Goal: Task Accomplishment & Management: Manage account settings

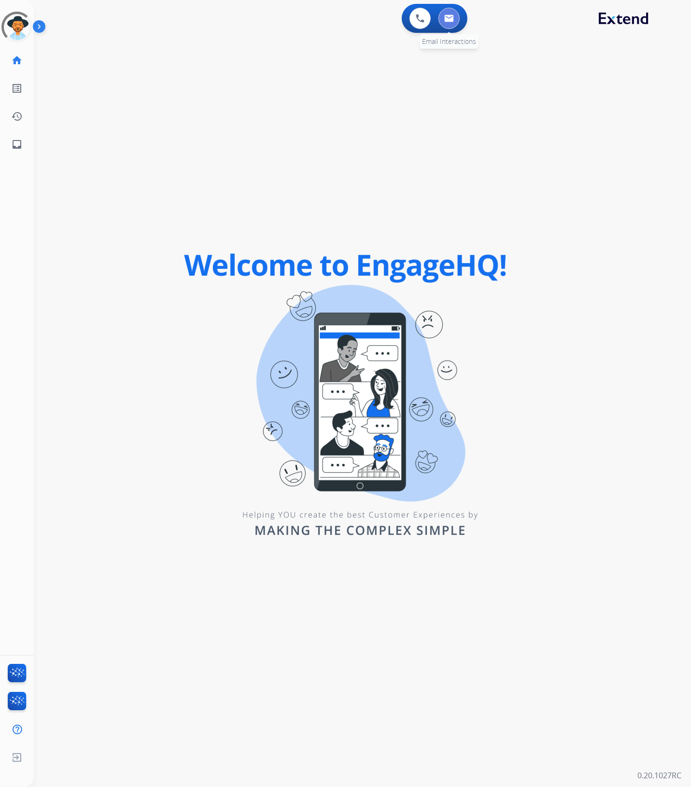
click at [448, 16] on img at bounding box center [449, 18] width 10 height 8
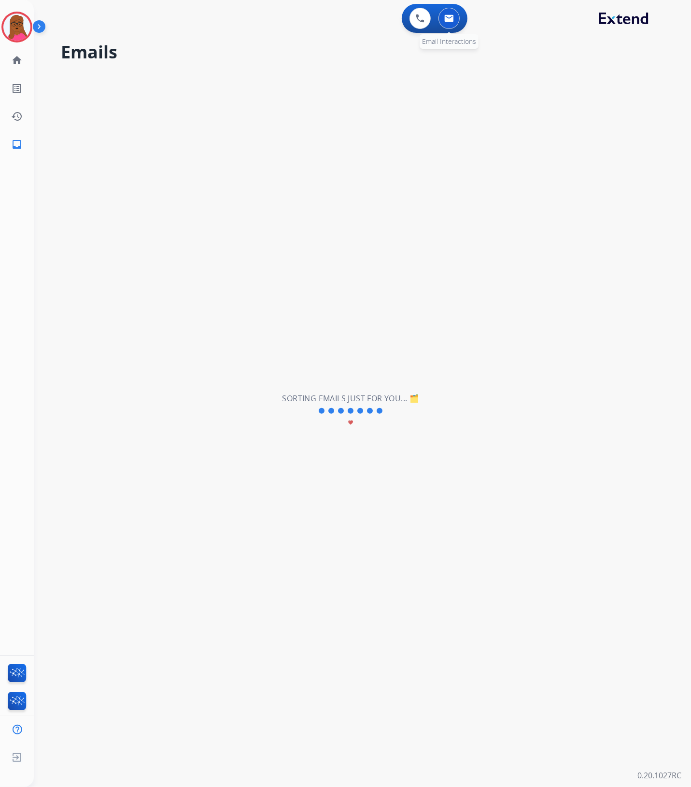
click at [448, 20] on img at bounding box center [449, 18] width 10 height 8
click at [448, 17] on img at bounding box center [449, 18] width 10 height 8
select select "**********"
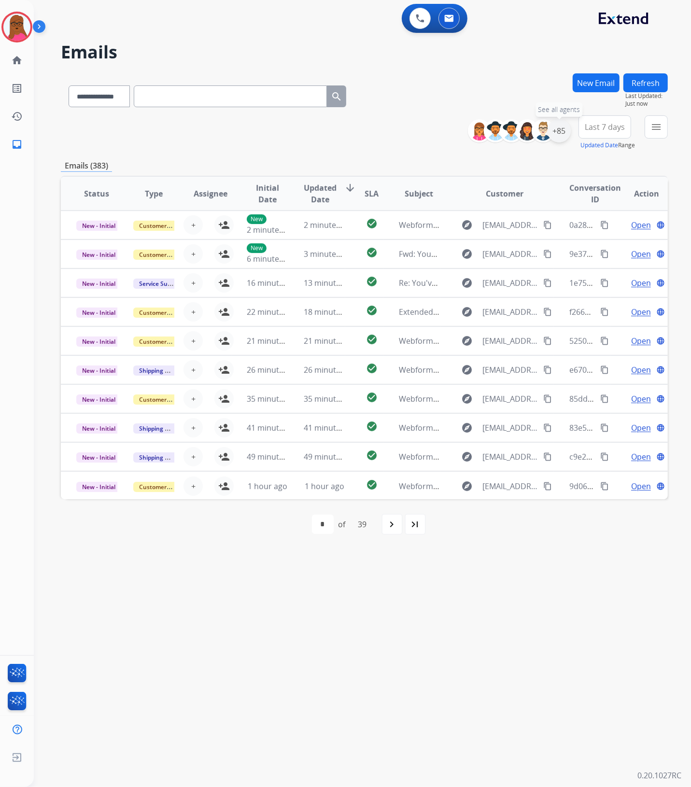
click at [557, 134] on div "+85" at bounding box center [559, 130] width 23 height 23
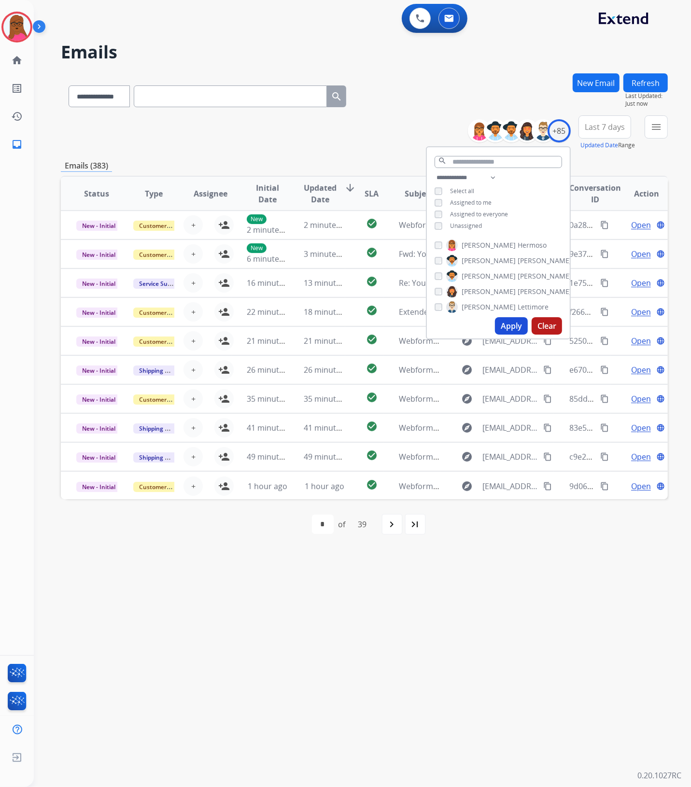
click at [508, 329] on button "Apply" at bounding box center [511, 325] width 33 height 17
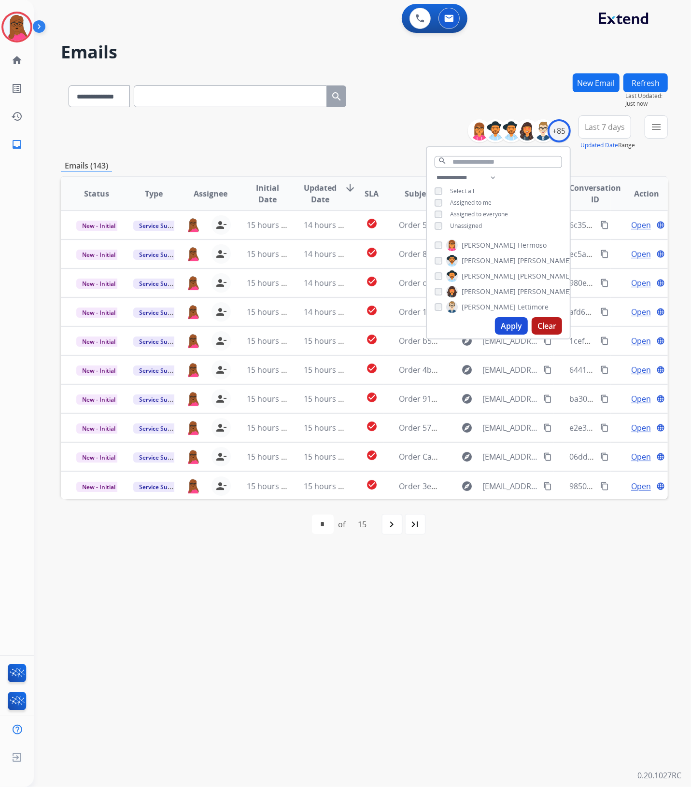
click at [504, 621] on div "**********" at bounding box center [351, 411] width 634 height 752
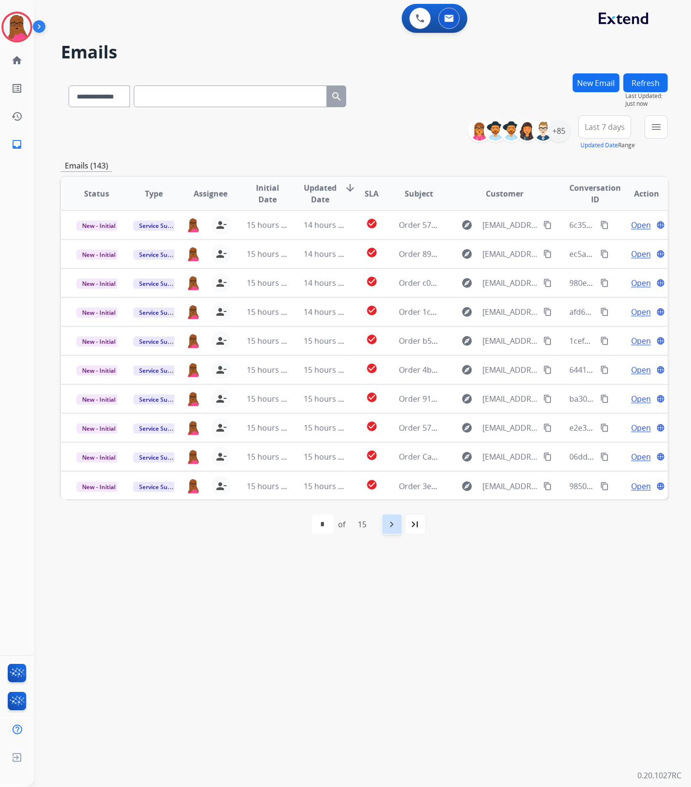
click at [392, 527] on mat-icon "navigate_next" at bounding box center [392, 525] width 12 height 12
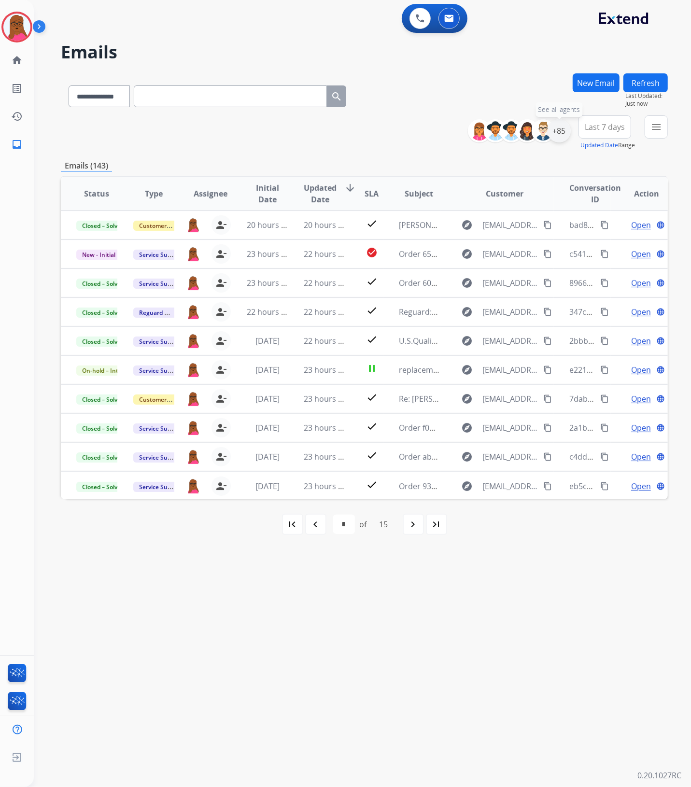
click at [558, 130] on div "+85" at bounding box center [559, 130] width 23 height 23
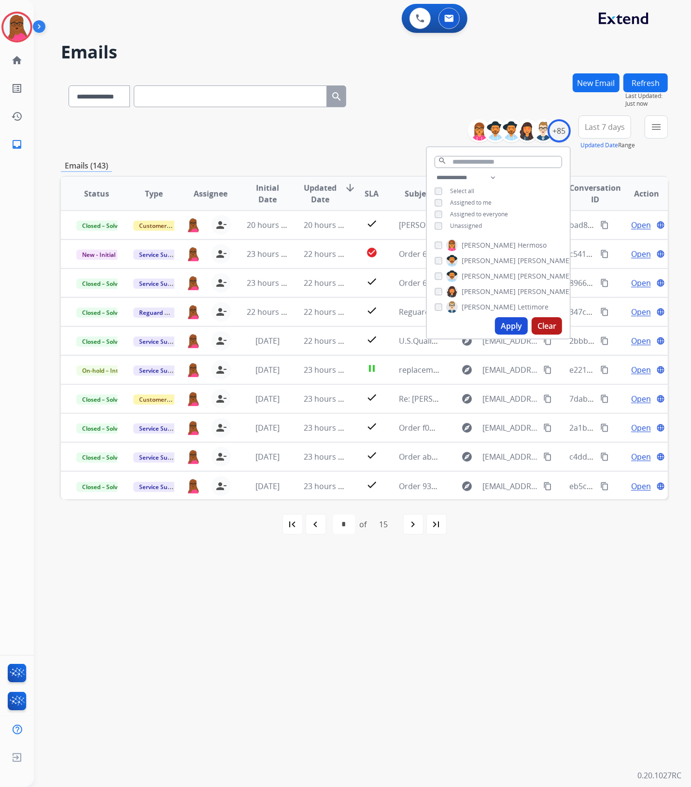
click at [435, 220] on div "**********" at bounding box center [498, 203] width 143 height 62
click at [514, 325] on button "Apply" at bounding box center [511, 325] width 33 height 17
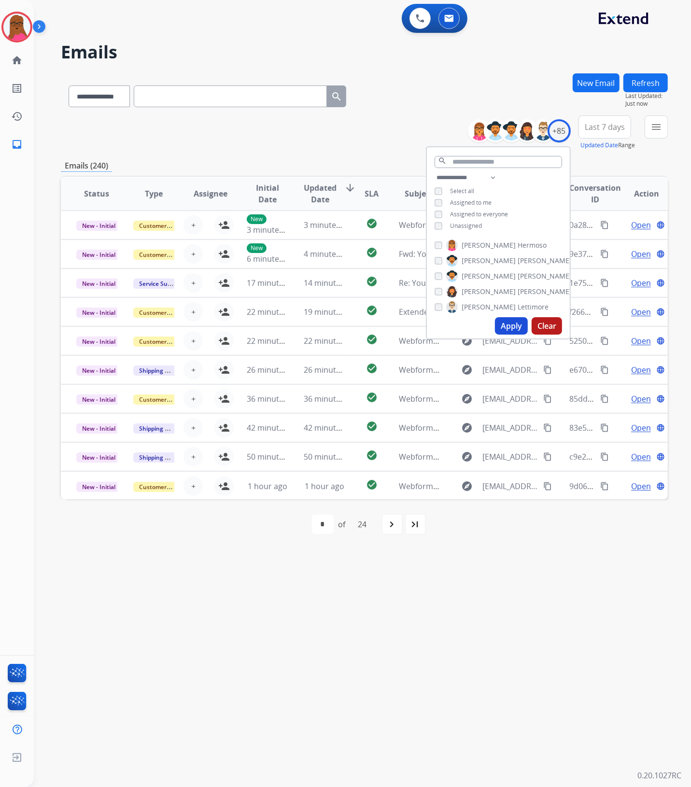
click at [485, 625] on div "**********" at bounding box center [351, 411] width 634 height 752
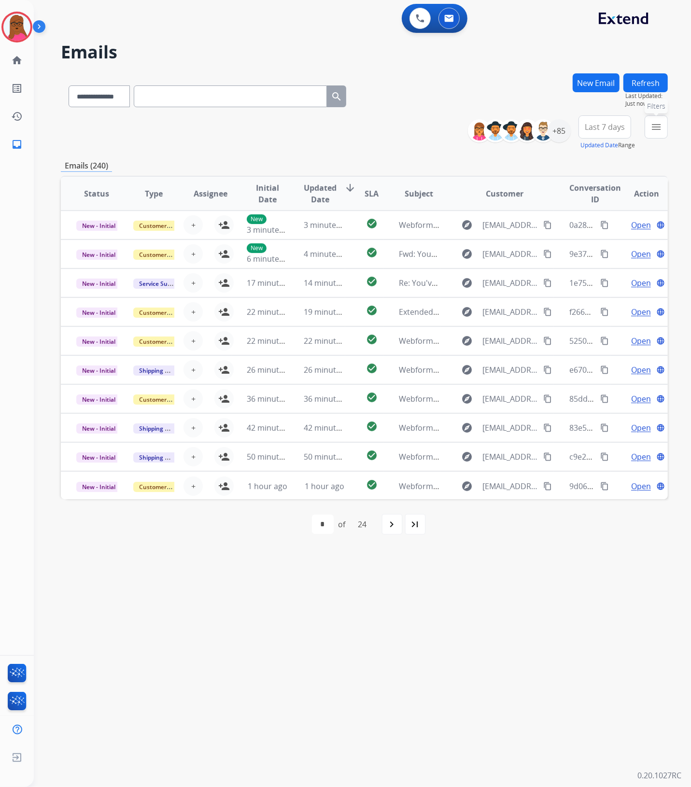
click at [658, 134] on button "menu Filters" at bounding box center [656, 126] width 23 height 23
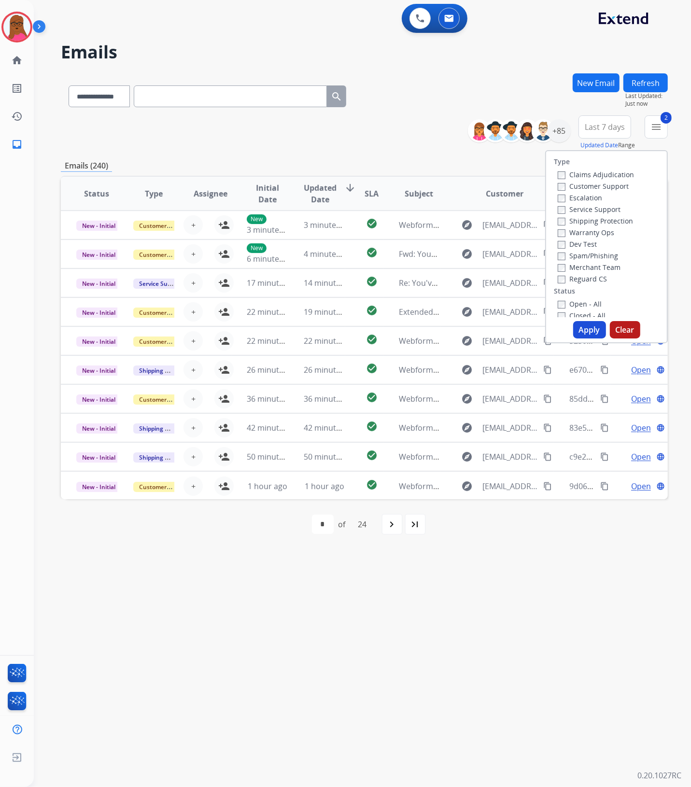
click at [579, 325] on button "Apply" at bounding box center [589, 329] width 33 height 17
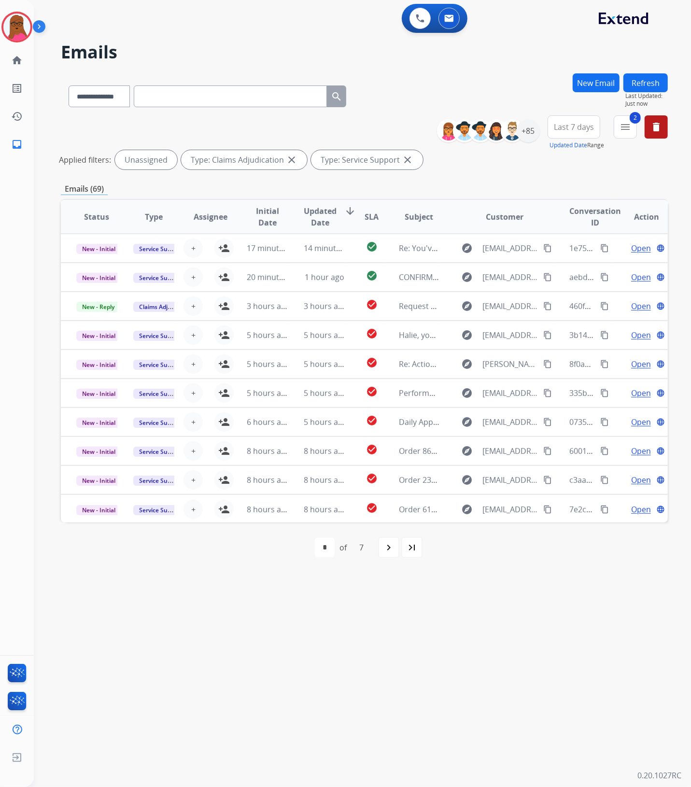
click at [519, 609] on div "**********" at bounding box center [351, 411] width 634 height 752
click at [394, 548] on mat-icon "navigate_next" at bounding box center [389, 548] width 12 height 12
click at [326, 553] on div "navigate_before" at bounding box center [318, 547] width 21 height 21
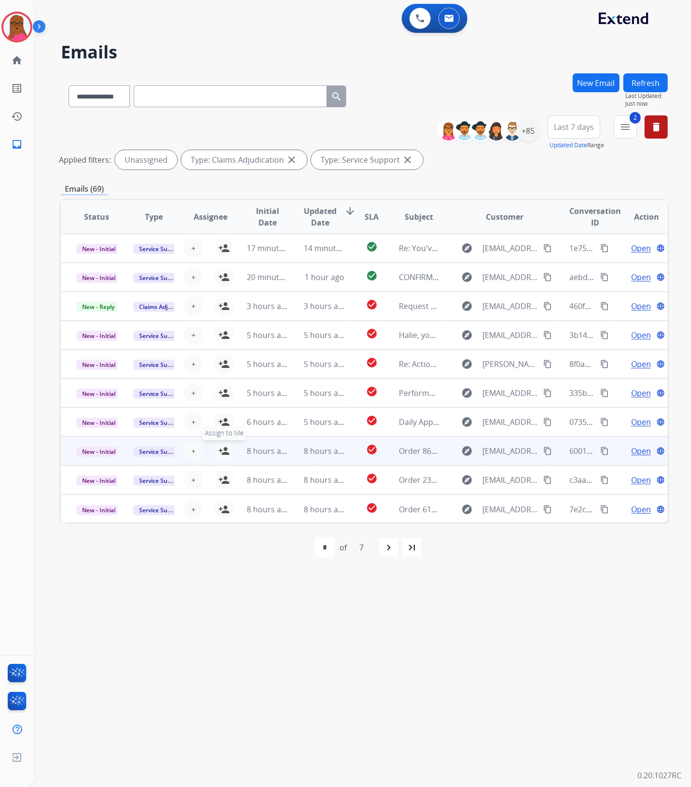
click at [223, 453] on mat-icon "person_add" at bounding box center [224, 451] width 12 height 12
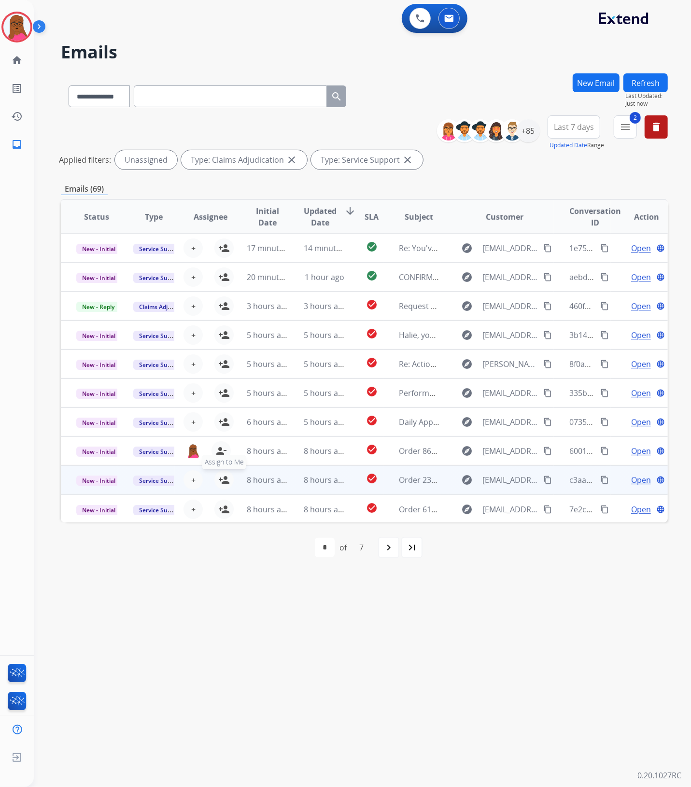
click at [220, 484] on mat-icon "person_add" at bounding box center [224, 480] width 12 height 12
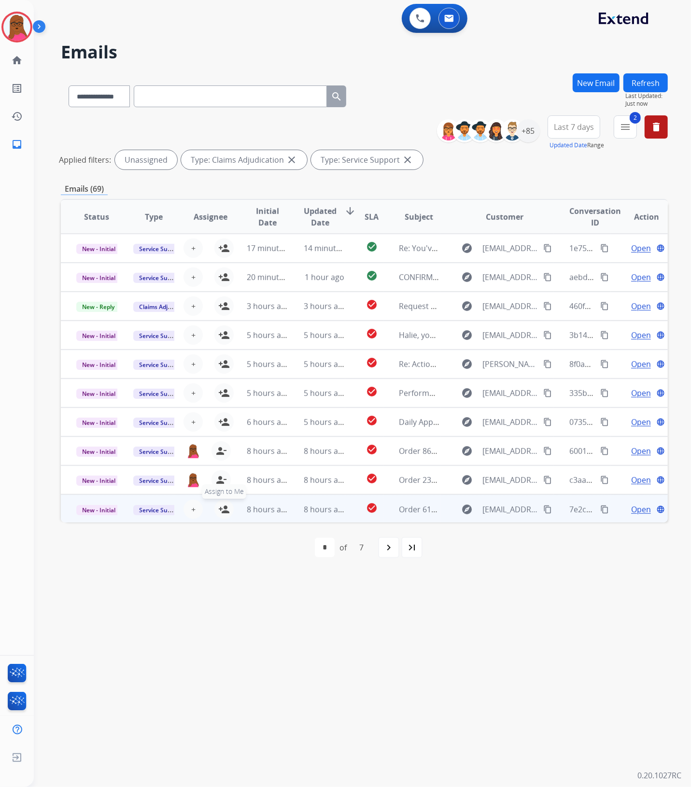
click at [221, 511] on mat-icon "person_add" at bounding box center [224, 510] width 12 height 12
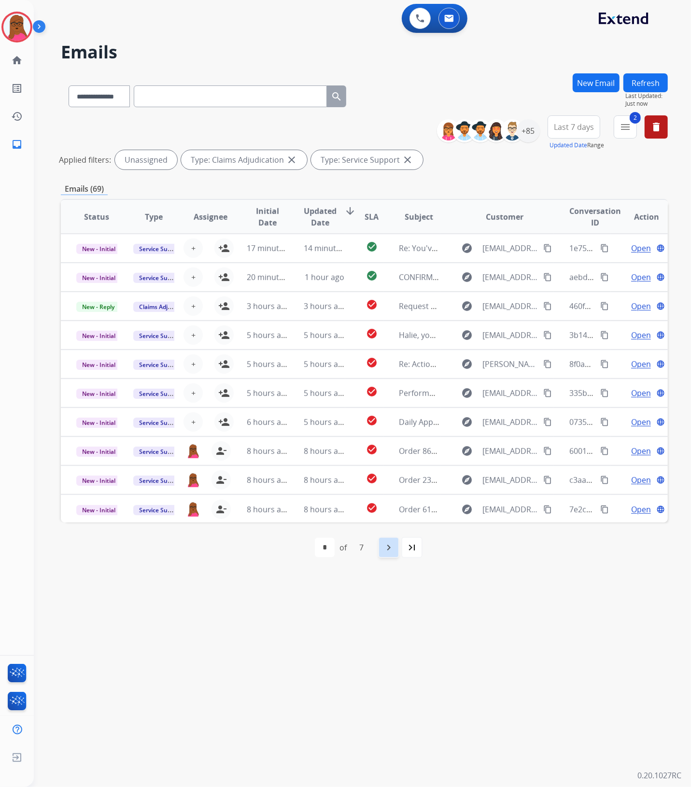
click at [392, 544] on mat-icon "navigate_next" at bounding box center [389, 548] width 12 height 12
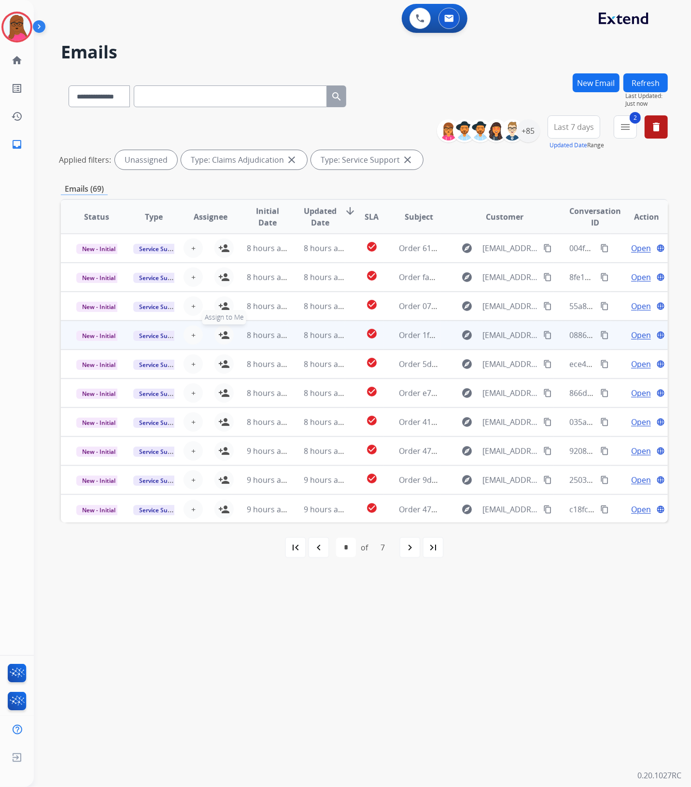
click at [225, 339] on mat-icon "person_add" at bounding box center [224, 335] width 12 height 12
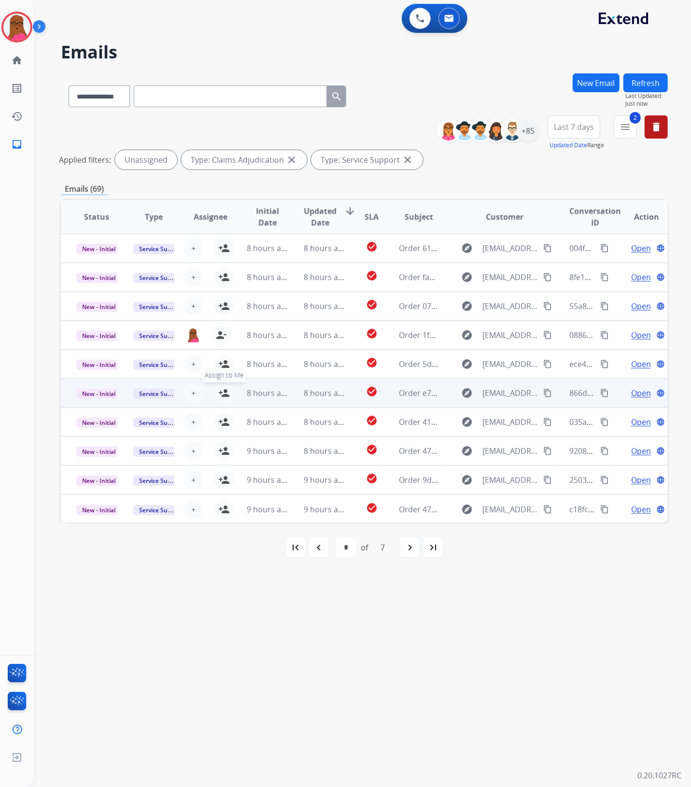
click at [223, 394] on mat-icon "person_add" at bounding box center [224, 393] width 12 height 12
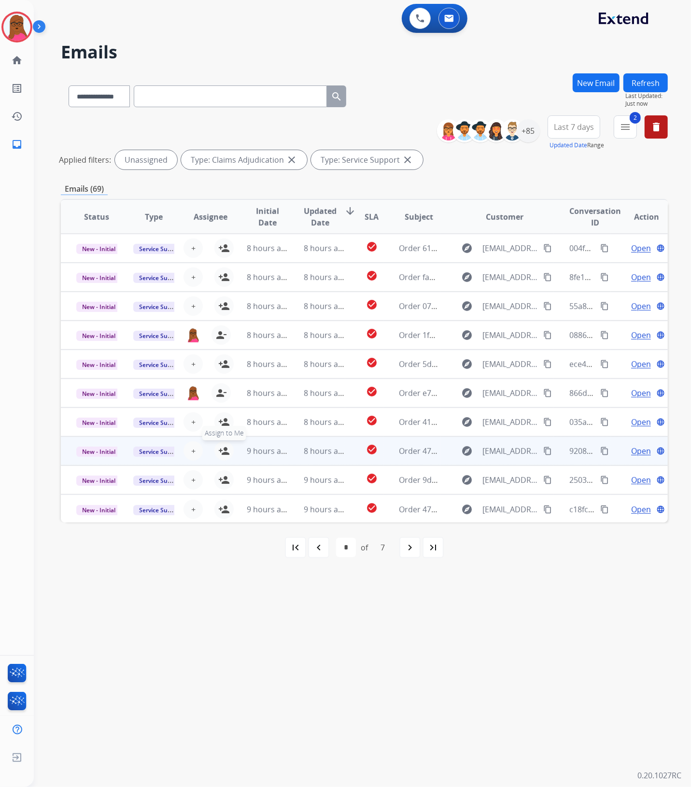
click at [220, 453] on mat-icon "person_add" at bounding box center [224, 451] width 12 height 12
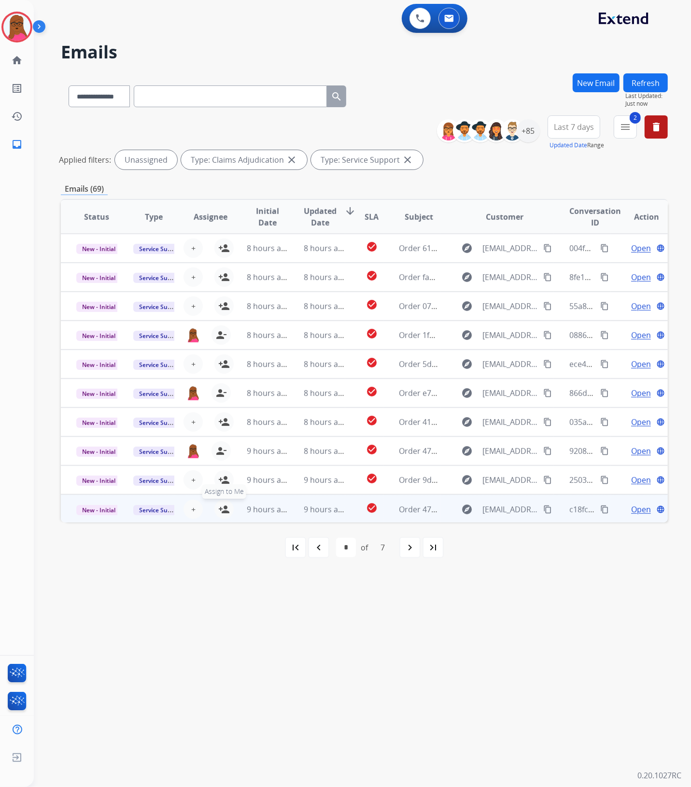
click at [224, 512] on mat-icon "person_add" at bounding box center [224, 510] width 12 height 12
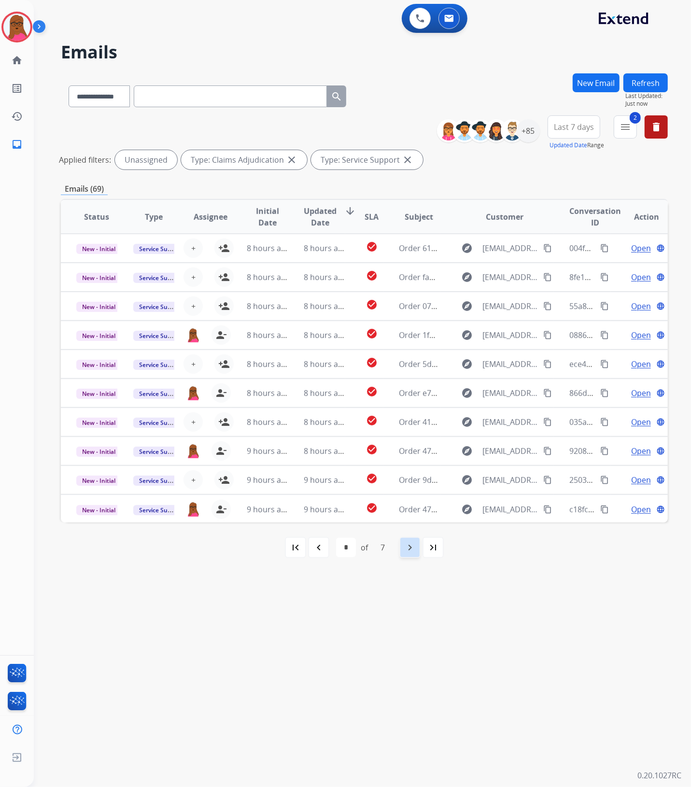
click at [407, 546] on mat-icon "navigate_next" at bounding box center [410, 548] width 12 height 12
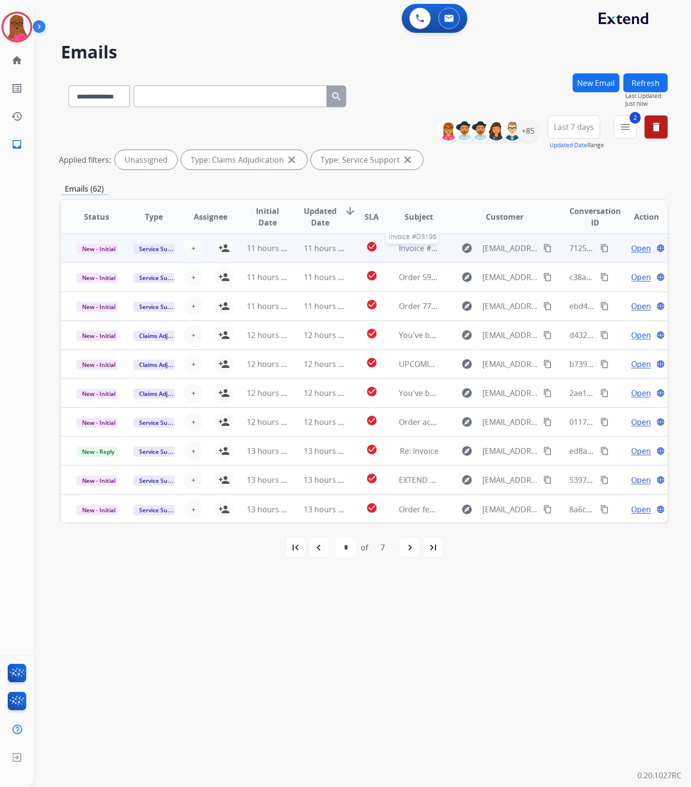
click at [411, 248] on span "Invoice #D3196" at bounding box center [427, 248] width 56 height 11
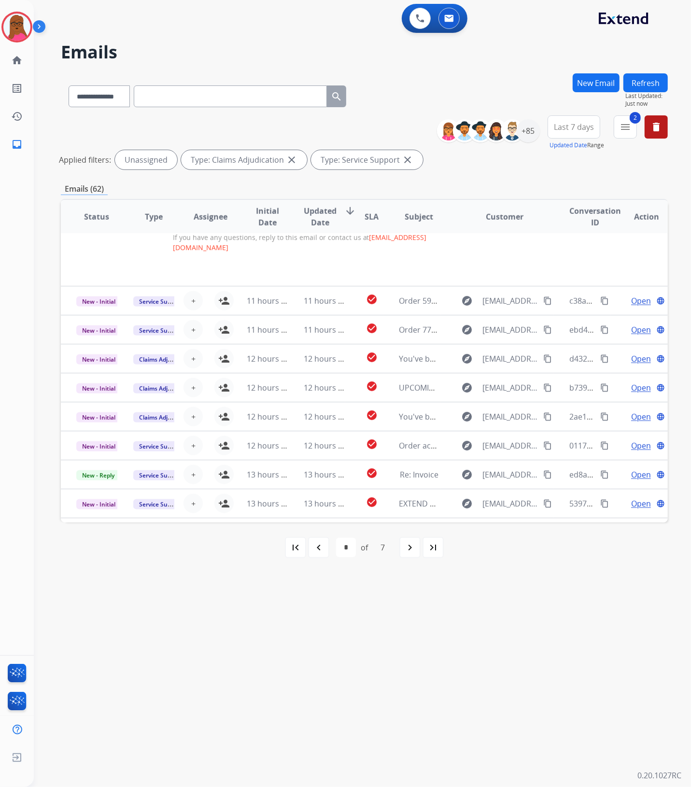
scroll to position [724, 0]
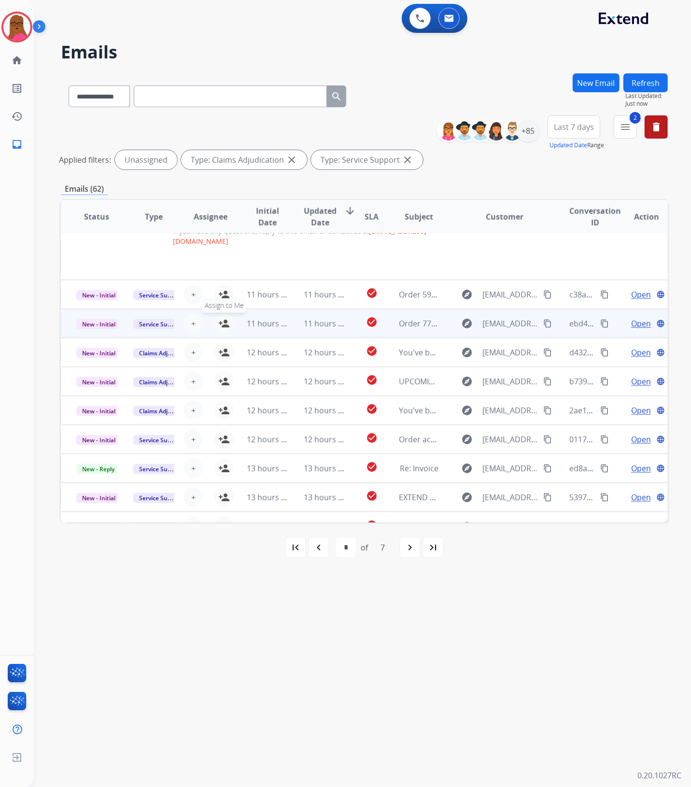
click at [224, 320] on mat-icon "person_add" at bounding box center [224, 324] width 12 height 12
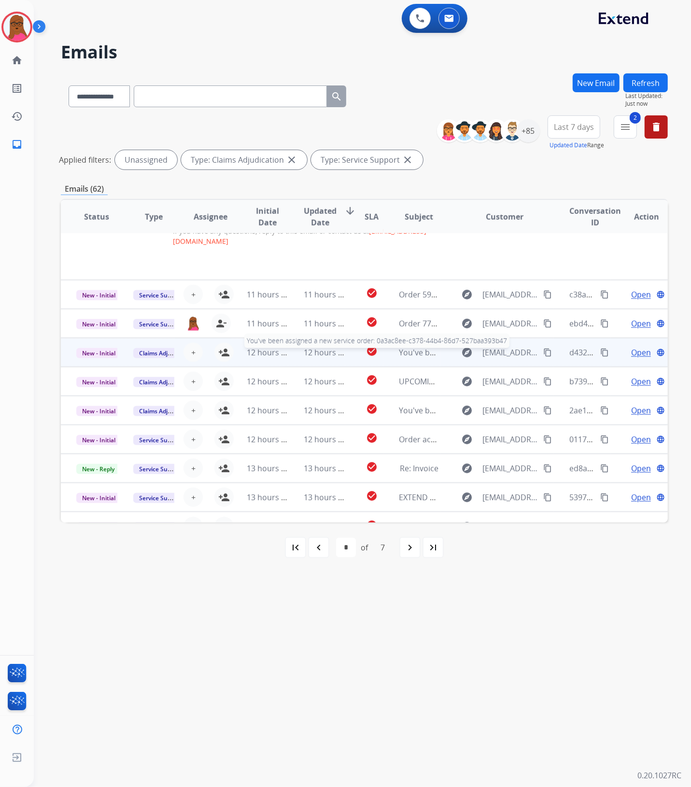
click at [399, 355] on span "You've been assigned a new service order: 0a3ac8ee-c378-44b4-86d7-527baa393b47" at bounding box center [552, 352] width 306 height 11
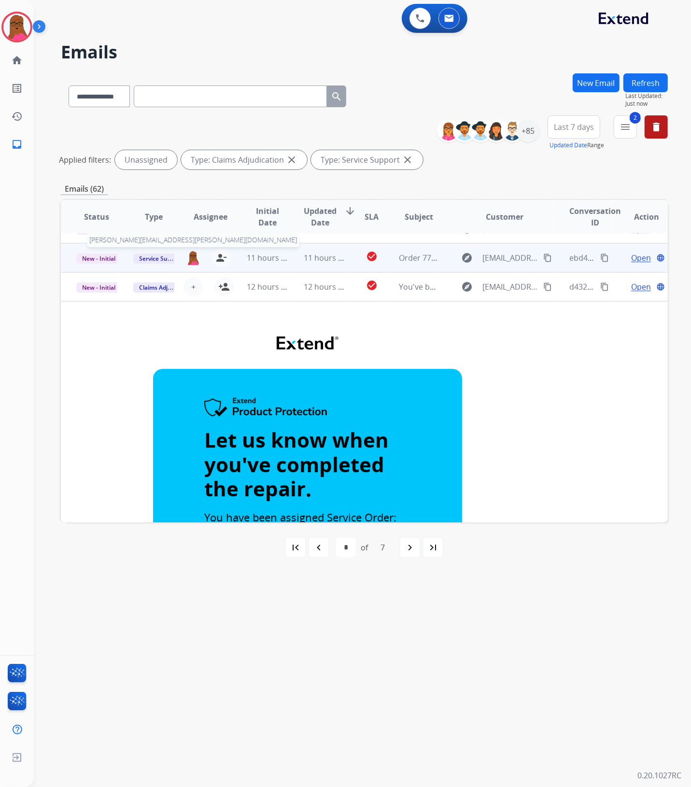
scroll to position [0, 0]
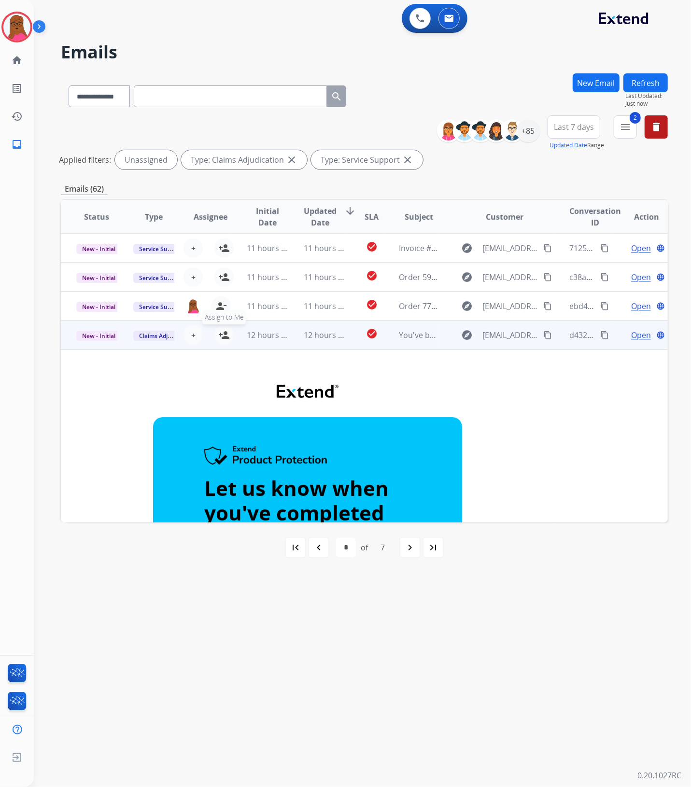
click at [219, 335] on mat-icon "person_add" at bounding box center [224, 335] width 12 height 12
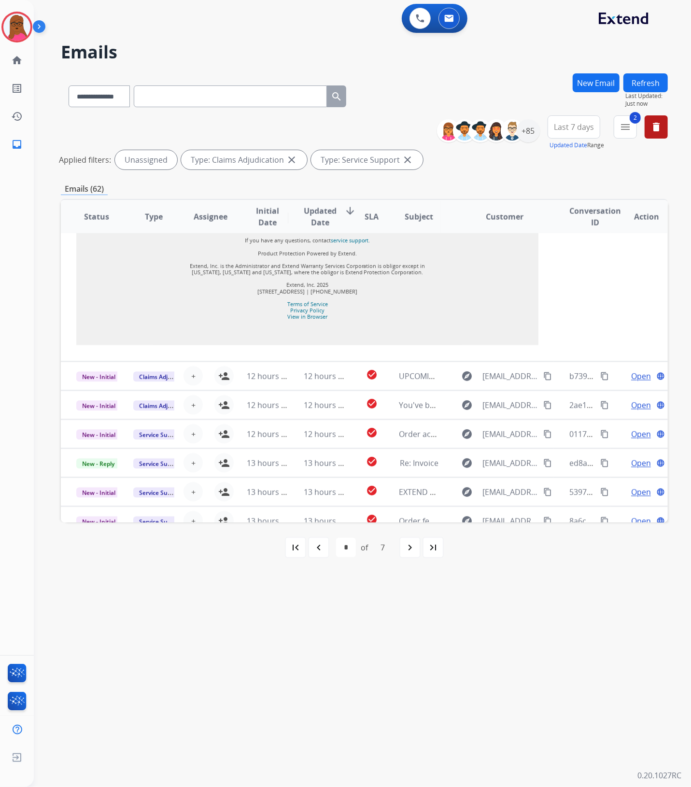
scroll to position [1047, 0]
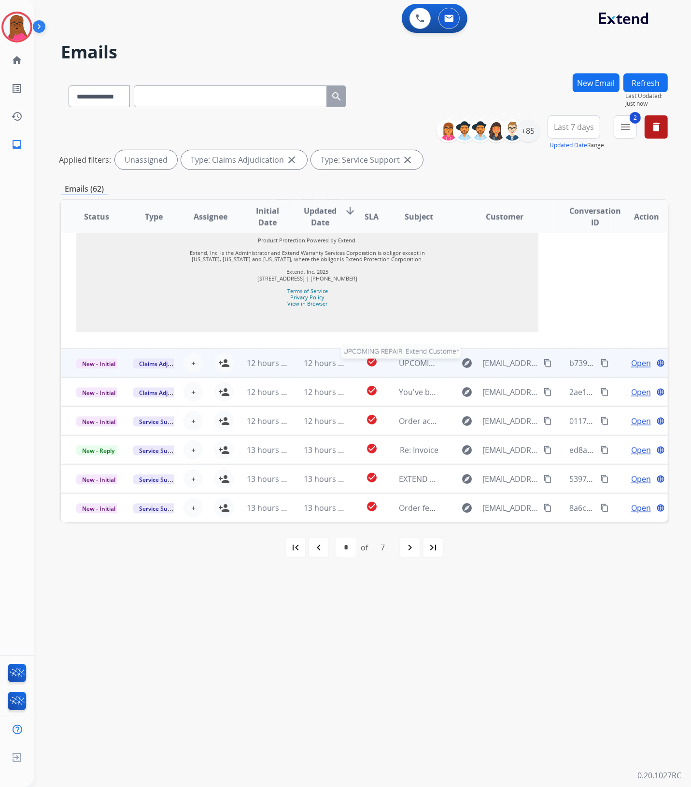
click at [425, 363] on span "UPCOMING REPAIR: Extend Customer" at bounding box center [467, 363] width 136 height 11
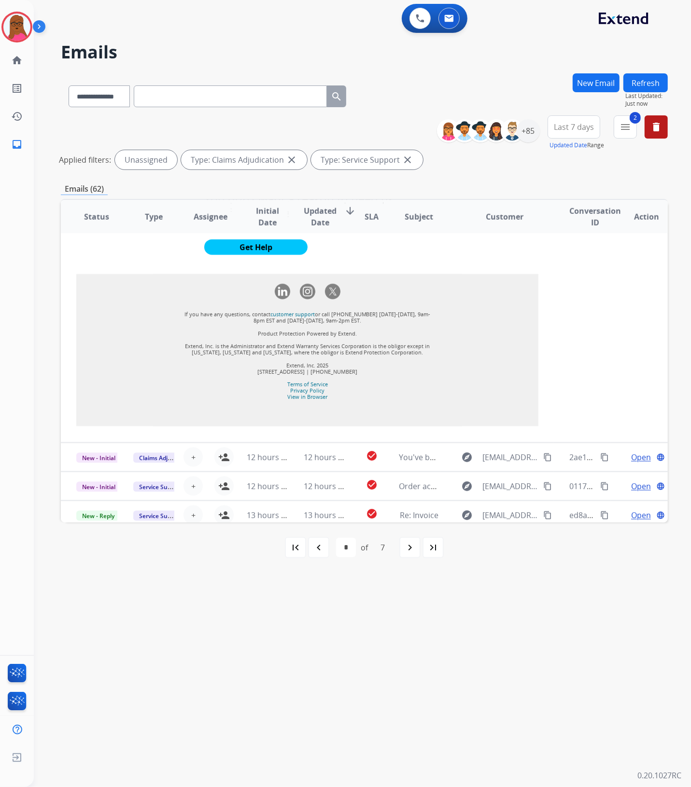
scroll to position [921, 0]
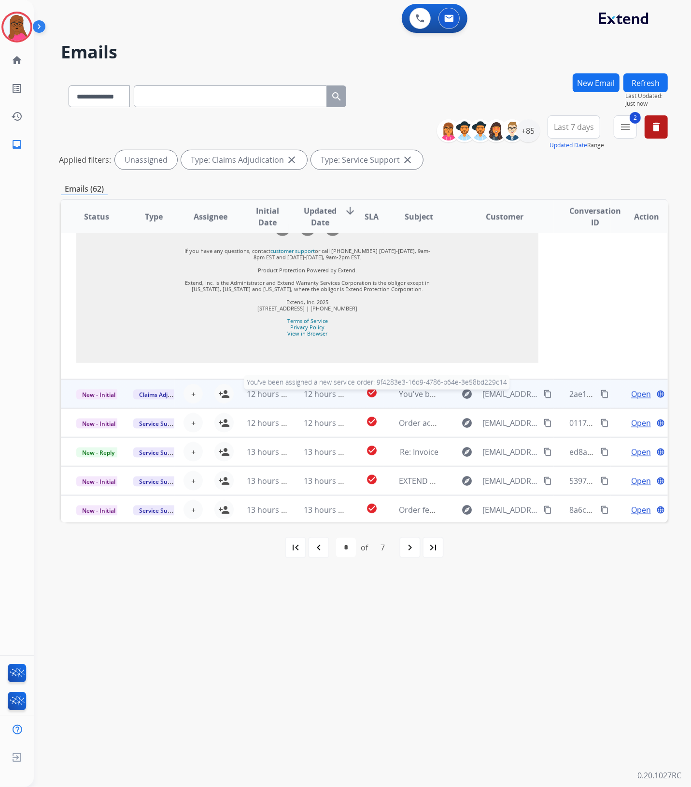
click at [419, 395] on span "You've been assigned a new service order: 9f4283e3-16d9-4786-b64e-3e58bd229c14" at bounding box center [551, 394] width 304 height 11
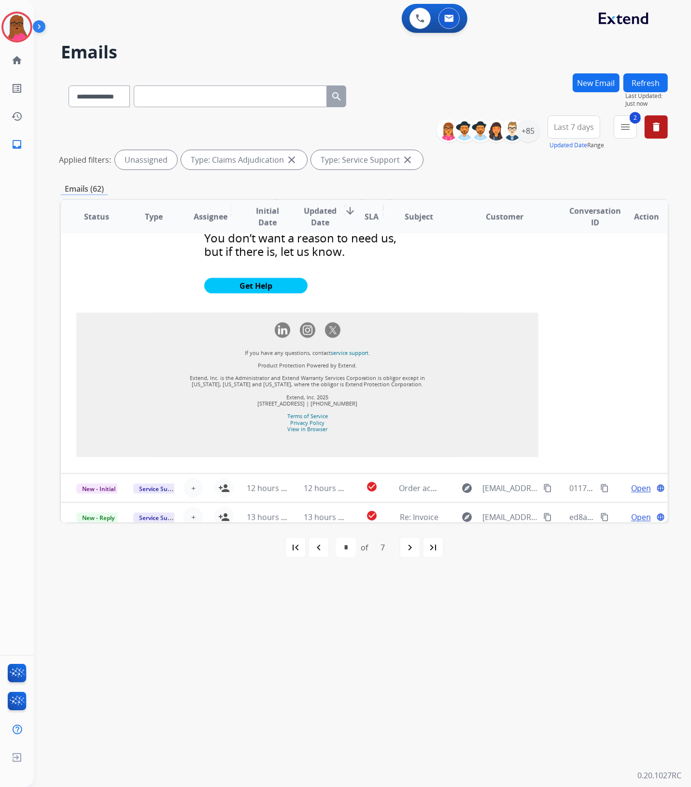
scroll to position [1066, 0]
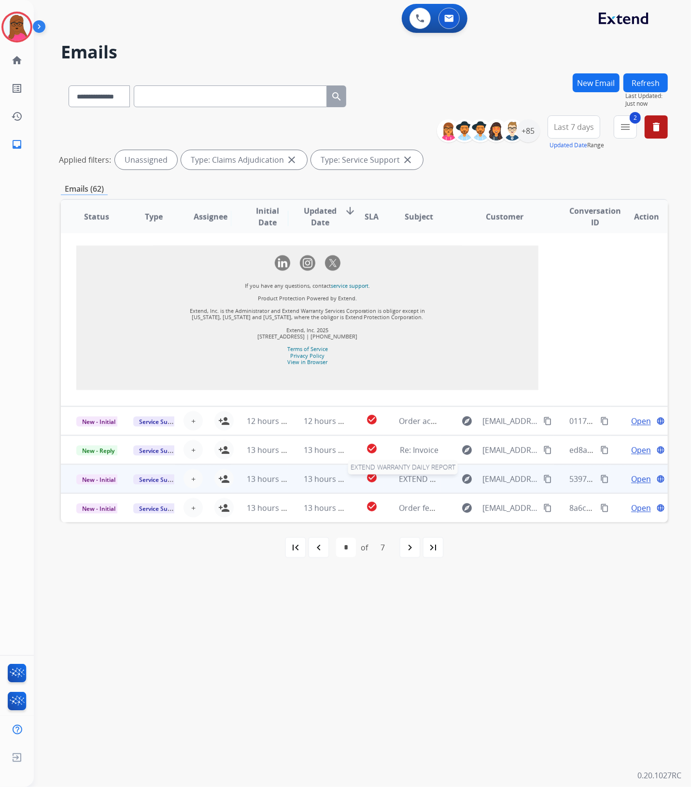
click at [411, 477] on span "EXTEND WARRANTY DAILY REPORT" at bounding box center [462, 479] width 126 height 11
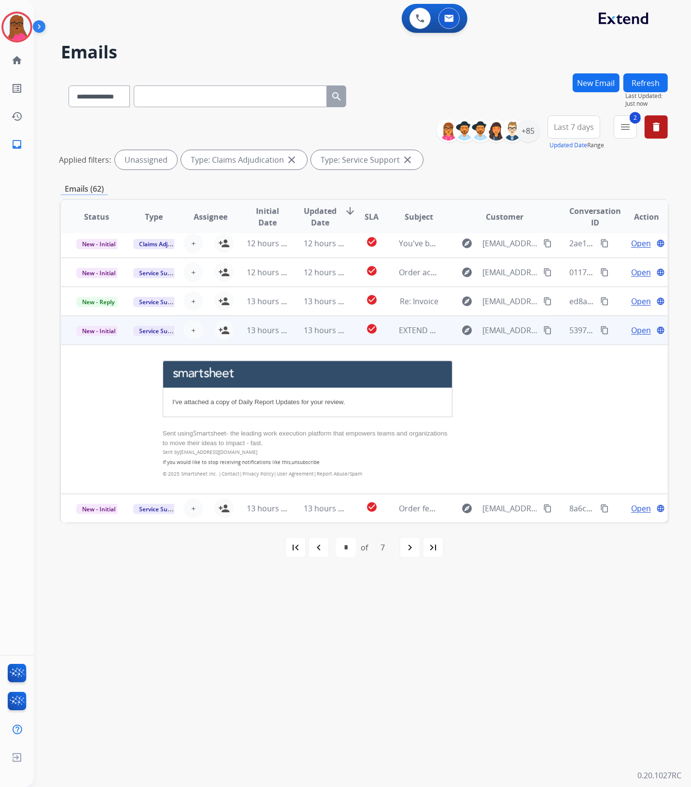
scroll to position [149, 0]
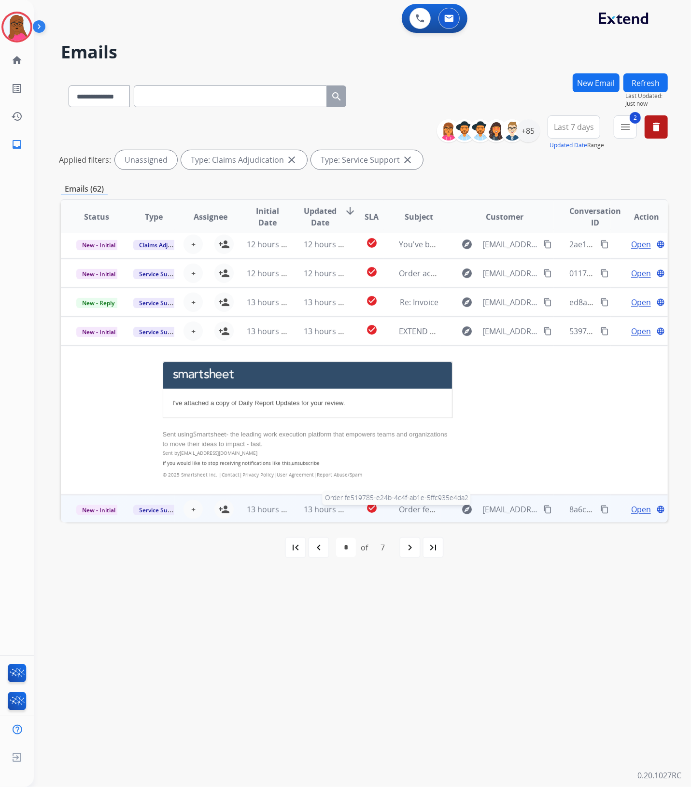
click at [399, 511] on span "Order fe519785-e24b-4c4f-ab1e-5ffc935e4da2" at bounding box center [482, 509] width 166 height 11
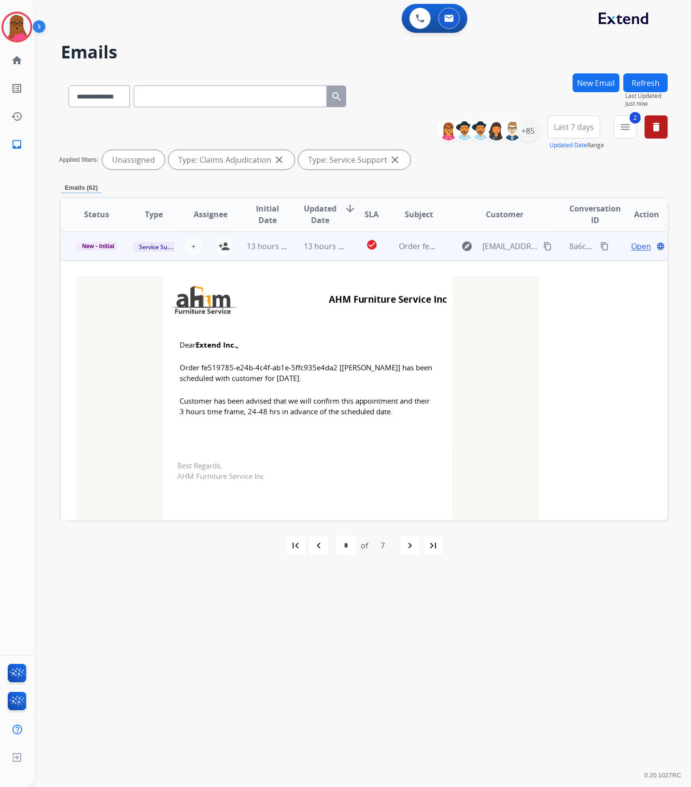
scroll to position [140, 0]
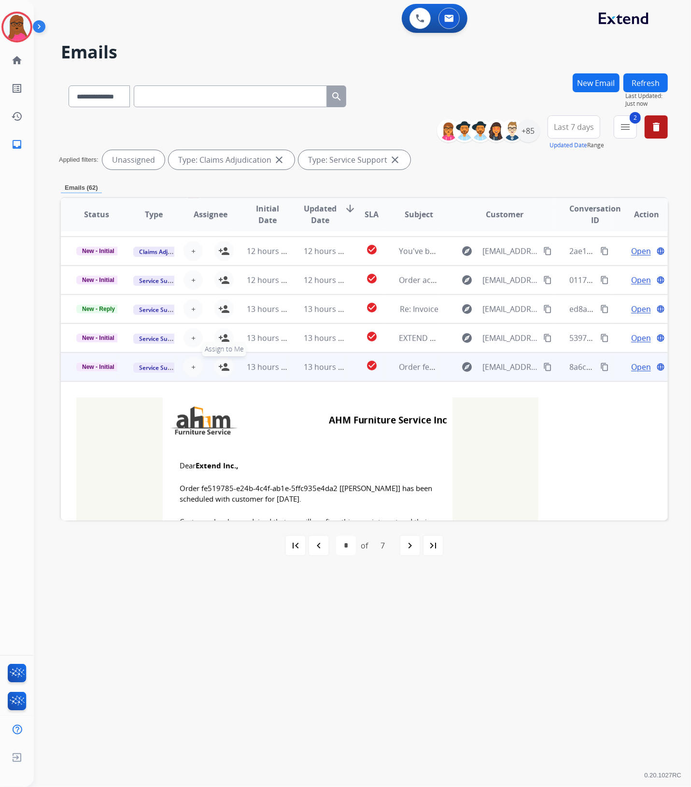
click at [221, 368] on mat-icon "person_add" at bounding box center [224, 367] width 12 height 12
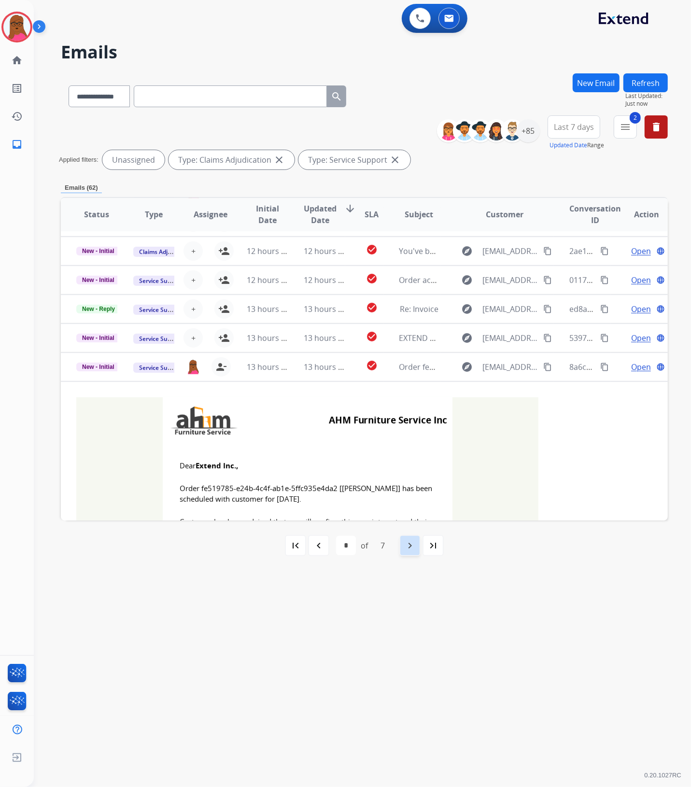
click at [418, 550] on div "navigate_next" at bounding box center [409, 545] width 21 height 21
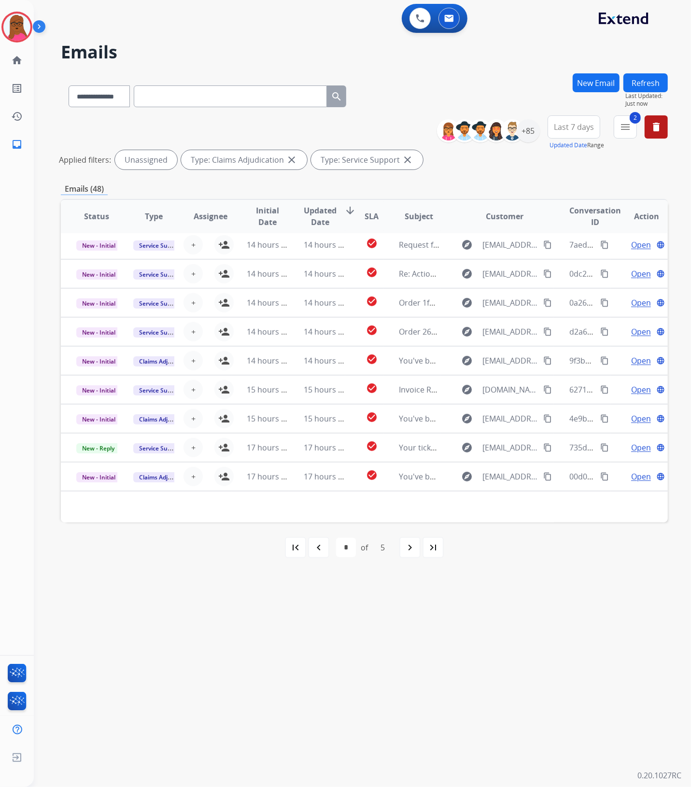
scroll to position [32, 0]
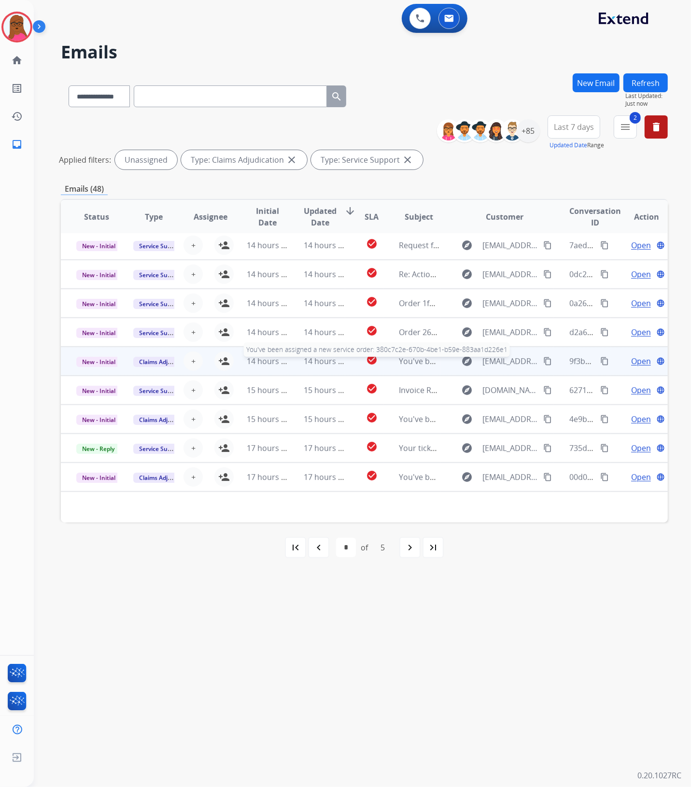
click at [428, 361] on span "You've been assigned a new service order: 380c7c2e-670b-4be1-b59e-883aa1d226e1" at bounding box center [552, 361] width 306 height 11
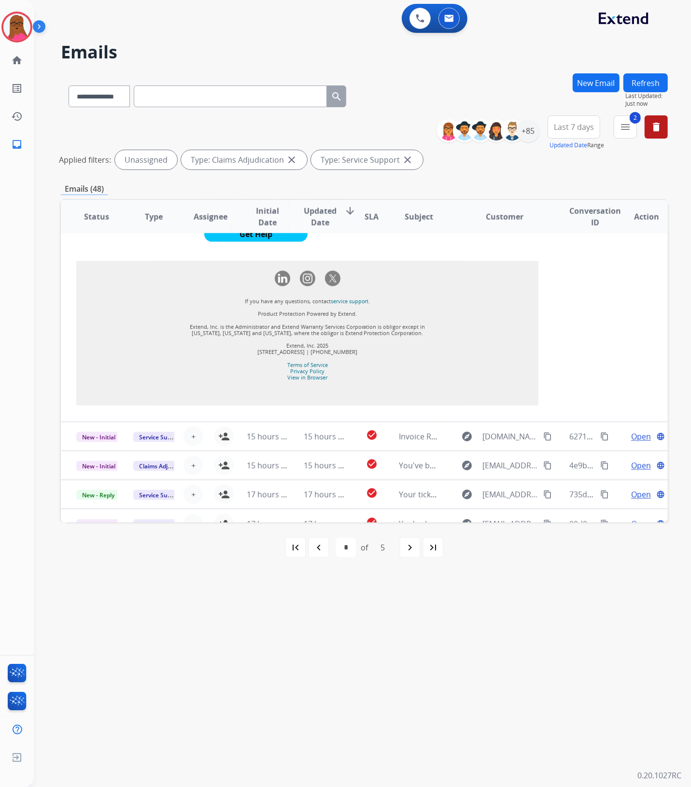
scroll to position [1010, 0]
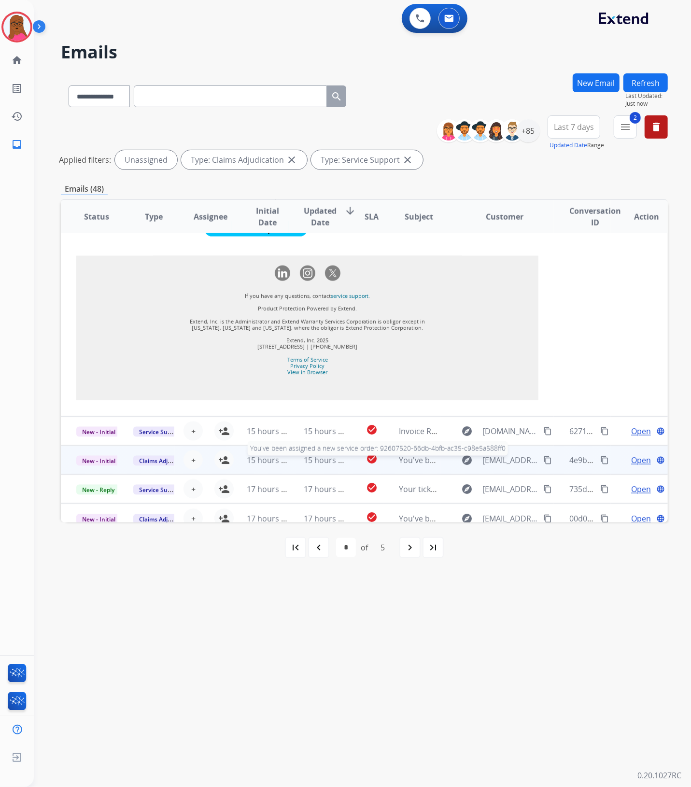
click at [414, 455] on span "You've been assigned a new service order: 92607520-66db-4bfb-ac35-c98e5a588ff0" at bounding box center [549, 460] width 300 height 11
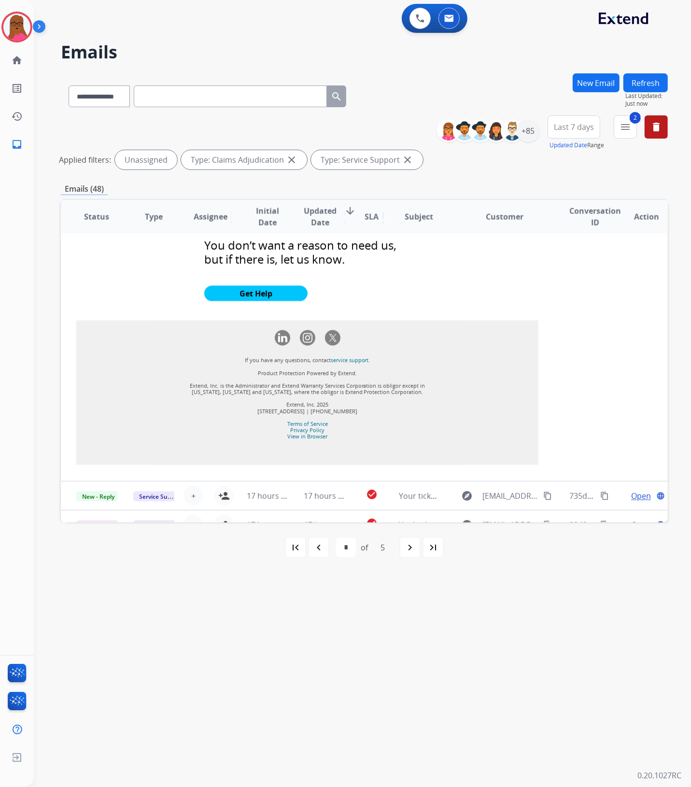
scroll to position [1038, 0]
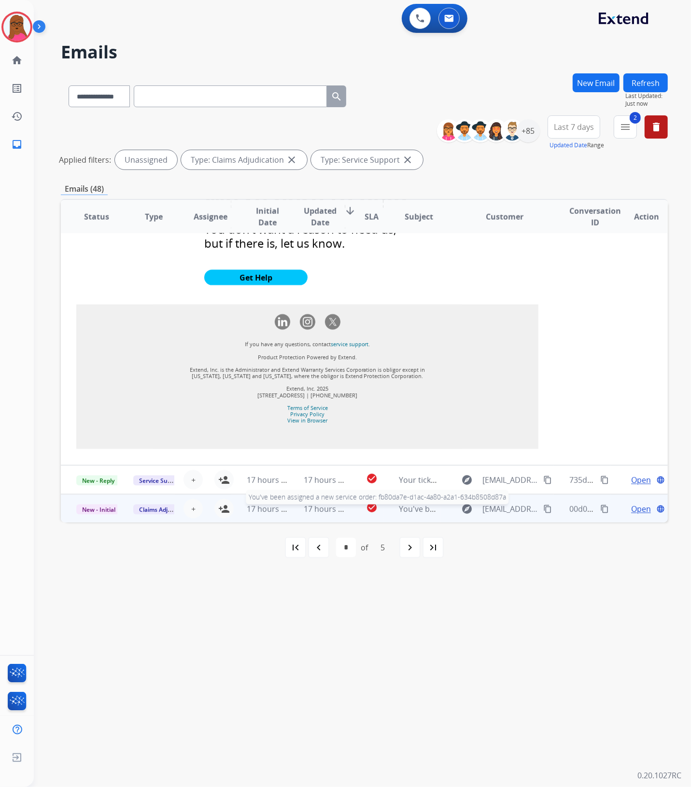
click at [403, 510] on span "You've been assigned a new service order: fb80da7e-d1ac-4a80-a2a1-634b8508d87a" at bounding box center [551, 509] width 305 height 11
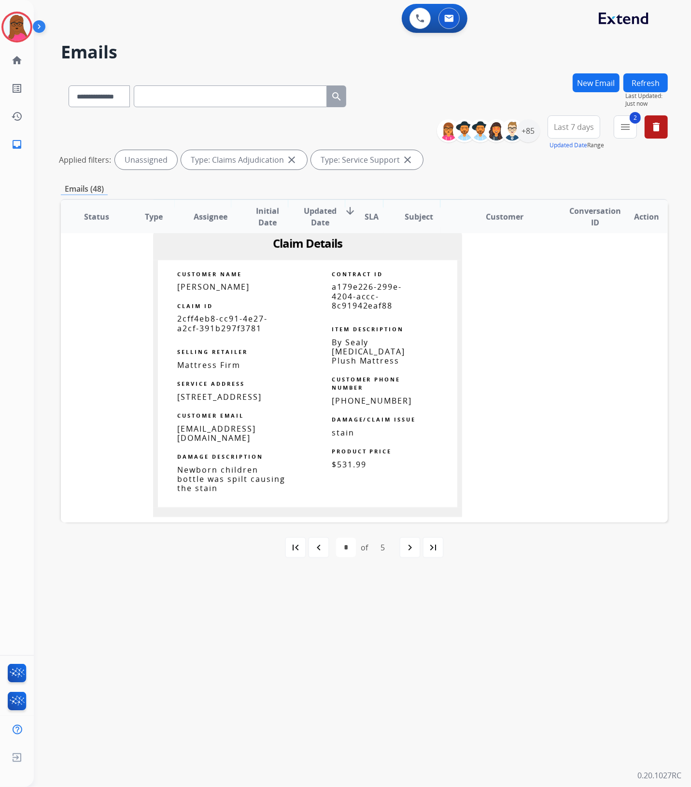
scroll to position [778, 0]
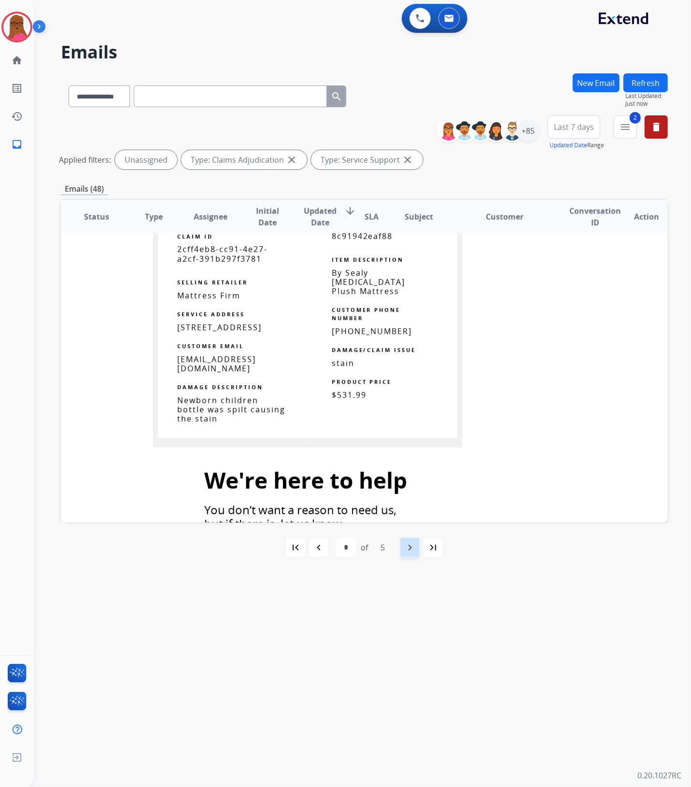
click at [413, 546] on mat-icon "navigate_next" at bounding box center [410, 548] width 12 height 12
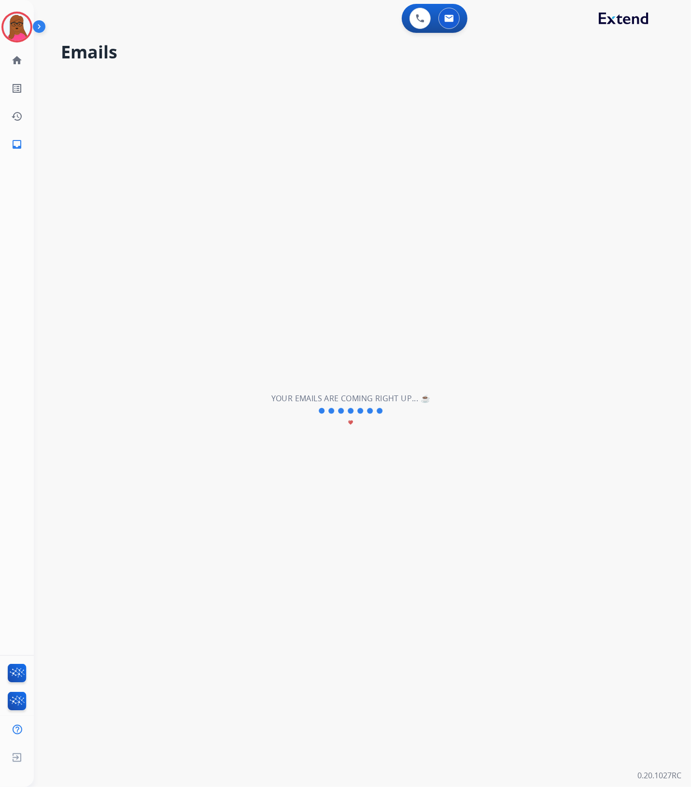
scroll to position [0, 0]
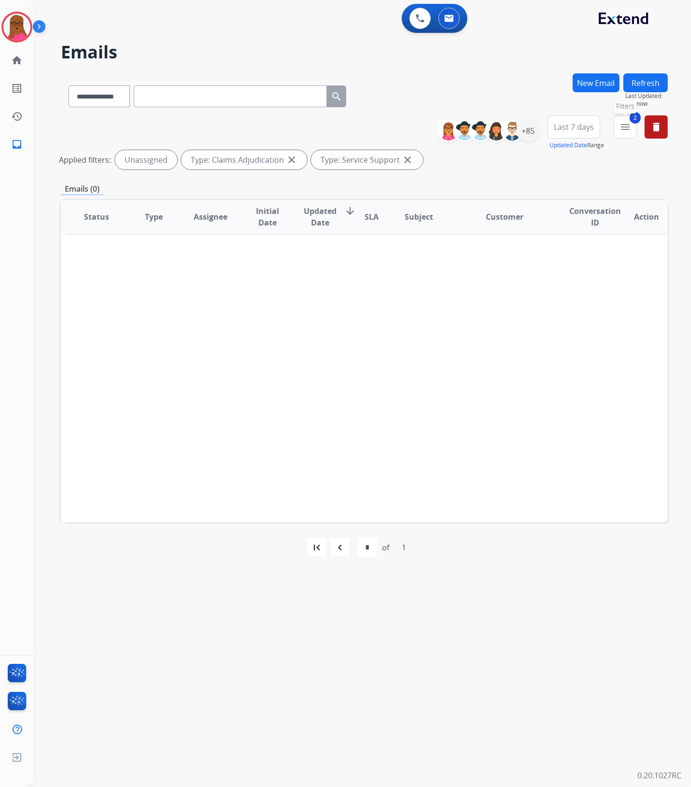
click at [621, 122] on mat-icon "menu" at bounding box center [626, 127] width 12 height 12
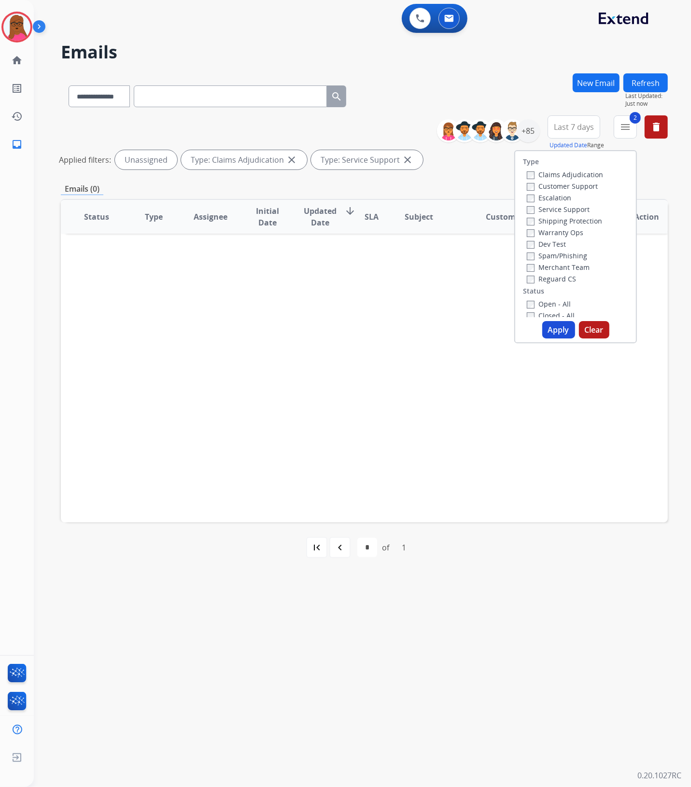
click at [586, 331] on button "Clear" at bounding box center [594, 329] width 30 height 17
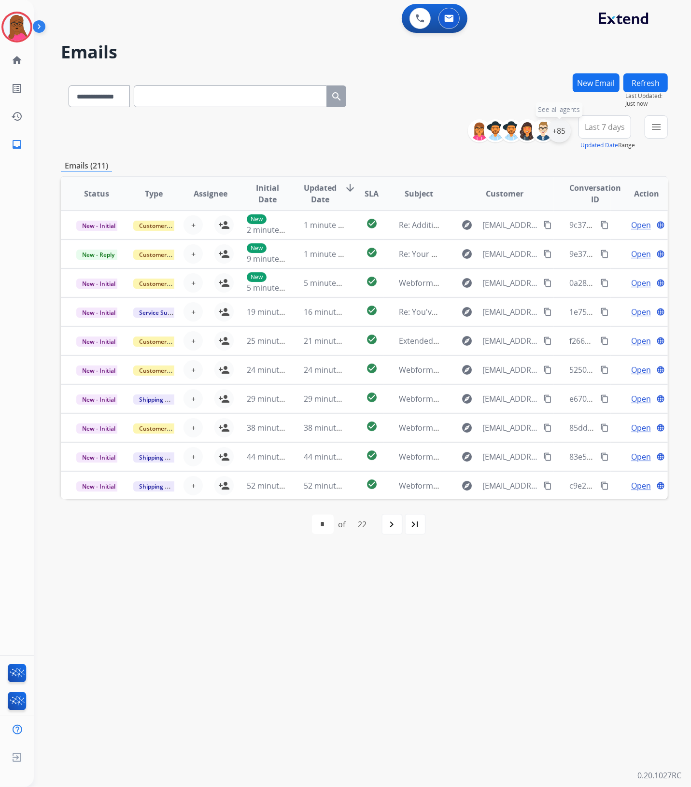
click at [562, 131] on div "+85" at bounding box center [559, 130] width 23 height 23
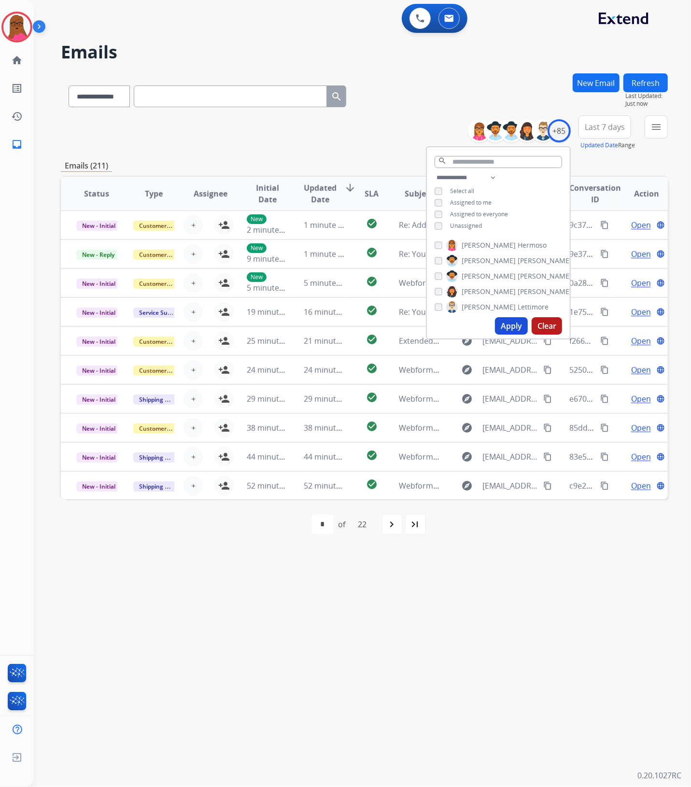
click at [496, 324] on button "Apply" at bounding box center [511, 325] width 33 height 17
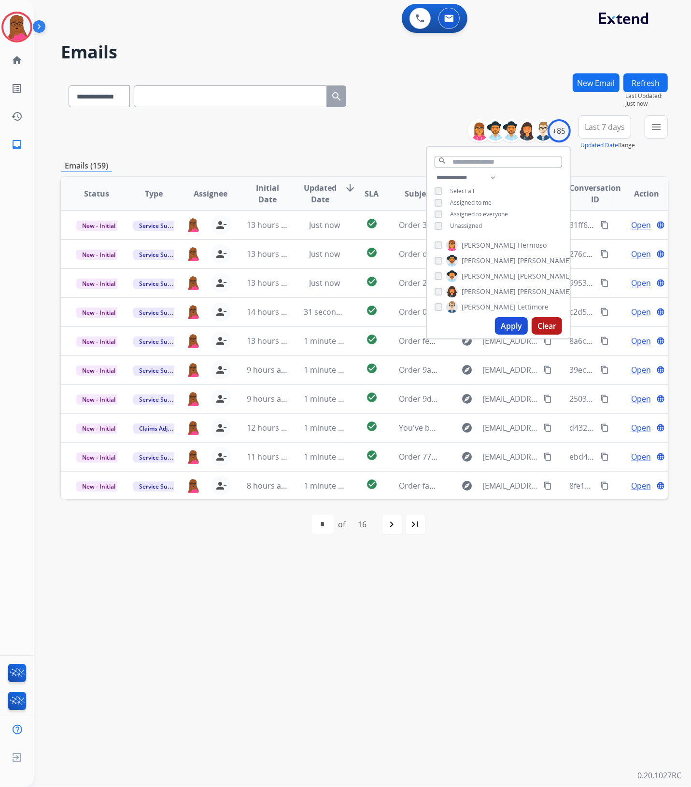
click at [471, 568] on div "**********" at bounding box center [351, 411] width 634 height 752
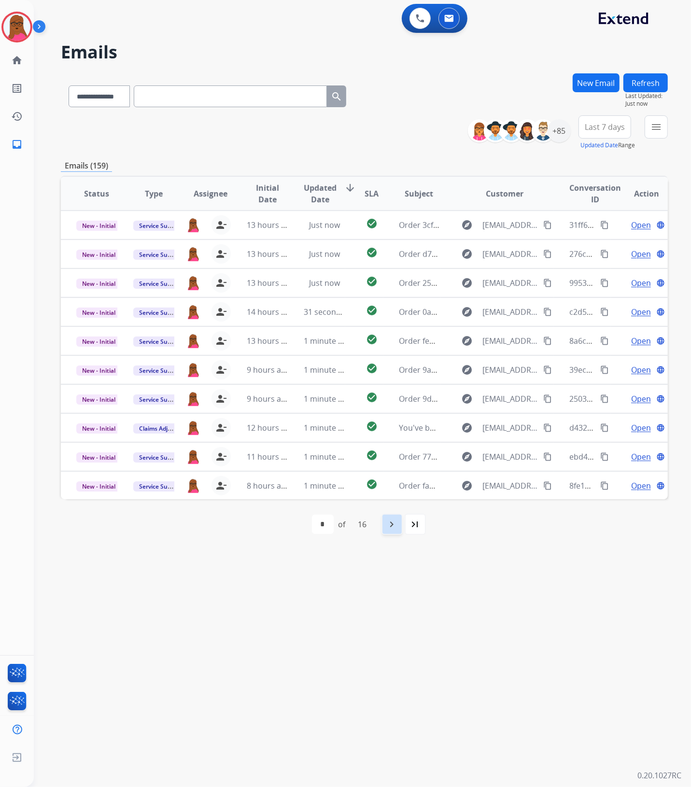
click at [397, 518] on div "navigate_next" at bounding box center [392, 524] width 21 height 21
click at [411, 532] on div "navigate_next" at bounding box center [413, 524] width 21 height 21
select select "*"
click at [559, 136] on div "+85" at bounding box center [559, 130] width 23 height 23
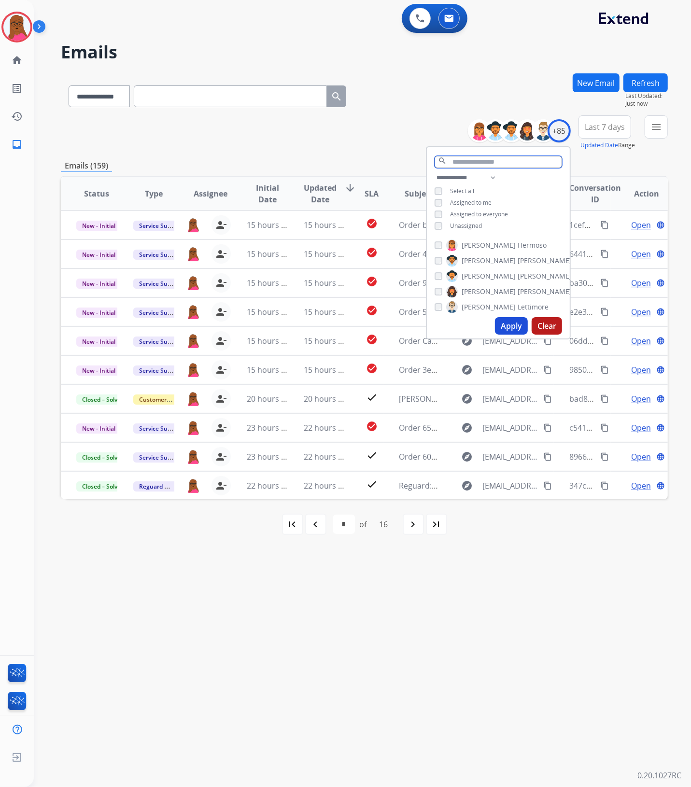
click at [471, 163] on input "text" at bounding box center [498, 162] width 127 height 12
type input "***"
click at [462, 276] on span "[PERSON_NAME]" at bounding box center [489, 276] width 54 height 10
click at [500, 298] on button "Apply" at bounding box center [511, 302] width 33 height 17
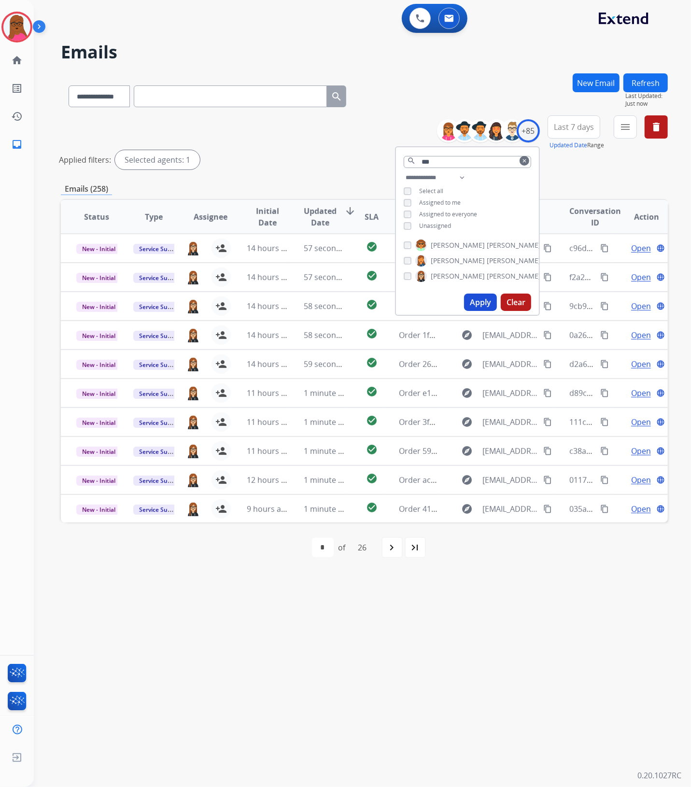
click at [492, 605] on div "**********" at bounding box center [351, 411] width 634 height 752
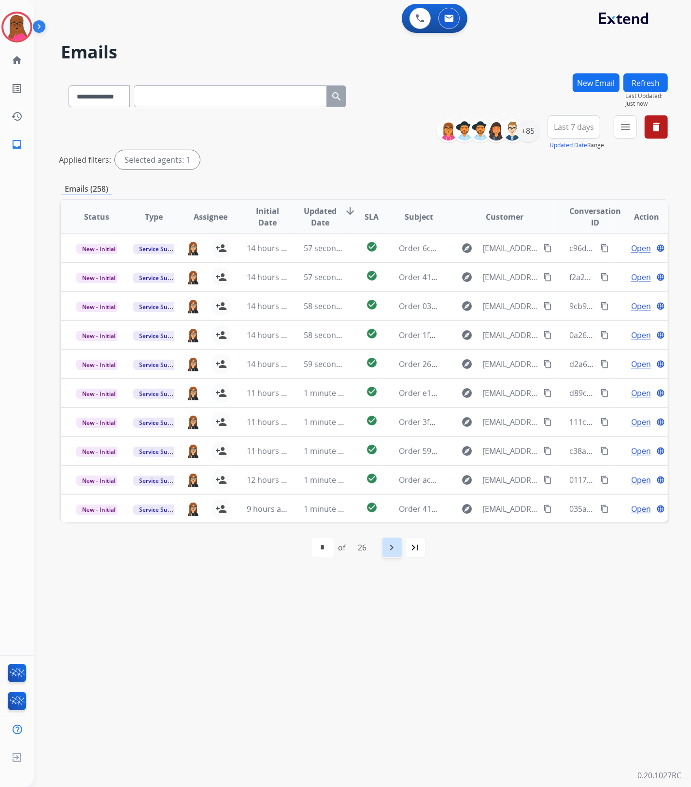
click at [396, 551] on mat-icon "navigate_next" at bounding box center [392, 548] width 12 height 12
click at [410, 551] on mat-icon "navigate_next" at bounding box center [414, 548] width 12 height 12
click at [521, 134] on div "+85" at bounding box center [528, 130] width 23 height 23
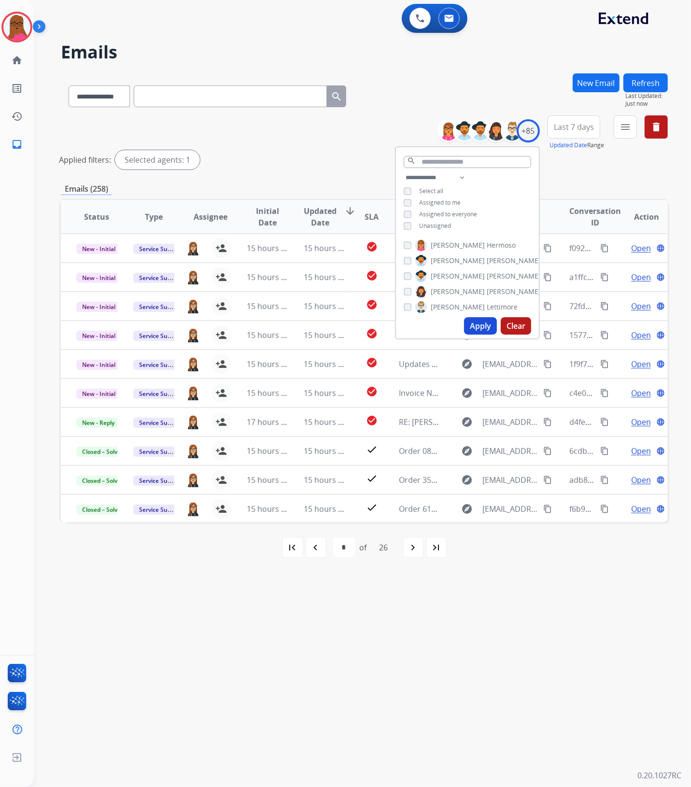
click at [523, 326] on button "Clear" at bounding box center [516, 325] width 30 height 17
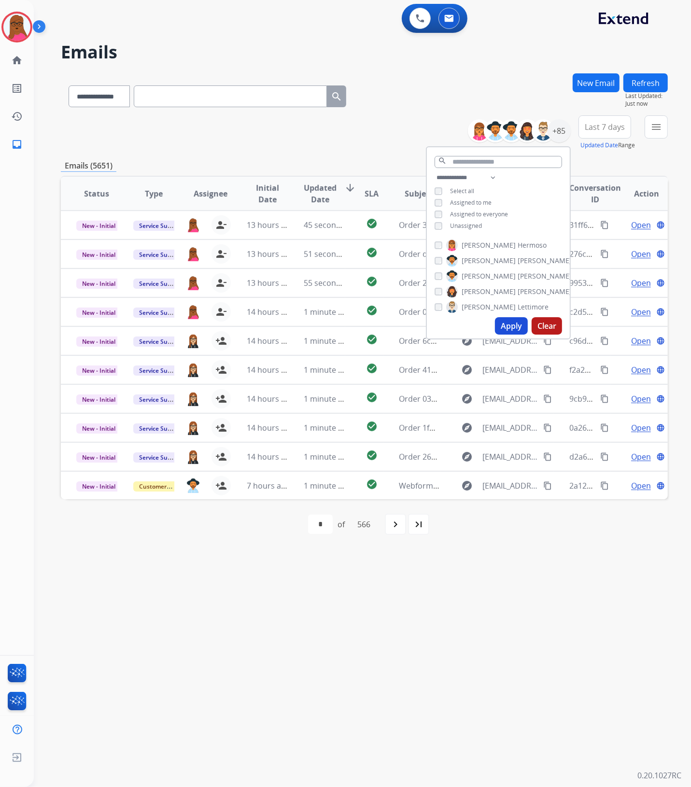
click at [505, 328] on button "Apply" at bounding box center [511, 325] width 33 height 17
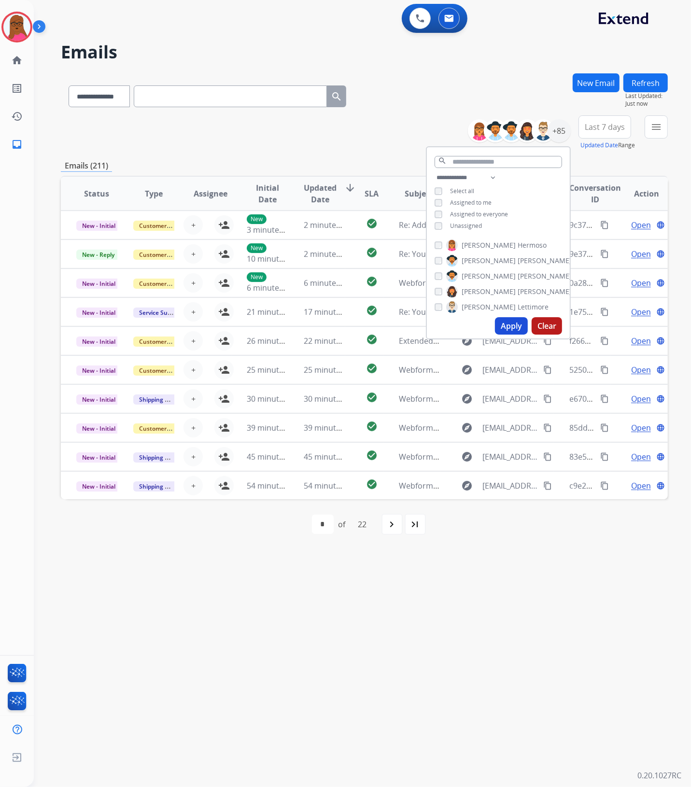
click at [531, 575] on div "**********" at bounding box center [351, 411] width 634 height 752
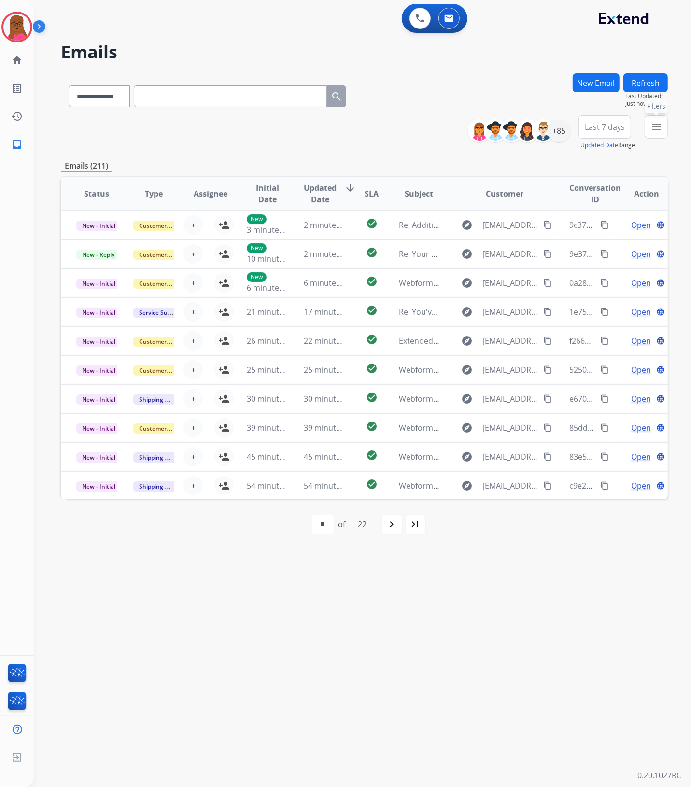
click at [647, 128] on button "menu Filters" at bounding box center [656, 126] width 23 height 23
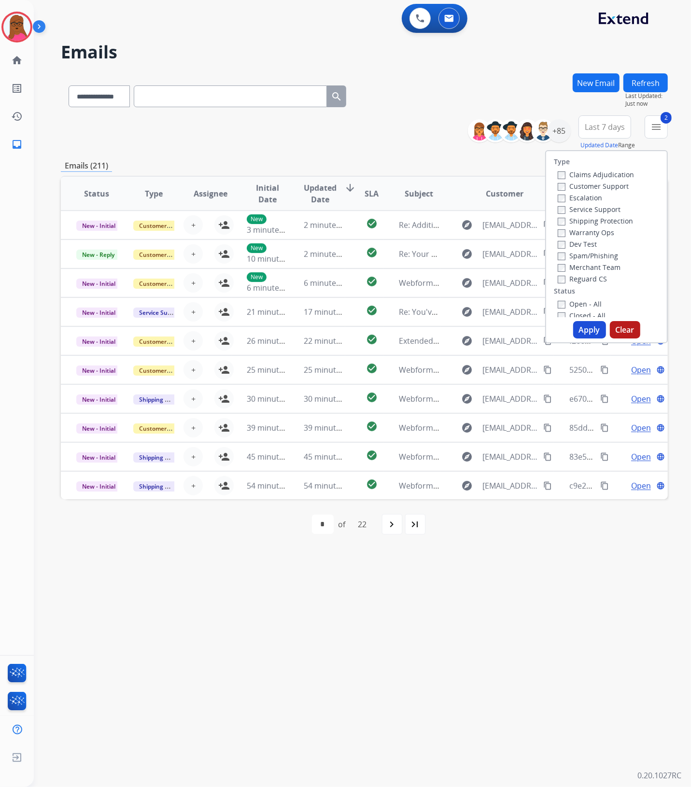
click at [582, 336] on button "Apply" at bounding box center [589, 329] width 33 height 17
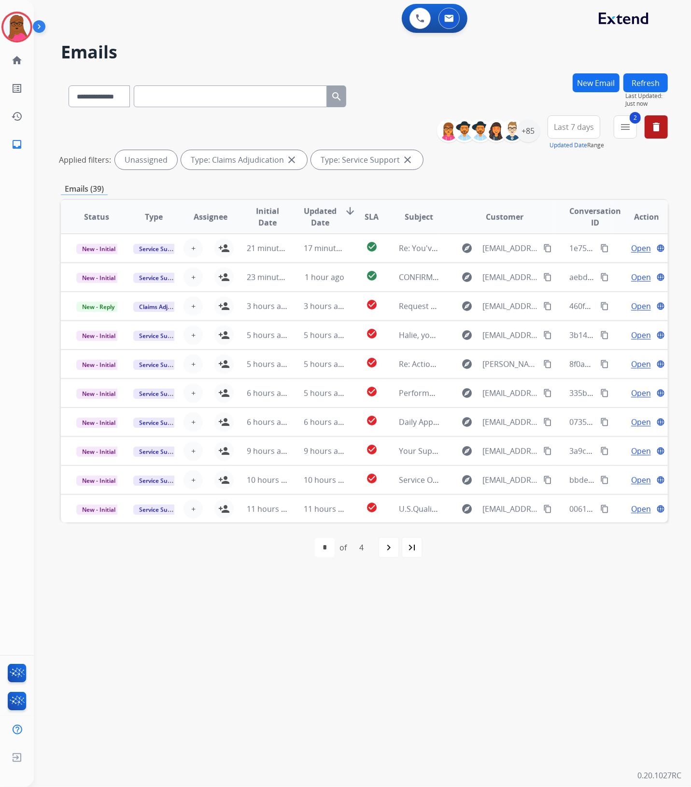
click at [384, 549] on mat-icon "navigate_next" at bounding box center [389, 548] width 12 height 12
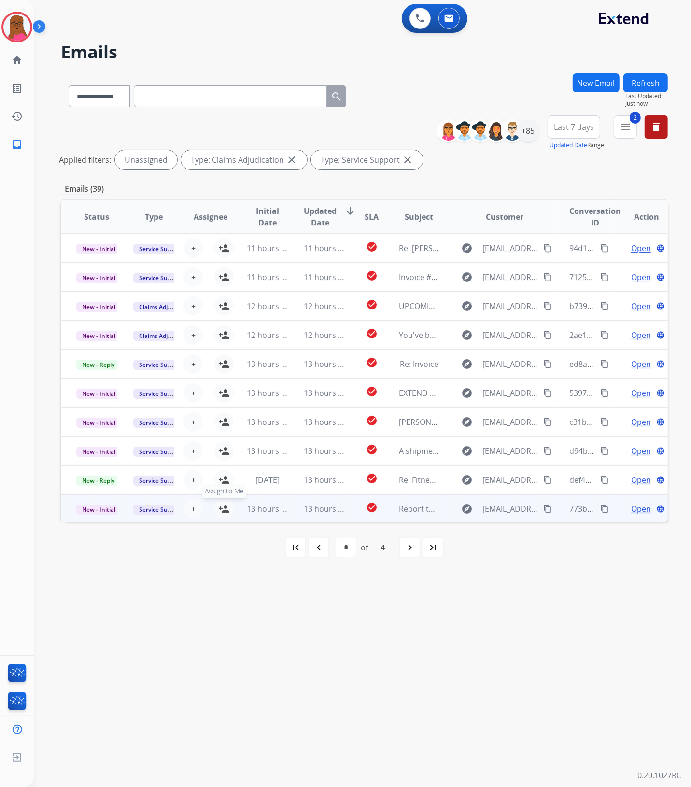
click at [223, 510] on mat-icon "person_add" at bounding box center [224, 509] width 12 height 12
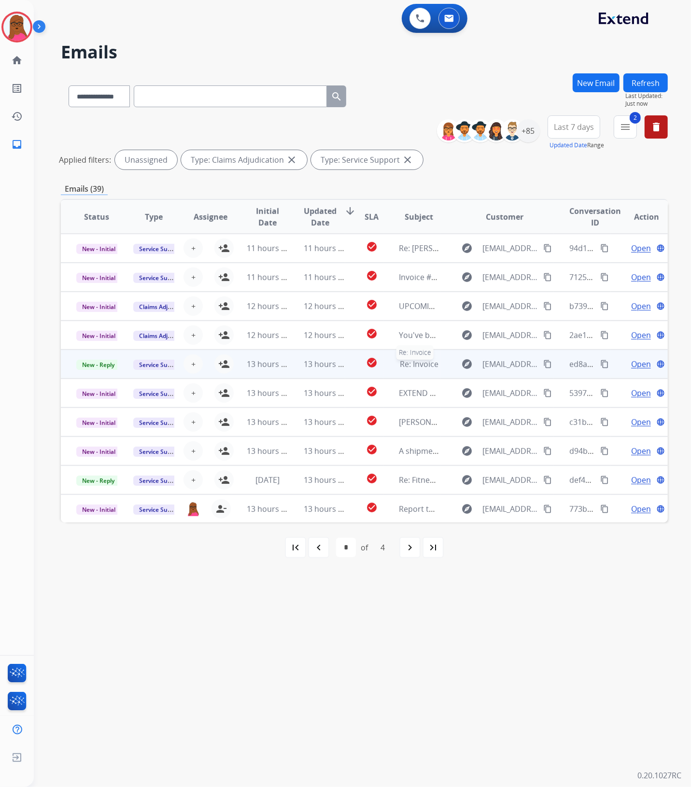
click at [421, 367] on span "Re: Invoice" at bounding box center [419, 364] width 39 height 11
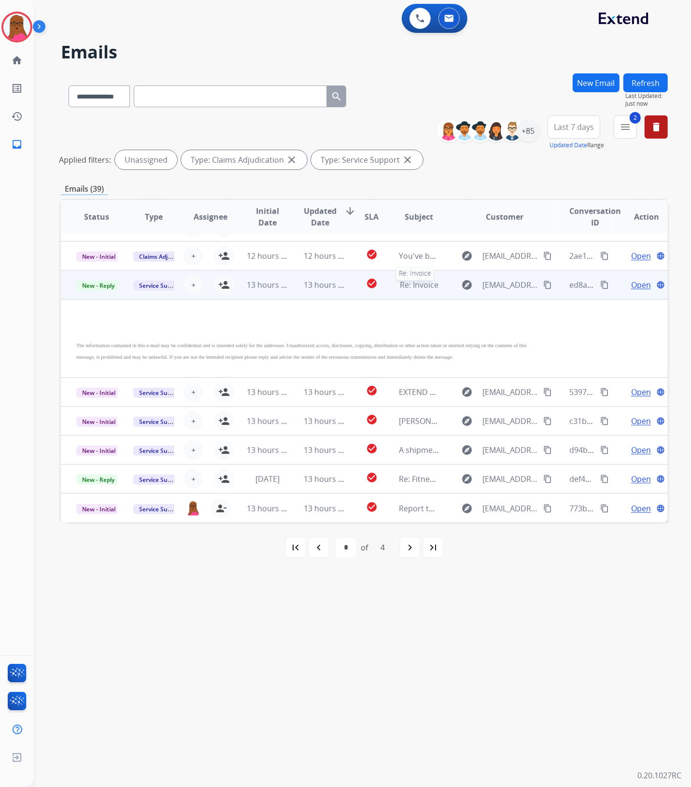
scroll to position [90, 0]
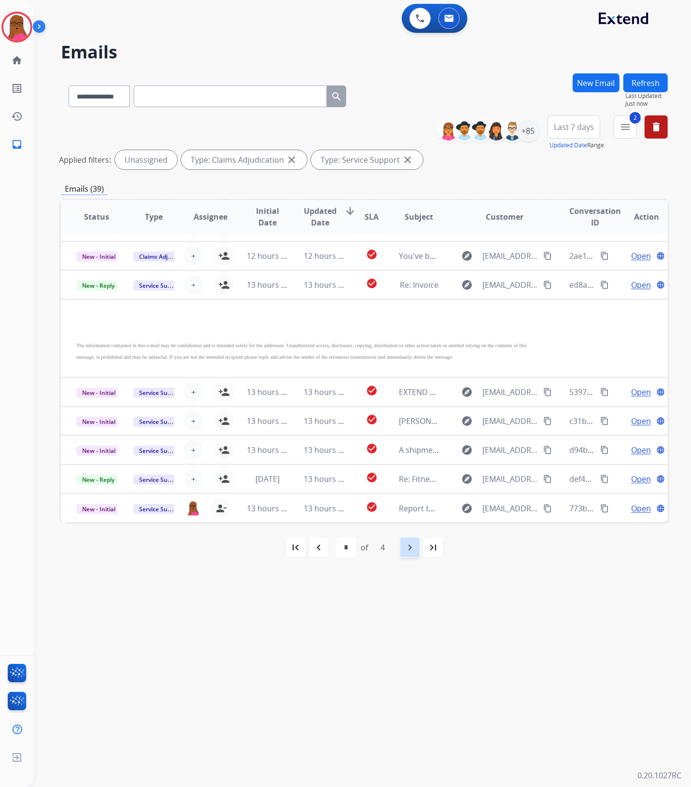
click at [407, 549] on mat-icon "navigate_next" at bounding box center [410, 548] width 12 height 12
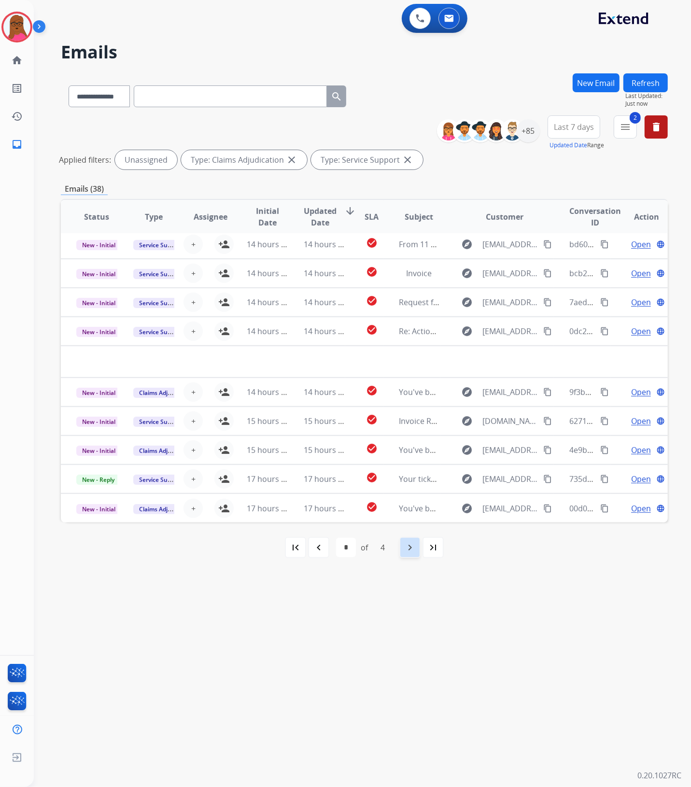
scroll to position [32, 0]
click at [409, 550] on mat-icon "navigate_next" at bounding box center [410, 548] width 12 height 12
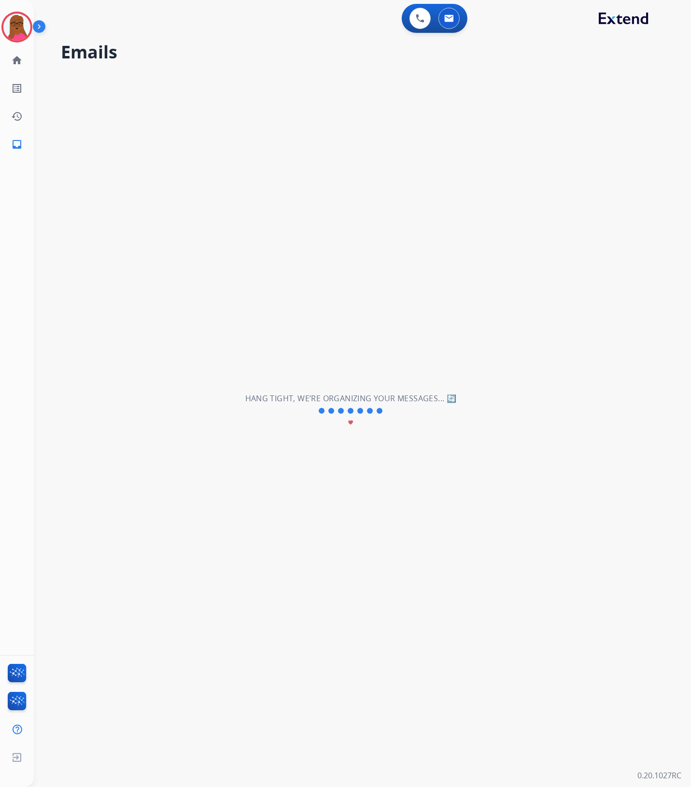
scroll to position [0, 0]
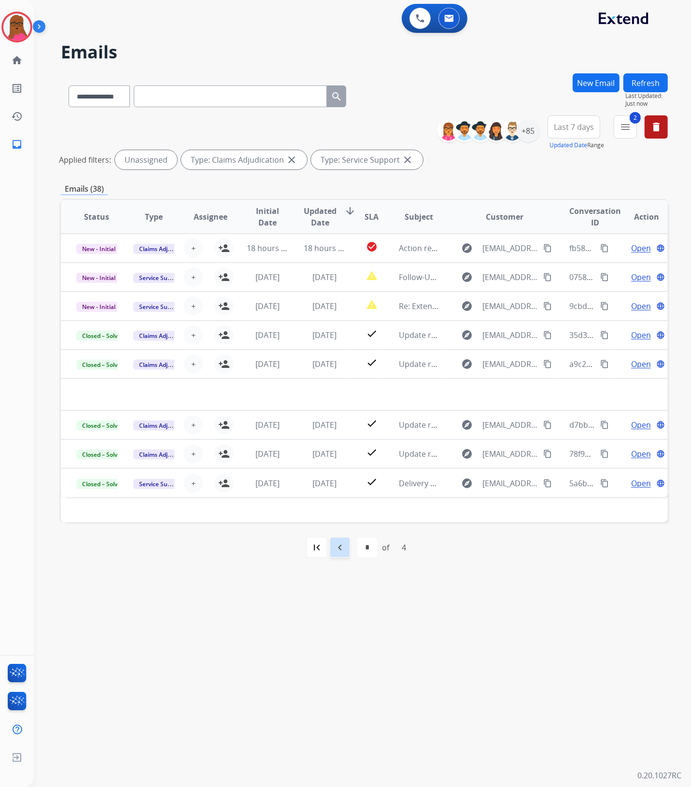
click at [334, 550] on mat-icon "navigate_before" at bounding box center [340, 548] width 12 height 12
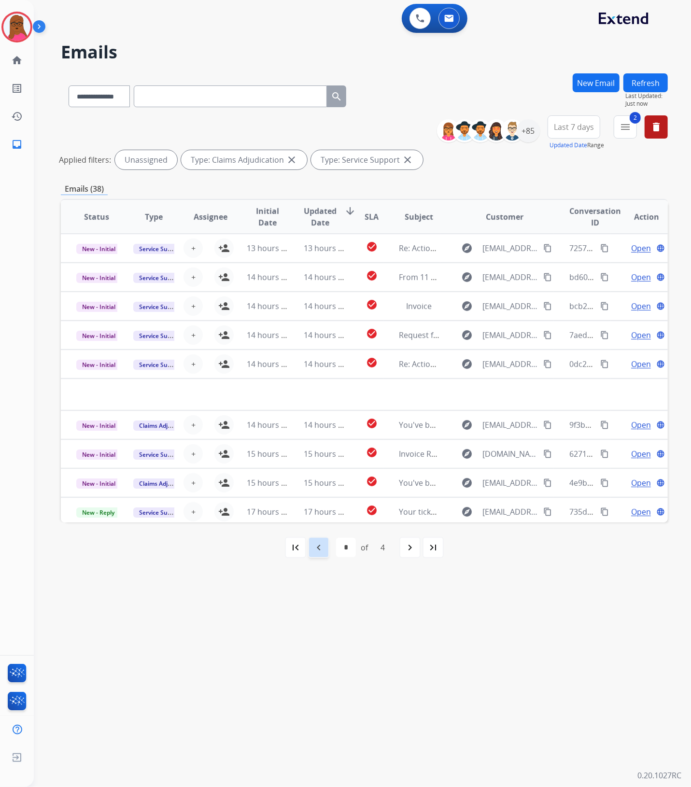
click at [324, 548] on mat-icon "navigate_before" at bounding box center [319, 548] width 12 height 12
click at [300, 549] on mat-icon "first_page" at bounding box center [296, 548] width 12 height 12
select select "*"
click at [631, 130] on mat-icon "menu" at bounding box center [626, 127] width 12 height 12
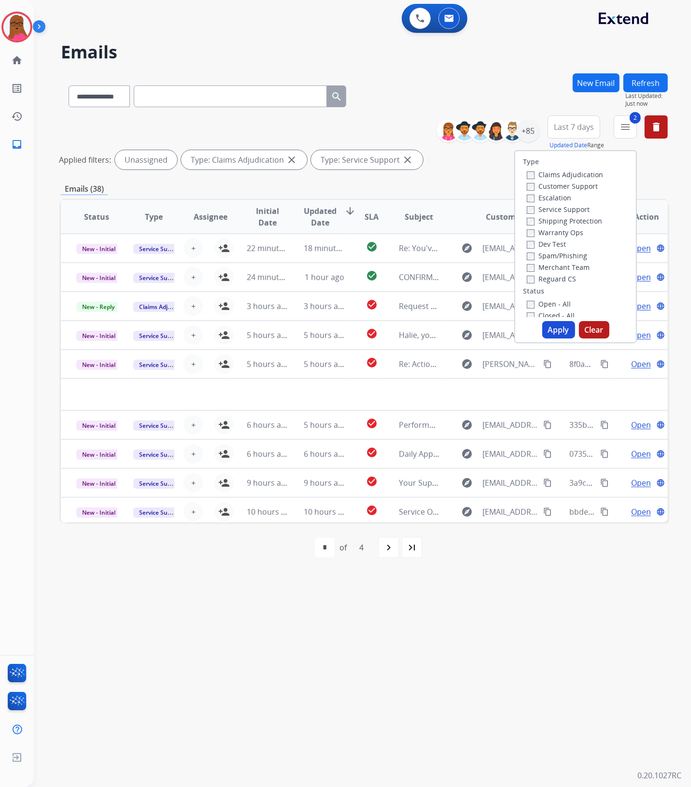
click at [595, 334] on button "Clear" at bounding box center [594, 329] width 30 height 17
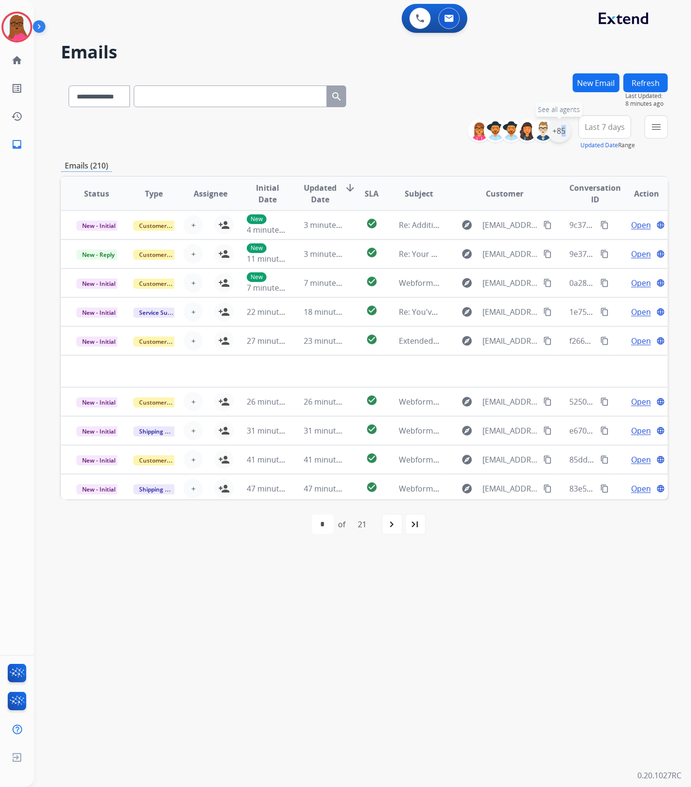
click at [558, 134] on div "+85" at bounding box center [559, 130] width 23 height 23
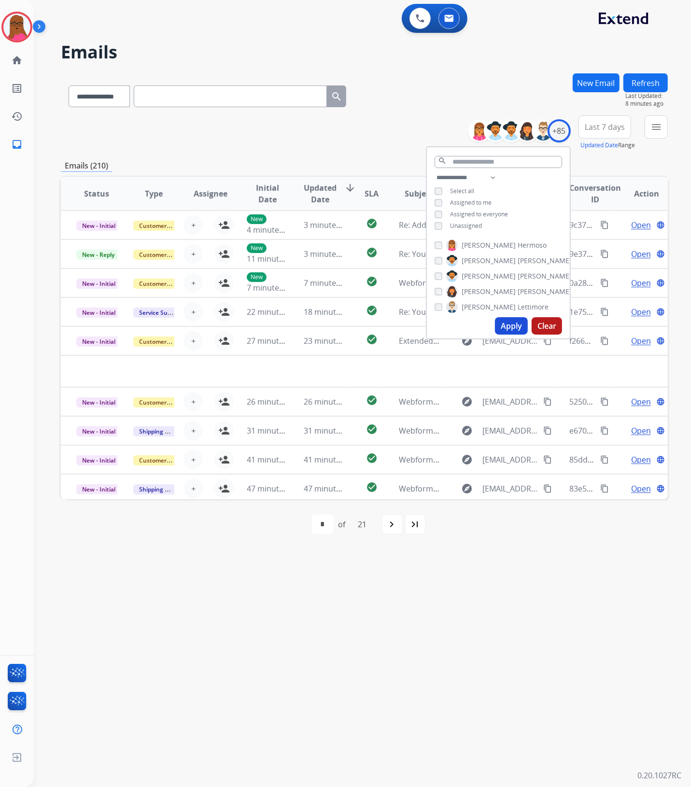
click at [431, 228] on div "**********" at bounding box center [498, 203] width 143 height 62
click at [510, 323] on button "Apply" at bounding box center [511, 325] width 33 height 17
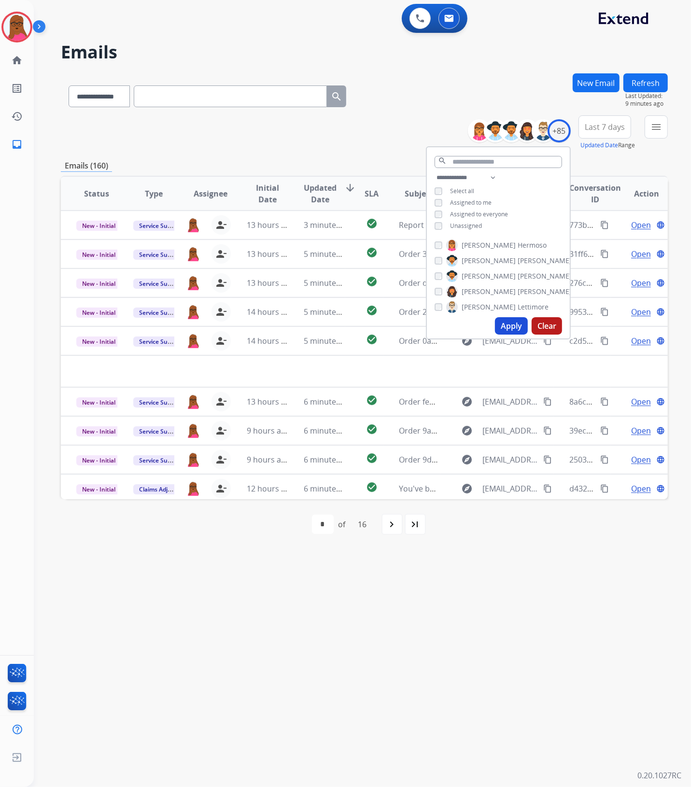
click at [507, 324] on button "Apply" at bounding box center [511, 325] width 33 height 17
click at [402, 554] on div "**********" at bounding box center [351, 411] width 634 height 752
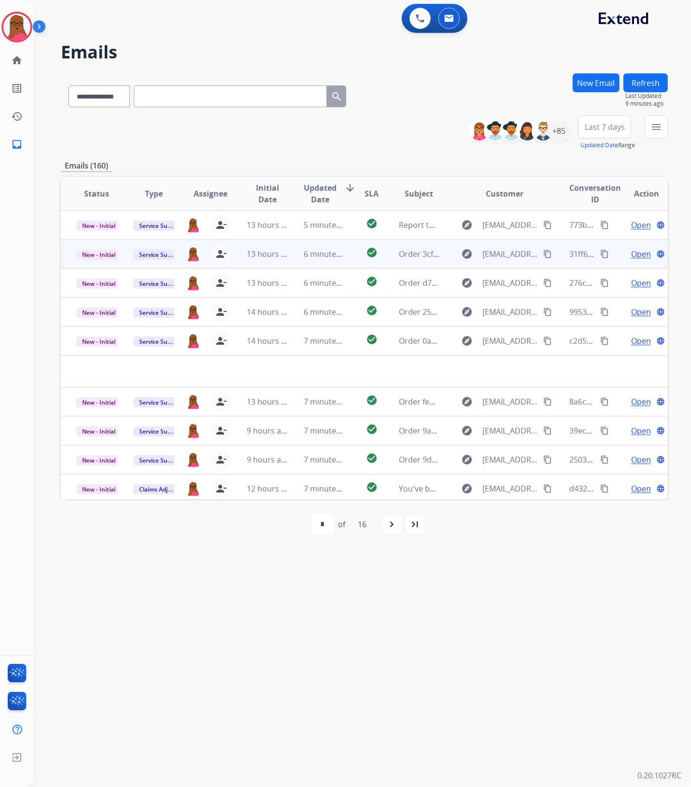
click at [638, 255] on span "Open" at bounding box center [641, 254] width 20 height 12
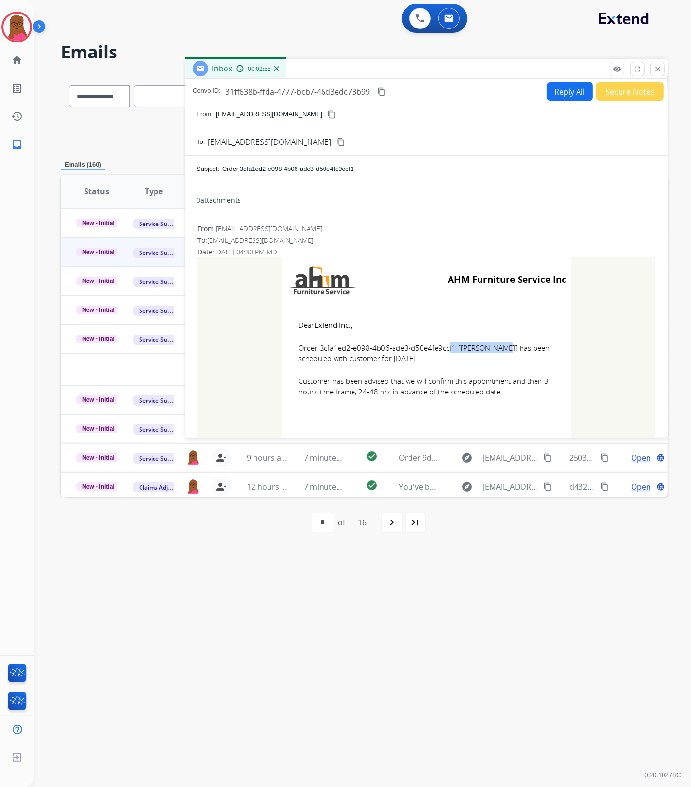
drag, startPoint x: 451, startPoint y: 345, endPoint x: 395, endPoint y: 347, distance: 55.6
click at [395, 347] on span "Order 3cfa1ed2-e098-4b06-ade3-d50e4fe9ccf1 [BENJAMIN GOMEZ] has been scheduled …" at bounding box center [426, 353] width 256 height 22
click at [396, 347] on span "Order 3cfa1ed2-e098-4b06-ade3-d50e4fe9ccf1 [BENJAMIN GOMEZ] has been scheduled …" at bounding box center [426, 353] width 256 height 22
drag, startPoint x: 448, startPoint y: 344, endPoint x: 319, endPoint y: 346, distance: 129.0
click at [317, 346] on span "Order 3cfa1ed2-e098-4b06-ade3-d50e4fe9ccf1 [BENJAMIN GOMEZ] has been scheduled …" at bounding box center [426, 353] width 256 height 22
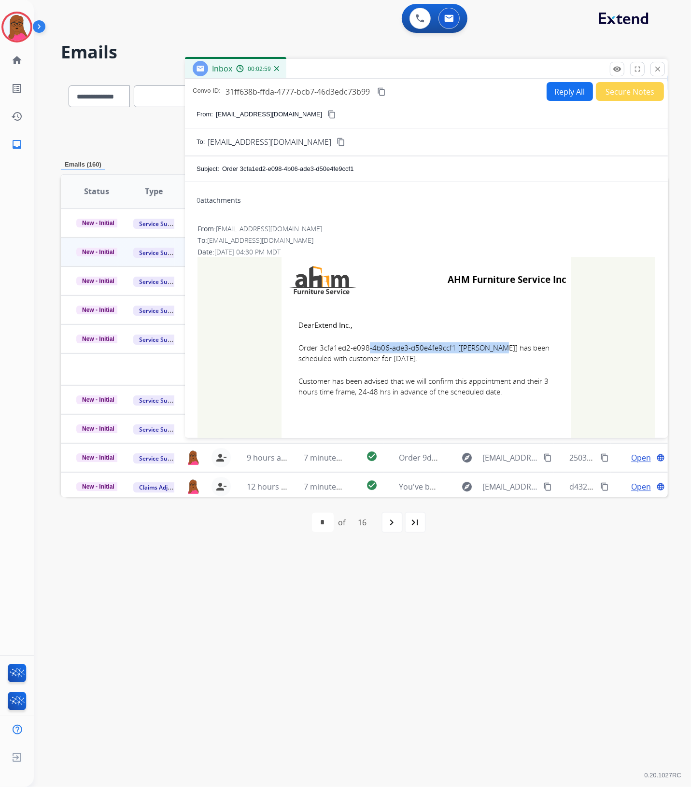
copy span "3cfa1ed2-e098-4b06-ade3-d50e4fe9ccf1"
drag, startPoint x: 296, startPoint y: 321, endPoint x: 520, endPoint y: 402, distance: 238.1
click at [520, 402] on td "Dear Extend Inc., Order 3cfa1ed2-e098-4b06-ade3-d50e4fe9ccf1 [BENJAMIN GOMEZ] h…" at bounding box center [427, 364] width 290 height 123
copy td "Dear Extend Inc., Order 3cfa1ed2-e098-4b06-ade3-d50e4fe9ccf1 [BENJAMIN GOMEZ] h…"
click at [658, 71] on mat-icon "close" at bounding box center [657, 69] width 9 height 9
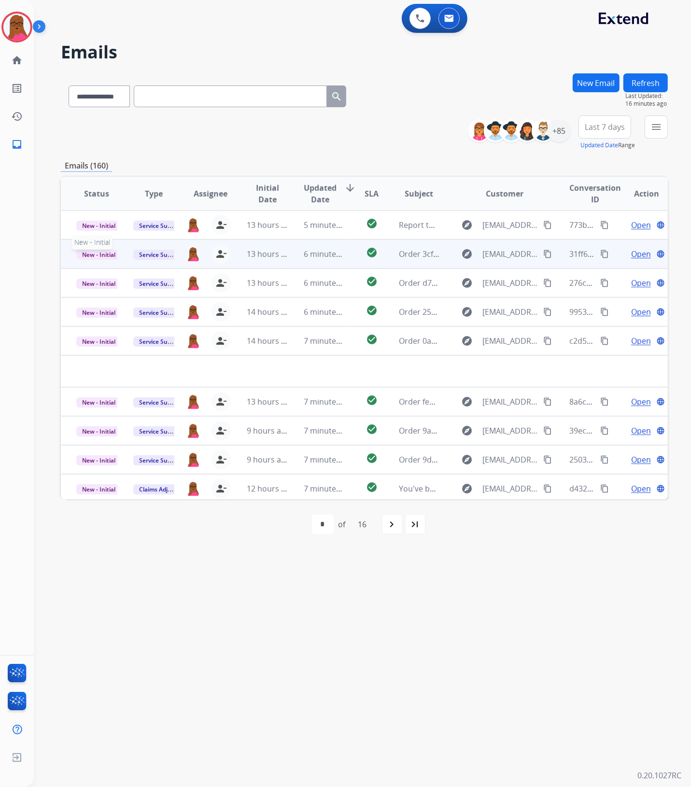
click at [112, 252] on span "New - Initial" at bounding box center [98, 255] width 45 height 10
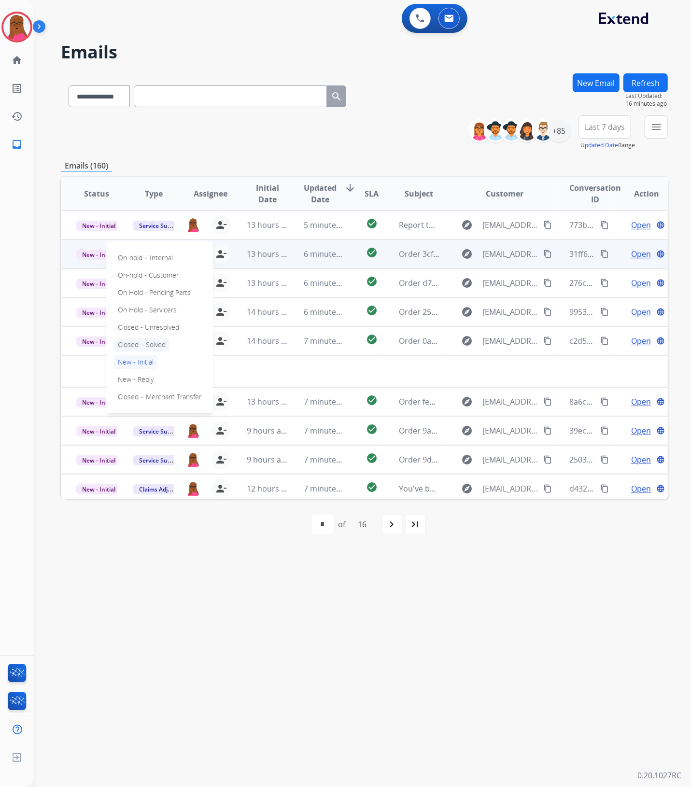
click at [150, 344] on p "Closed – Solved" at bounding box center [142, 345] width 56 height 14
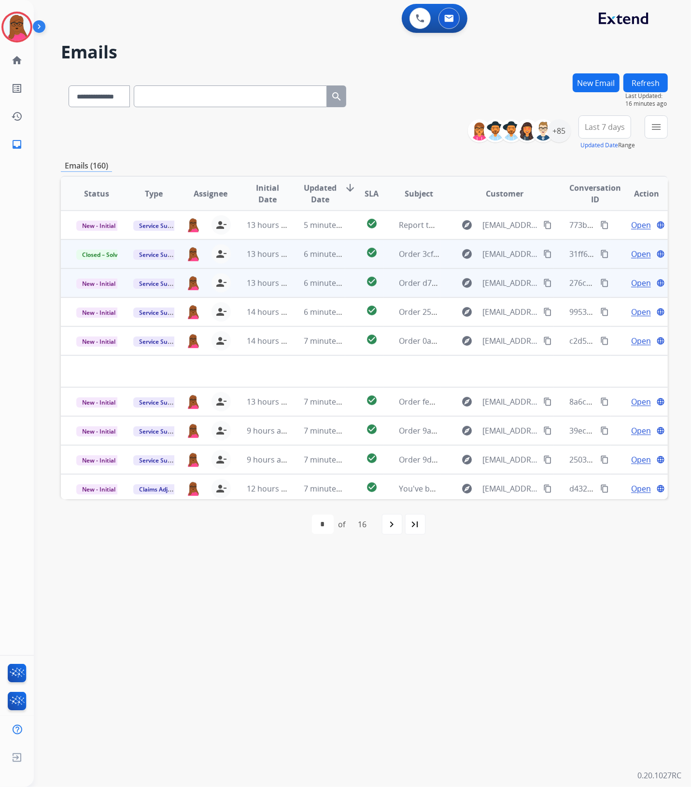
click at [644, 283] on span "Open" at bounding box center [641, 283] width 20 height 12
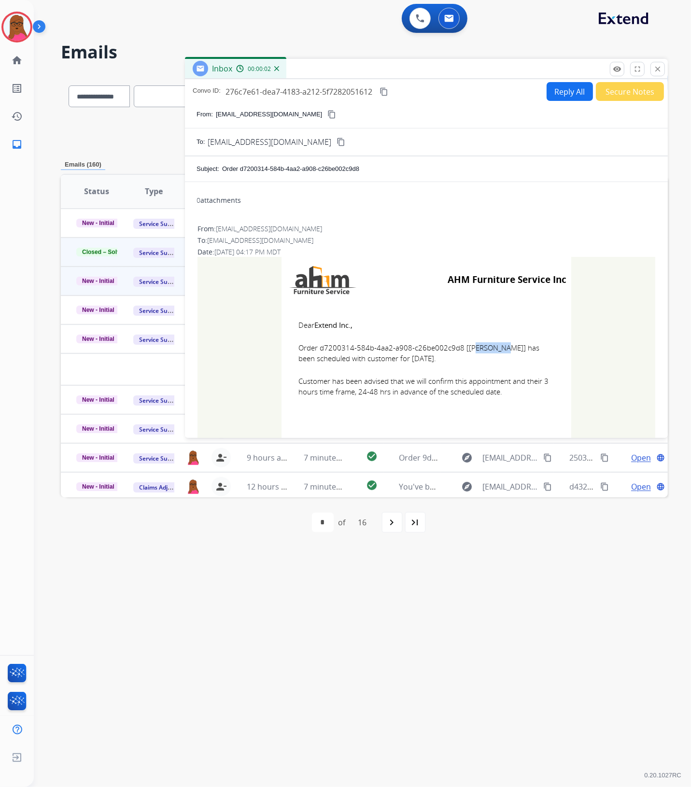
drag, startPoint x: 452, startPoint y: 347, endPoint x: 420, endPoint y: 346, distance: 31.9
click at [420, 346] on span "Order d7200314-584b-4aa2-a908-c26be002c9d8 [MORALES HERNANDEZ] has been schedul…" at bounding box center [426, 353] width 256 height 22
drag, startPoint x: 455, startPoint y: 348, endPoint x: 316, endPoint y: 347, distance: 139.1
click at [316, 347] on span "Order d7200314-584b-4aa2-a908-c26be002c9d8 [MORALES HERNANDEZ] has been schedul…" at bounding box center [426, 353] width 256 height 22
copy span "d7200314-584b-4aa2-a908-c26be002c9d8"
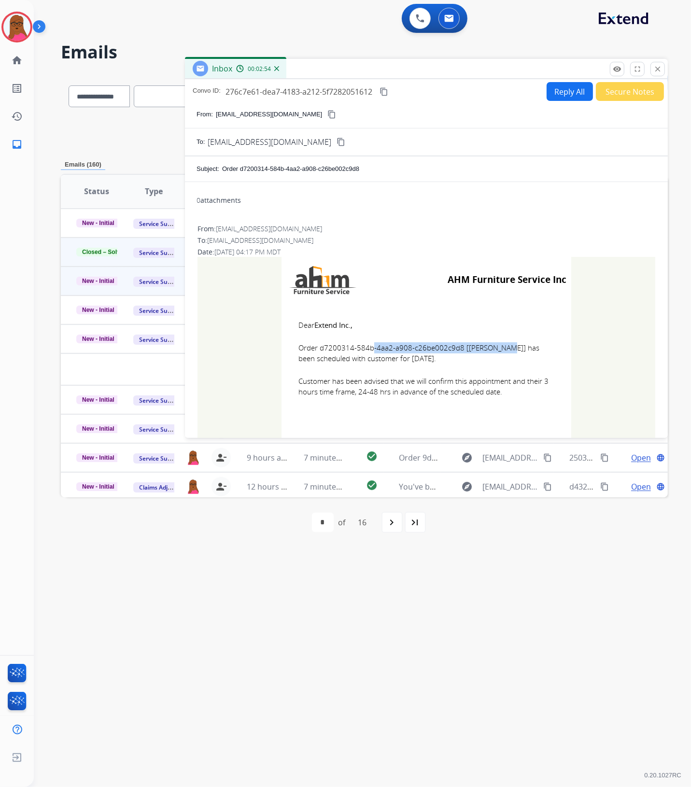
drag, startPoint x: 290, startPoint y: 321, endPoint x: 511, endPoint y: 390, distance: 231.7
click at [514, 389] on td "Dear Extend Inc., Order d7200314-584b-4aa2-a908-c26be002c9d8 [MORALES HERNANDEZ…" at bounding box center [427, 364] width 290 height 123
copy td "Dear Extend Inc., Order d7200314-584b-4aa2-a908-c26be002c9d8 [MORALES HERNANDEZ…"
click at [658, 66] on mat-icon "close" at bounding box center [657, 69] width 9 height 9
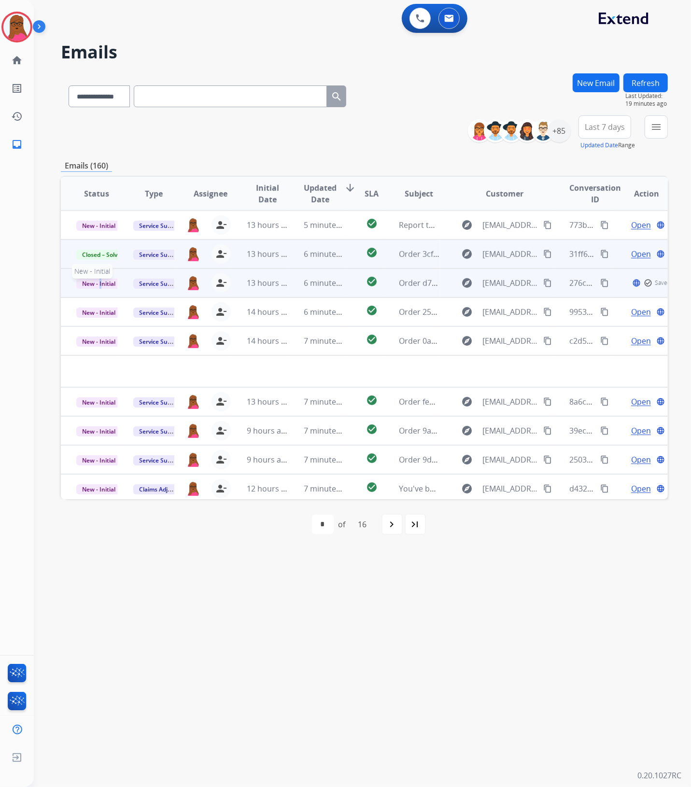
click at [100, 284] on span "New - Initial" at bounding box center [98, 284] width 45 height 10
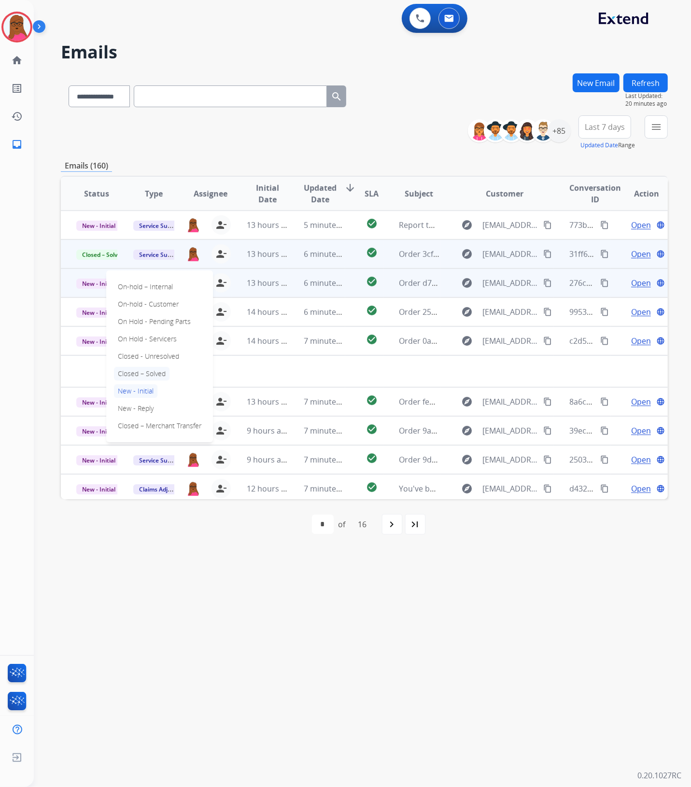
click at [152, 378] on p "Closed – Solved" at bounding box center [142, 374] width 56 height 14
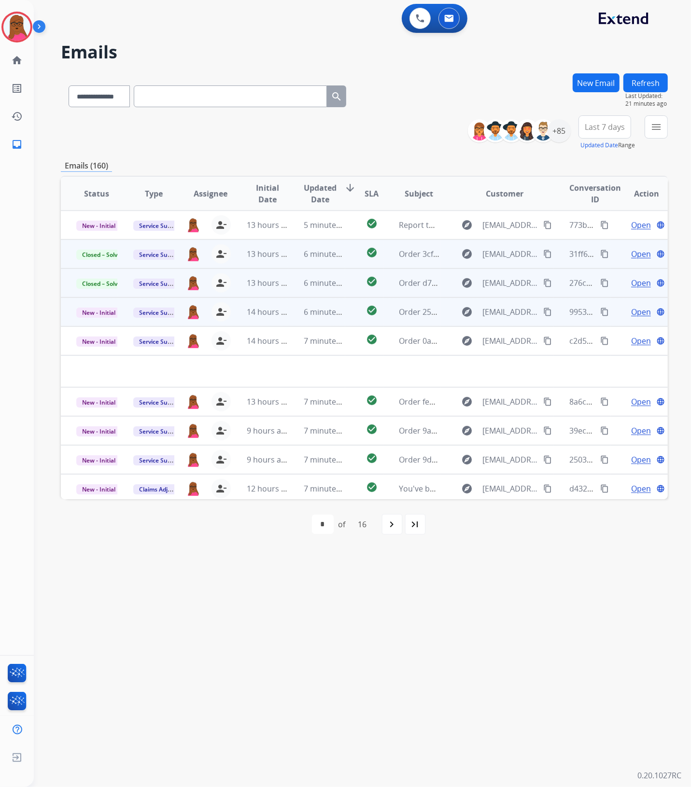
click at [632, 312] on span "Open" at bounding box center [641, 312] width 20 height 12
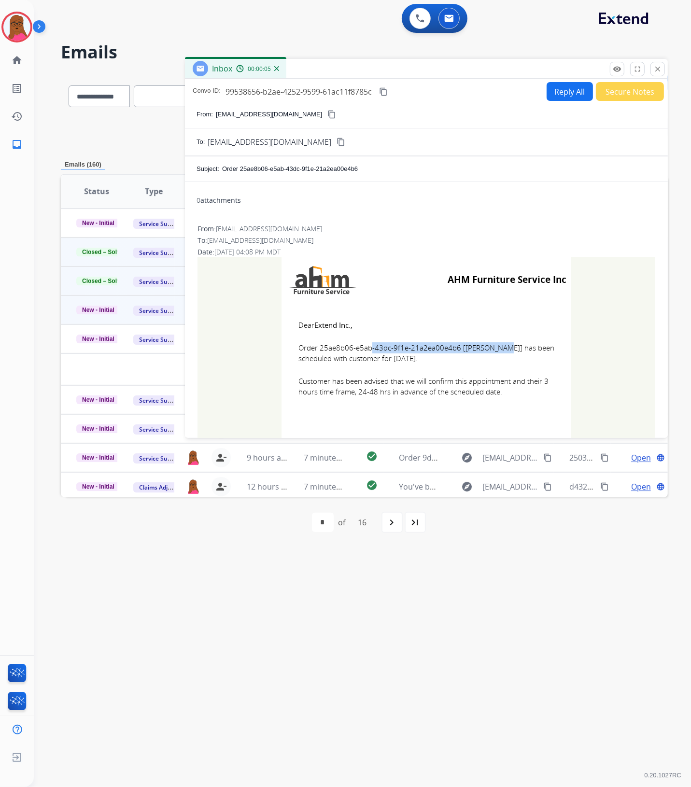
drag, startPoint x: 454, startPoint y: 350, endPoint x: 317, endPoint y: 346, distance: 137.2
click at [317, 346] on span "Order 25ae8b06-e5ab-43dc-9f1e-21a2ea00e4b6 [VERNON CROCKETT] has been scheduled…" at bounding box center [426, 353] width 256 height 22
copy span "25ae8b06-e5ab-43dc-9f1e-21a2ea00e4b6"
drag, startPoint x: 294, startPoint y: 322, endPoint x: 428, endPoint y: 402, distance: 156.4
click at [428, 402] on td "Dear Extend Inc., Order 25ae8b06-e5ab-43dc-9f1e-21a2ea00e4b6 [VERNON CROCKETT] …" at bounding box center [427, 364] width 290 height 123
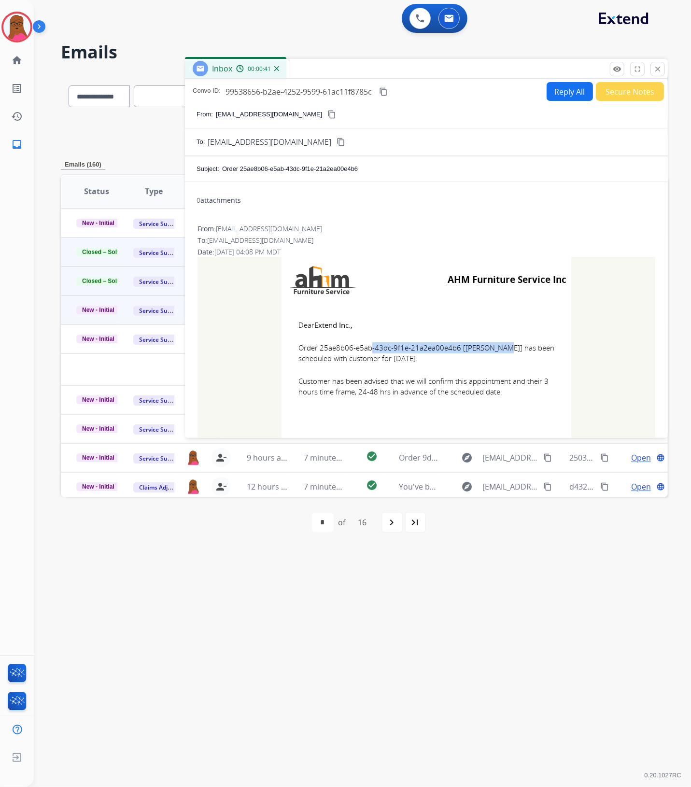
copy td "Dear Extend Inc., Order 25ae8b06-e5ab-43dc-9f1e-21a2ea00e4b6 [VERNON CROCKETT] …"
click at [662, 72] on mat-icon "close" at bounding box center [657, 69] width 9 height 9
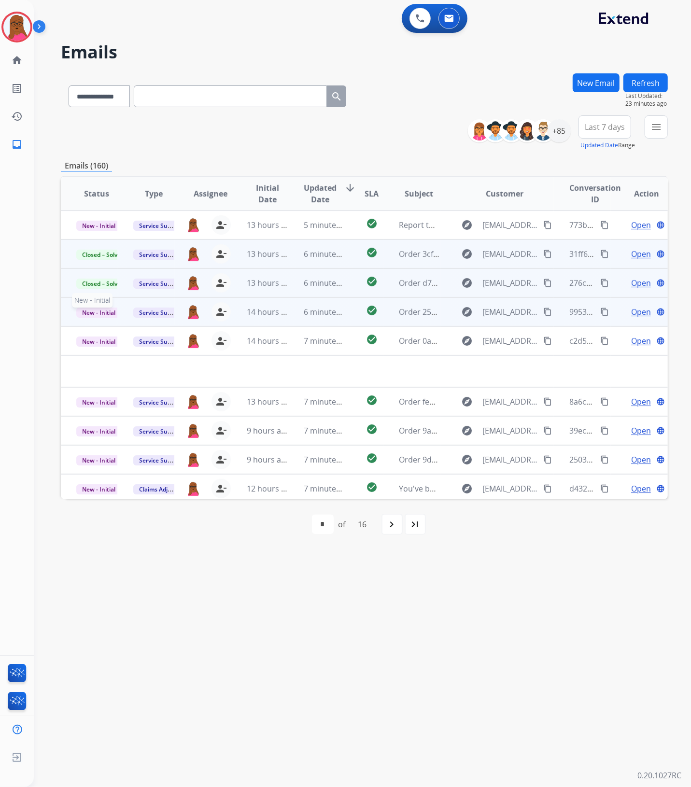
click at [88, 314] on span "New - Initial" at bounding box center [98, 313] width 45 height 10
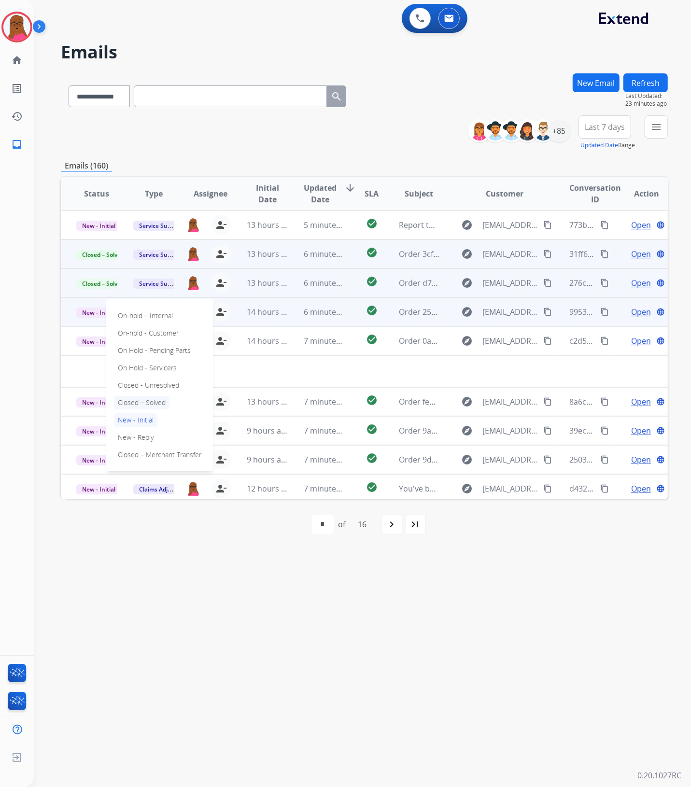
click at [148, 402] on p "Closed – Solved" at bounding box center [142, 403] width 56 height 14
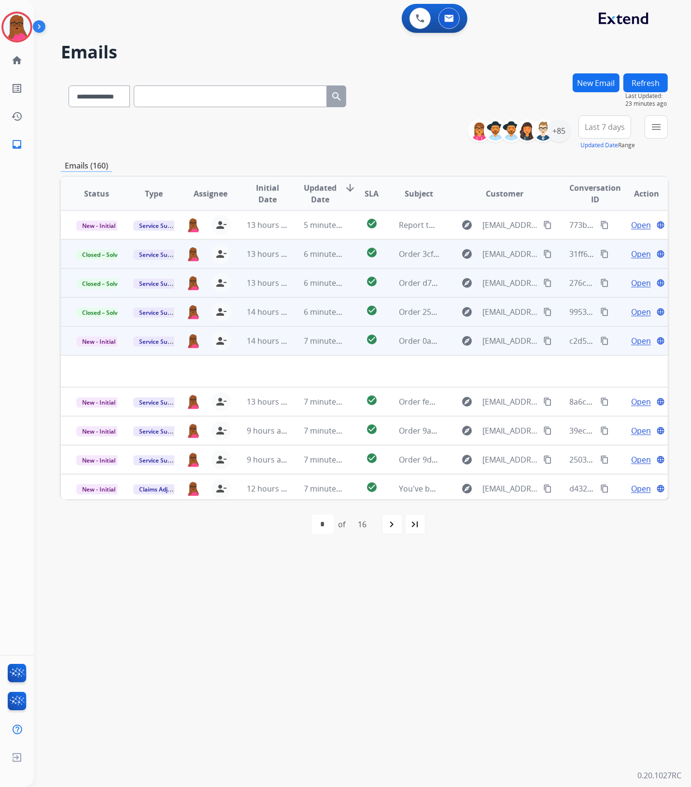
click at [631, 340] on span "Open" at bounding box center [641, 341] width 20 height 12
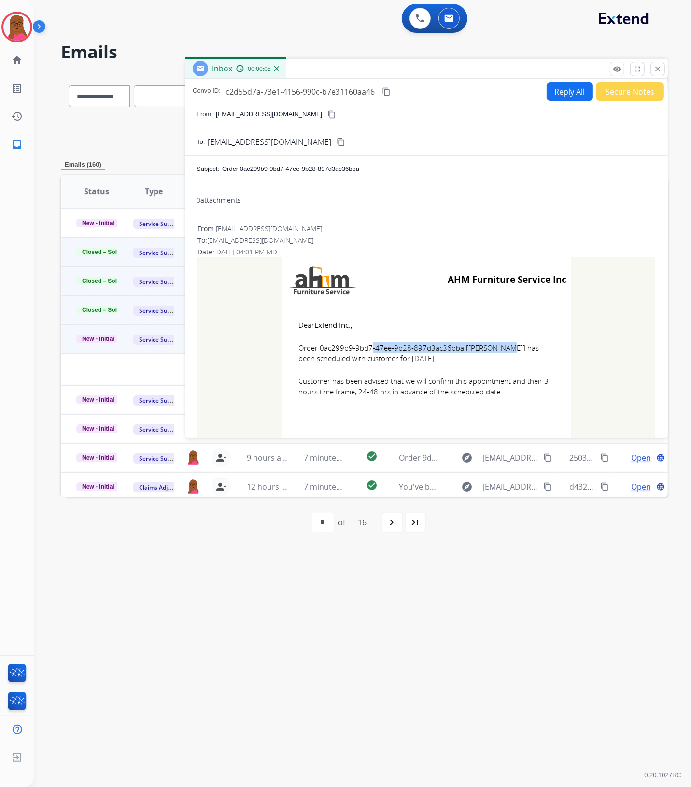
drag, startPoint x: 455, startPoint y: 348, endPoint x: 317, endPoint y: 349, distance: 137.6
click at [317, 349] on span "Order 0ac299b9-9bd7-47ee-9b28-897d3ac36bba [Jaime Brian] has been scheduled wit…" at bounding box center [426, 353] width 256 height 22
copy span "0ac299b9-9bd7-47ee-9b28-897d3ac36bba"
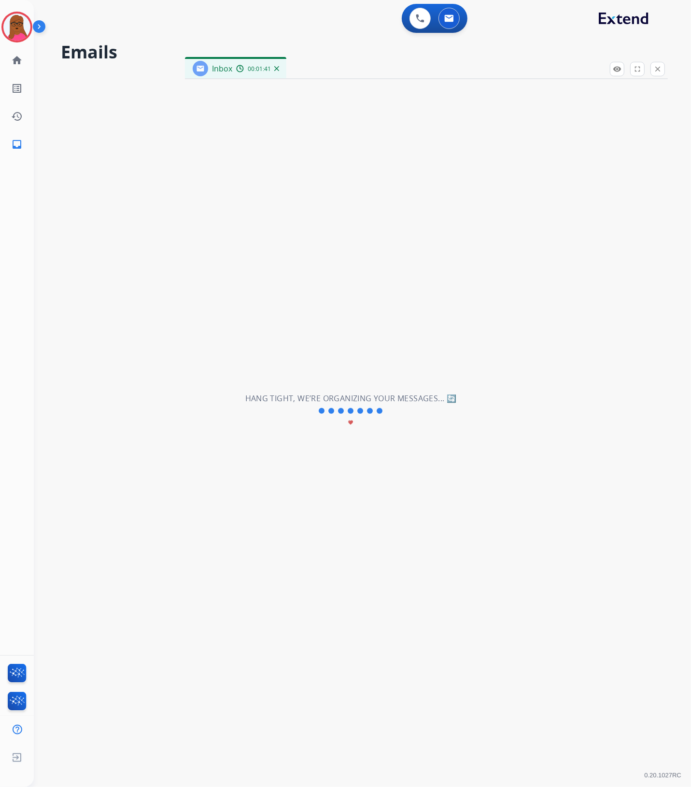
drag, startPoint x: 293, startPoint y: 320, endPoint x: 375, endPoint y: 339, distance: 84.3
click at [373, 350] on div "**********" at bounding box center [351, 411] width 634 height 752
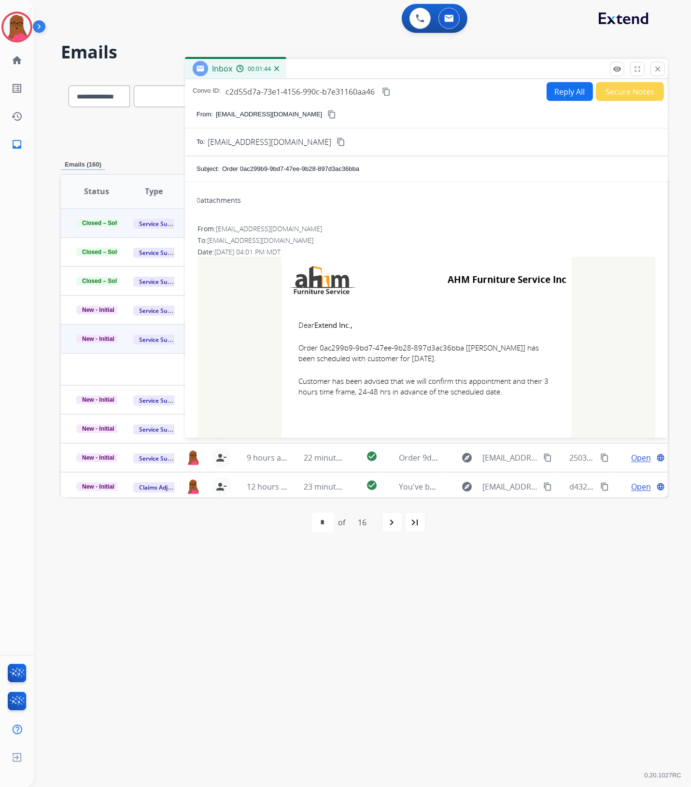
drag, startPoint x: 302, startPoint y: 326, endPoint x: 507, endPoint y: 396, distance: 216.4
click at [507, 396] on td "Dear Extend Inc., Order 0ac299b9-9bd7-47ee-9b28-897d3ac36bba [Jaime Brian] has …" at bounding box center [427, 364] width 290 height 123
copy td "Dear Extend Inc., Order 0ac299b9-9bd7-47ee-9b28-897d3ac36bba [Jaime Brian] has …"
click at [653, 72] on mat-icon "close" at bounding box center [657, 69] width 9 height 9
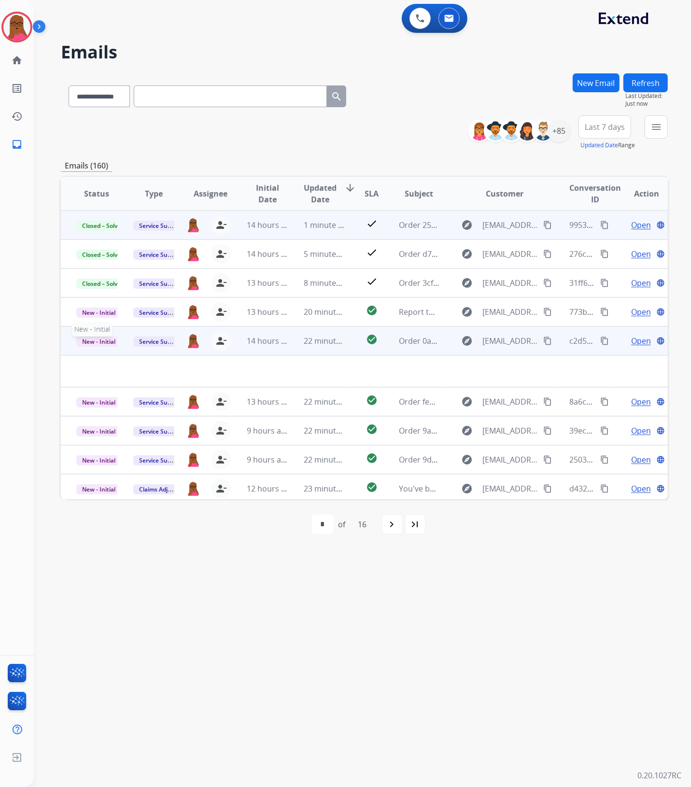
click at [94, 335] on p "New - Initial" at bounding box center [96, 341] width 41 height 12
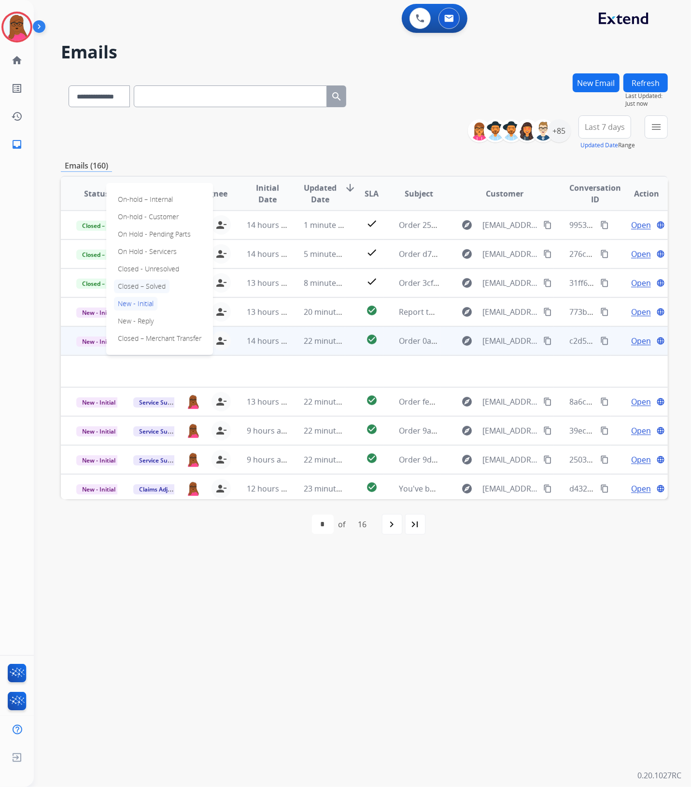
click at [158, 281] on p "Closed – Solved" at bounding box center [142, 287] width 56 height 14
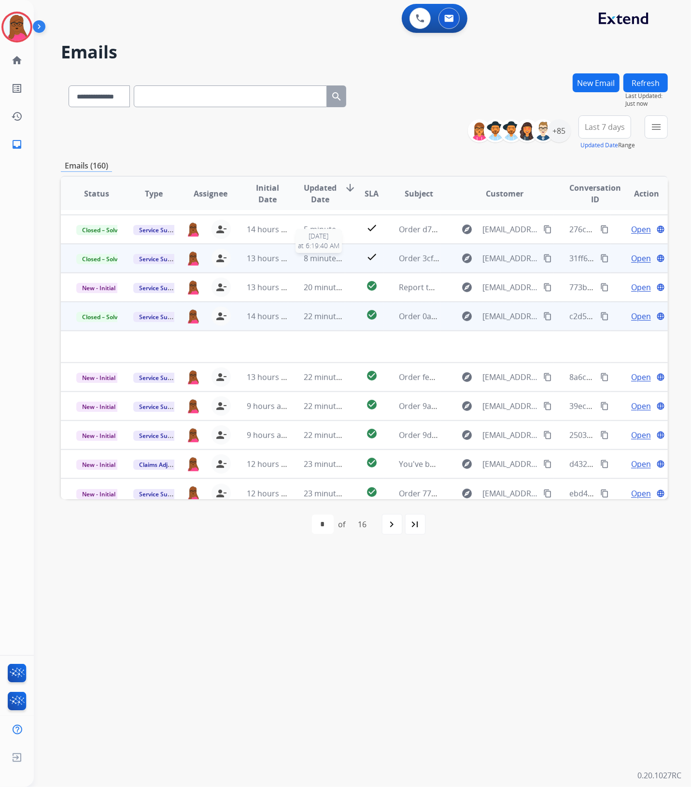
scroll to position [32, 0]
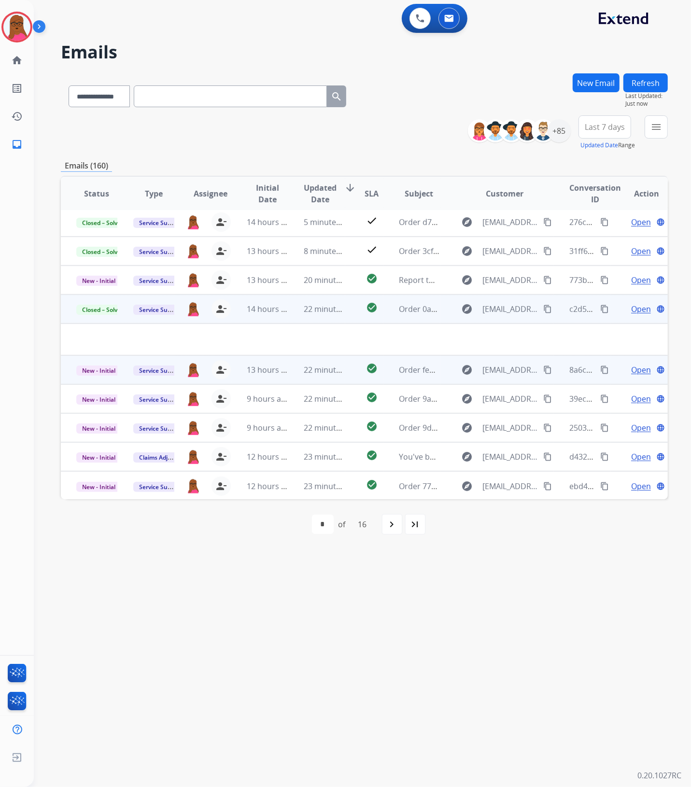
click at [640, 366] on span "Open" at bounding box center [641, 370] width 20 height 12
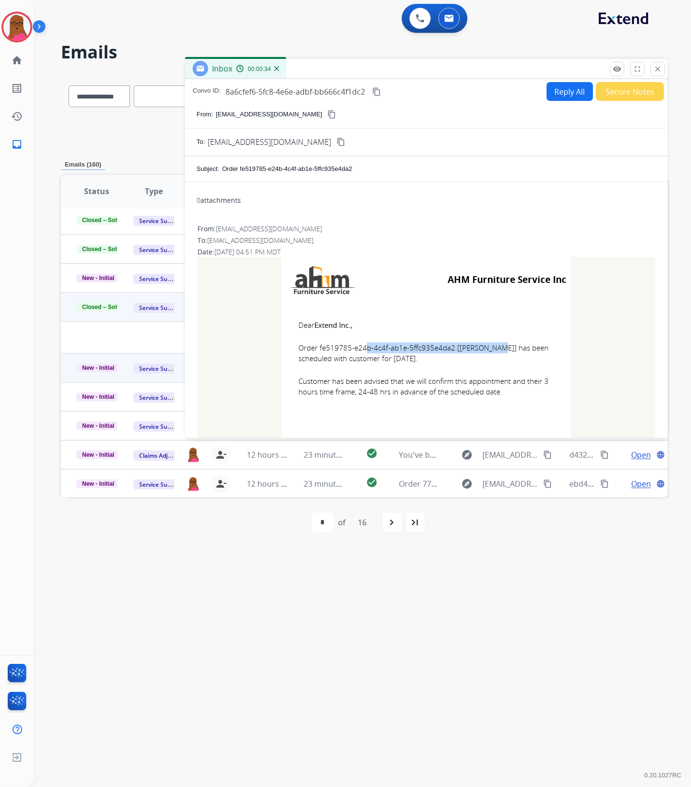
drag, startPoint x: 447, startPoint y: 350, endPoint x: 315, endPoint y: 348, distance: 131.9
click at [315, 348] on span "Order fe519785-e24b-4c4f-ab1e-5ffc935e4da2 [CHIQUITA WATSON] has been scheduled…" at bounding box center [426, 353] width 256 height 22
copy span "fe519785-e24b-4c4f-ab1e-5ffc935e4da2"
drag, startPoint x: 296, startPoint y: 325, endPoint x: 500, endPoint y: 397, distance: 217.4
click at [500, 397] on td "Dear Extend Inc., Order fe519785-e24b-4c4f-ab1e-5ffc935e4da2 [CHIQUITA WATSON] …" at bounding box center [427, 364] width 290 height 123
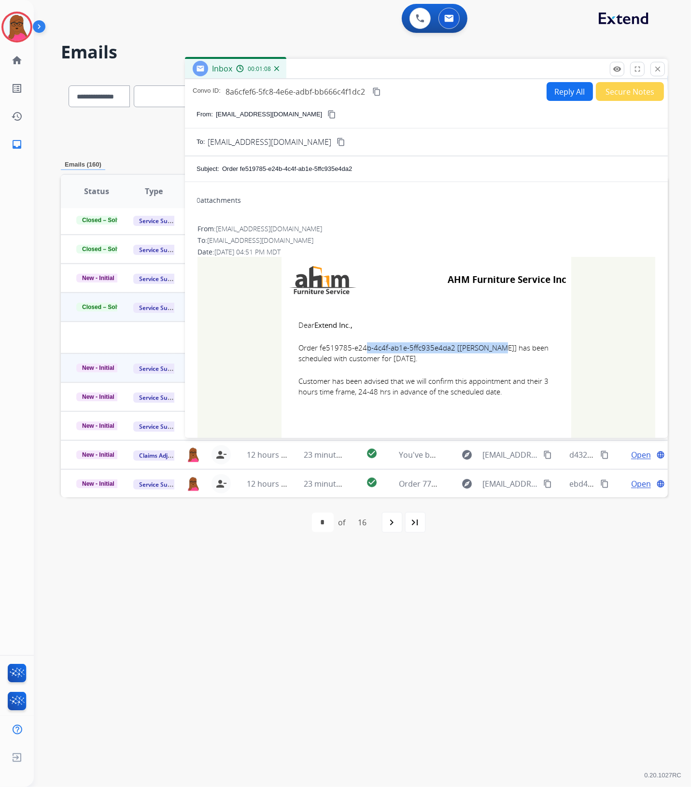
copy td "Dear Extend Inc., Order fe519785-e24b-4c4f-ab1e-5ffc935e4da2 [CHIQUITA WATSON] …"
drag, startPoint x: 655, startPoint y: 69, endPoint x: 361, endPoint y: 250, distance: 345.5
click at [655, 69] on mat-icon "close" at bounding box center [657, 69] width 9 height 9
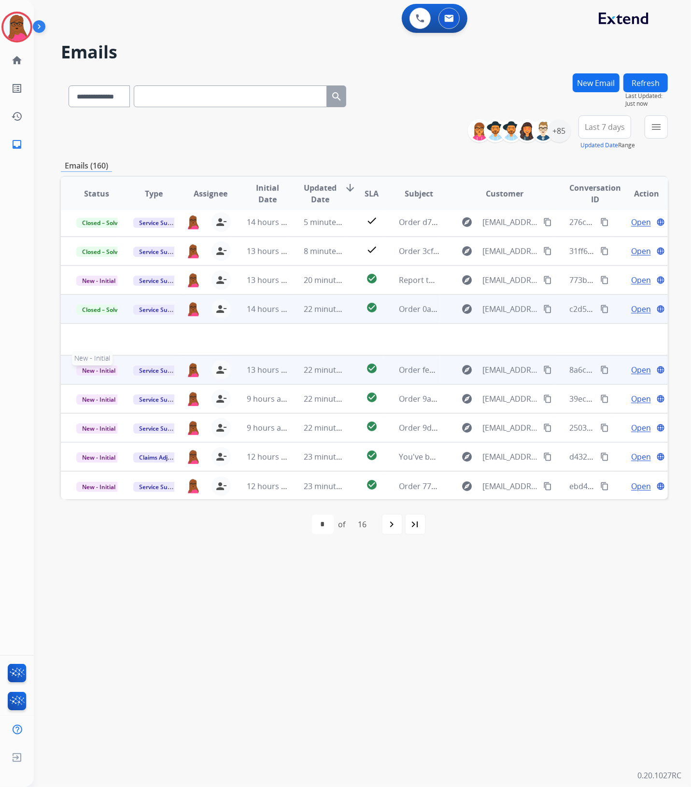
click at [92, 366] on span "New - Initial" at bounding box center [98, 371] width 45 height 10
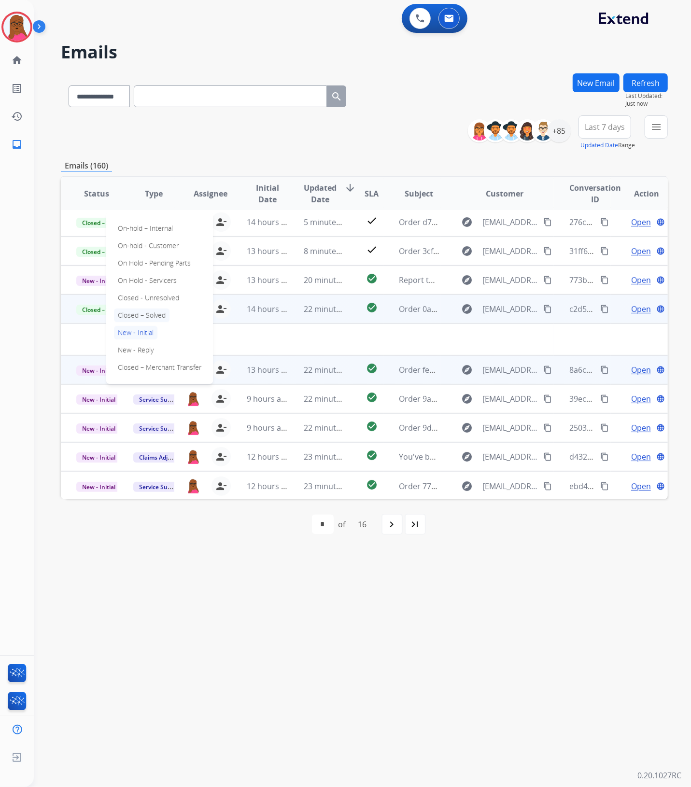
click at [168, 314] on p "Closed – Solved" at bounding box center [142, 316] width 56 height 14
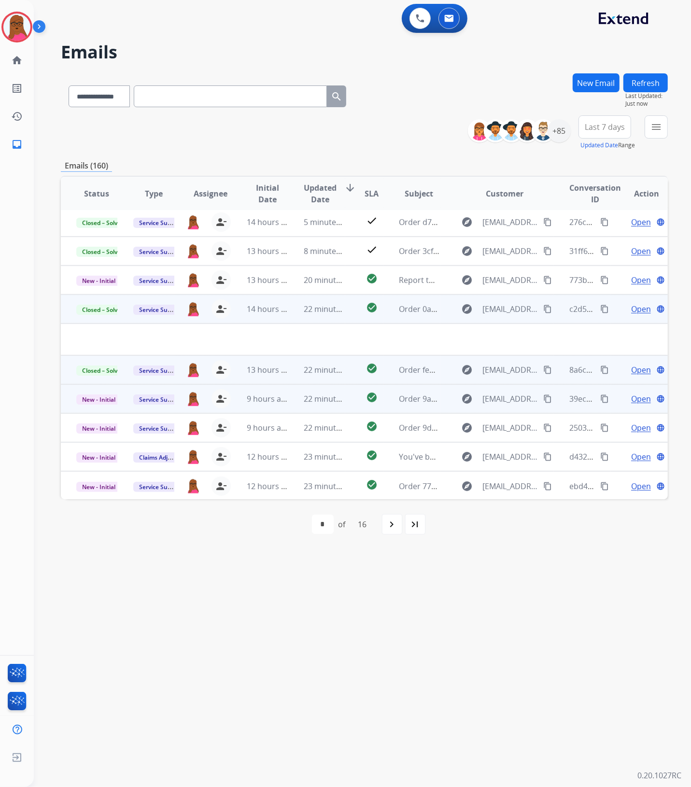
click at [636, 398] on span "Open" at bounding box center [641, 399] width 20 height 12
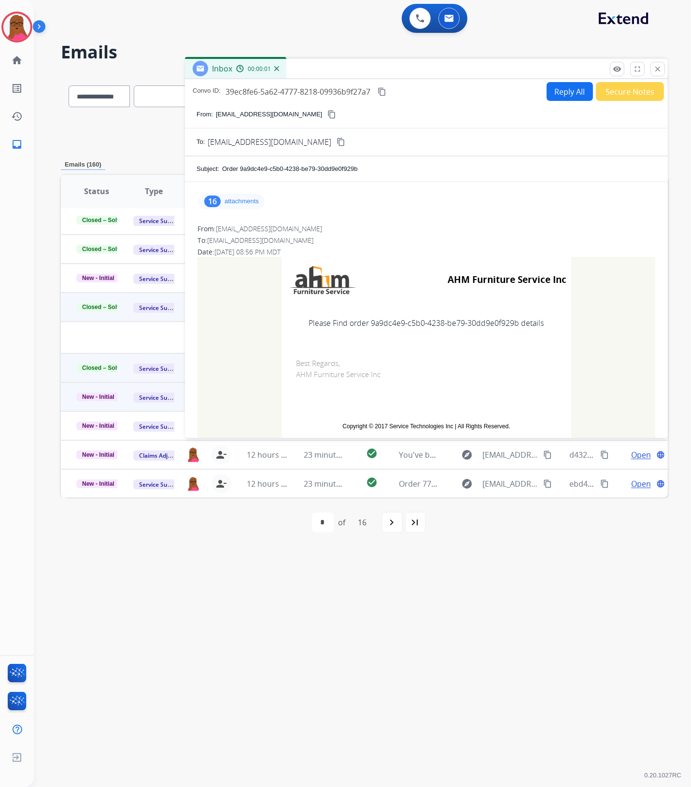
click at [247, 198] on p "attachments" at bounding box center [242, 202] width 34 height 8
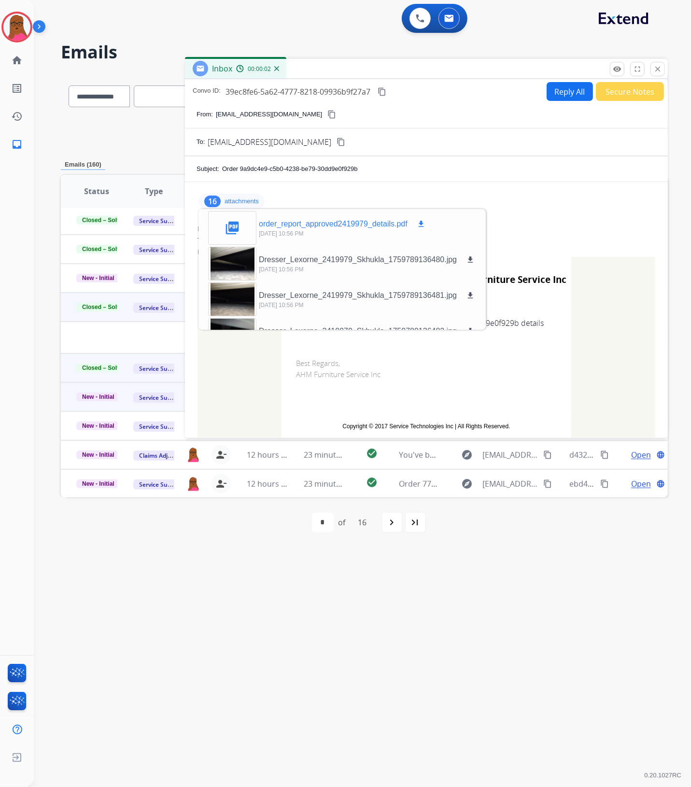
click at [419, 225] on mat-icon "download" at bounding box center [421, 224] width 9 height 9
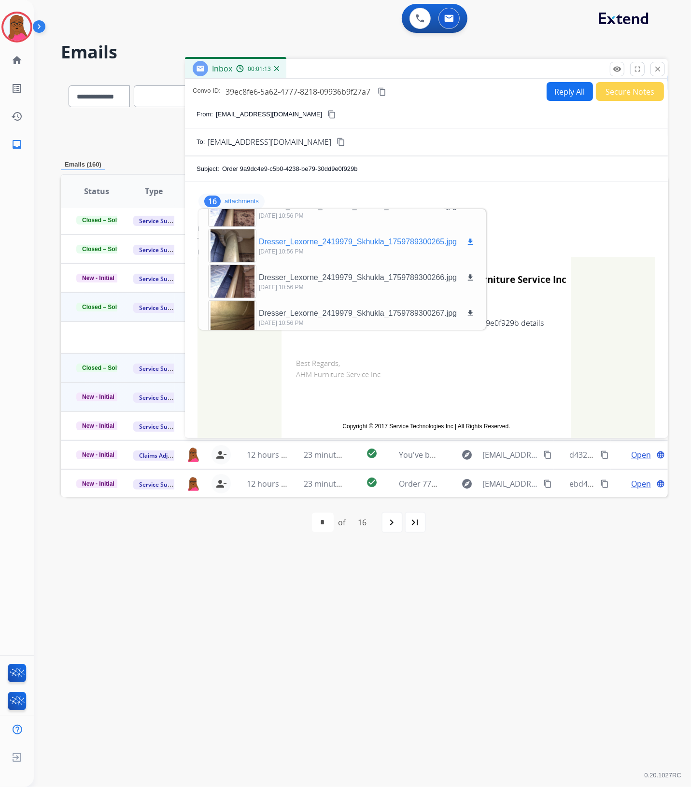
scroll to position [452, 0]
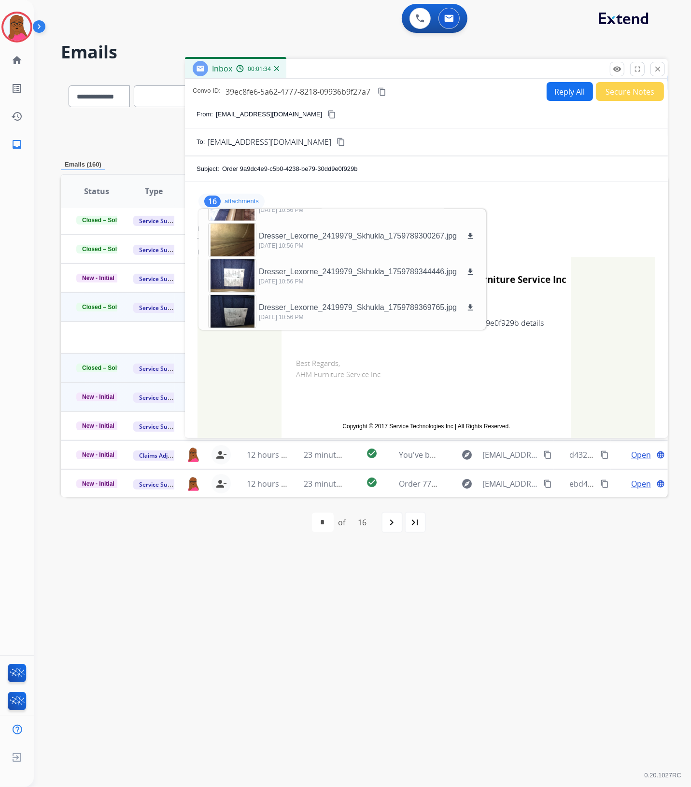
drag, startPoint x: 654, startPoint y: 69, endPoint x: 646, endPoint y: 75, distance: 10.0
click at [654, 69] on mat-icon "close" at bounding box center [657, 69] width 9 height 9
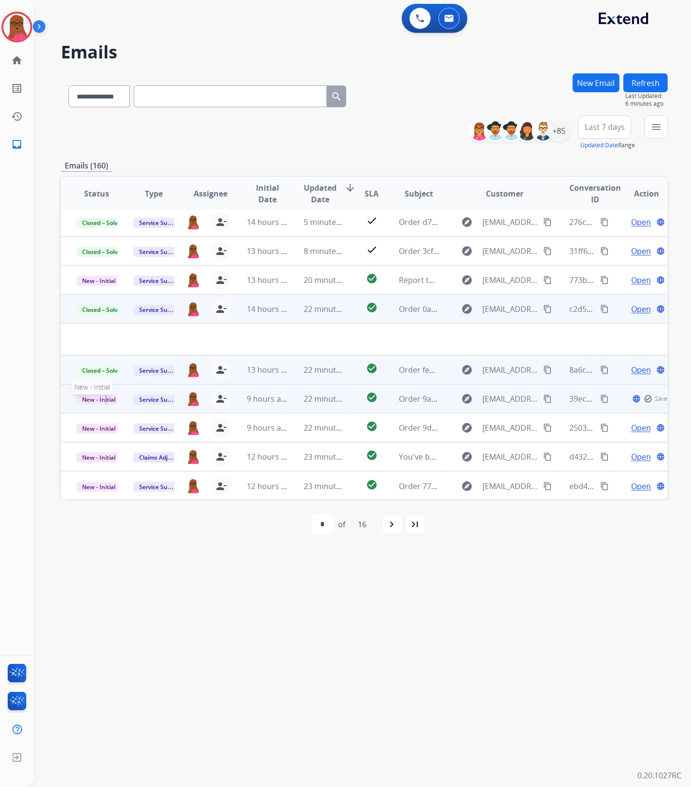
click at [105, 398] on span "New - Initial" at bounding box center [98, 400] width 45 height 10
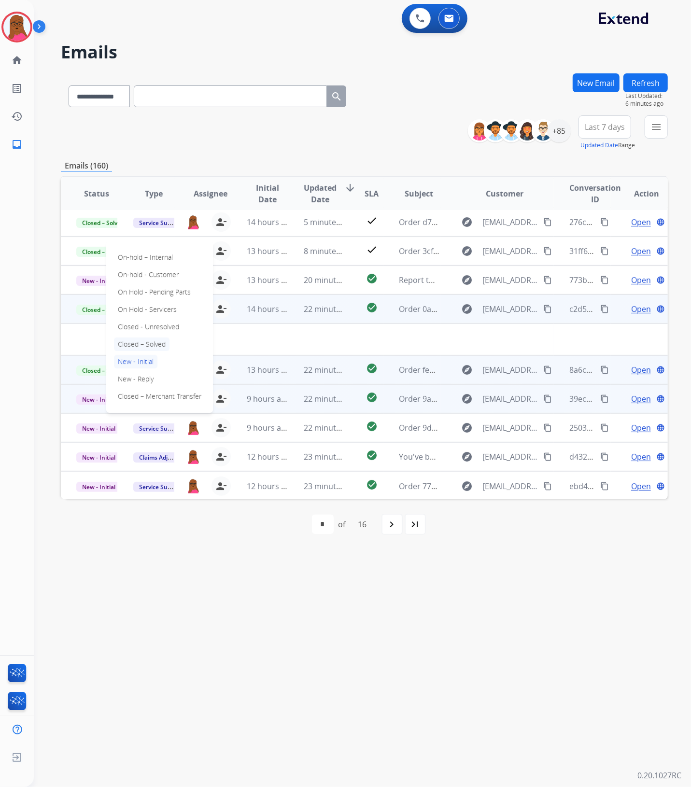
click at [159, 344] on p "Closed – Solved" at bounding box center [142, 345] width 56 height 14
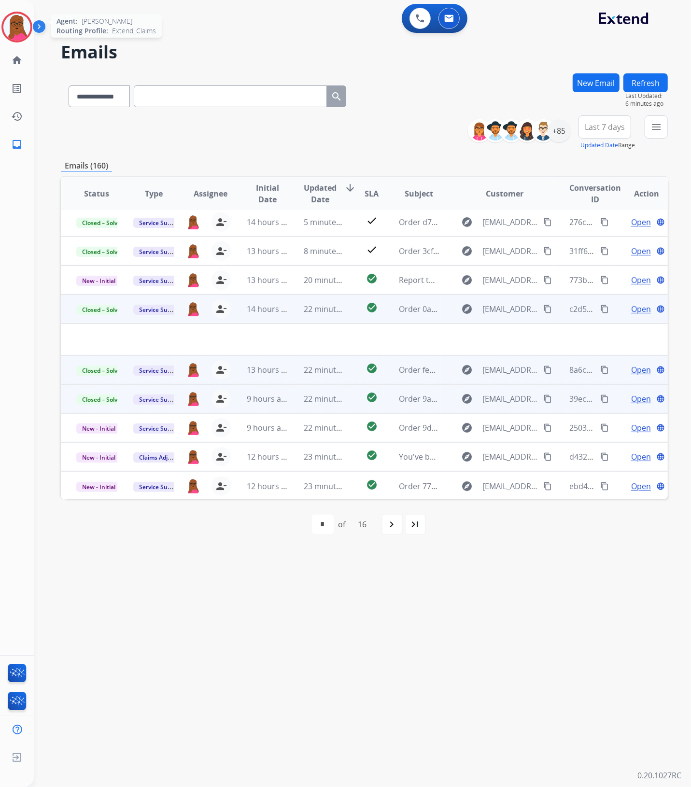
click at [22, 27] on img at bounding box center [16, 27] width 27 height 27
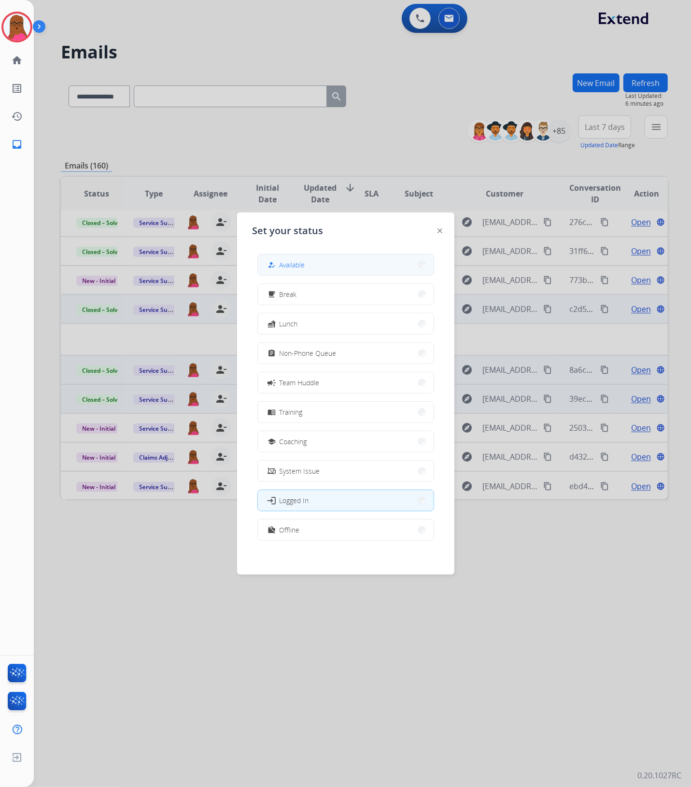
click at [314, 264] on button "how_to_reg Available" at bounding box center [346, 264] width 176 height 21
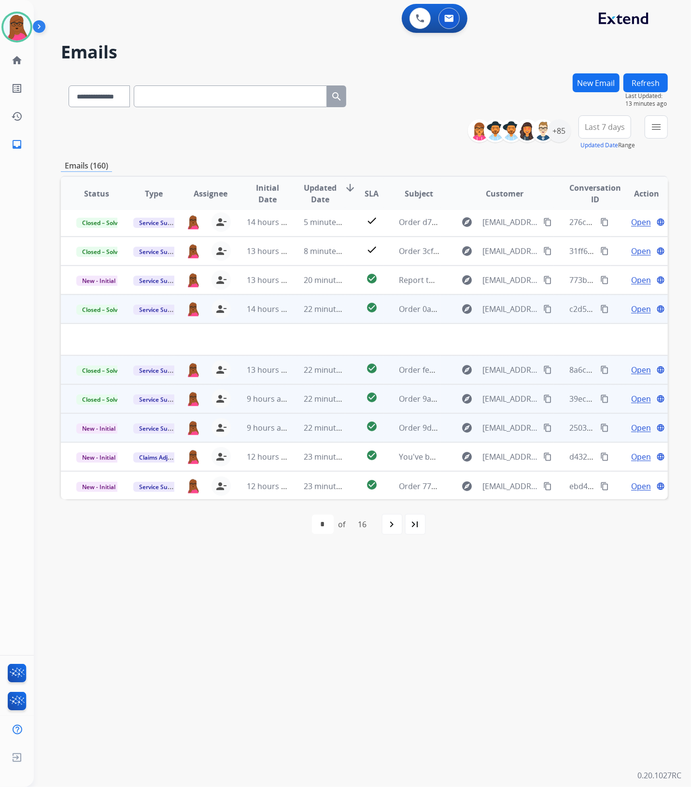
click at [636, 428] on span "Open" at bounding box center [641, 428] width 20 height 12
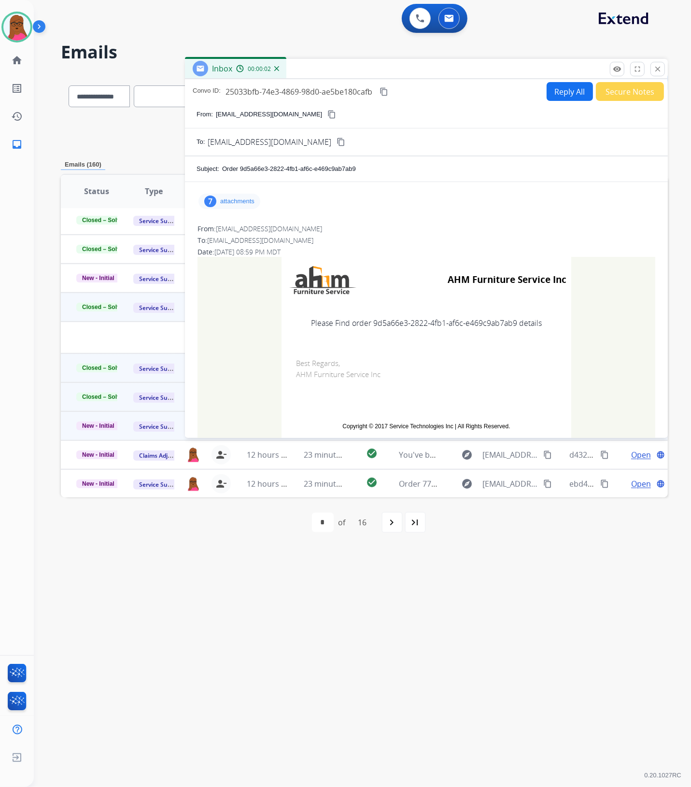
click at [218, 201] on div "7 attachments" at bounding box center [229, 201] width 62 height 15
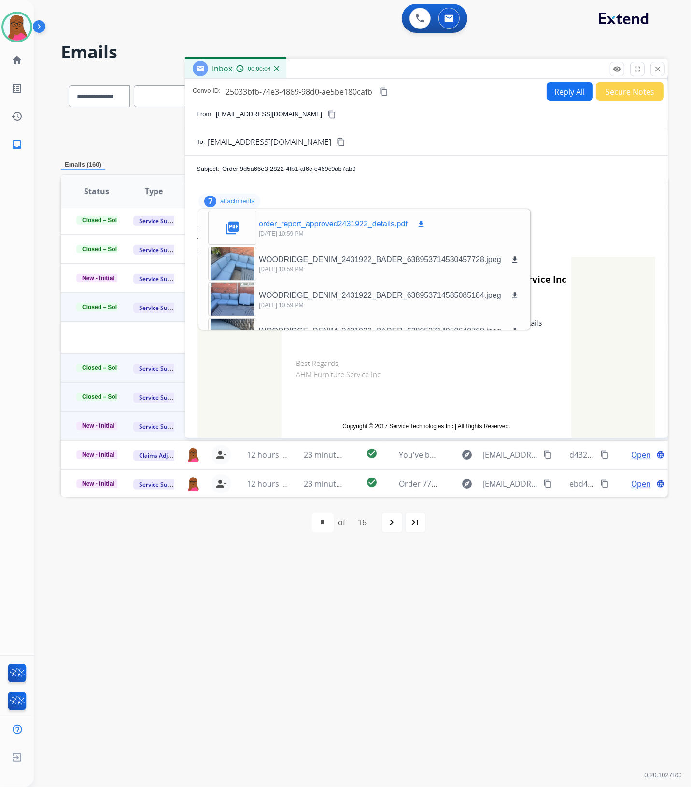
click at [421, 226] on mat-icon "download" at bounding box center [421, 224] width 9 height 9
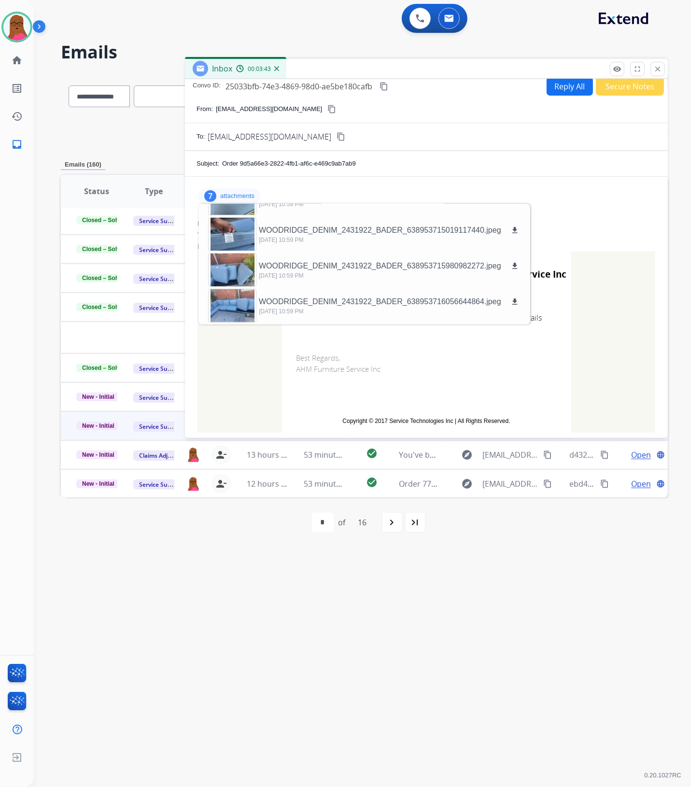
scroll to position [0, 0]
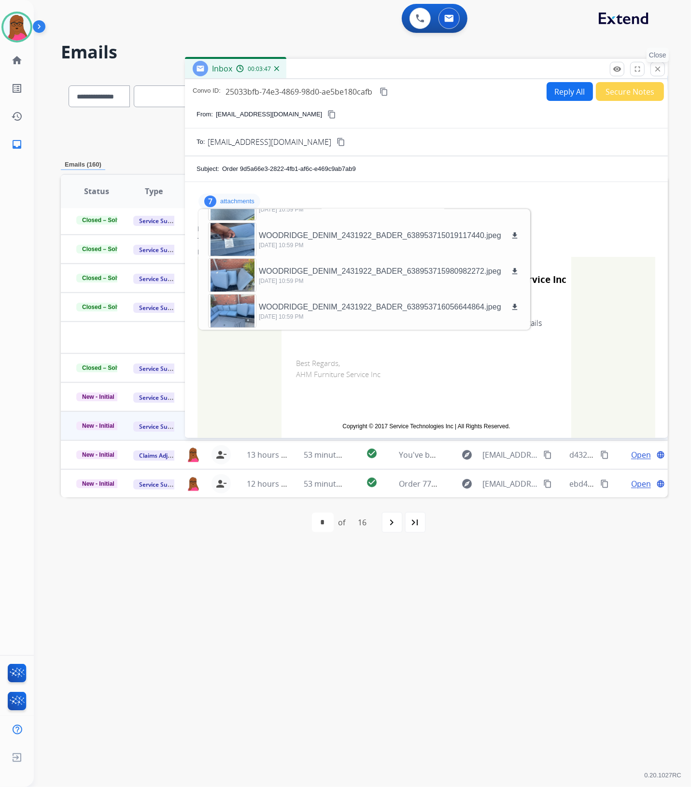
click at [661, 71] on mat-icon "close" at bounding box center [657, 69] width 9 height 9
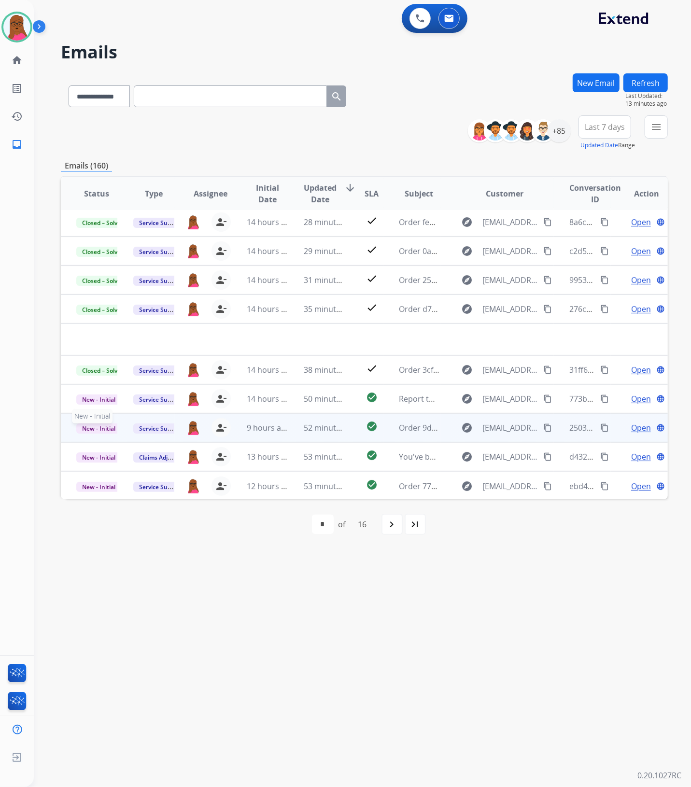
click at [95, 425] on span "New - Initial" at bounding box center [98, 429] width 45 height 10
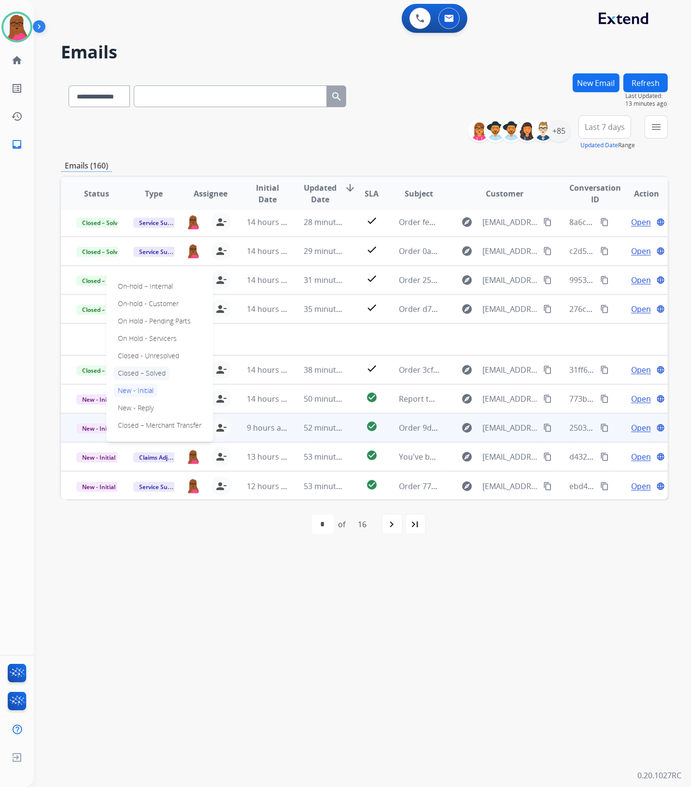
click at [149, 370] on p "Closed – Solved" at bounding box center [142, 374] width 56 height 14
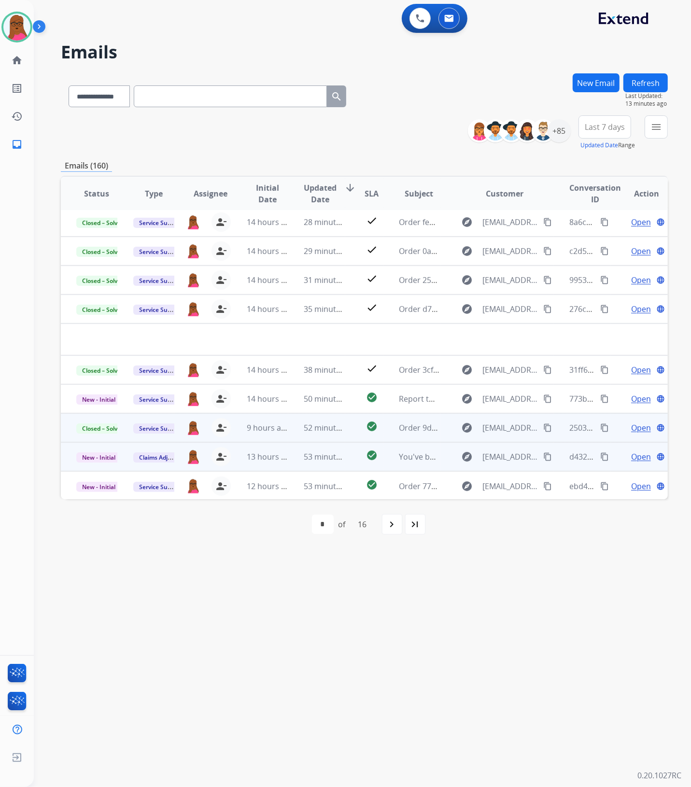
click at [641, 452] on span "Open" at bounding box center [641, 457] width 20 height 12
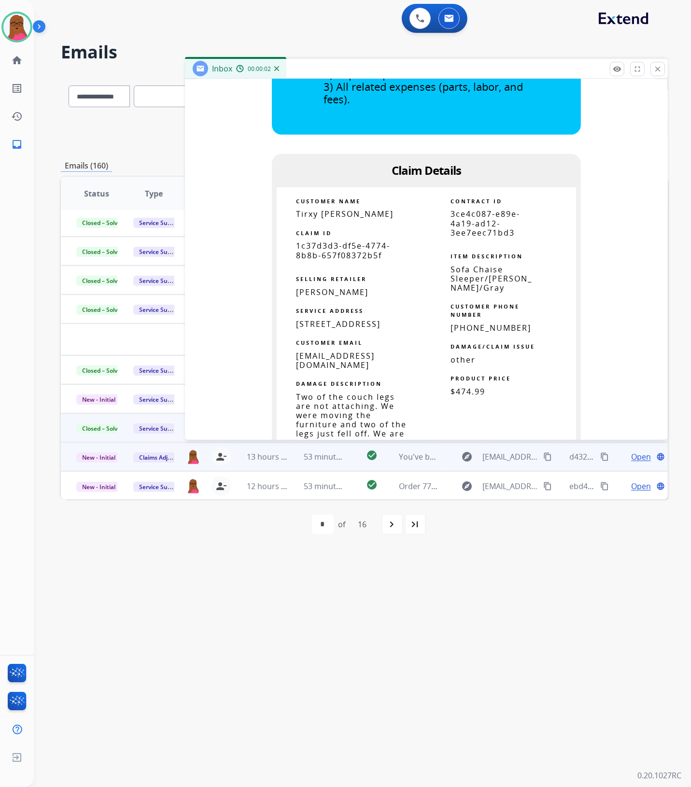
scroll to position [604, 0]
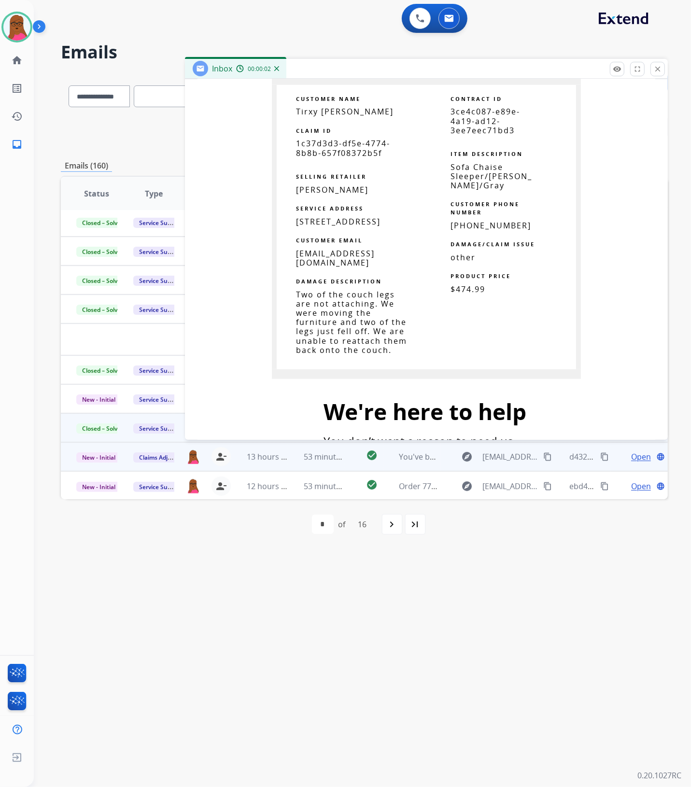
click at [349, 152] on span "1c37d3d3-df5e-4774-8b8b-657f08372b5f" at bounding box center [343, 148] width 94 height 20
click at [349, 151] on span "1c37d3d3-df5e-4774-8b8b-657f08372b5f" at bounding box center [343, 148] width 94 height 20
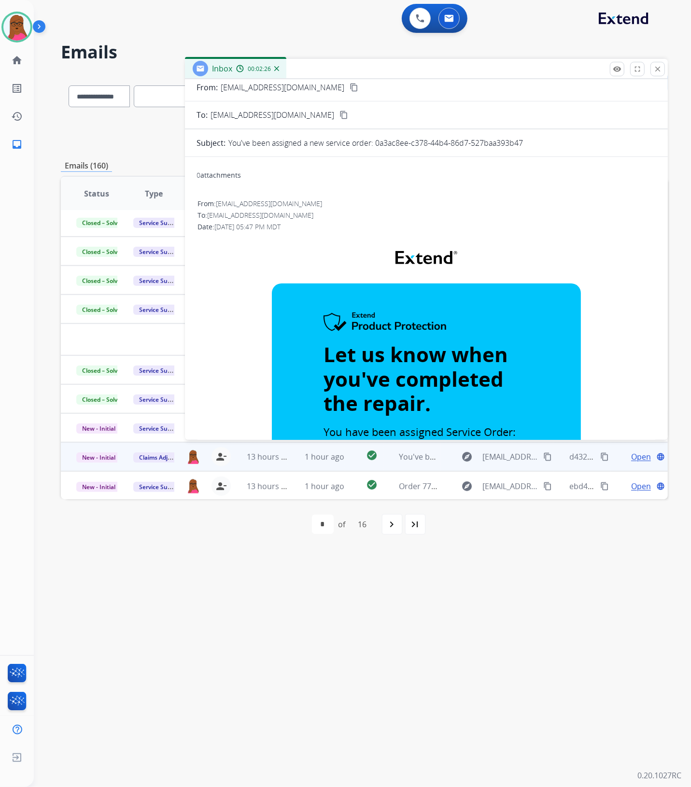
scroll to position [0, 0]
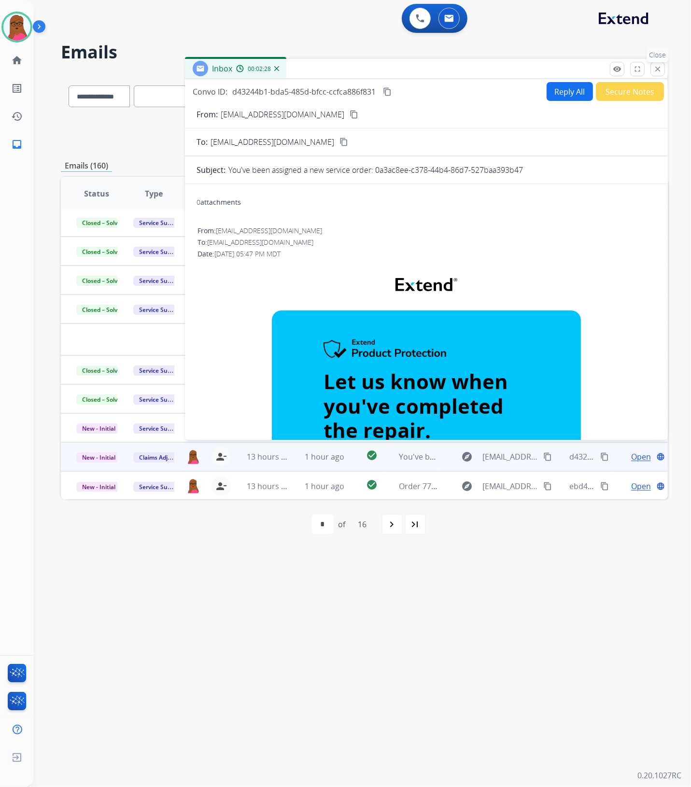
click at [657, 66] on mat-icon "close" at bounding box center [657, 69] width 9 height 9
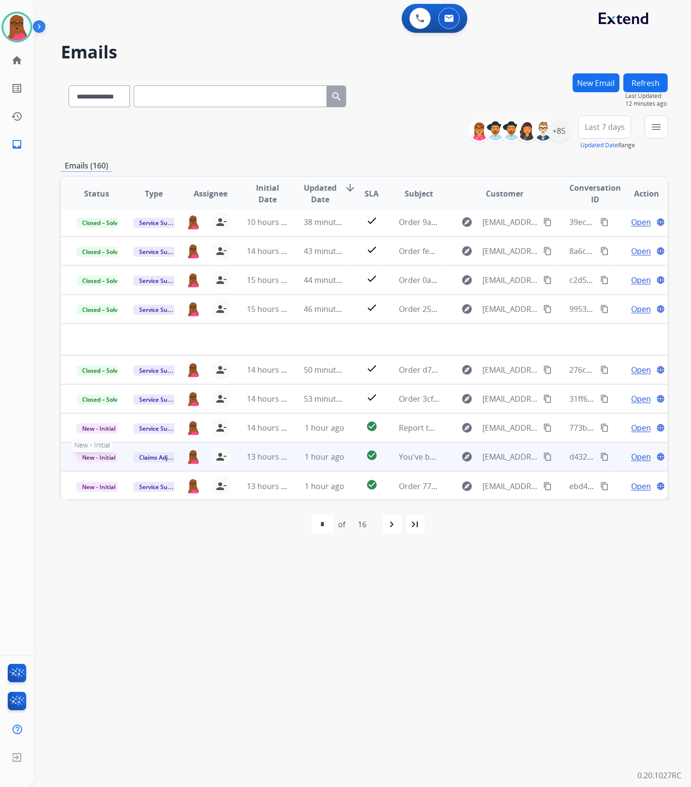
click at [95, 454] on span "New - Initial" at bounding box center [98, 457] width 45 height 10
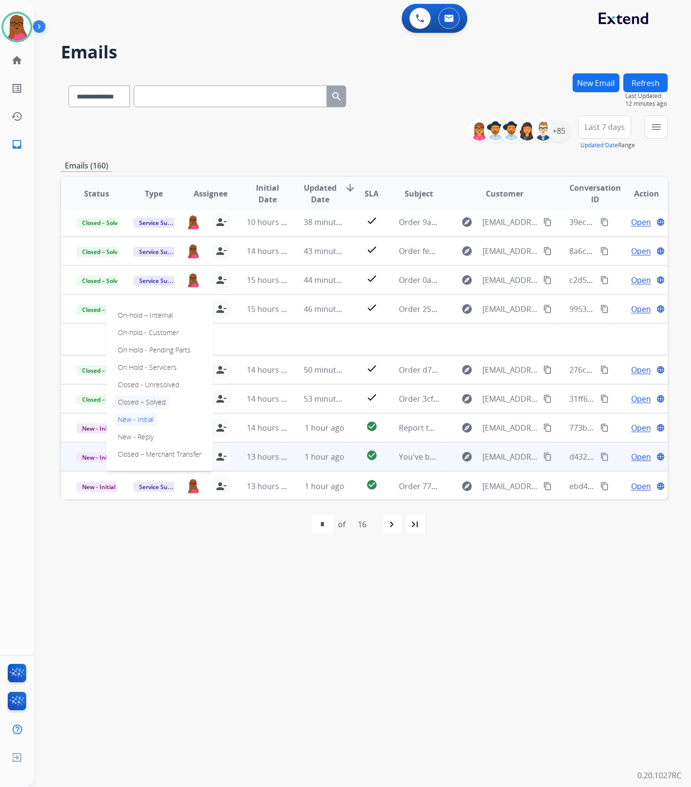
click at [148, 399] on p "Closed – Solved" at bounding box center [142, 403] width 56 height 14
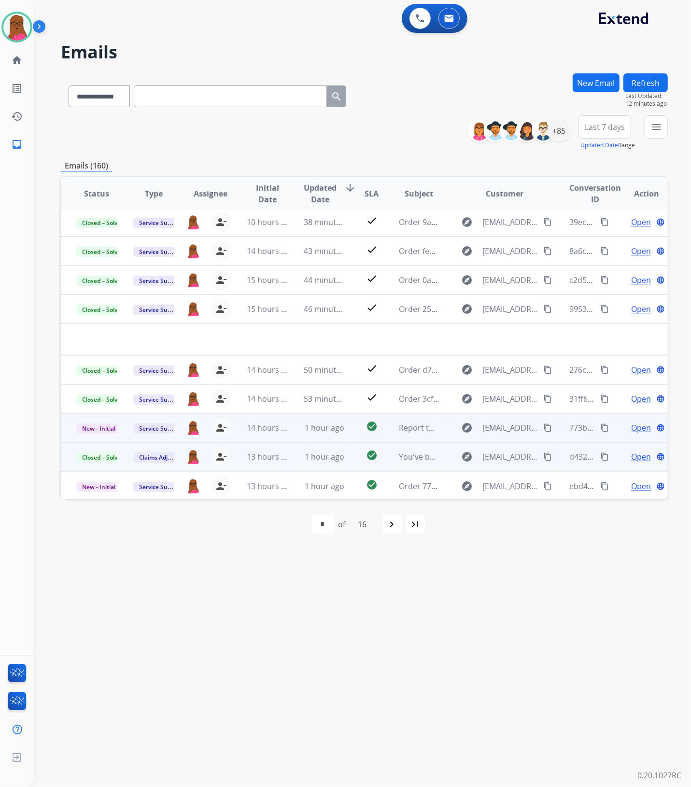
click at [636, 426] on span "Open" at bounding box center [641, 428] width 20 height 12
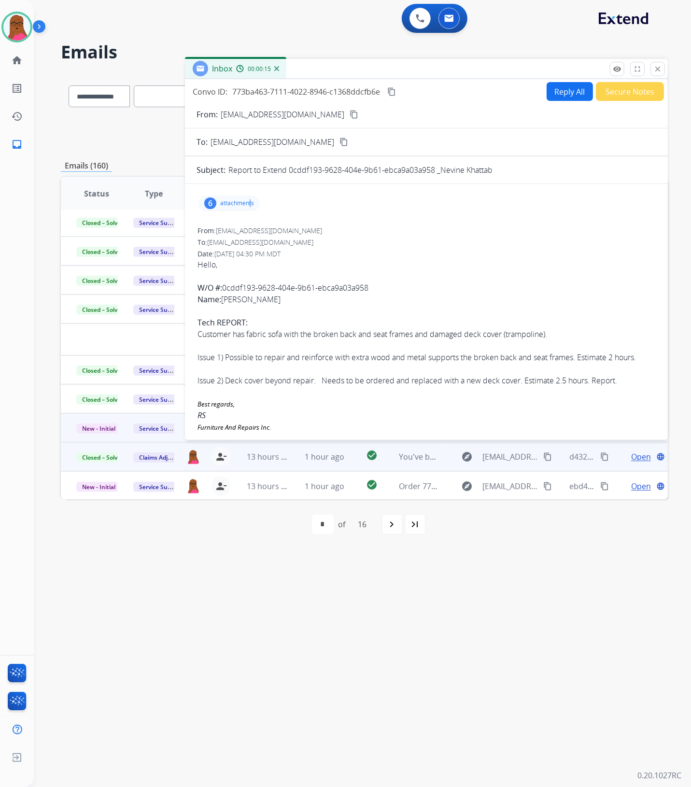
click at [249, 204] on p "attachments" at bounding box center [237, 203] width 34 height 8
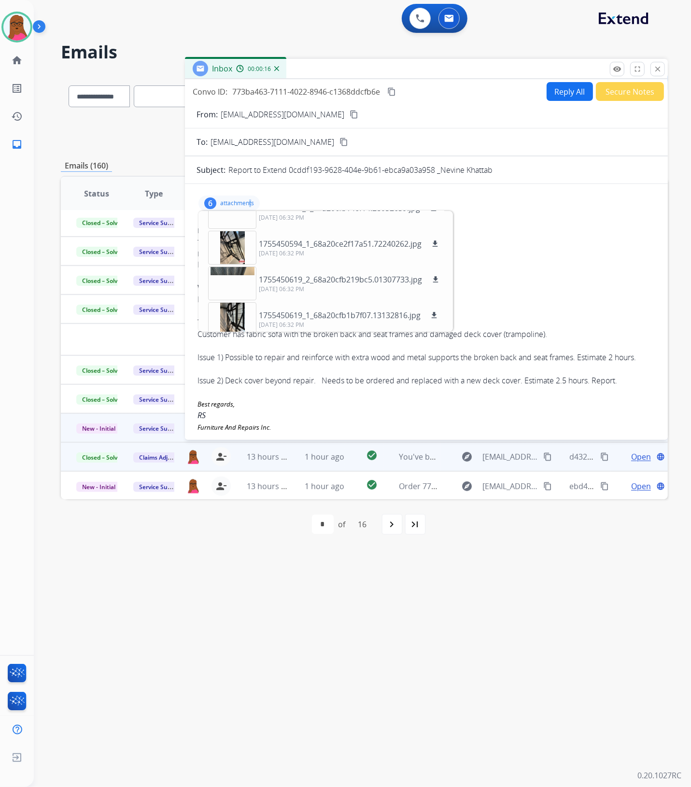
scroll to position [95, 0]
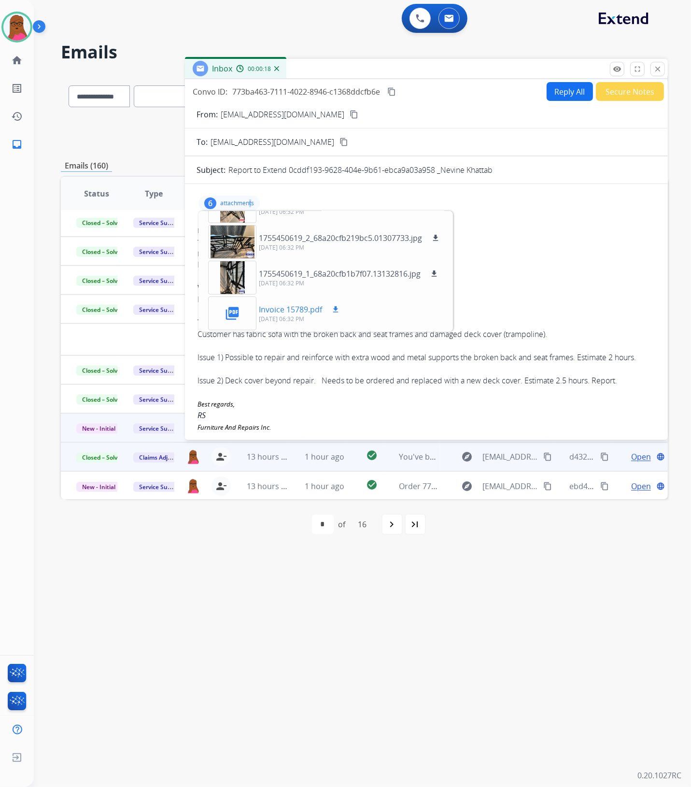
click at [339, 312] on mat-icon "download" at bounding box center [335, 309] width 9 height 9
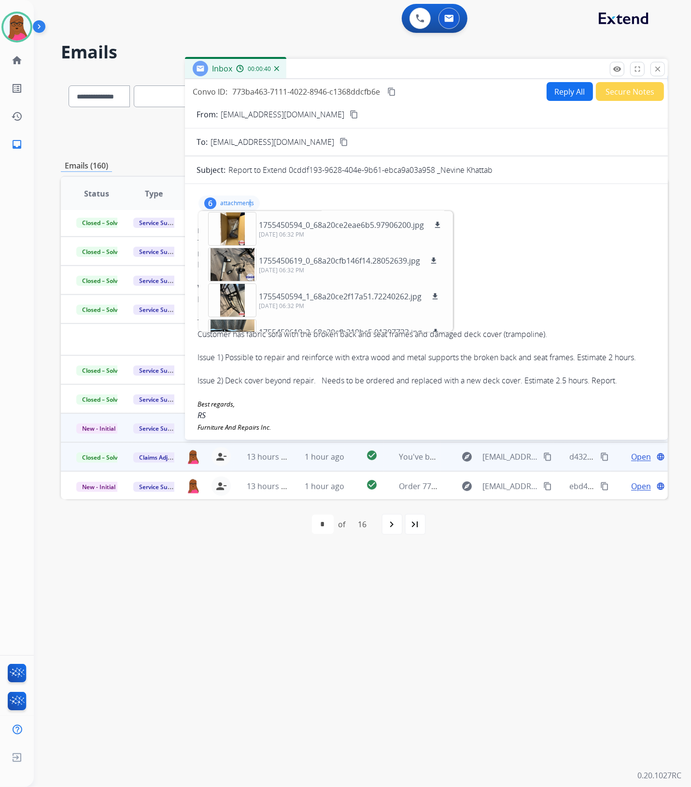
scroll to position [0, 0]
click at [367, 418] on div "Best regards, RS Furniture And Repairs Inc. 818-818-5117" at bounding box center [427, 563] width 458 height 330
drag, startPoint x: 659, startPoint y: 73, endPoint x: 559, endPoint y: 96, distance: 102.9
click at [659, 73] on button "close Close" at bounding box center [657, 69] width 14 height 14
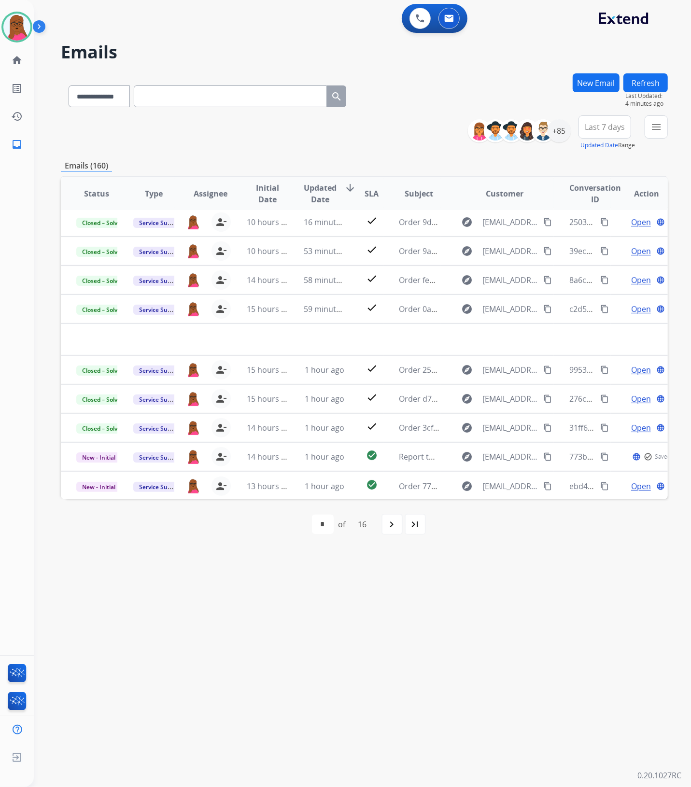
click at [592, 84] on button "New Email" at bounding box center [596, 82] width 47 height 19
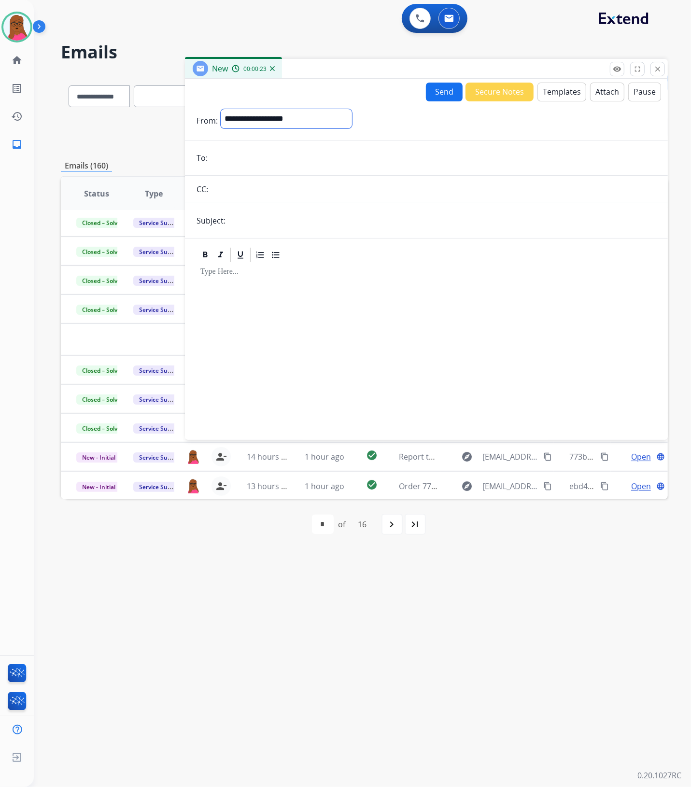
drag, startPoint x: 317, startPoint y: 127, endPoint x: 410, endPoint y: 160, distance: 98.2
click at [317, 127] on select "**********" at bounding box center [286, 118] width 131 height 19
click at [293, 109] on select "**********" at bounding box center [286, 118] width 131 height 19
select select "**********"
click at [221, 109] on select "**********" at bounding box center [286, 118] width 131 height 19
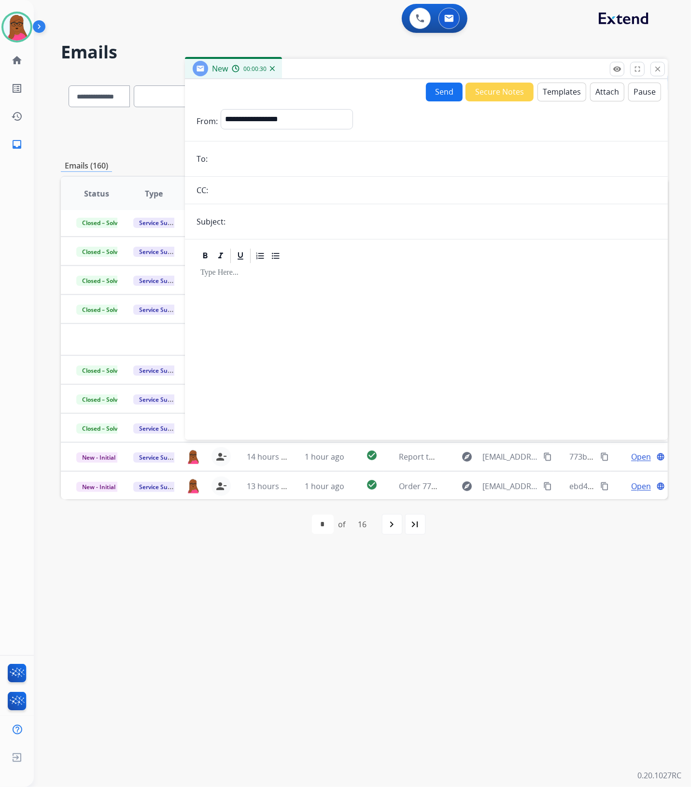
click at [290, 146] on form "**********" at bounding box center [426, 268] width 483 height 335
click at [291, 156] on input "email" at bounding box center [434, 158] width 446 height 19
paste input "**********"
type input "**********"
click at [318, 217] on input "text" at bounding box center [442, 221] width 428 height 19
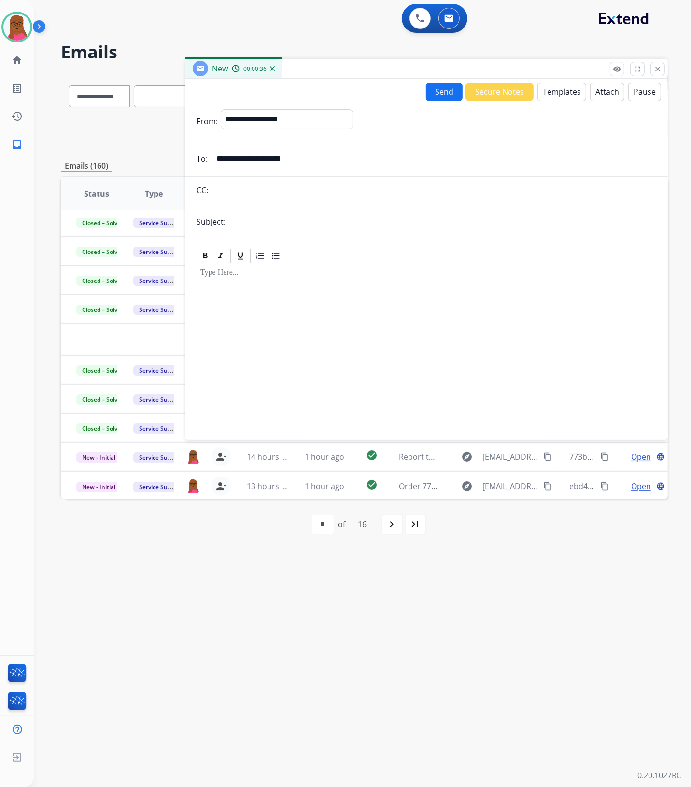
type input "**********"
click at [366, 330] on div at bounding box center [427, 348] width 460 height 166
click at [352, 119] on select "**********" at bounding box center [286, 118] width 131 height 19
select select "**********"
click at [221, 109] on select "**********" at bounding box center [286, 118] width 131 height 19
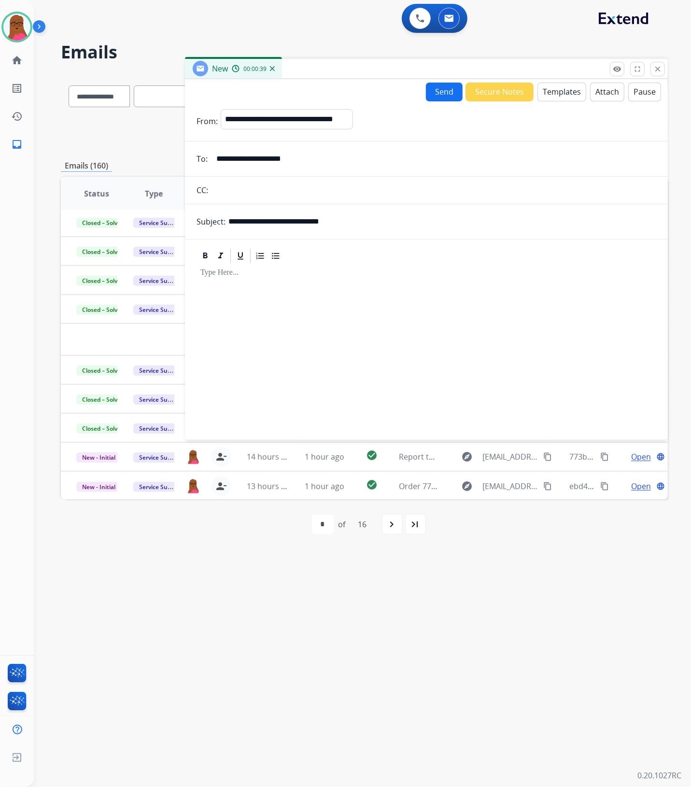
click at [290, 310] on div at bounding box center [427, 348] width 460 height 166
click at [564, 98] on button "Templates" at bounding box center [561, 92] width 49 height 19
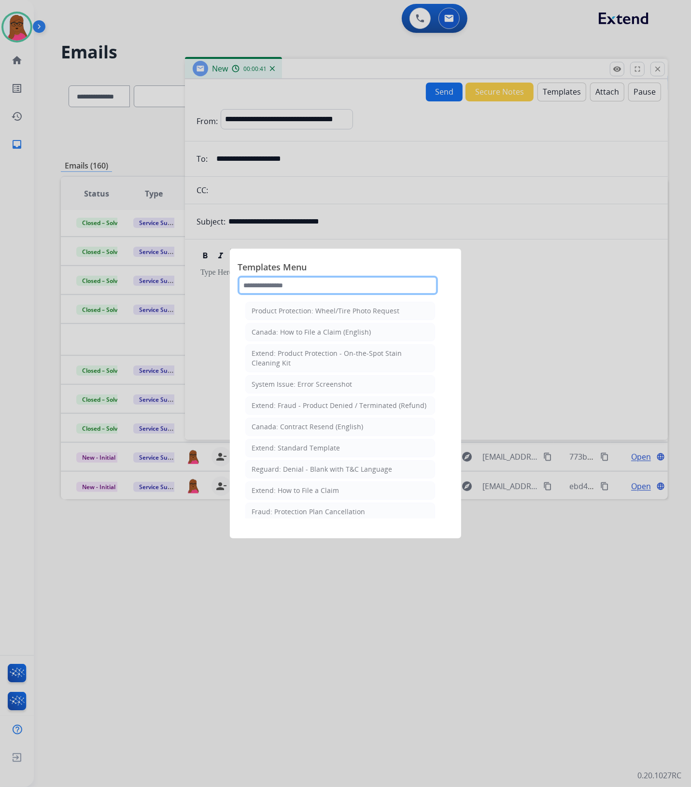
click at [341, 283] on input "text" at bounding box center [338, 285] width 200 height 19
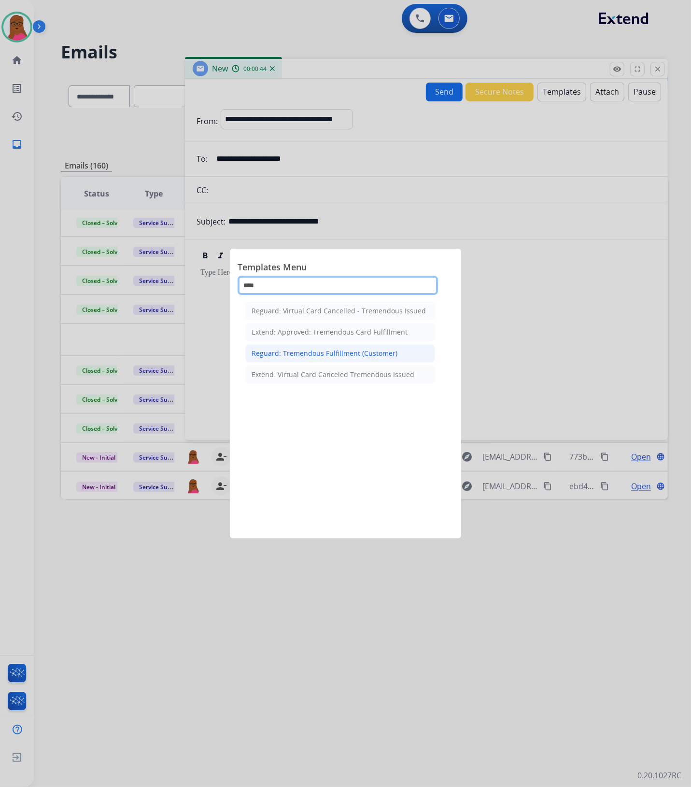
type input "****"
click at [320, 356] on div "Reguard: Tremendous Fulfillment (Customer)" at bounding box center [325, 354] width 146 height 10
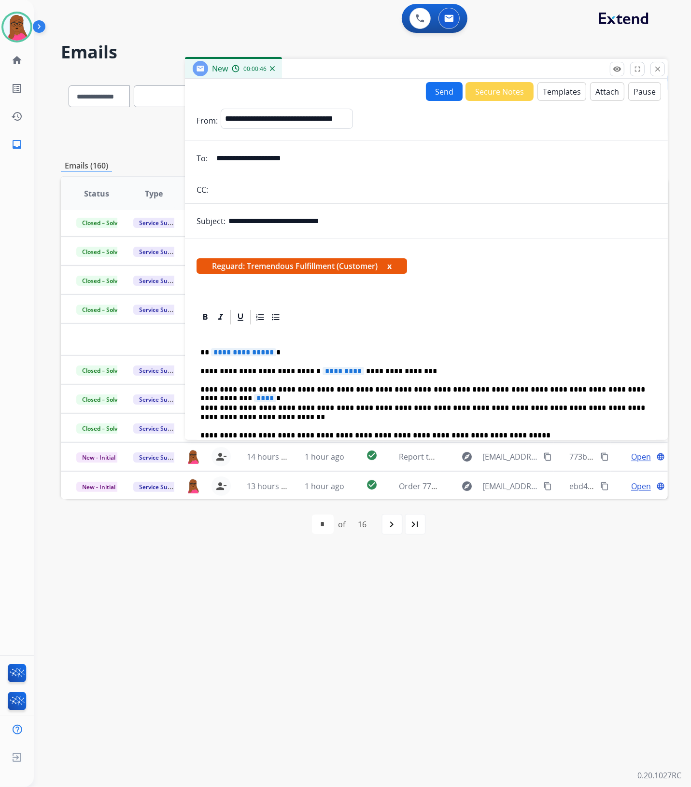
click at [392, 267] on button "x" at bounding box center [389, 266] width 4 height 12
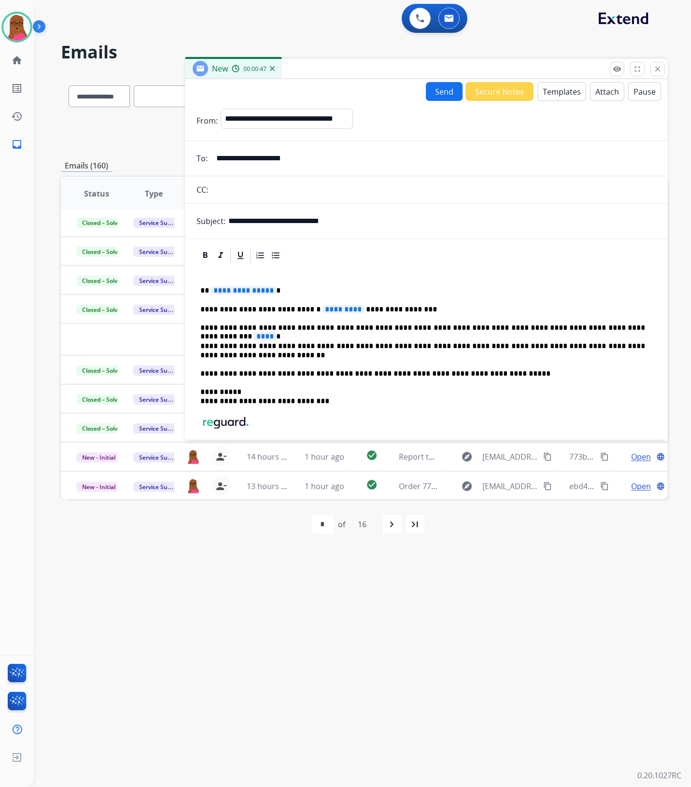
scroll to position [60, 0]
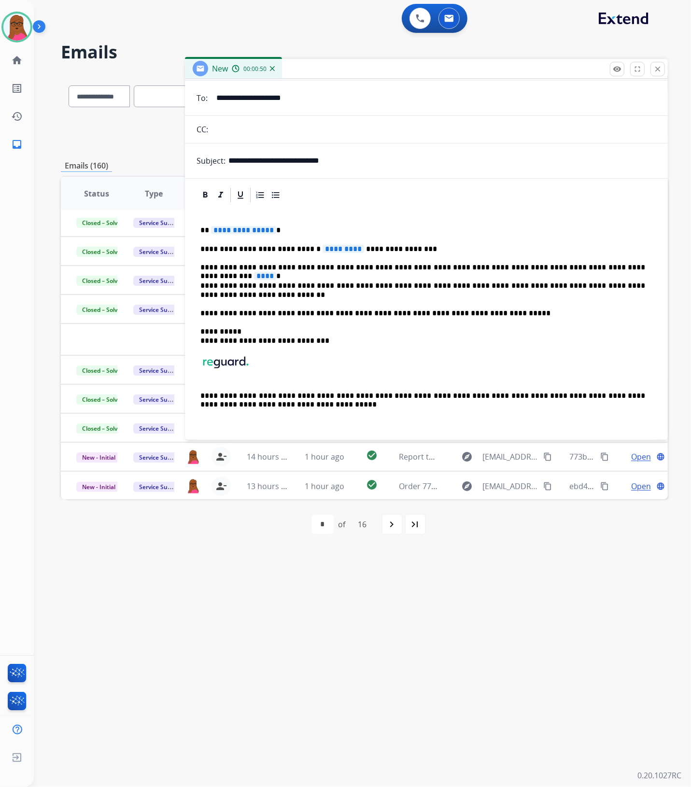
click at [226, 227] on span "**********" at bounding box center [243, 230] width 65 height 8
click at [323, 250] on span "*********" at bounding box center [344, 249] width 42 height 8
click at [276, 272] on span "****" at bounding box center [265, 276] width 22 height 8
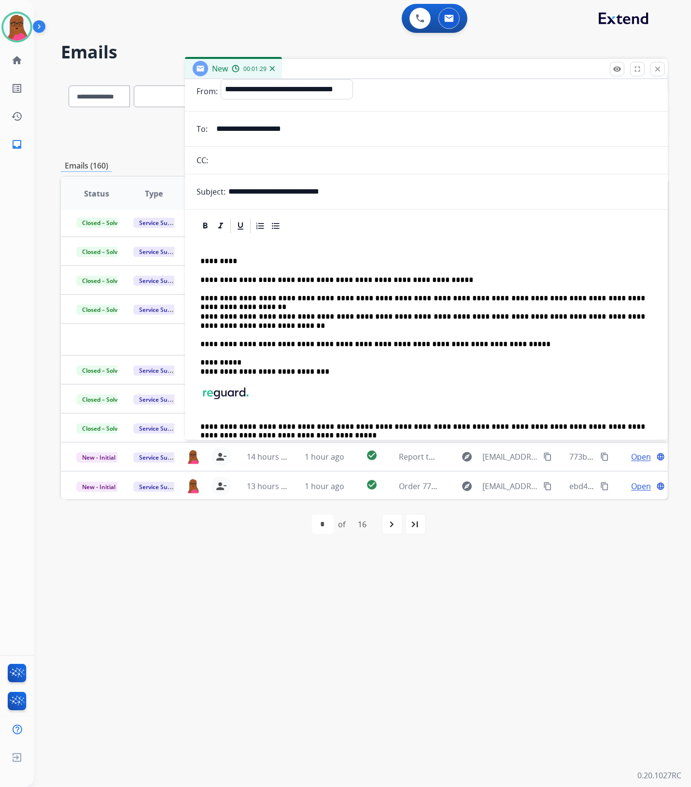
scroll to position [0, 0]
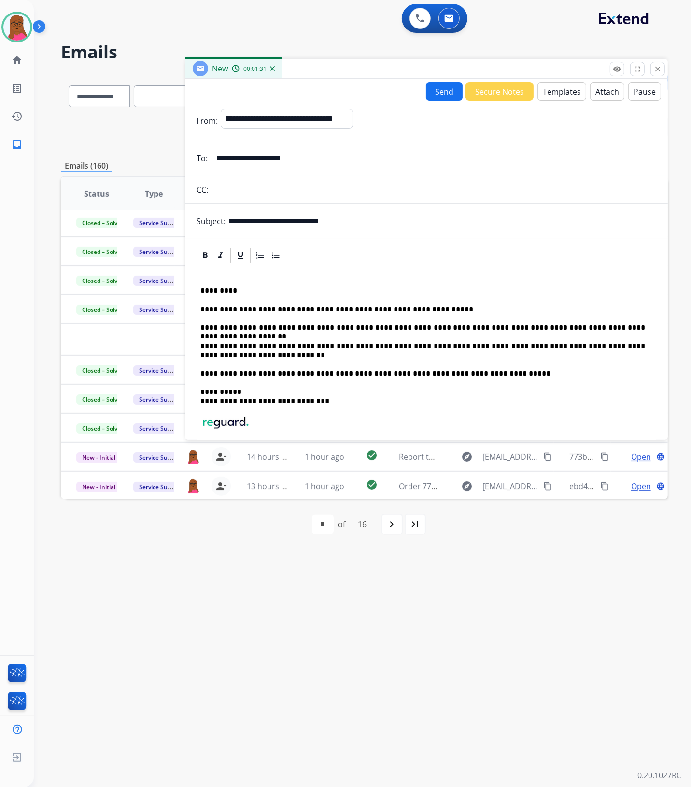
click at [425, 311] on p "**********" at bounding box center [422, 309] width 445 height 9
click at [438, 95] on button "Send" at bounding box center [444, 91] width 37 height 19
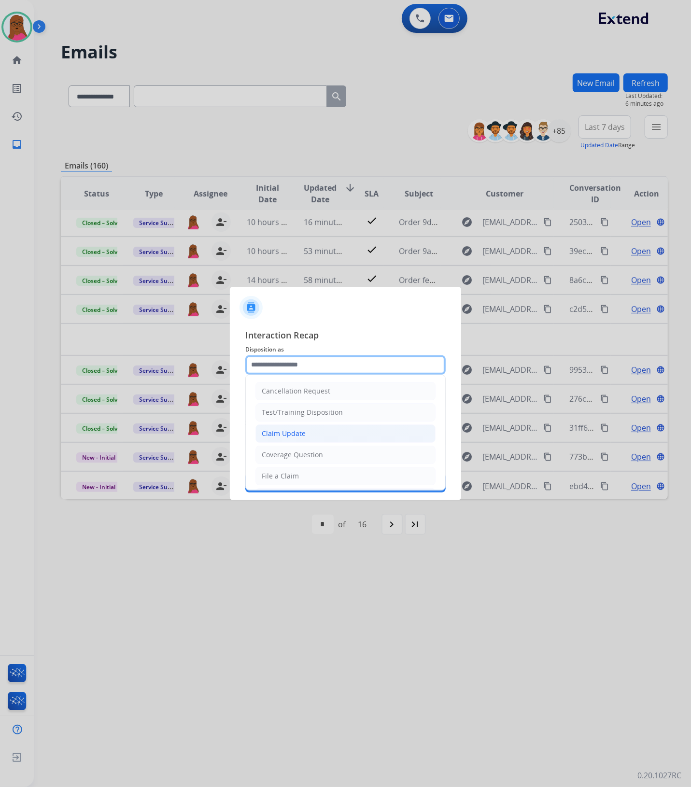
drag, startPoint x: 357, startPoint y: 362, endPoint x: 269, endPoint y: 441, distance: 118.7
click at [357, 362] on input "text" at bounding box center [345, 364] width 200 height 19
click at [271, 437] on div "Claim Update" at bounding box center [284, 434] width 44 height 10
type input "**********"
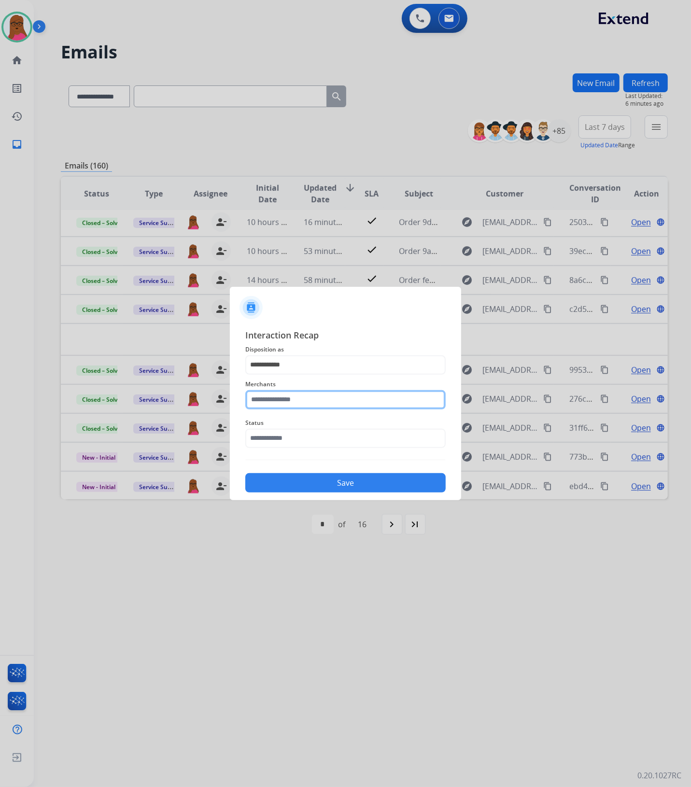
click at [295, 401] on input "text" at bounding box center [345, 399] width 200 height 19
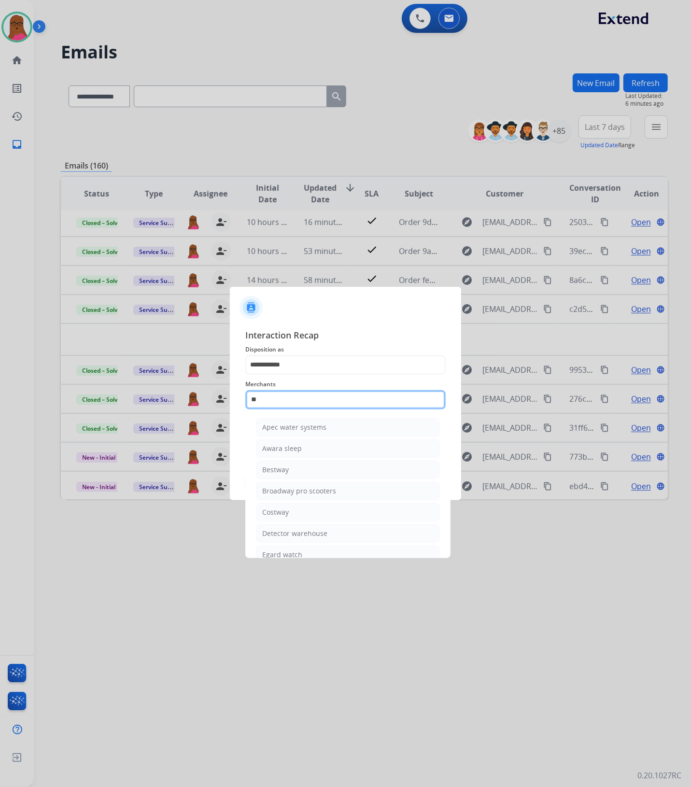
type input "*"
click at [294, 538] on div "Ashley - Reguard" at bounding box center [289, 534] width 54 height 10
type input "**********"
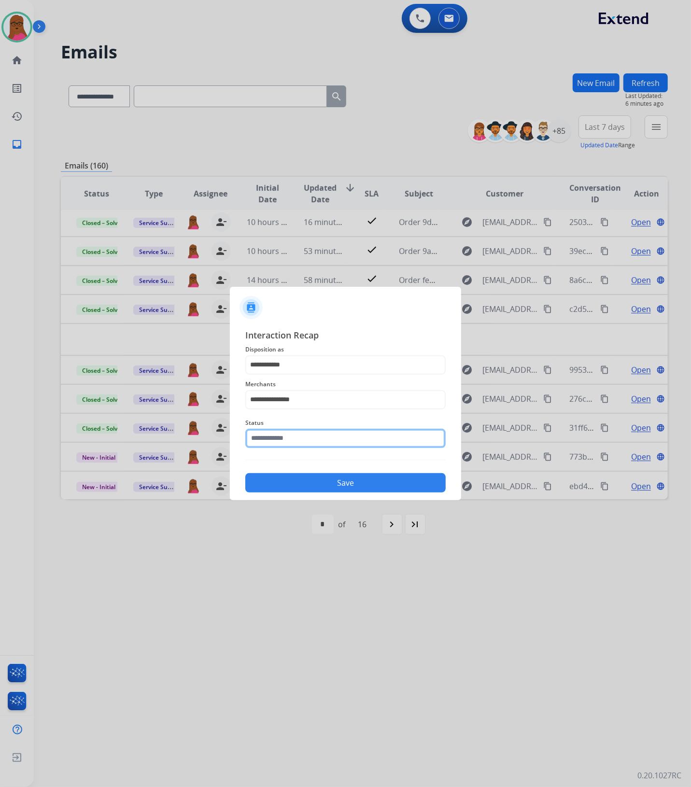
click at [330, 438] on input "text" at bounding box center [345, 438] width 200 height 19
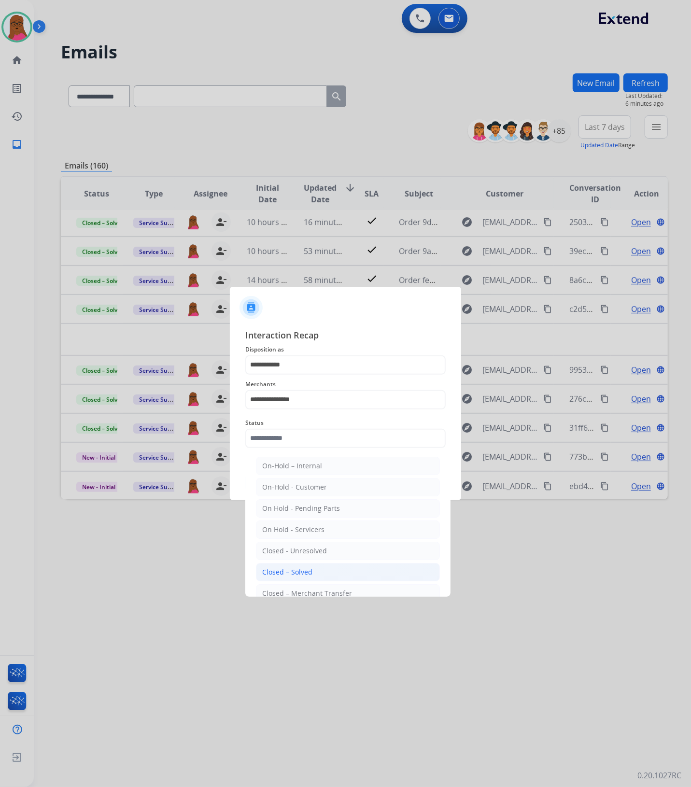
click at [307, 571] on div "Closed – Solved" at bounding box center [287, 572] width 50 height 10
type input "**********"
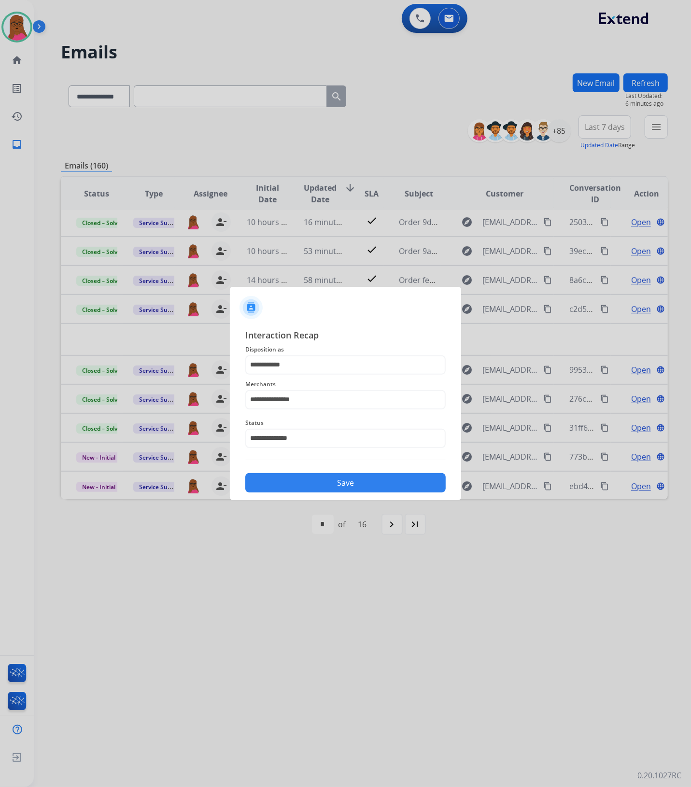
click at [356, 480] on button "Save" at bounding box center [345, 482] width 200 height 19
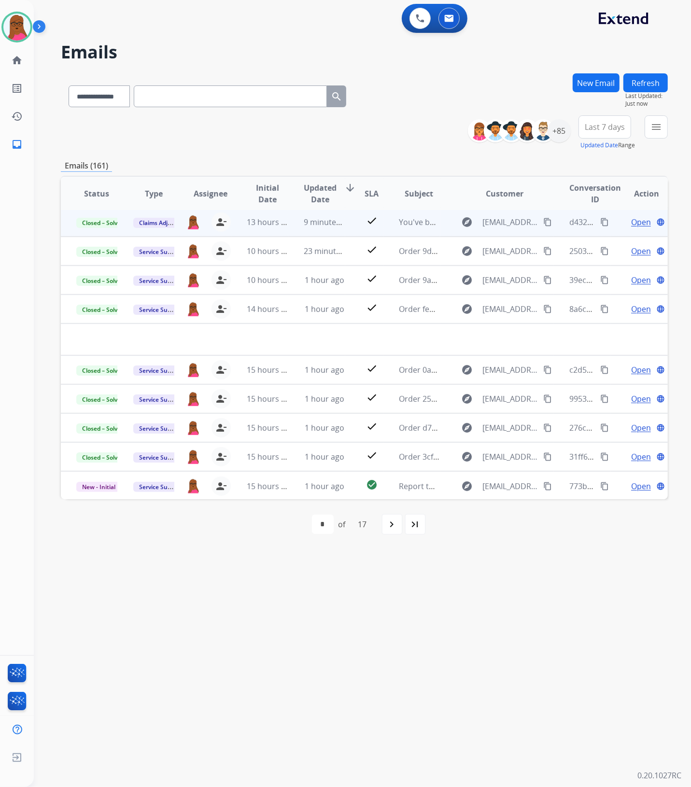
click at [551, 141] on div "+85" at bounding box center [523, 130] width 96 height 23
click at [554, 135] on div "+85" at bounding box center [559, 130] width 23 height 23
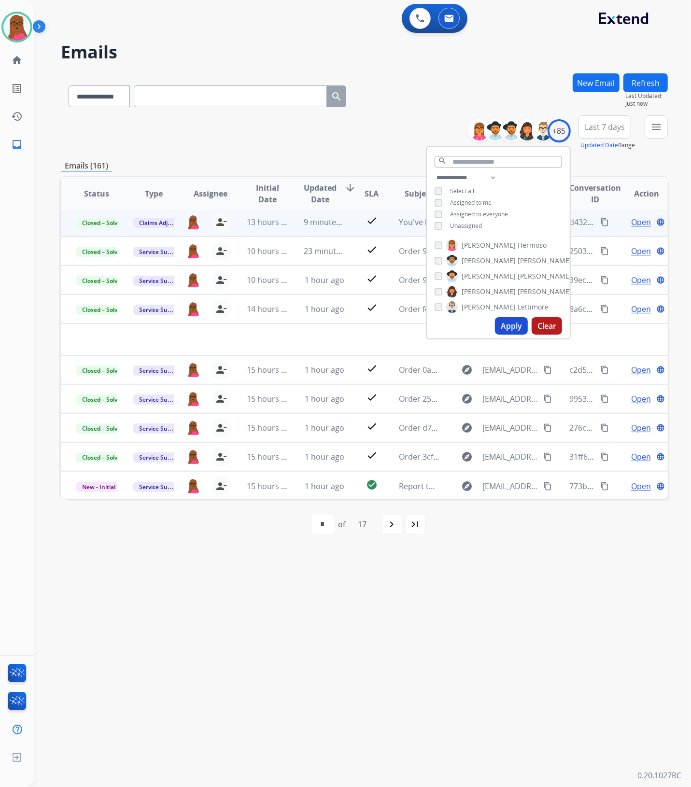
click at [547, 320] on button "Clear" at bounding box center [547, 325] width 30 height 17
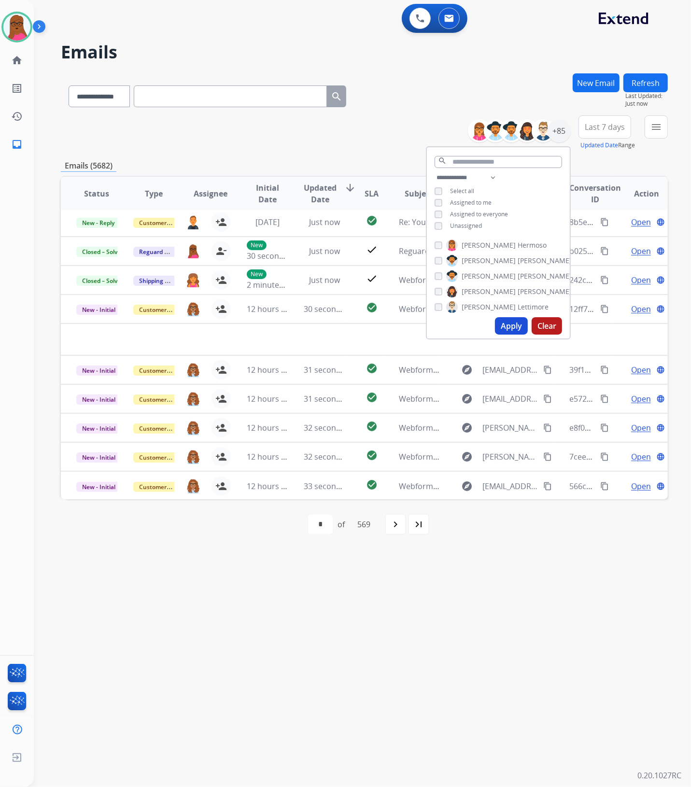
click at [512, 653] on div "**********" at bounding box center [351, 411] width 634 height 752
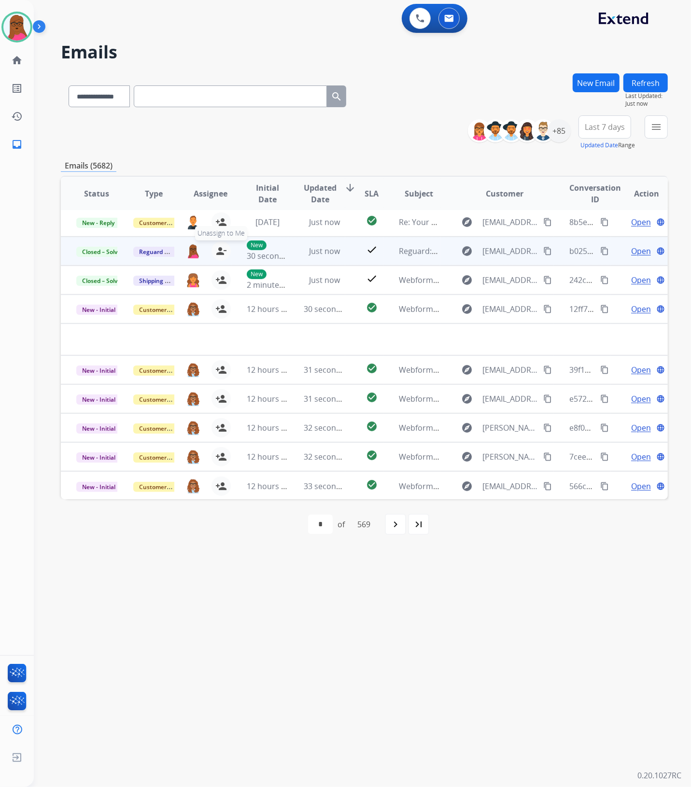
click at [222, 250] on mat-icon "person_remove" at bounding box center [221, 251] width 12 height 12
click at [191, 252] on span "+" at bounding box center [193, 251] width 4 height 12
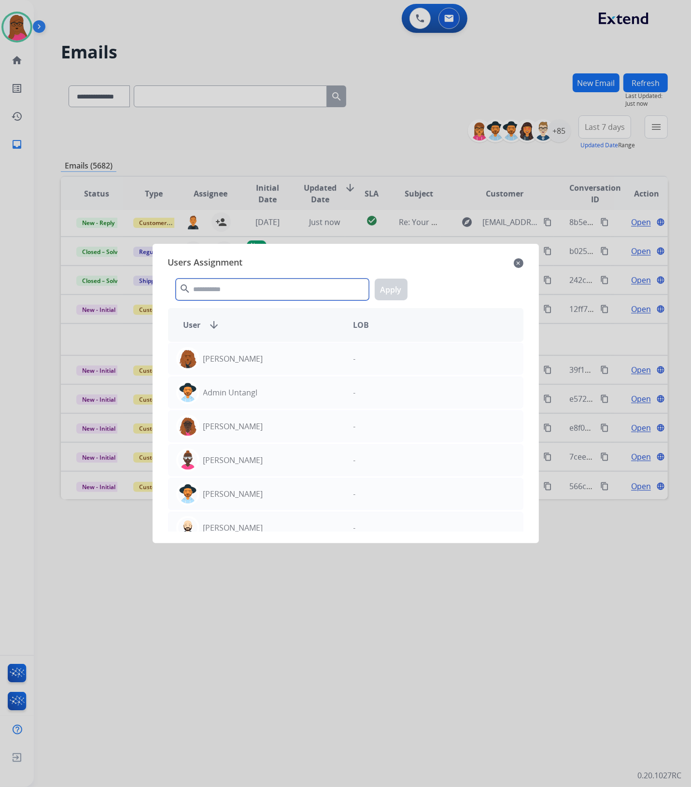
click at [241, 295] on input "text" at bounding box center [272, 290] width 193 height 22
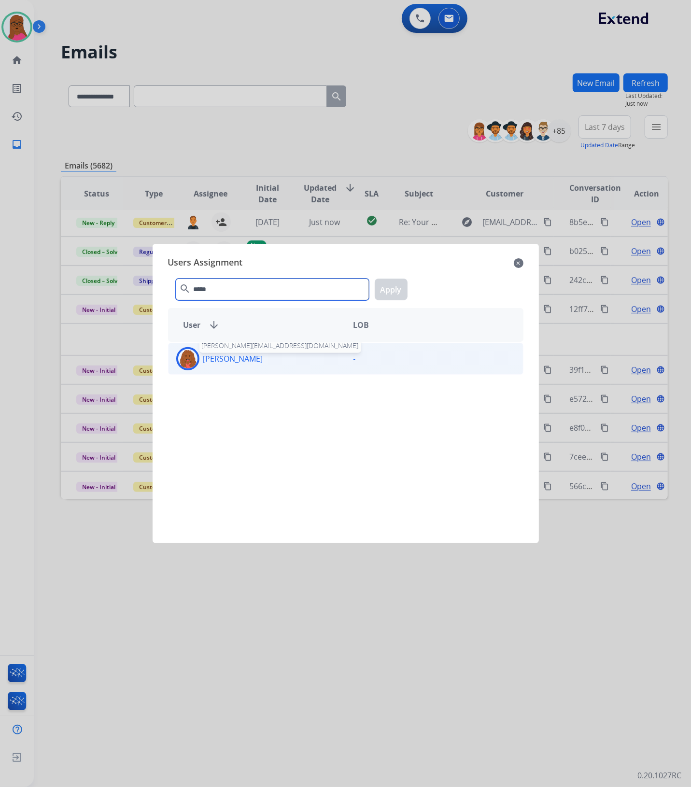
type input "*****"
click at [247, 359] on p "Britney White" at bounding box center [233, 359] width 60 height 12
click at [398, 293] on button "Apply" at bounding box center [391, 290] width 33 height 22
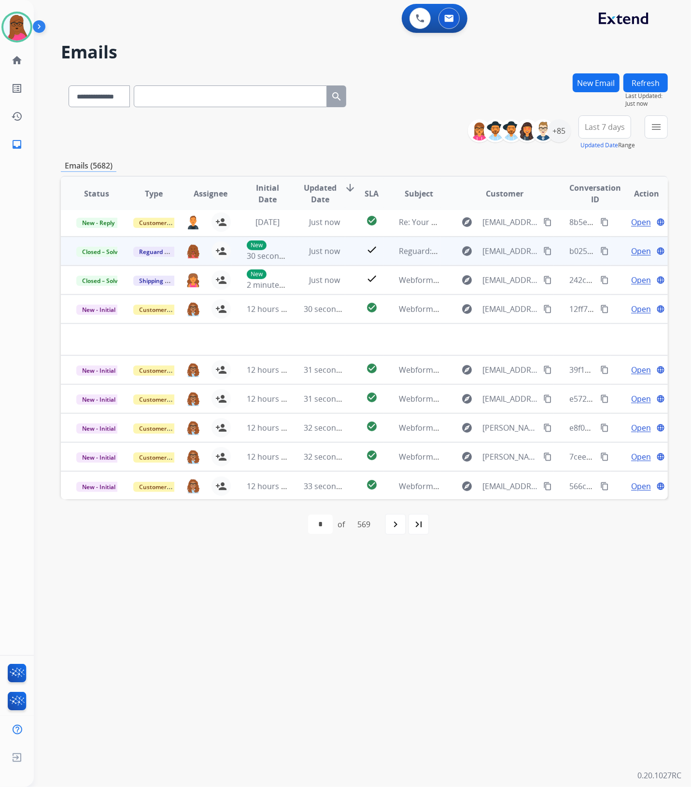
click at [600, 252] on mat-icon "content_copy" at bounding box center [604, 251] width 9 height 9
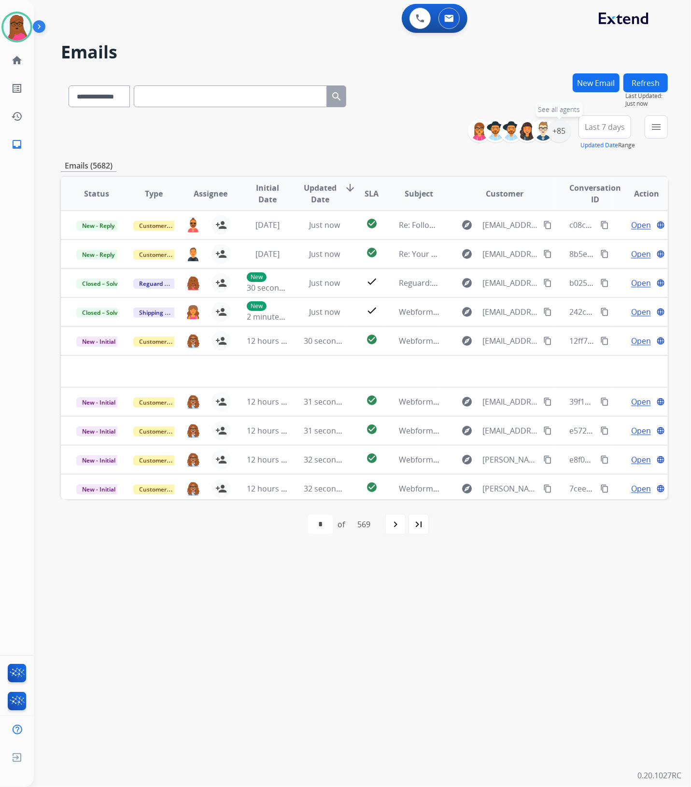
drag, startPoint x: 565, startPoint y: 133, endPoint x: 476, endPoint y: 204, distance: 114.5
click at [565, 133] on div "+85" at bounding box center [559, 130] width 23 height 23
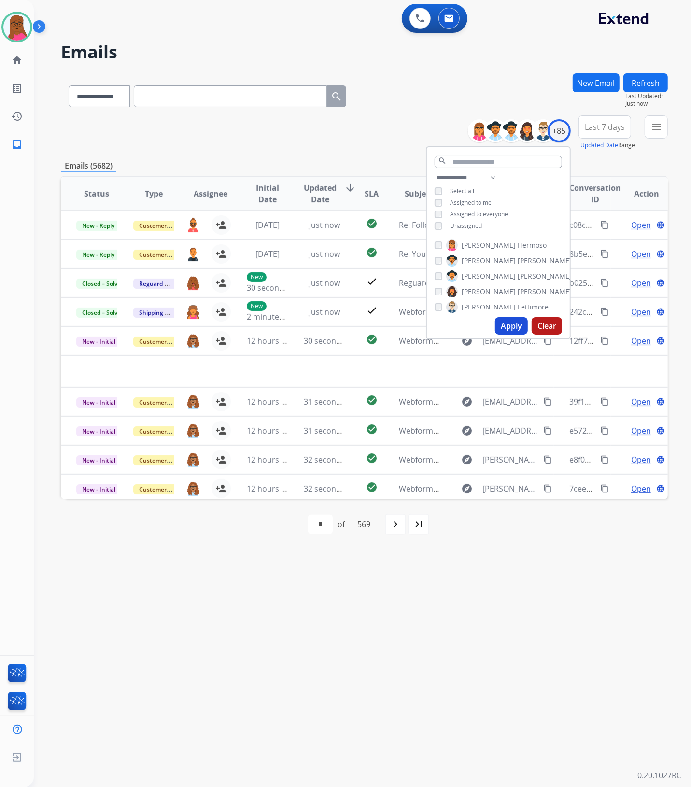
click at [512, 324] on button "Apply" at bounding box center [511, 325] width 33 height 17
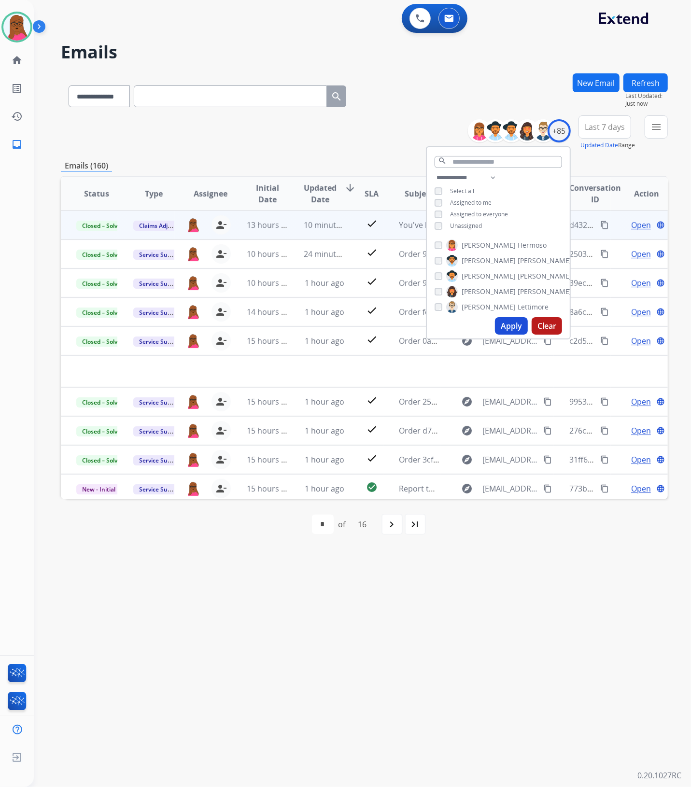
click at [495, 608] on div "**********" at bounding box center [351, 411] width 634 height 752
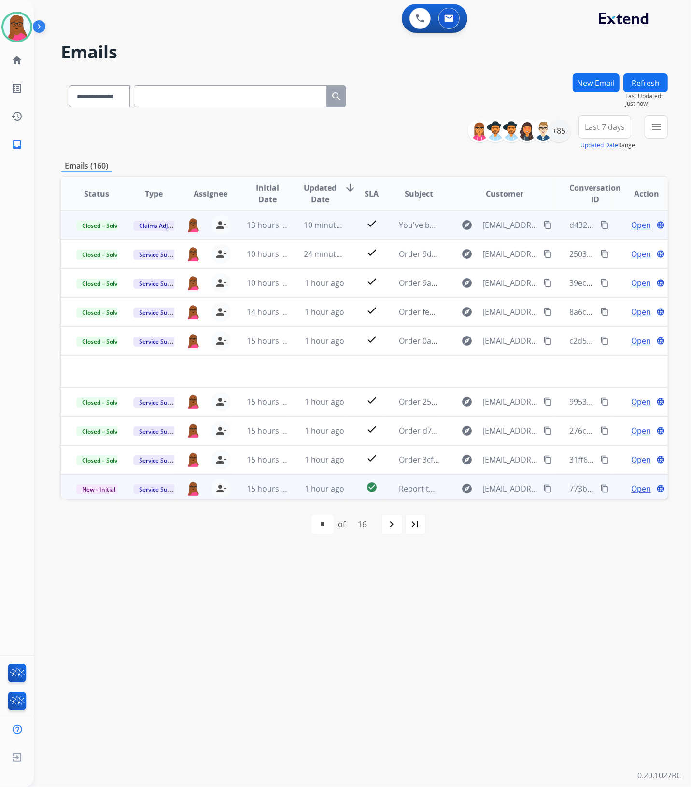
click at [638, 483] on span "Open" at bounding box center [641, 489] width 20 height 12
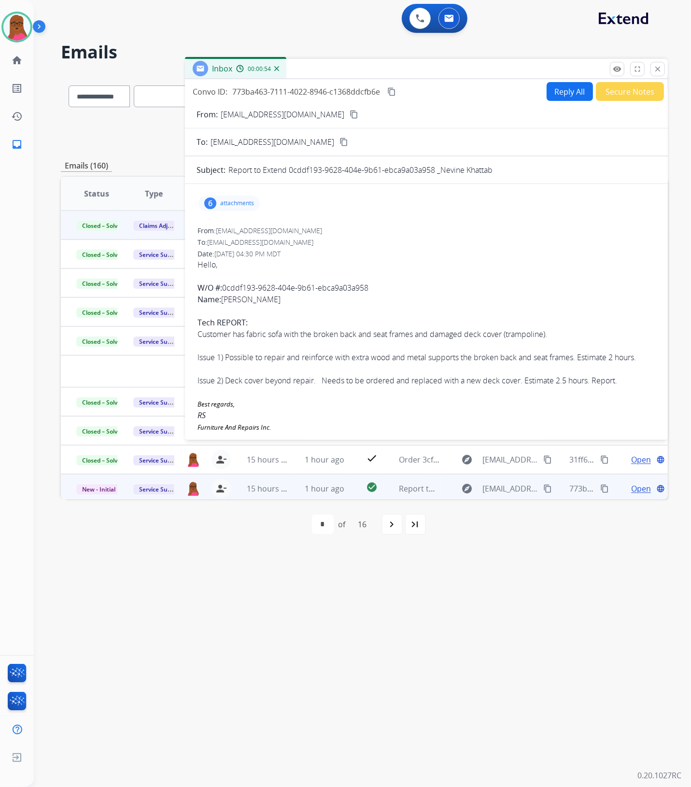
click at [247, 197] on div "6 attachments" at bounding box center [228, 203] width 61 height 15
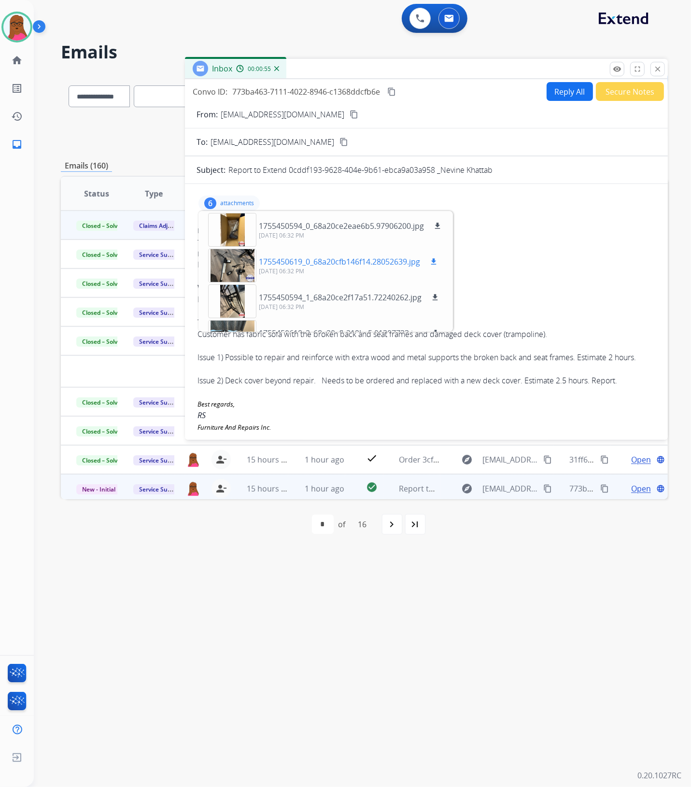
scroll to position [95, 0]
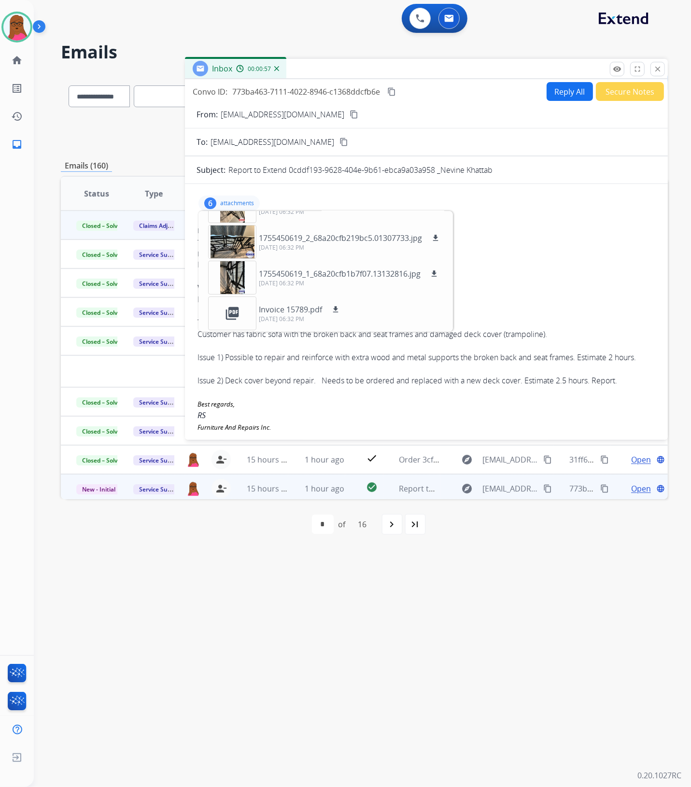
click at [491, 243] on div "To: servicesupport@extend.com" at bounding box center [427, 243] width 458 height 10
click at [469, 217] on div "6 attachments 1755450594_0_68a20ce2eae6b5.97906200.jpg download 10/08/2025, 06:…" at bounding box center [426, 464] width 483 height 545
click at [529, 262] on div "Hello," at bounding box center [427, 265] width 458 height 12
click at [527, 264] on div "Hello," at bounding box center [427, 265] width 458 height 12
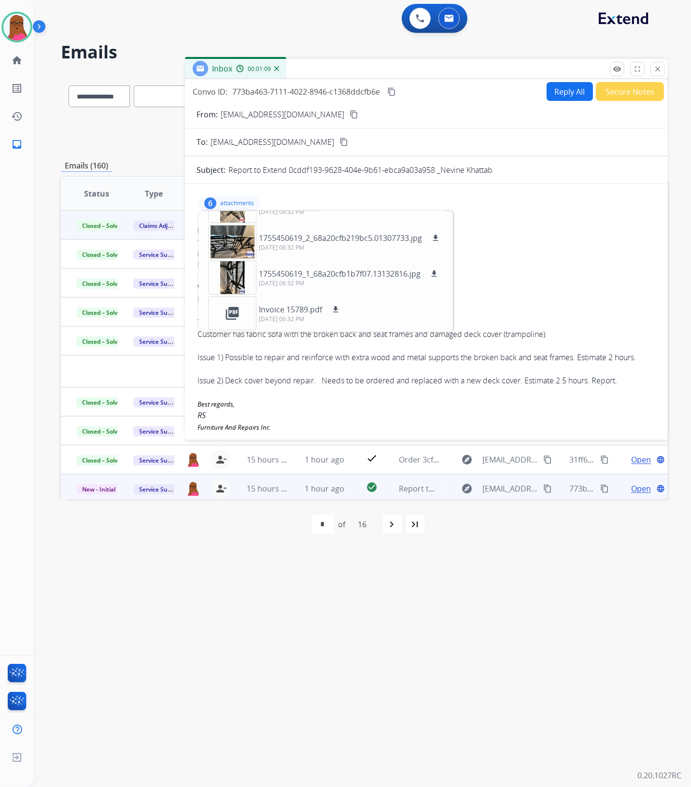
click at [226, 201] on p "attachments" at bounding box center [237, 203] width 34 height 8
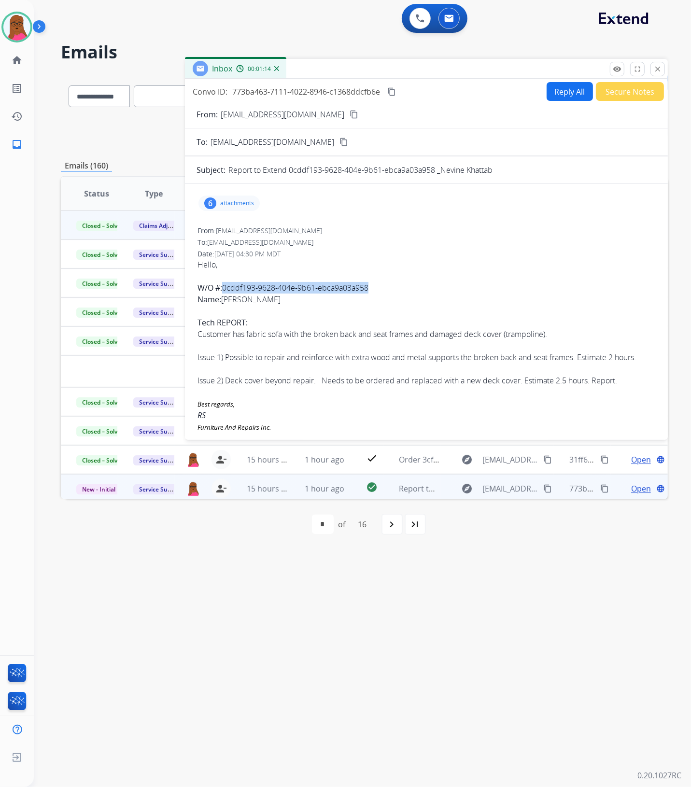
drag, startPoint x: 375, startPoint y: 290, endPoint x: 225, endPoint y: 288, distance: 149.7
click at [225, 288] on div "W/O #: 0cddf193-9628-404e-9b61-ebca9a03a958" at bounding box center [427, 288] width 458 height 12
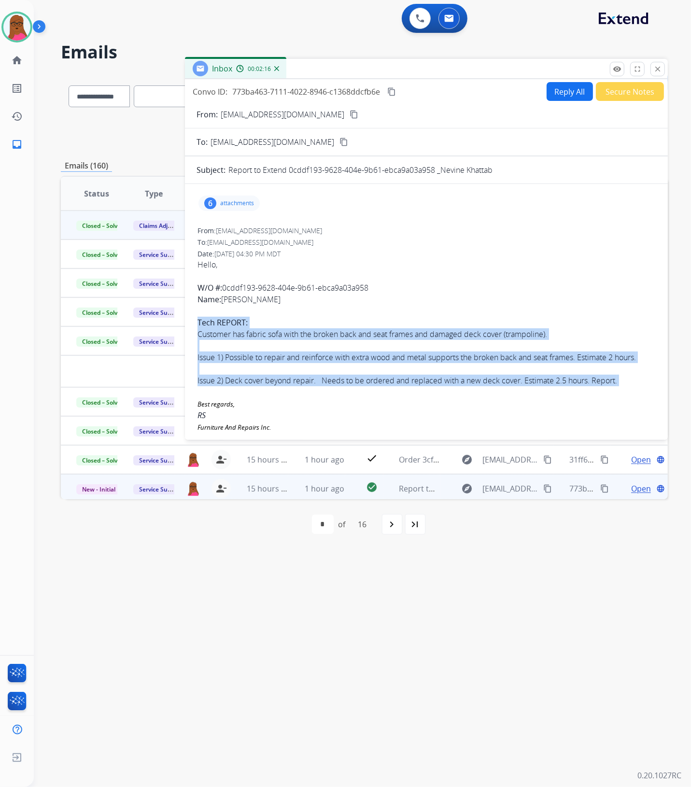
drag, startPoint x: 194, startPoint y: 321, endPoint x: 595, endPoint y: 390, distance: 407.1
click at [595, 390] on div "6 attachments From: contact@furnitureandrepairs.com To: servicesupport@extend.c…" at bounding box center [426, 464] width 483 height 545
click at [659, 65] on mat-icon "close" at bounding box center [657, 69] width 9 height 9
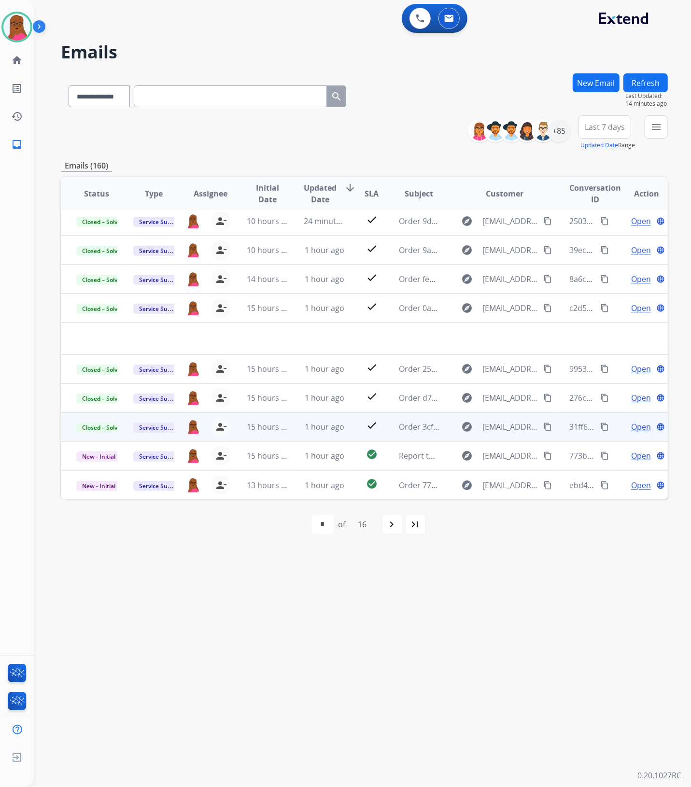
scroll to position [32, 0]
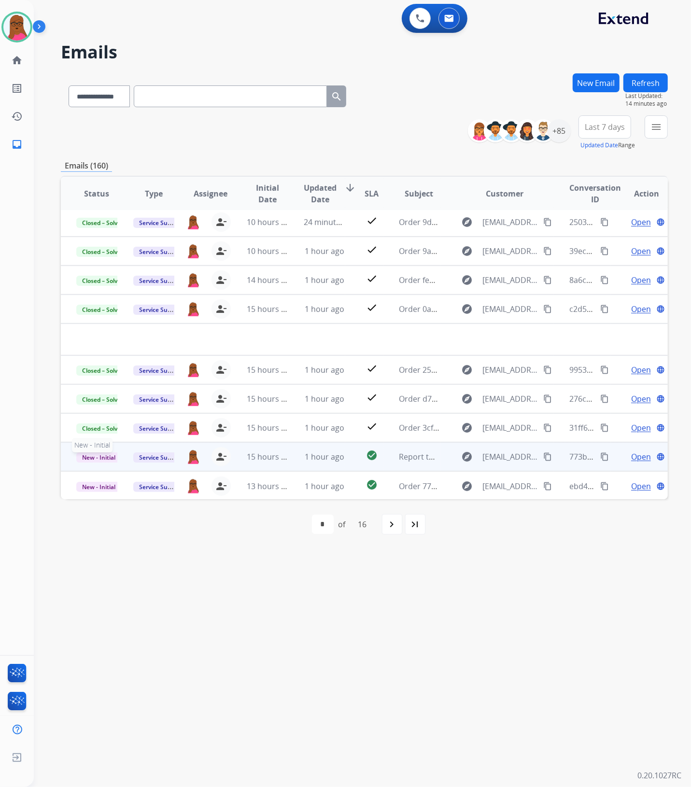
click at [94, 460] on span "New - Initial" at bounding box center [98, 457] width 45 height 10
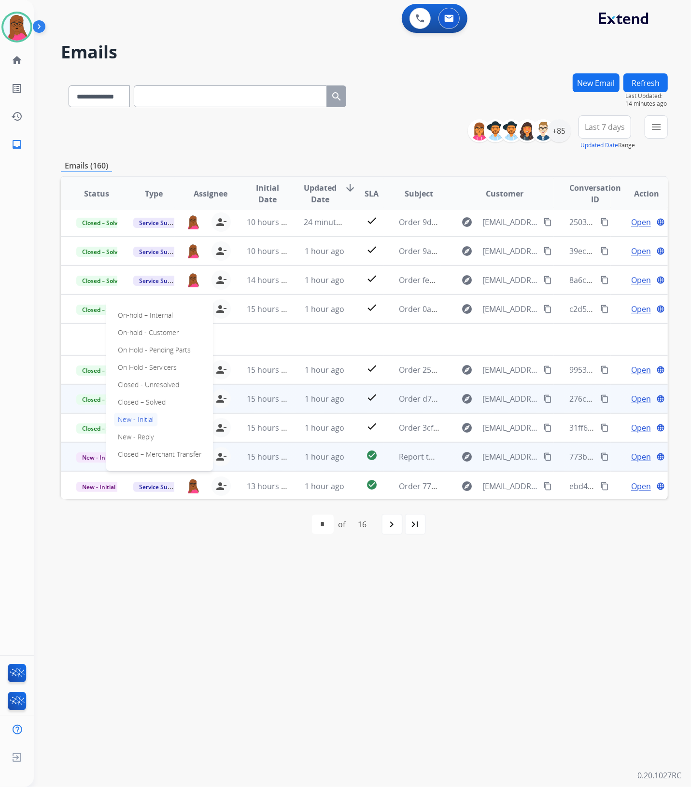
click at [163, 399] on p "Closed – Solved" at bounding box center [142, 403] width 56 height 14
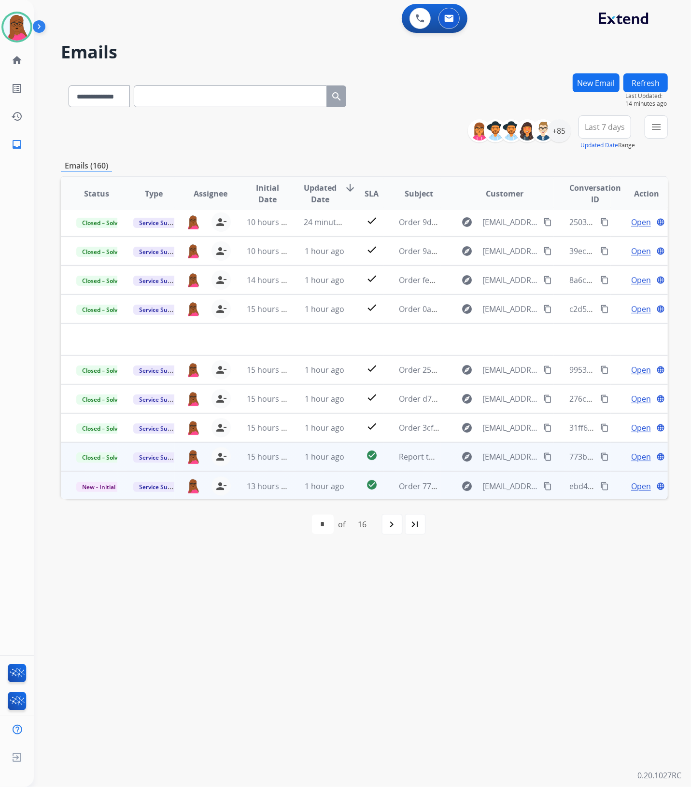
click at [631, 488] on span "Open" at bounding box center [641, 487] width 20 height 12
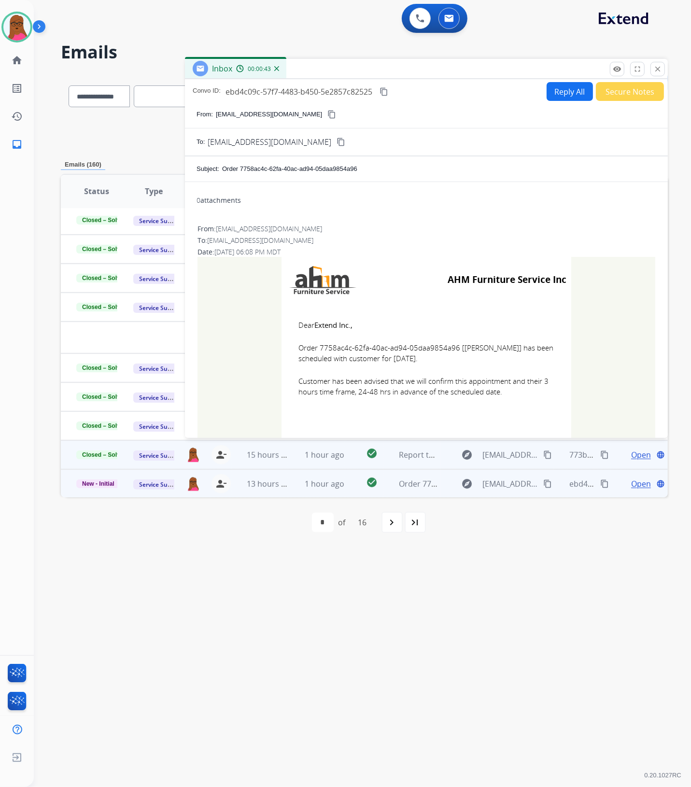
click at [391, 351] on span "Order 7758ac4c-62fa-40ac-ad94-05daa9854a96 [Lauren Mishos] has been scheduled w…" at bounding box center [426, 353] width 256 height 22
click at [482, 370] on td "Dear Extend Inc., Order 7758ac4c-62fa-40ac-ad94-05daa9854a96 [Lauren Mishos] ha…" at bounding box center [427, 364] width 290 height 123
drag, startPoint x: 452, startPoint y: 348, endPoint x: 316, endPoint y: 348, distance: 135.7
click at [316, 348] on span "Order 7758ac4c-62fa-40ac-ad94-05daa9854a96 [Lauren Mishos] has been scheduled w…" at bounding box center [426, 353] width 256 height 22
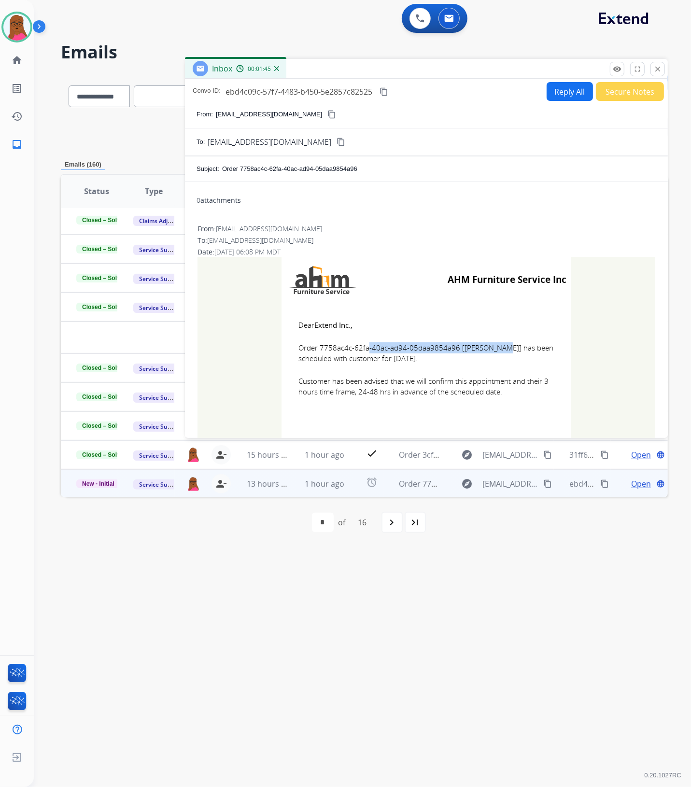
drag, startPoint x: 295, startPoint y: 323, endPoint x: 496, endPoint y: 391, distance: 212.7
click at [496, 391] on td "Dear Extend Inc., Order 7758ac4c-62fa-40ac-ad94-05daa9854a96 [Lauren Mishos] ha…" at bounding box center [427, 364] width 290 height 123
drag, startPoint x: 658, startPoint y: 69, endPoint x: 177, endPoint y: 414, distance: 591.8
click at [658, 69] on mat-icon "close" at bounding box center [657, 69] width 9 height 9
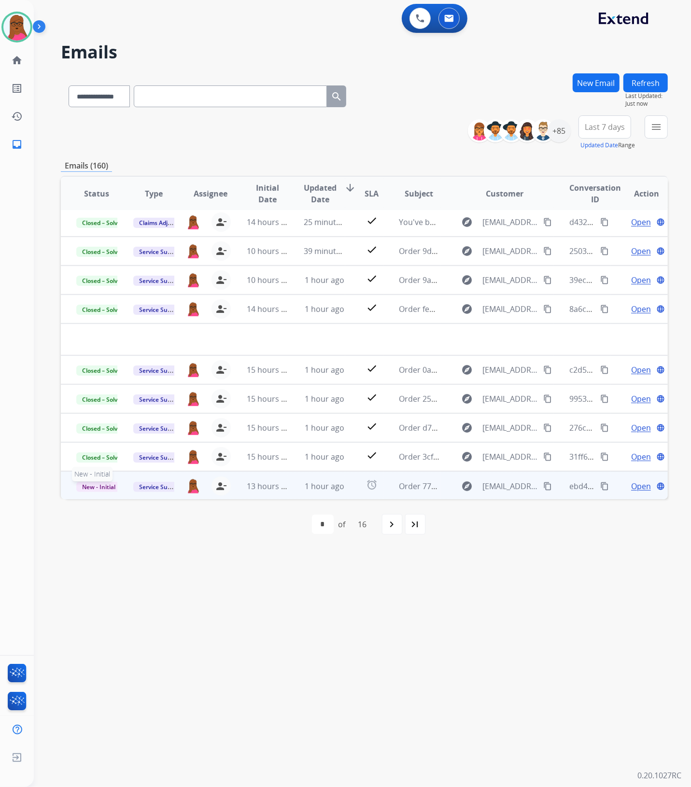
click at [97, 484] on span "New - Initial" at bounding box center [98, 487] width 45 height 10
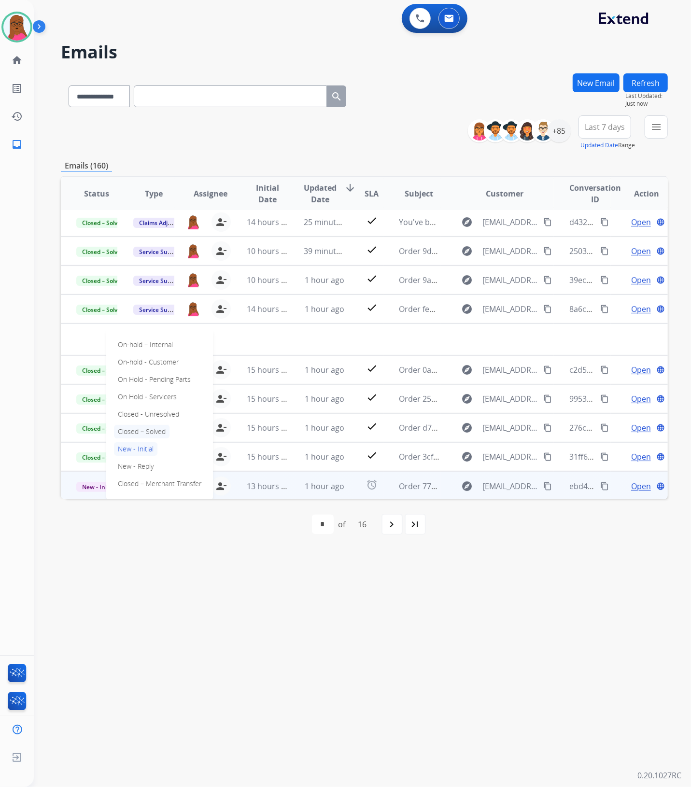
click at [165, 433] on p "Closed – Solved" at bounding box center [142, 432] width 56 height 14
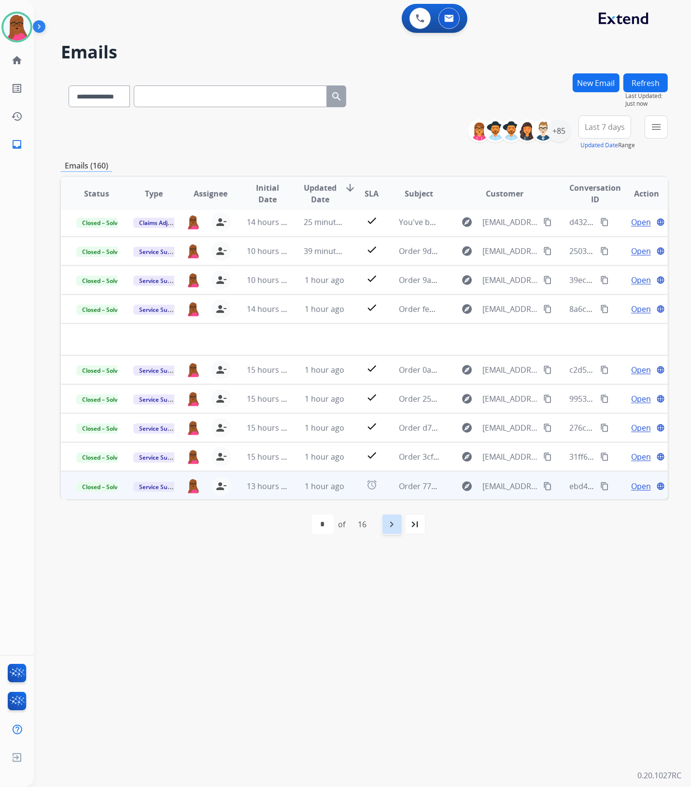
click at [387, 525] on mat-icon "navigate_next" at bounding box center [392, 525] width 12 height 12
select select "*"
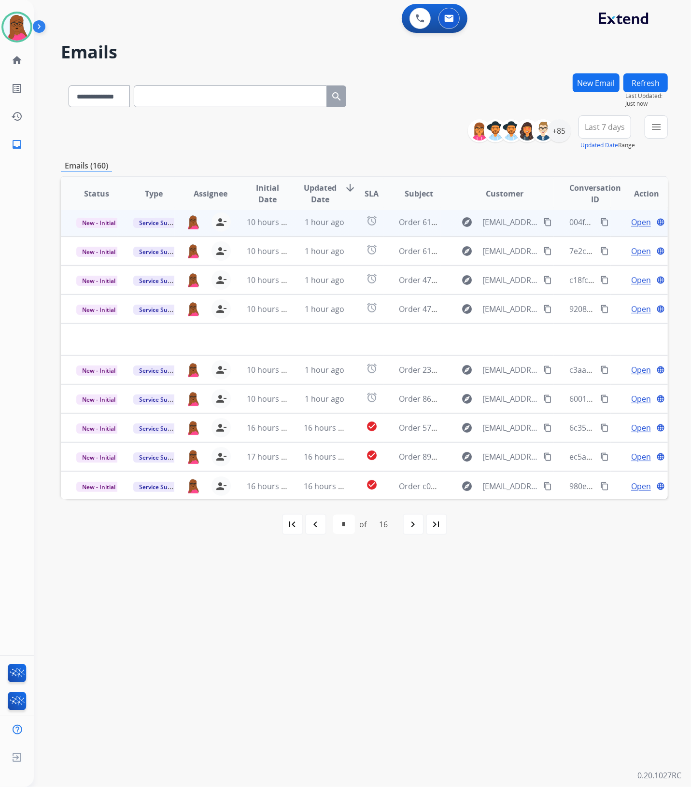
click at [631, 221] on span "Open" at bounding box center [641, 222] width 20 height 12
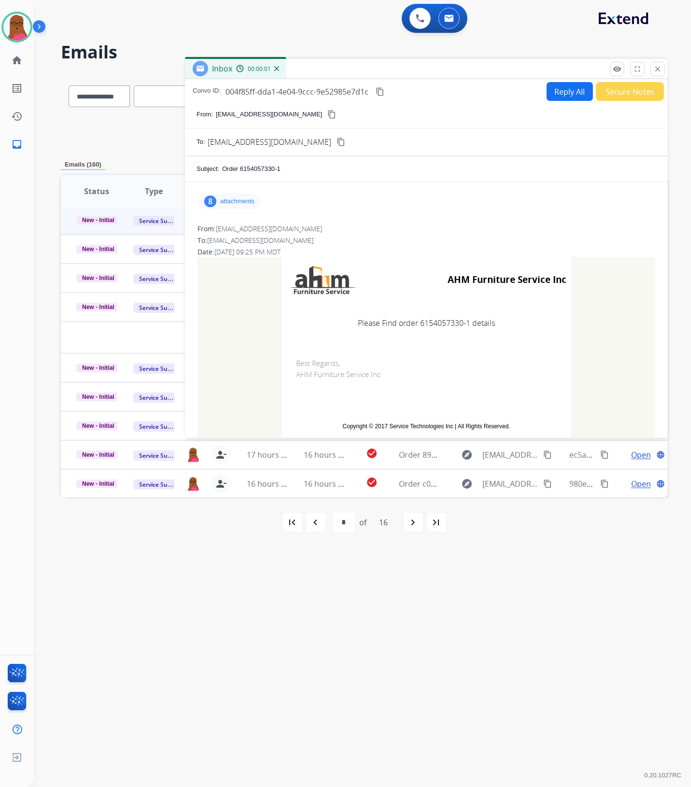
click at [245, 199] on p "attachments" at bounding box center [237, 202] width 34 height 8
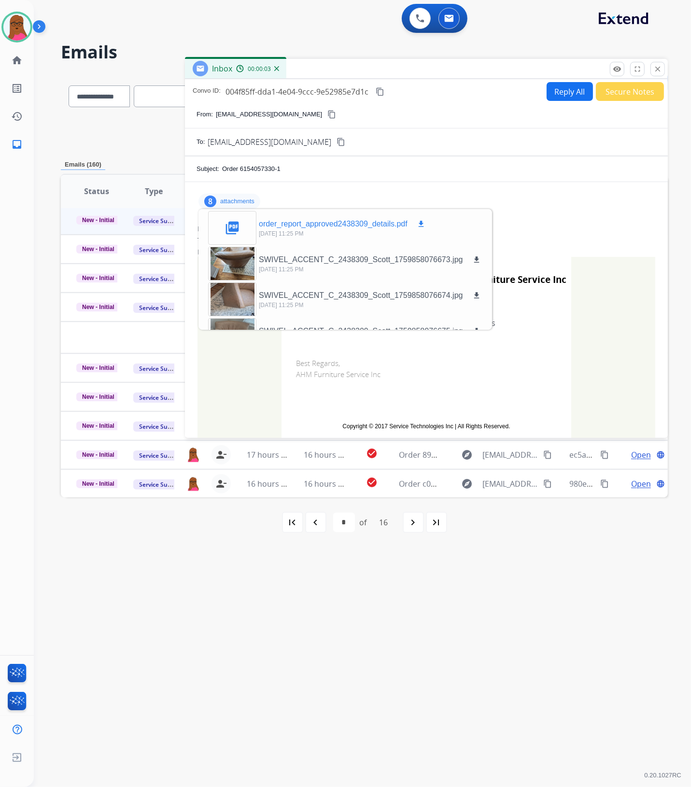
click at [423, 221] on mat-icon "download" at bounding box center [421, 224] width 9 height 9
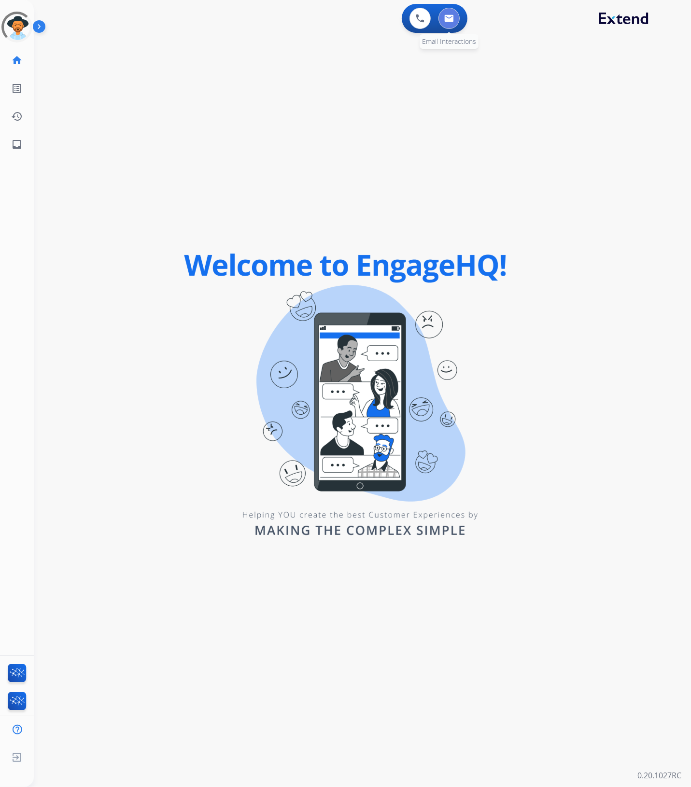
click at [453, 18] on img at bounding box center [449, 18] width 10 height 8
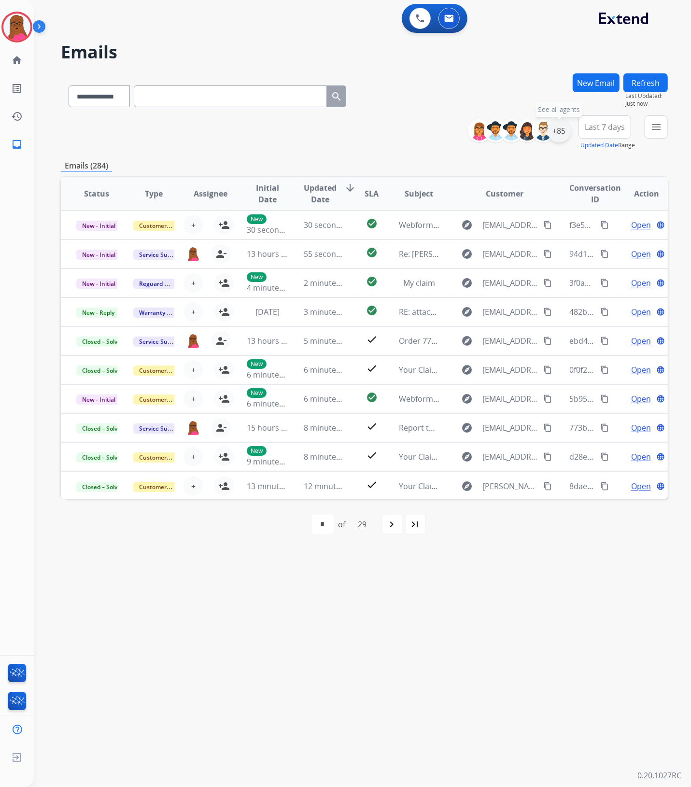
click at [565, 133] on div "+85" at bounding box center [559, 130] width 23 height 23
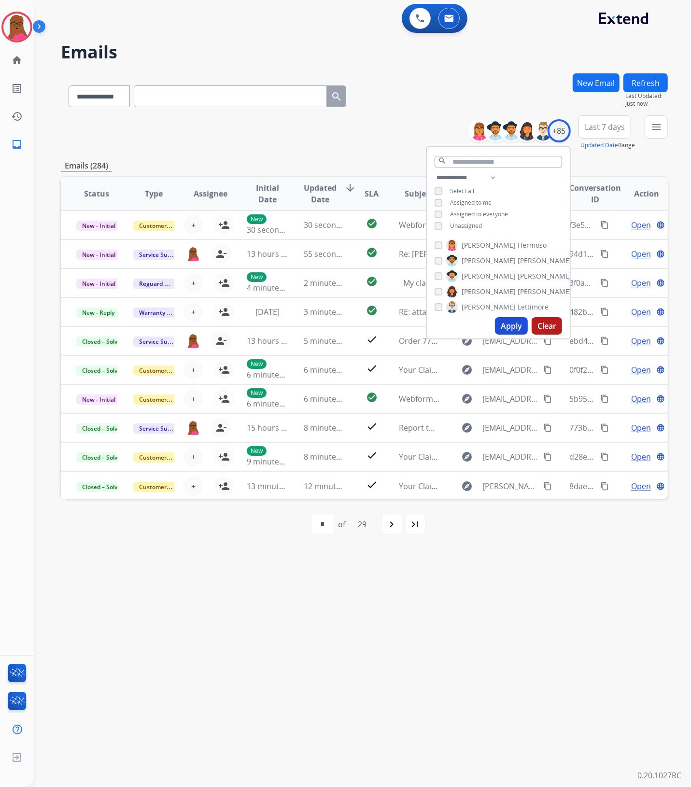
click at [505, 329] on button "Apply" at bounding box center [511, 325] width 33 height 17
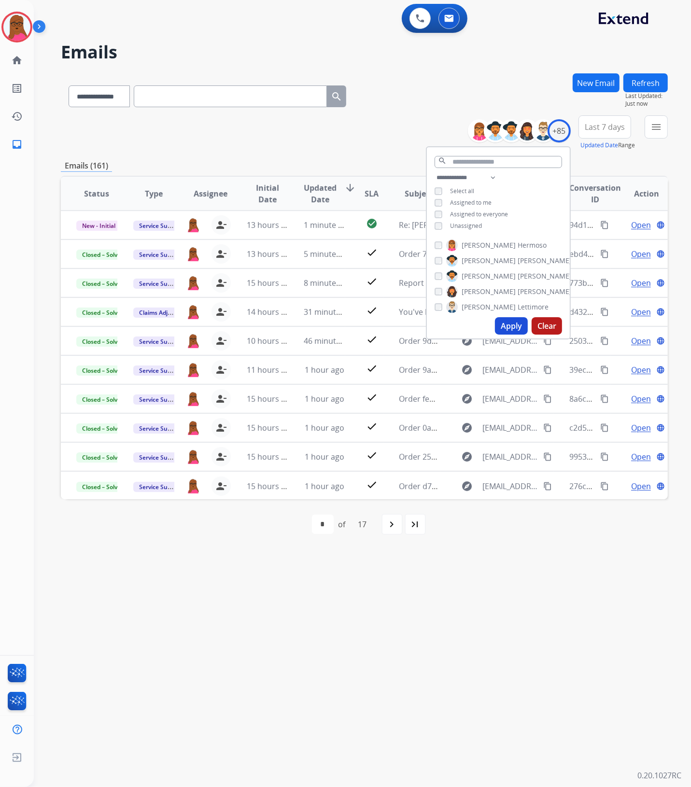
click at [480, 617] on div "**********" at bounding box center [351, 411] width 634 height 752
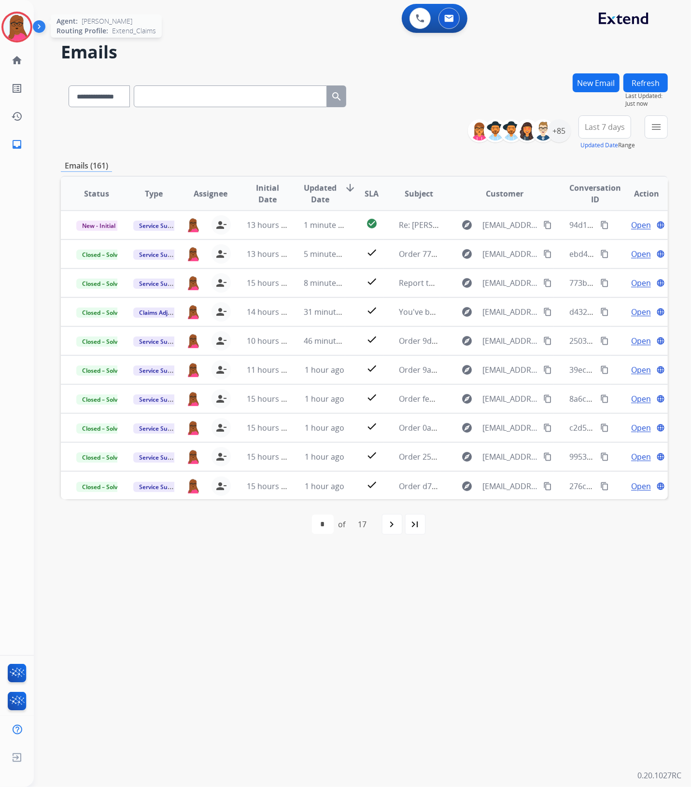
click at [18, 27] on img at bounding box center [16, 27] width 27 height 27
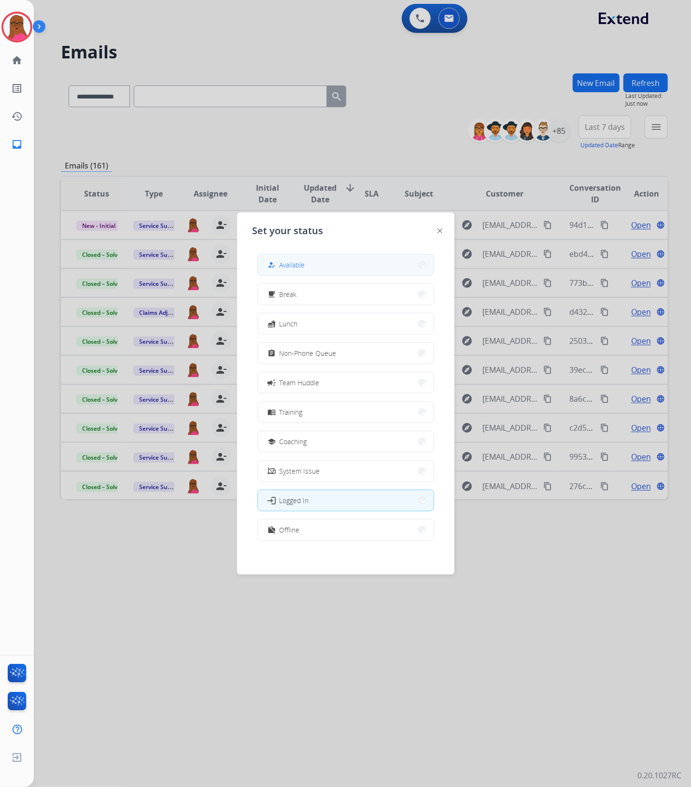
click at [312, 272] on button "how_to_reg Available" at bounding box center [346, 264] width 176 height 21
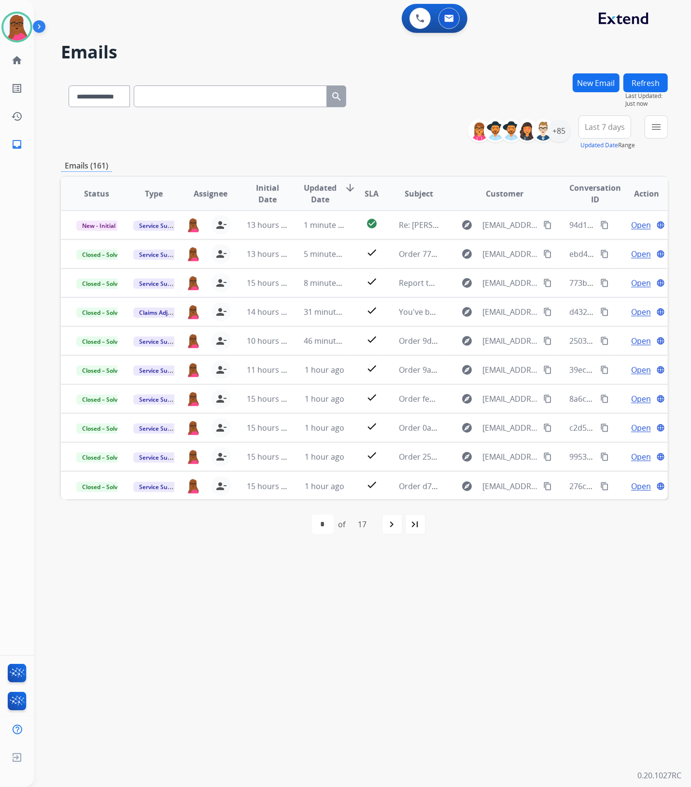
click at [415, 620] on div "**********" at bounding box center [351, 411] width 634 height 752
click at [392, 524] on mat-icon "navigate_next" at bounding box center [392, 525] width 12 height 12
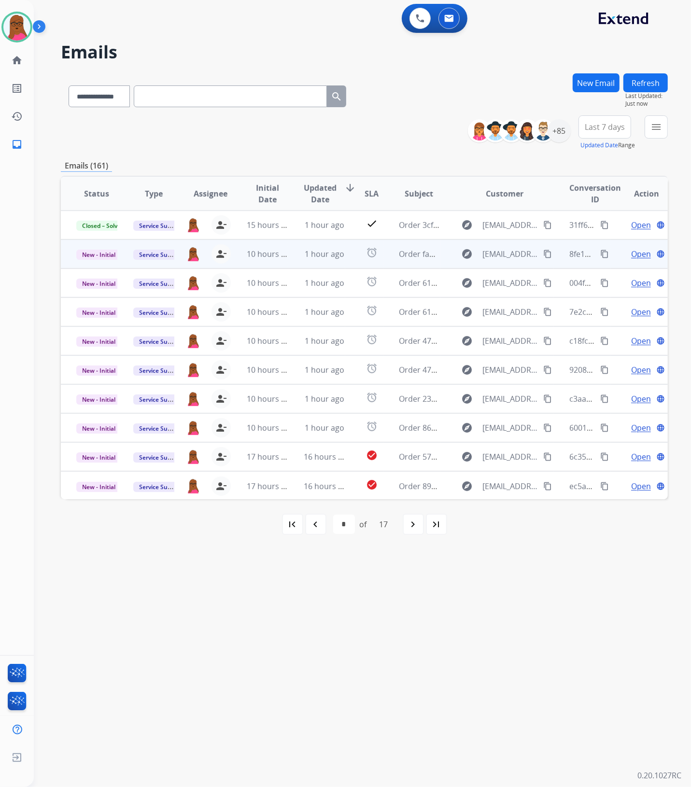
click at [633, 253] on span "Open" at bounding box center [641, 254] width 20 height 12
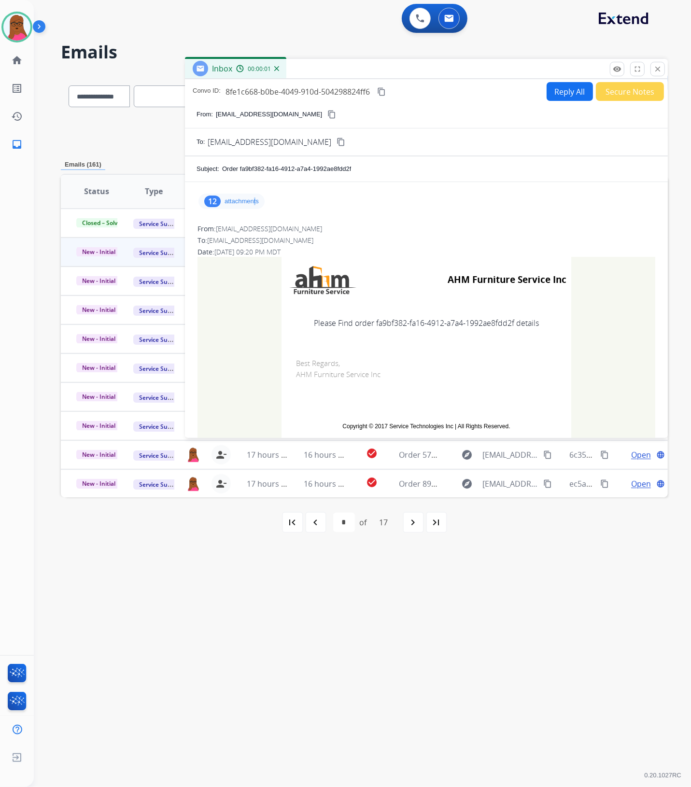
click at [254, 204] on p "attachments" at bounding box center [242, 202] width 34 height 8
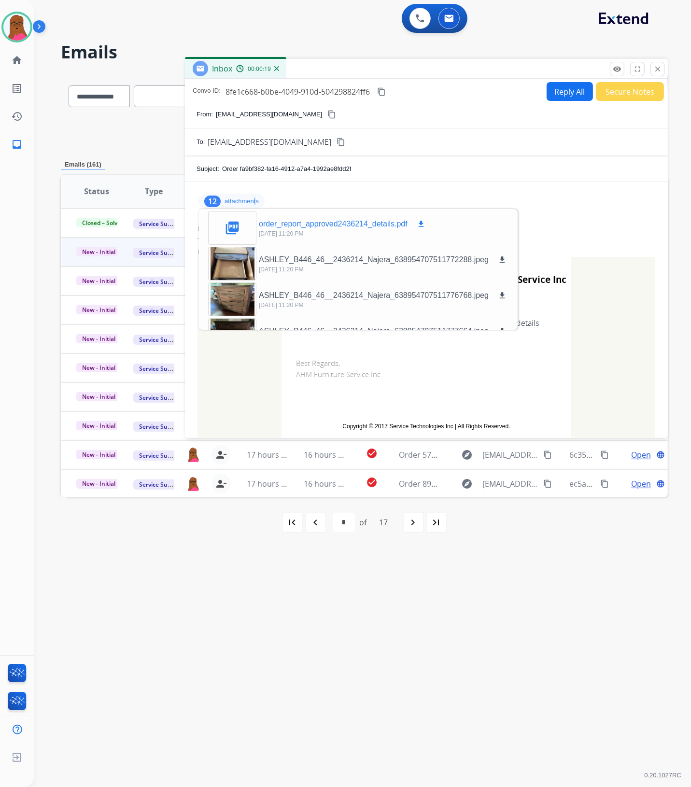
click at [422, 228] on button "download" at bounding box center [421, 224] width 12 height 12
click at [658, 66] on mat-icon "close" at bounding box center [657, 69] width 9 height 9
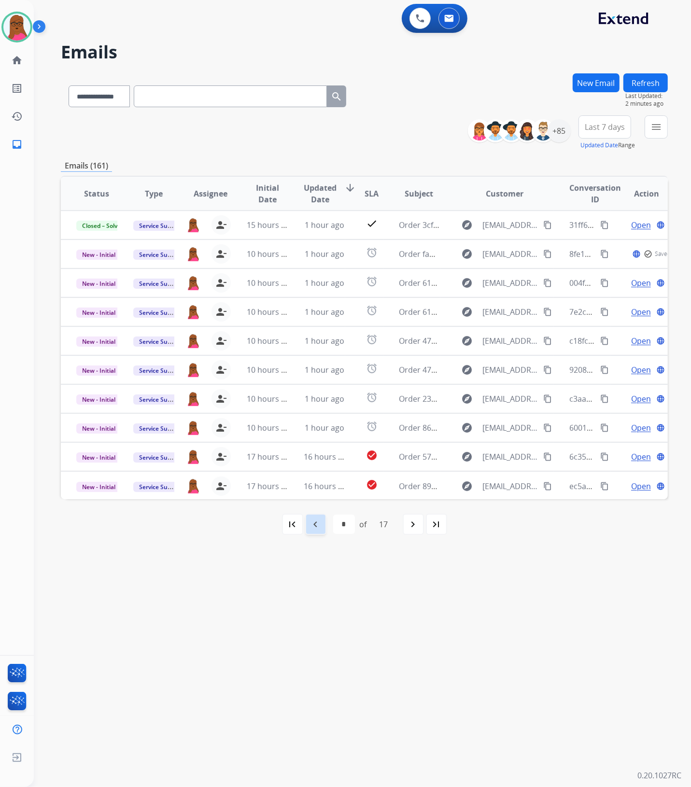
click at [316, 525] on mat-icon "navigate_before" at bounding box center [316, 525] width 12 height 12
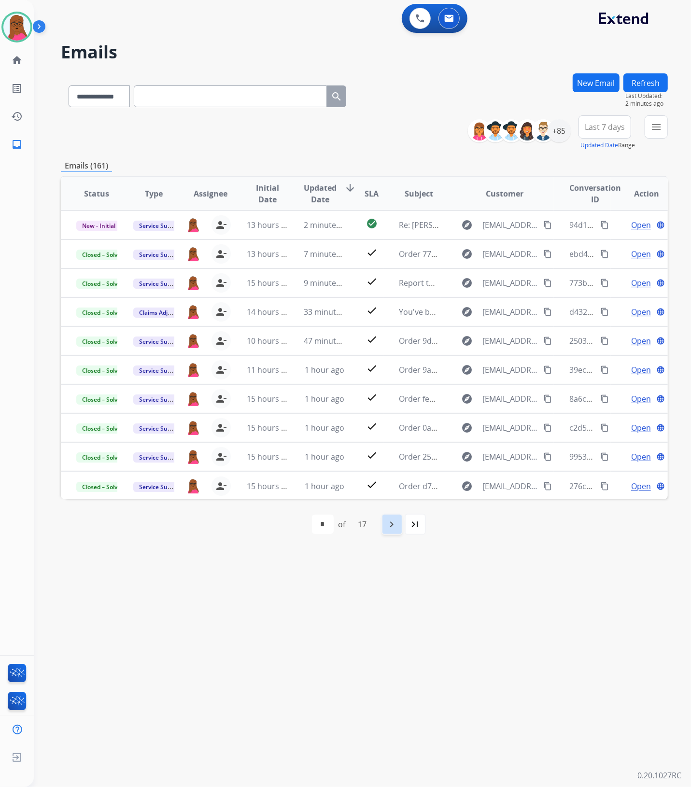
click at [387, 529] on div "navigate_next" at bounding box center [392, 524] width 21 height 21
select select "*"
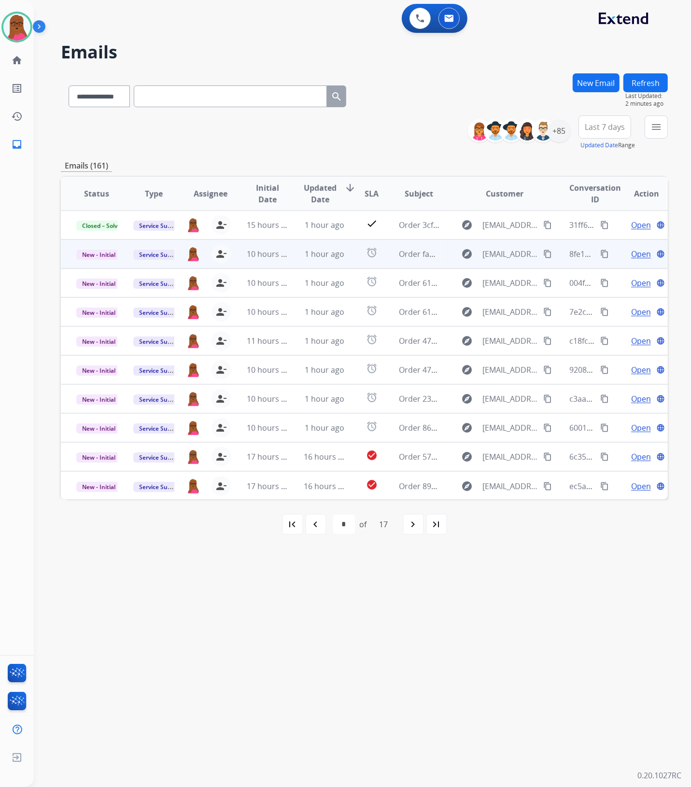
click at [631, 257] on span "Open" at bounding box center [641, 254] width 20 height 12
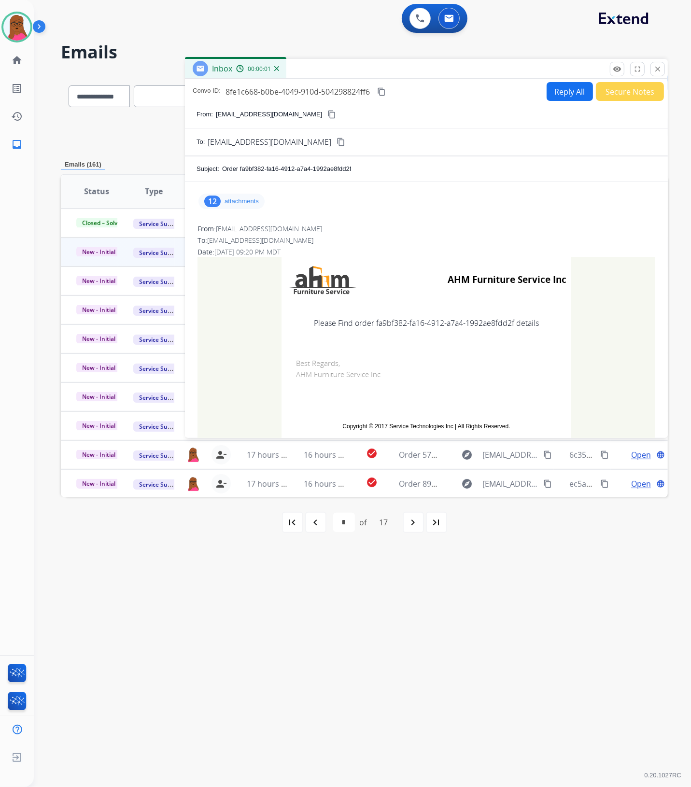
click at [233, 206] on div "12 attachments" at bounding box center [231, 201] width 66 height 15
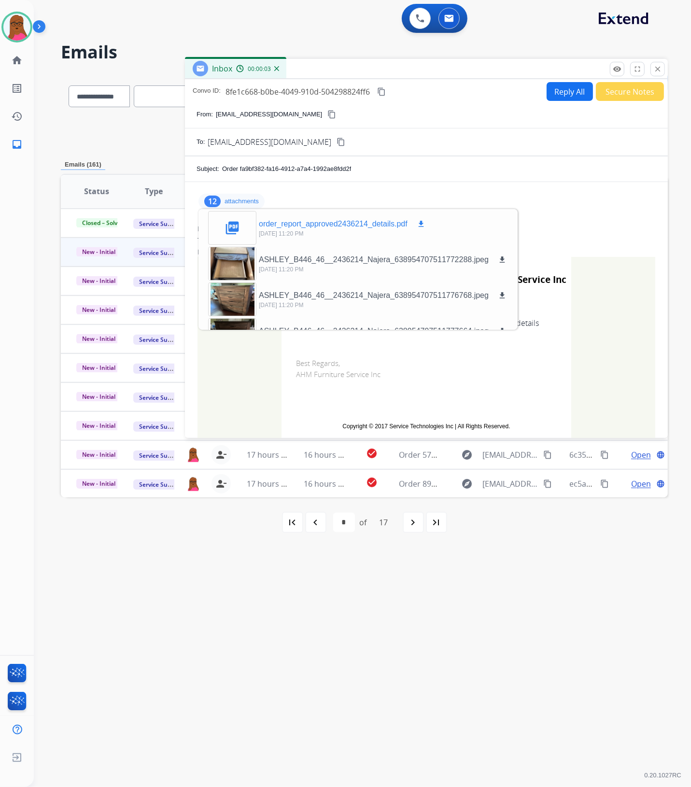
click at [419, 223] on mat-icon "download" at bounding box center [421, 224] width 9 height 9
click at [655, 68] on mat-icon "close" at bounding box center [657, 69] width 9 height 9
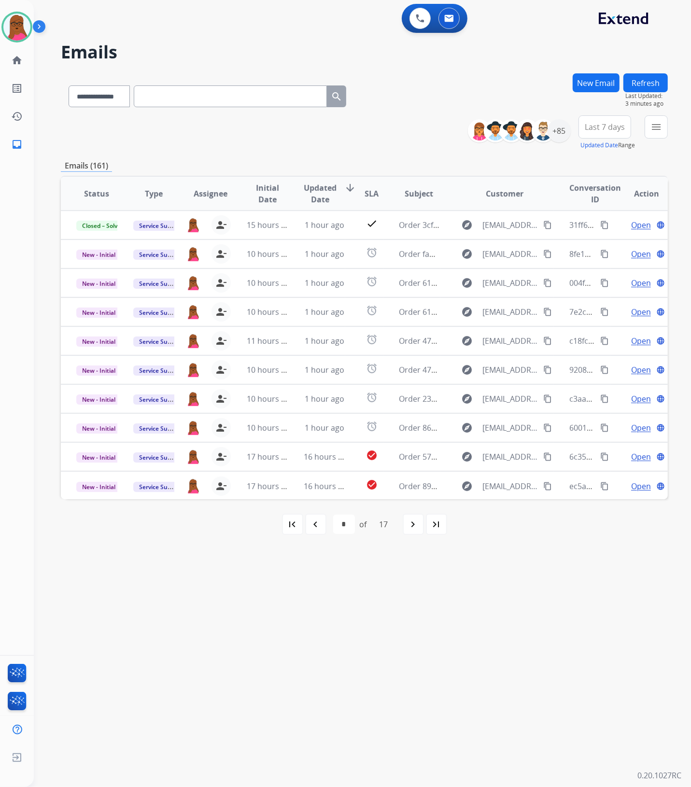
click at [580, 84] on button "New Email" at bounding box center [596, 82] width 47 height 19
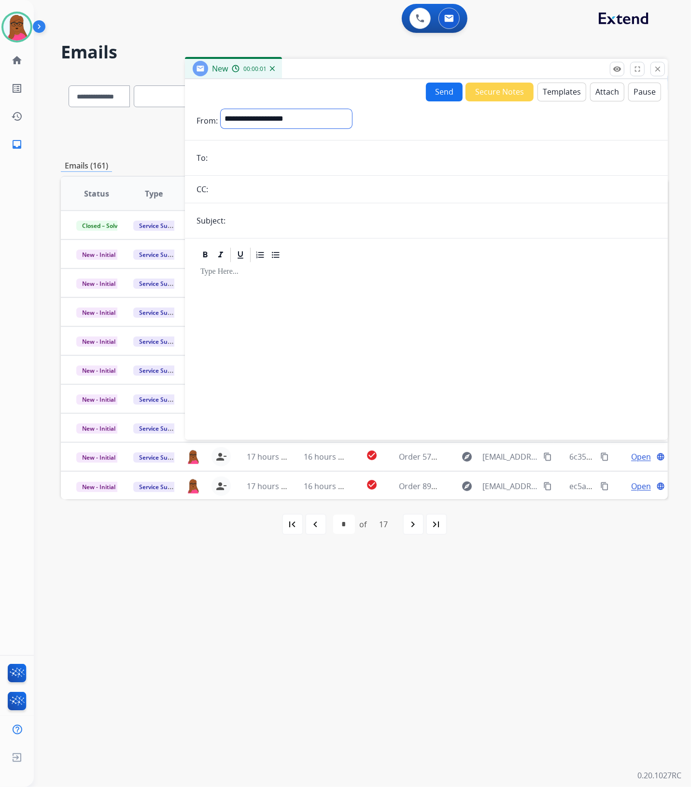
click at [336, 119] on select "**********" at bounding box center [286, 118] width 131 height 19
select select "**********"
click at [221, 109] on select "**********" at bounding box center [286, 118] width 131 height 19
click at [306, 160] on input "email" at bounding box center [434, 158] width 446 height 19
click at [228, 154] on input "email" at bounding box center [434, 158] width 446 height 19
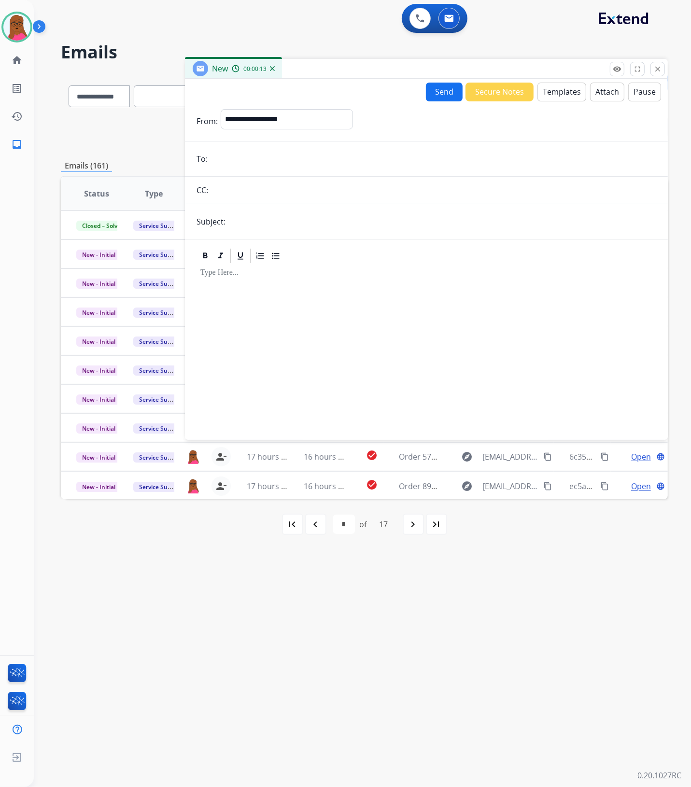
click at [228, 158] on input "email" at bounding box center [434, 158] width 446 height 19
paste input "**********"
type input "**********"
click at [385, 230] on input "text" at bounding box center [442, 221] width 428 height 19
type input "**********"
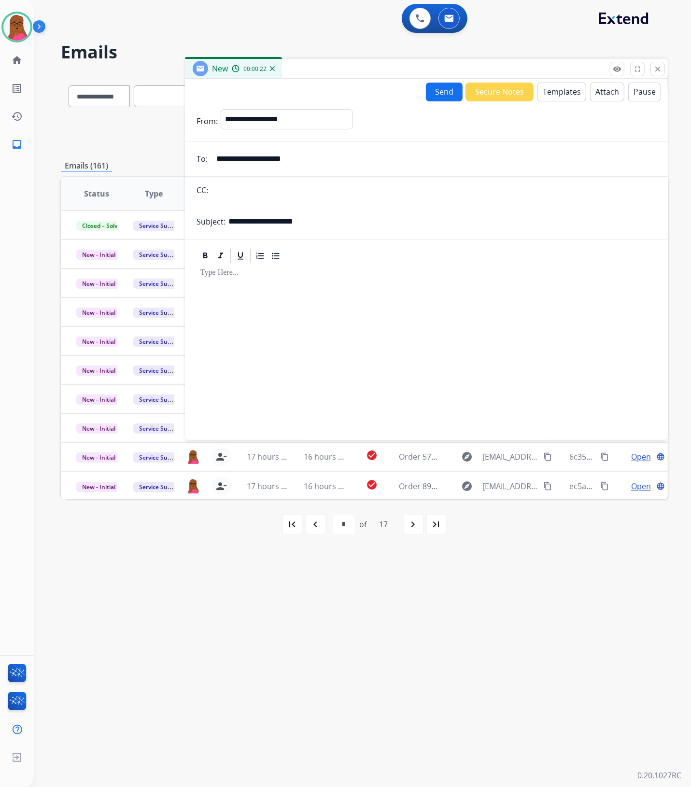
click at [376, 293] on div at bounding box center [427, 348] width 460 height 166
click at [556, 95] on button "Templates" at bounding box center [561, 92] width 49 height 19
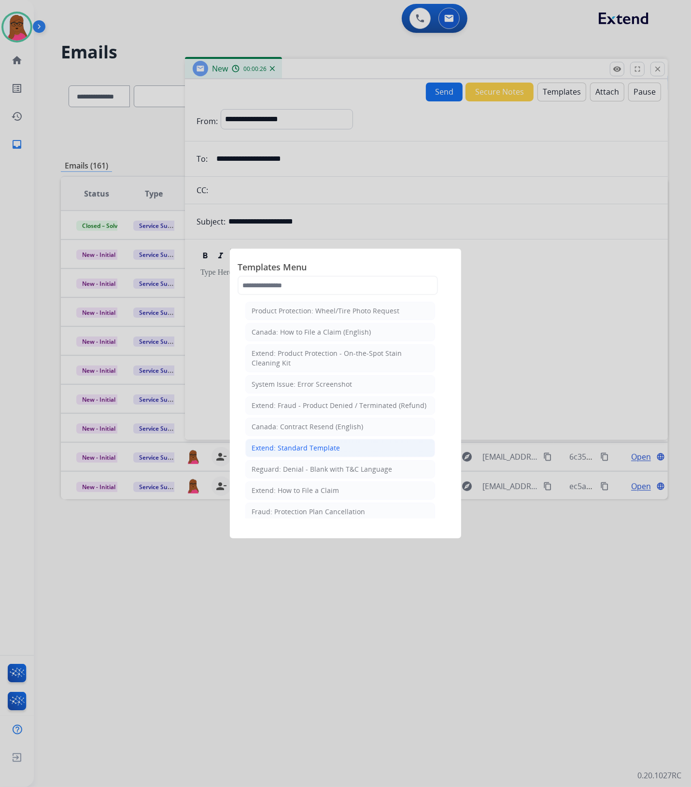
click at [319, 446] on div "Extend: Standard Template" at bounding box center [296, 448] width 88 height 10
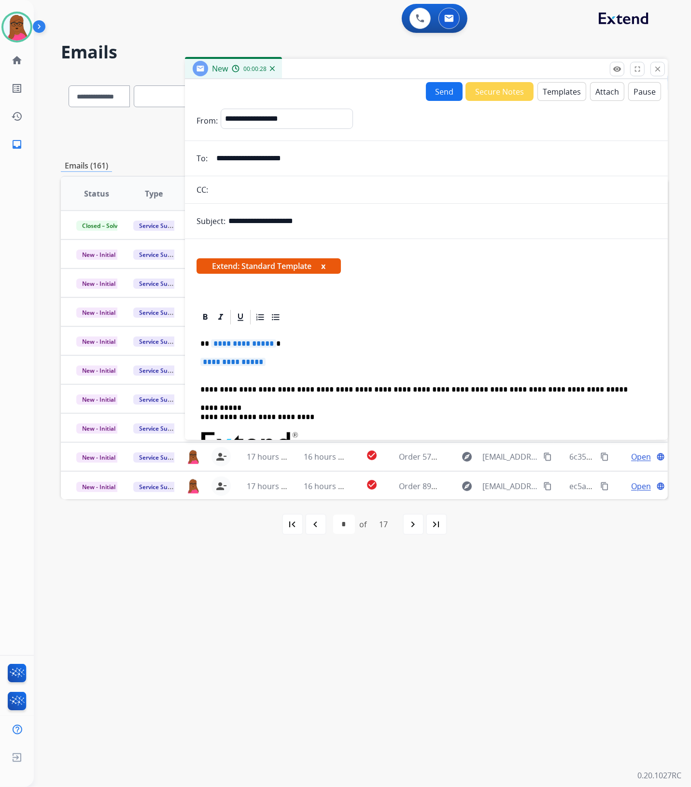
click at [325, 265] on button "x" at bounding box center [323, 266] width 4 height 12
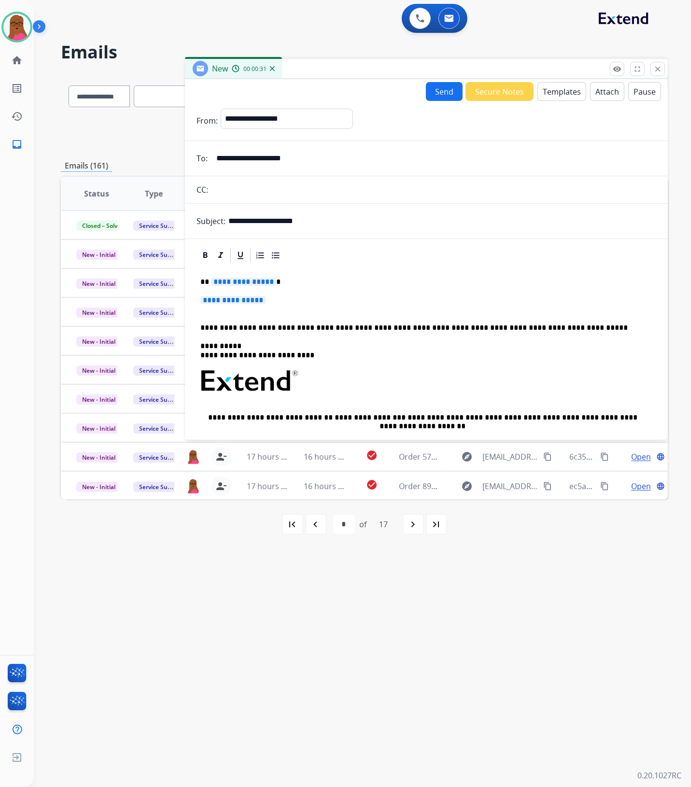
click at [253, 283] on span "**********" at bounding box center [243, 282] width 65 height 8
click at [241, 297] on span "**********" at bounding box center [232, 300] width 65 height 8
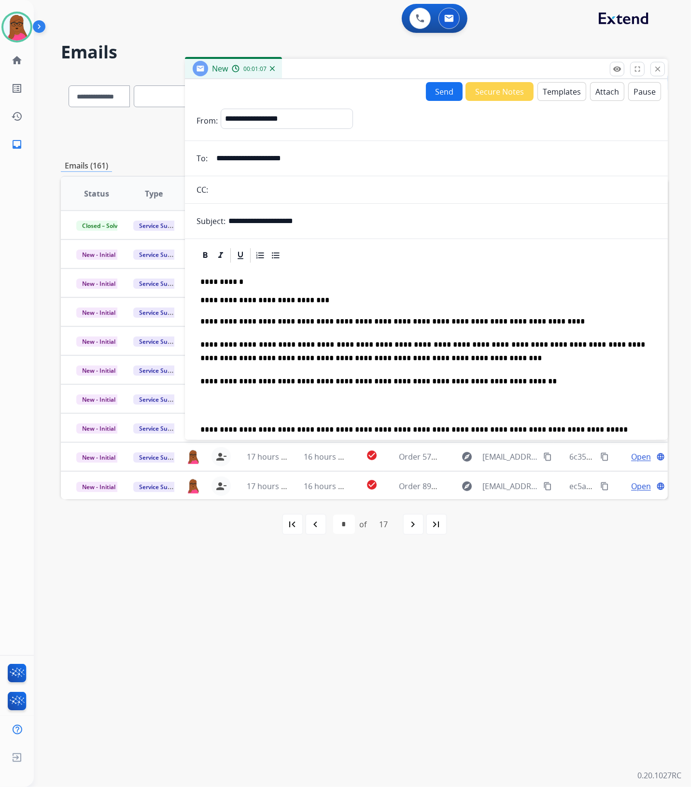
click at [438, 92] on button "Send" at bounding box center [444, 91] width 37 height 19
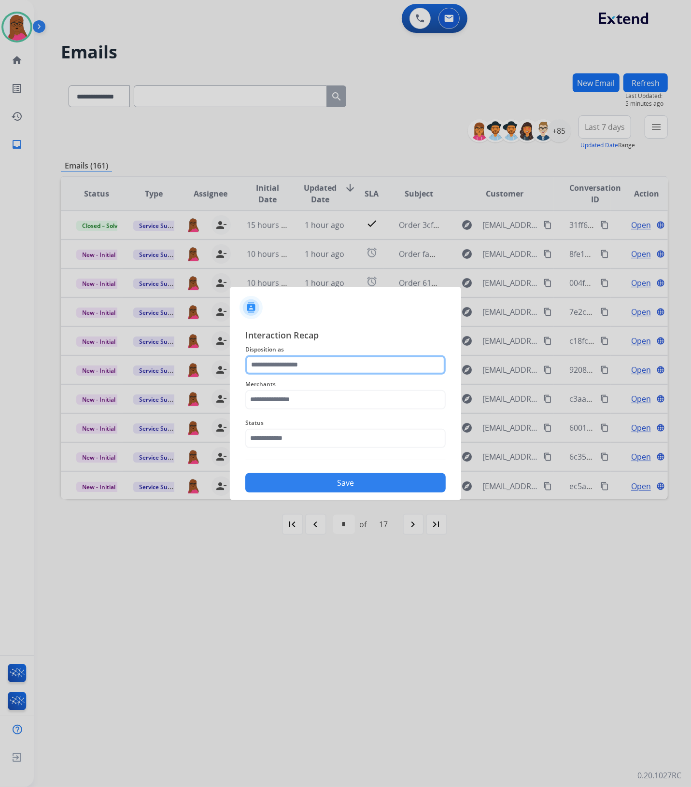
click at [322, 363] on input "text" at bounding box center [345, 364] width 200 height 19
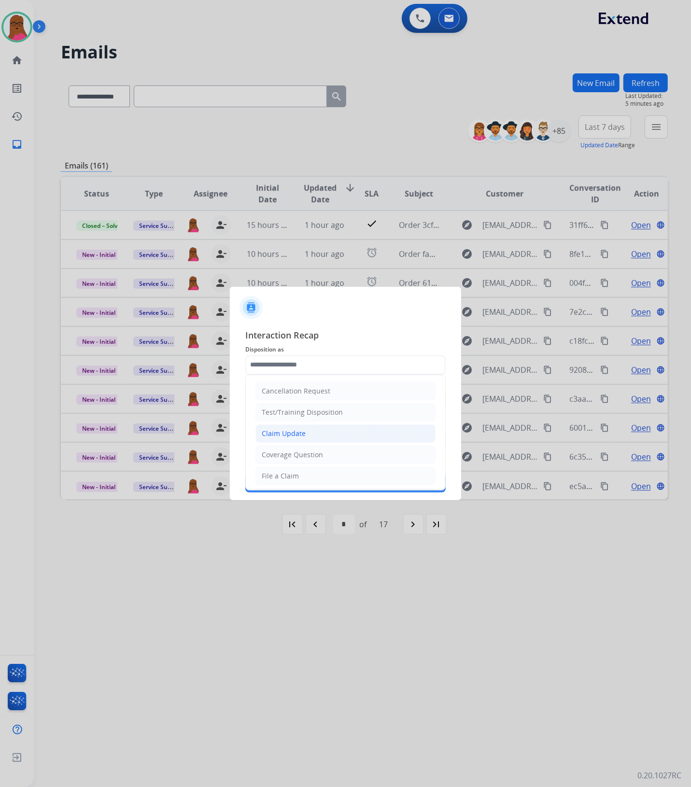
click at [296, 435] on div "Claim Update" at bounding box center [284, 434] width 44 height 10
type input "**********"
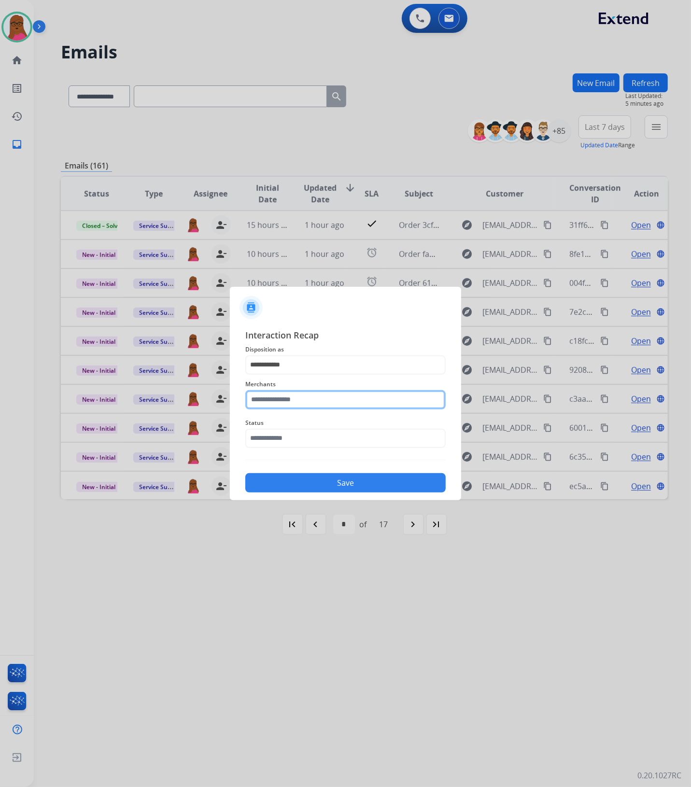
click at [316, 404] on input "text" at bounding box center [345, 399] width 200 height 19
type input "*"
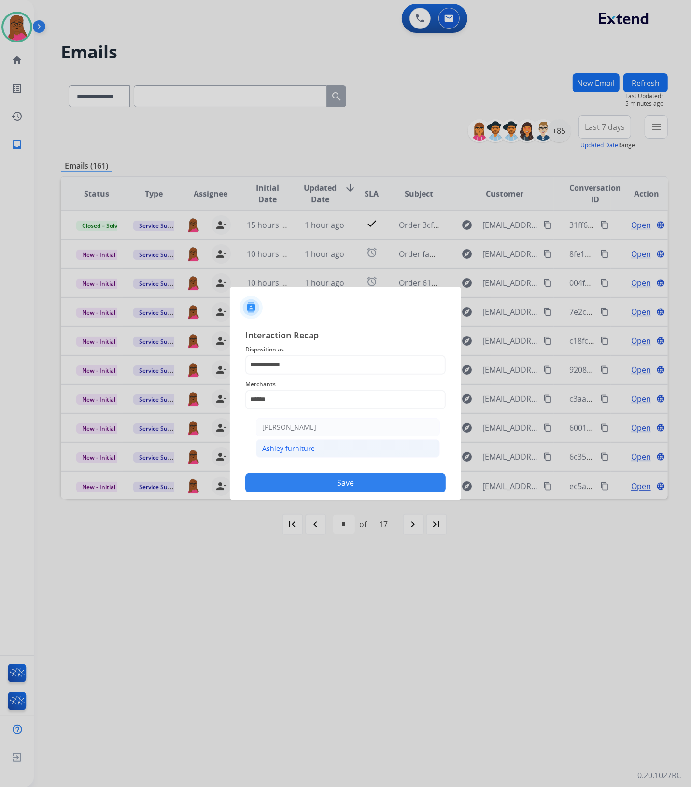
click at [349, 445] on li "Ashley furniture" at bounding box center [348, 448] width 184 height 18
type input "**********"
click at [340, 442] on input "text" at bounding box center [345, 438] width 200 height 19
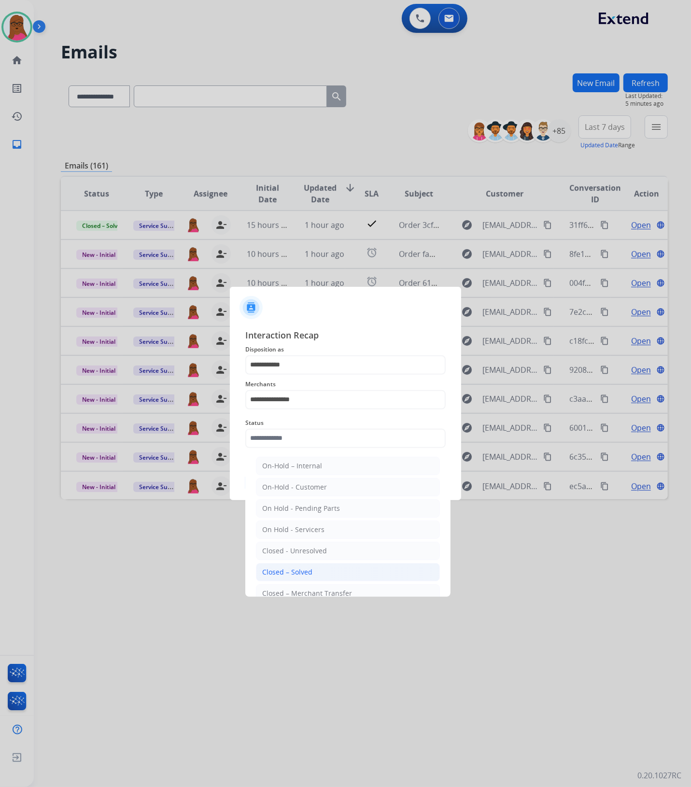
click at [317, 571] on li "Closed – Solved" at bounding box center [348, 572] width 184 height 18
type input "**********"
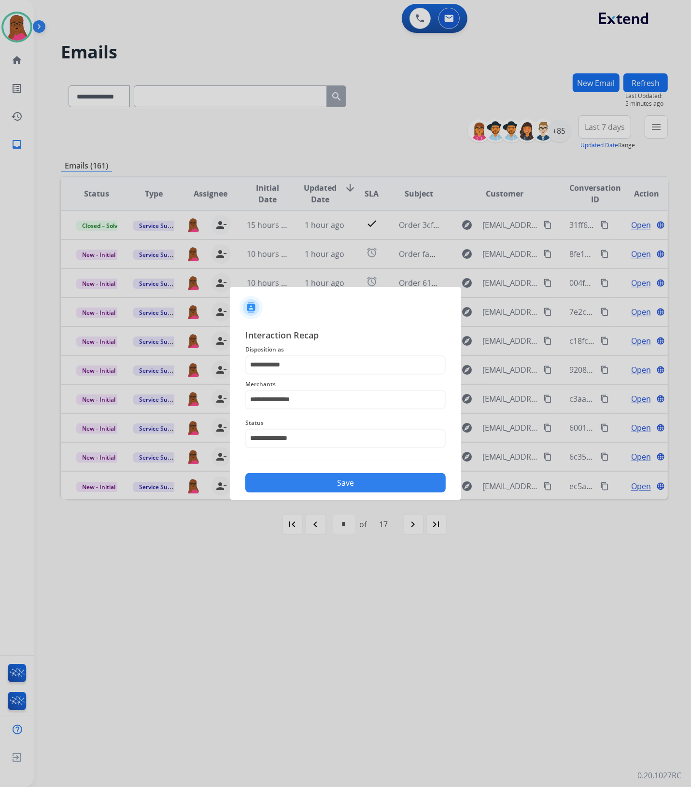
click at [351, 481] on button "Save" at bounding box center [345, 482] width 200 height 19
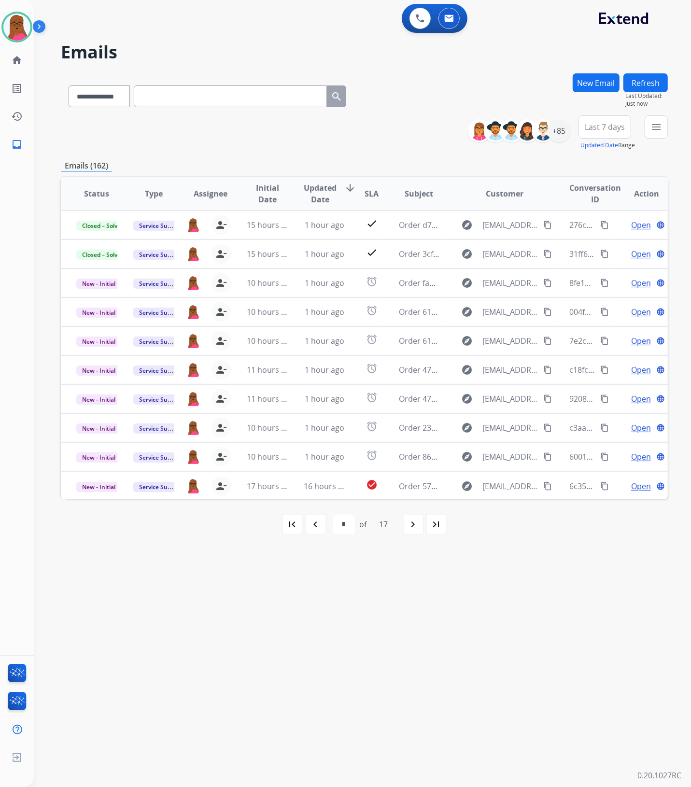
click at [318, 520] on mat-icon "navigate_before" at bounding box center [316, 525] width 12 height 12
select select "*"
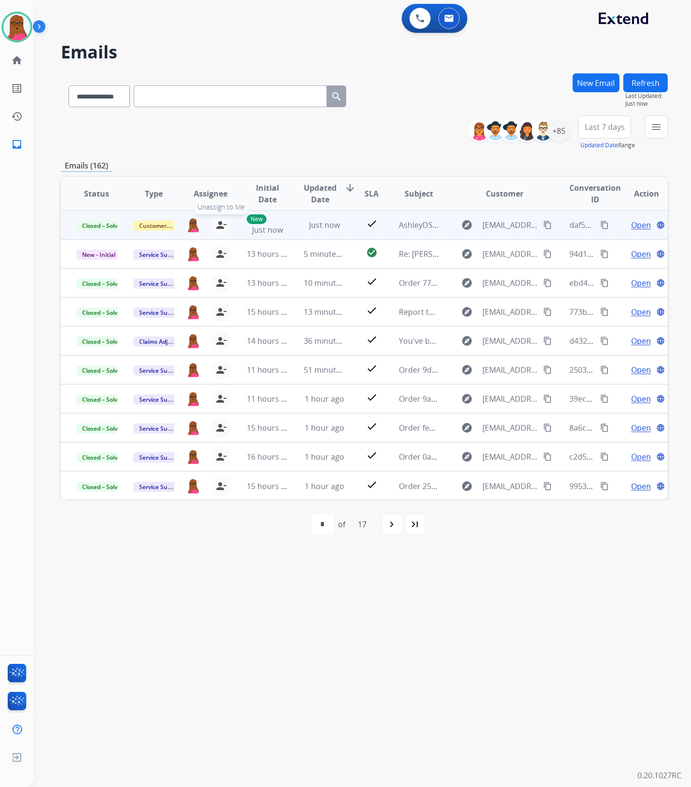
click at [220, 226] on mat-icon "person_remove" at bounding box center [221, 225] width 12 height 12
click at [193, 226] on span "+" at bounding box center [193, 225] width 4 height 12
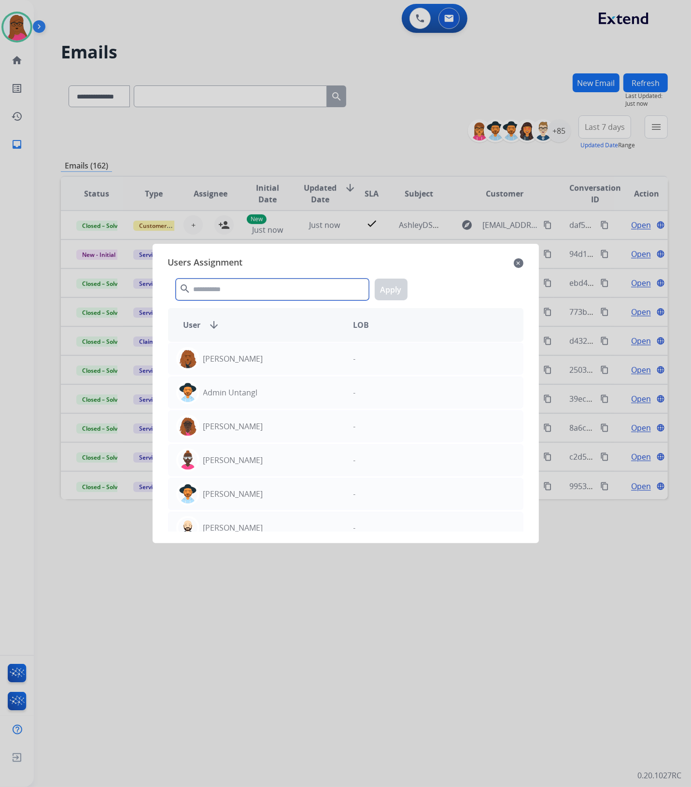
click at [233, 289] on input "text" at bounding box center [272, 290] width 193 height 22
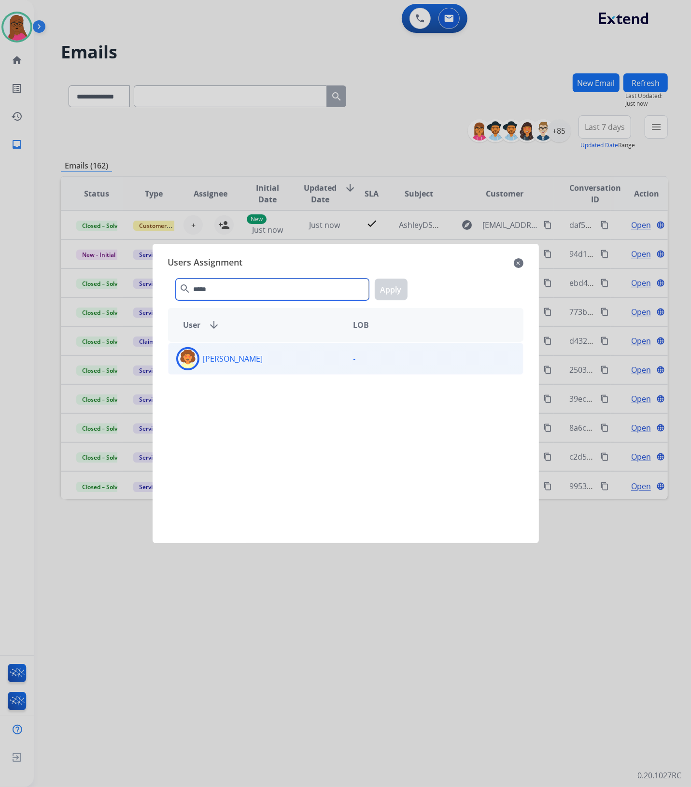
type input "*****"
click at [266, 359] on div "Deidra Radford" at bounding box center [257, 358] width 177 height 23
click at [393, 284] on button "Apply" at bounding box center [391, 290] width 33 height 22
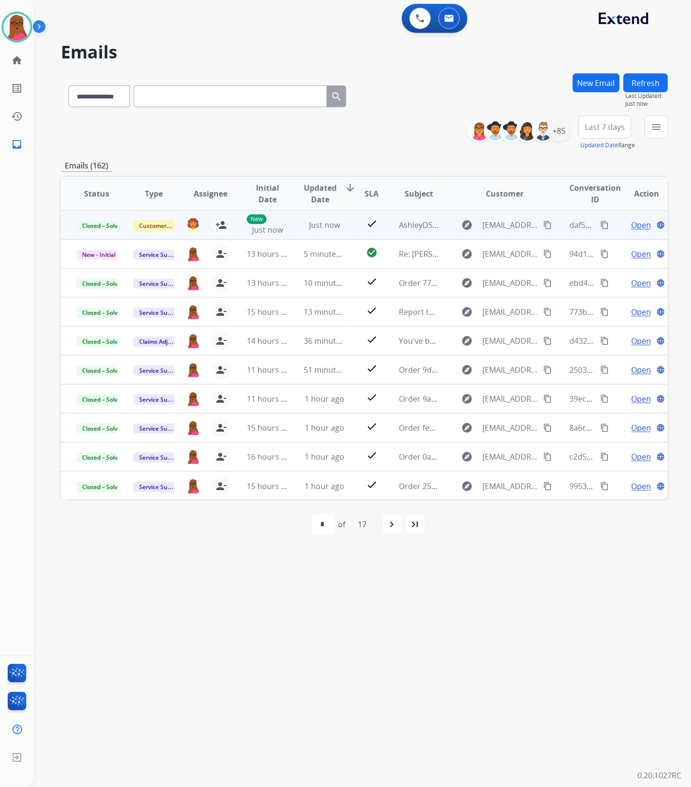
click at [600, 226] on mat-icon "content_copy" at bounding box center [604, 225] width 9 height 9
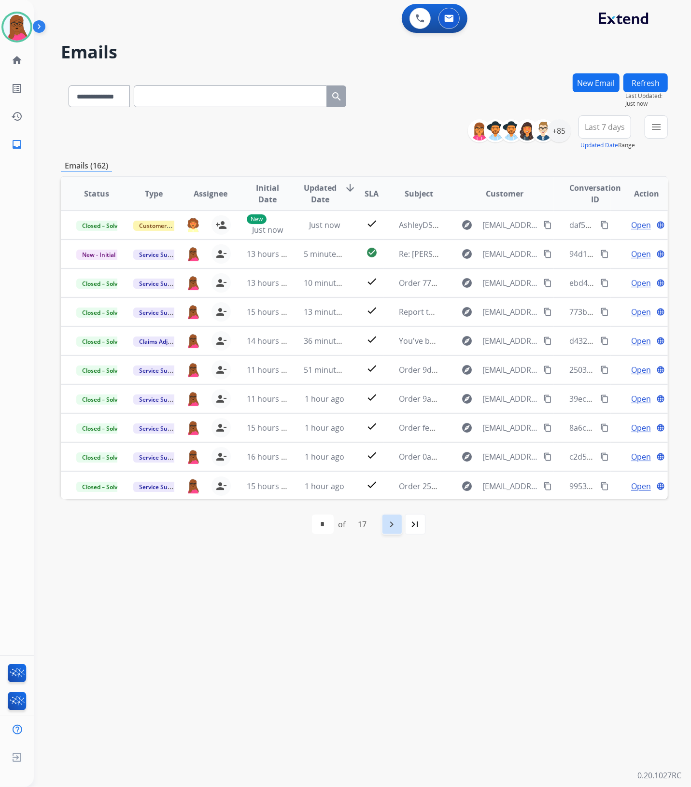
click at [387, 523] on div "navigate_next" at bounding box center [392, 524] width 21 height 21
select select "*"
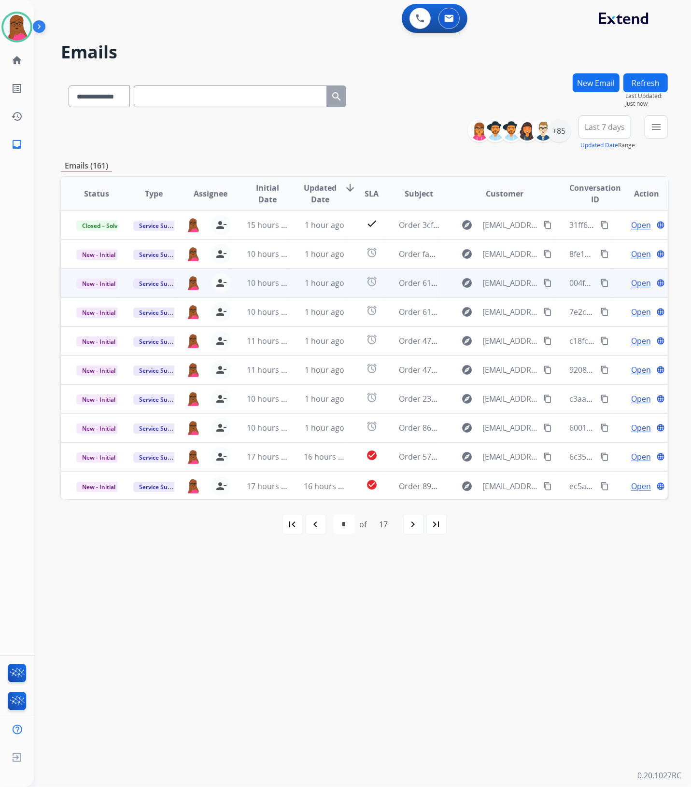
click at [638, 284] on span "Open" at bounding box center [641, 283] width 20 height 12
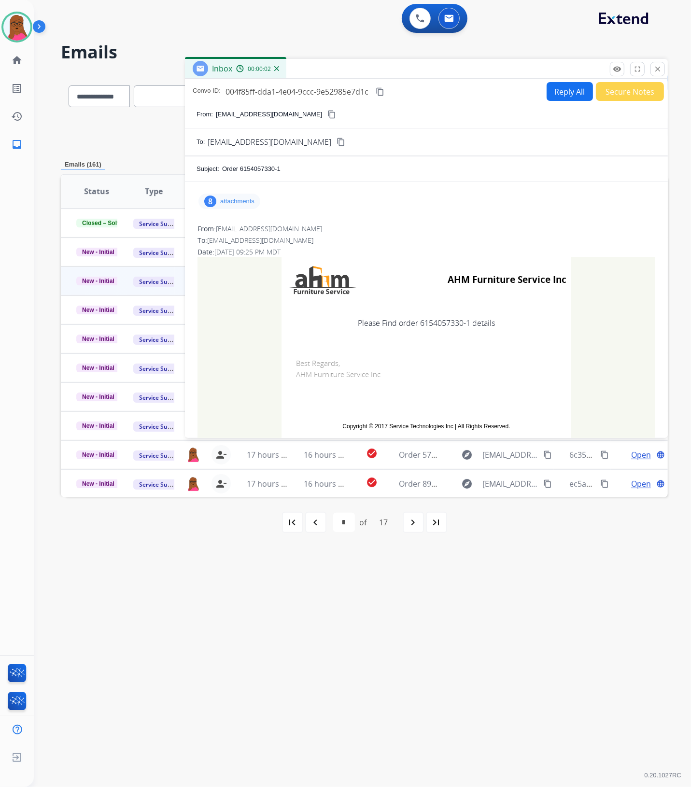
click at [239, 201] on p "attachments" at bounding box center [237, 202] width 34 height 8
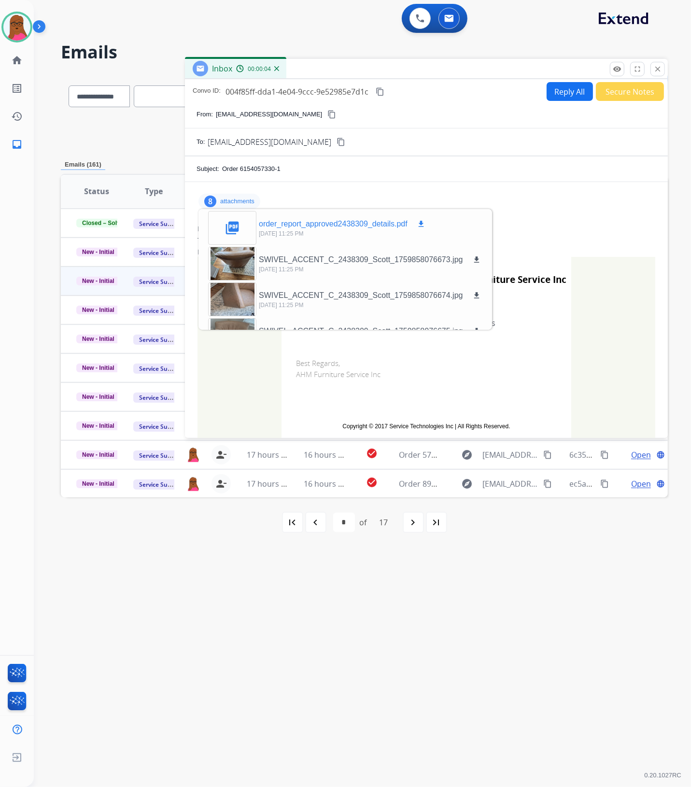
click at [417, 227] on mat-icon "download" at bounding box center [421, 224] width 9 height 9
click at [658, 69] on mat-icon "close" at bounding box center [657, 69] width 9 height 9
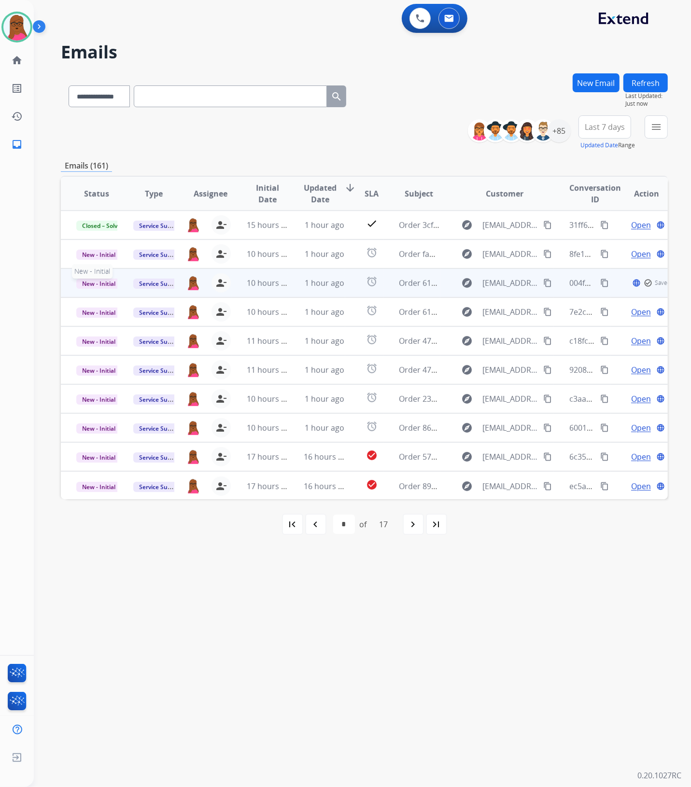
click at [91, 282] on span "New - Initial" at bounding box center [98, 284] width 45 height 10
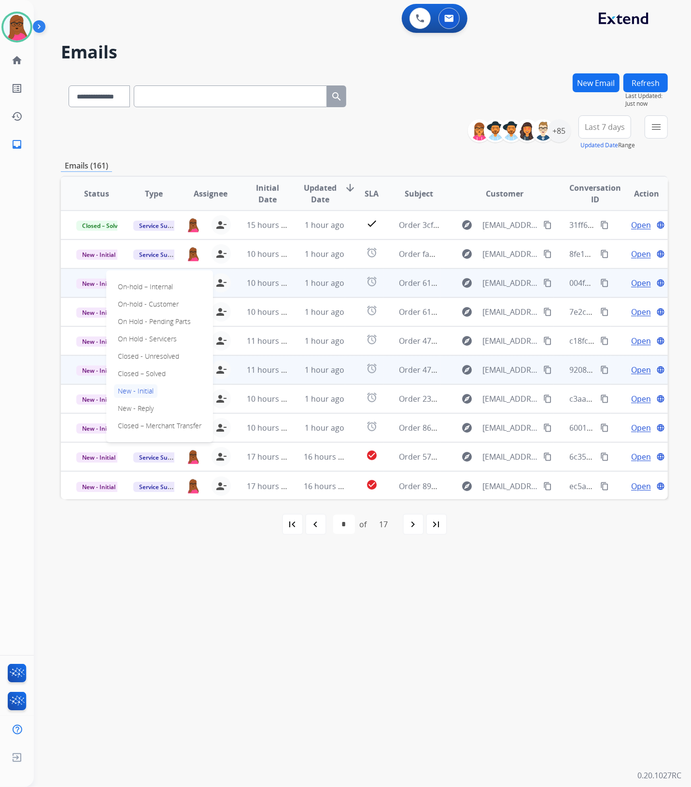
click at [153, 375] on p "Closed – Solved" at bounding box center [142, 374] width 56 height 14
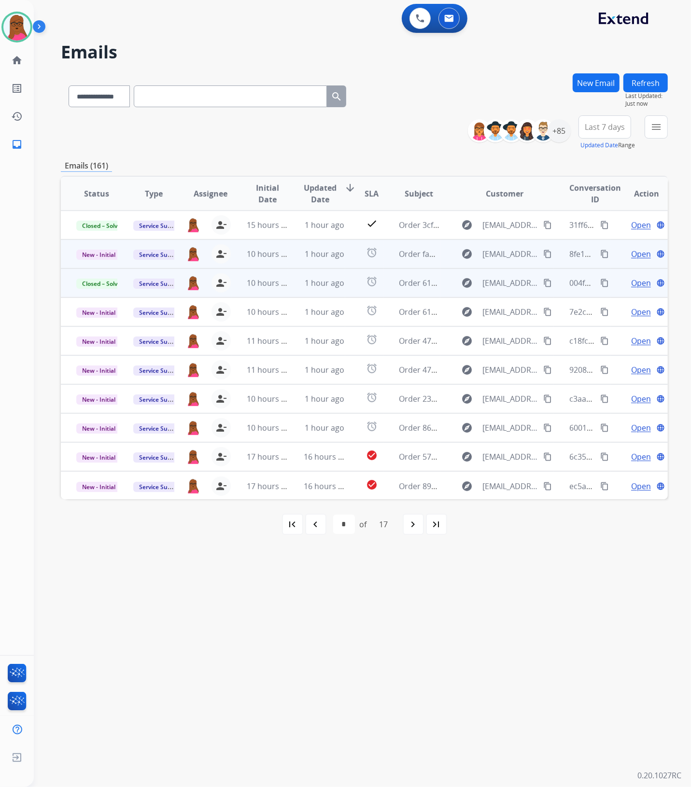
click at [631, 256] on span "Open" at bounding box center [641, 254] width 20 height 12
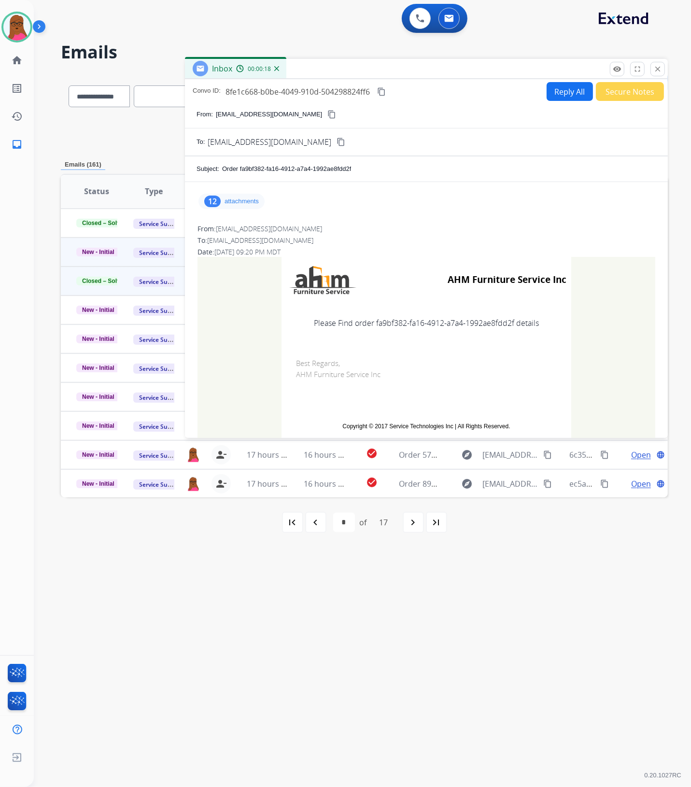
click at [254, 204] on p "attachments" at bounding box center [242, 202] width 34 height 8
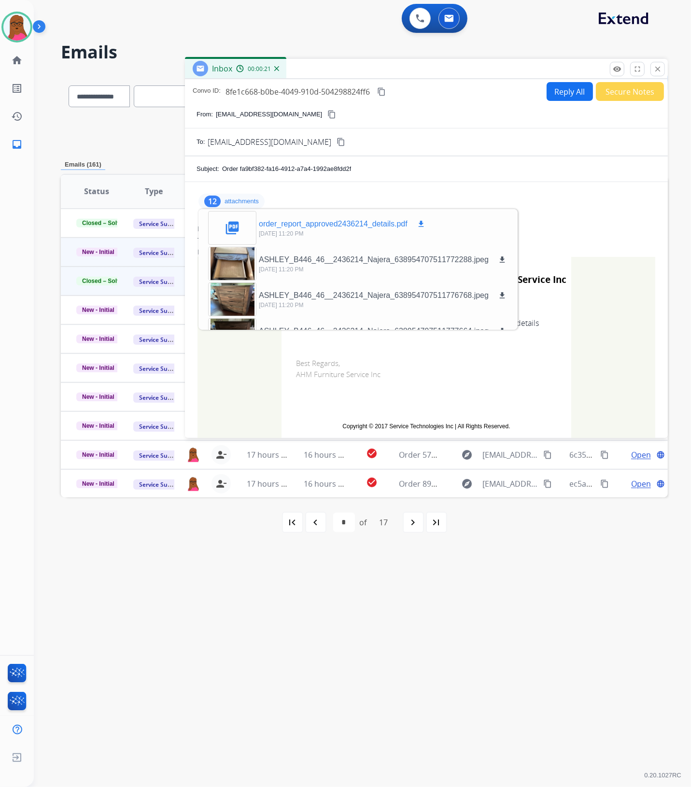
click at [419, 227] on mat-icon "download" at bounding box center [421, 224] width 9 height 9
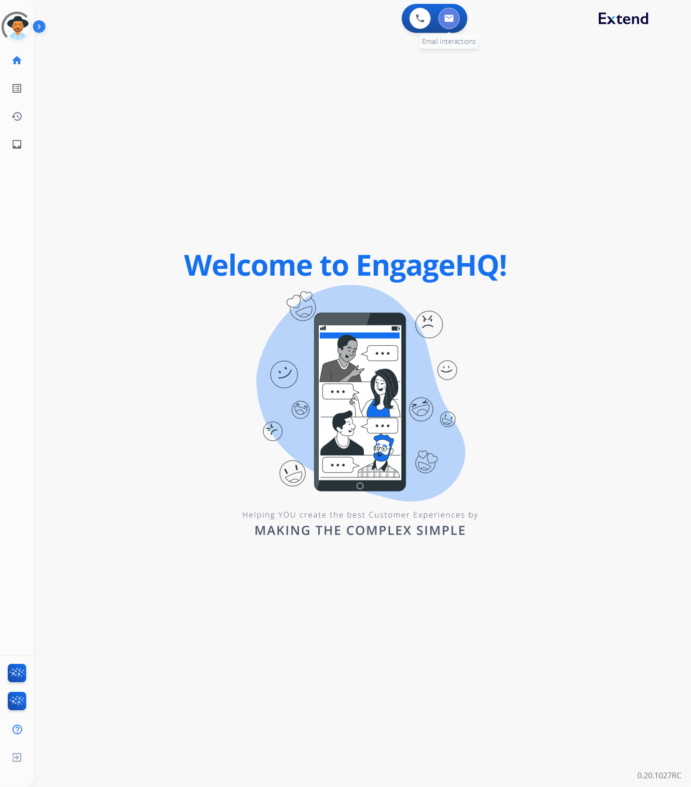
click at [445, 22] on img at bounding box center [449, 18] width 10 height 8
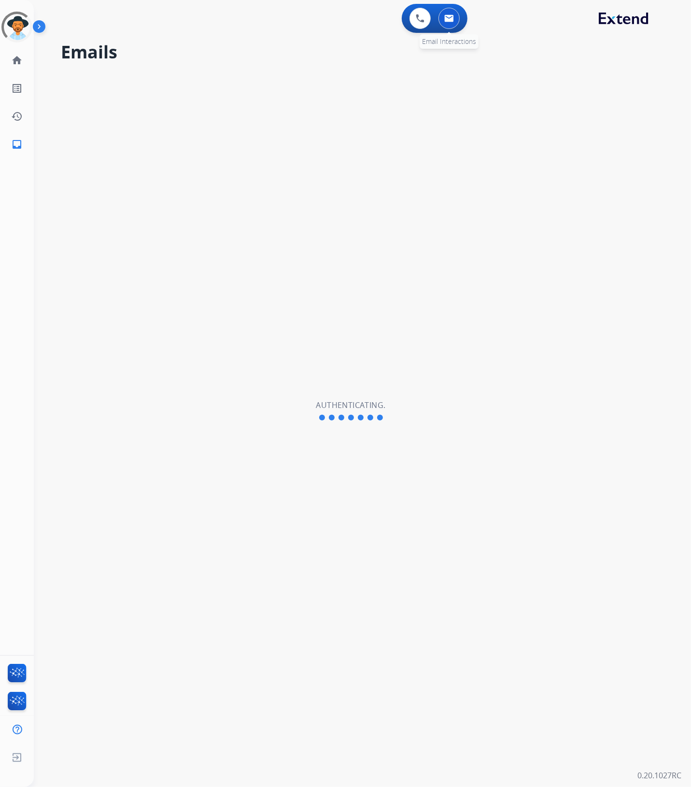
click at [450, 22] on button at bounding box center [448, 18] width 21 height 21
select select "**********"
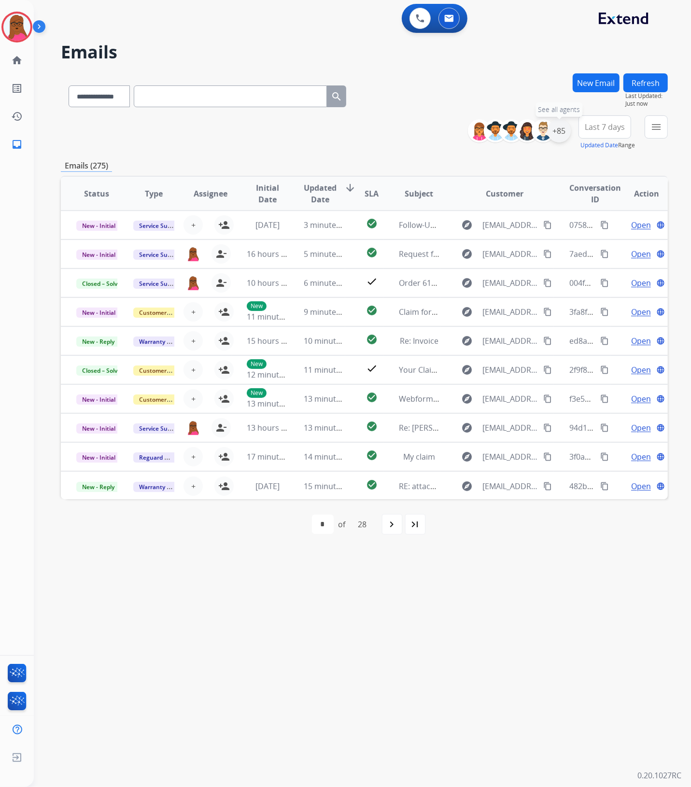
click at [566, 129] on div "+85" at bounding box center [559, 130] width 23 height 23
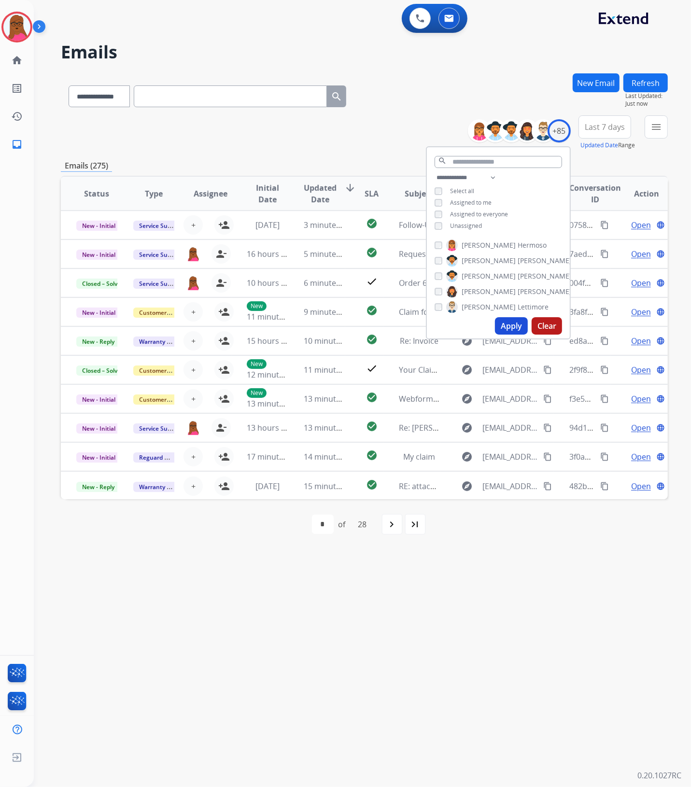
click at [504, 326] on button "Apply" at bounding box center [511, 325] width 33 height 17
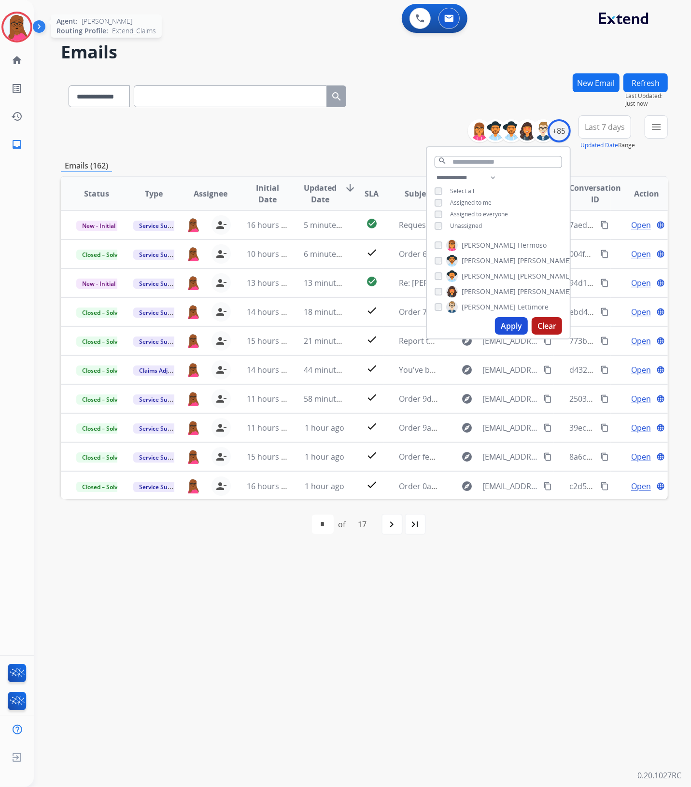
click at [15, 24] on img at bounding box center [16, 27] width 27 height 27
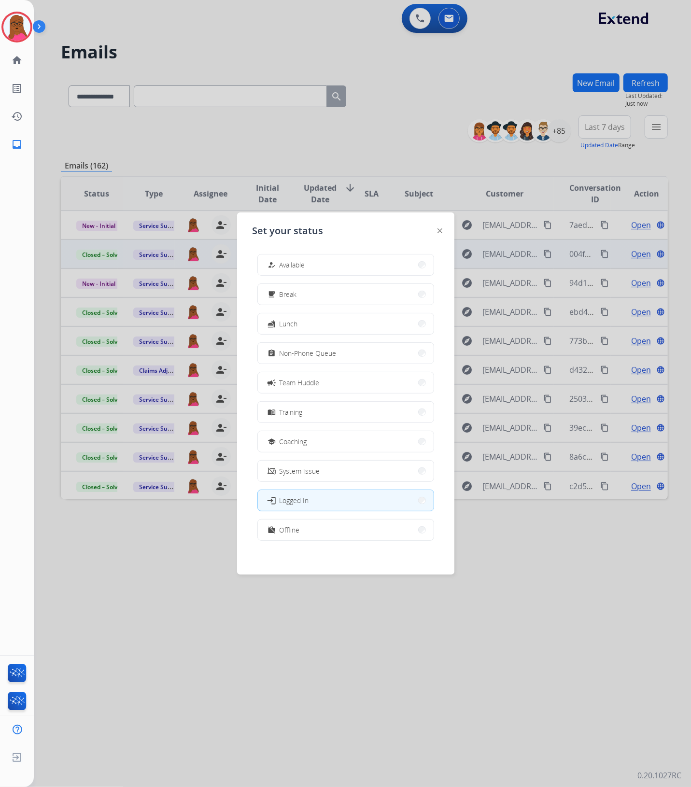
click at [349, 259] on button "how_to_reg Available" at bounding box center [346, 264] width 176 height 21
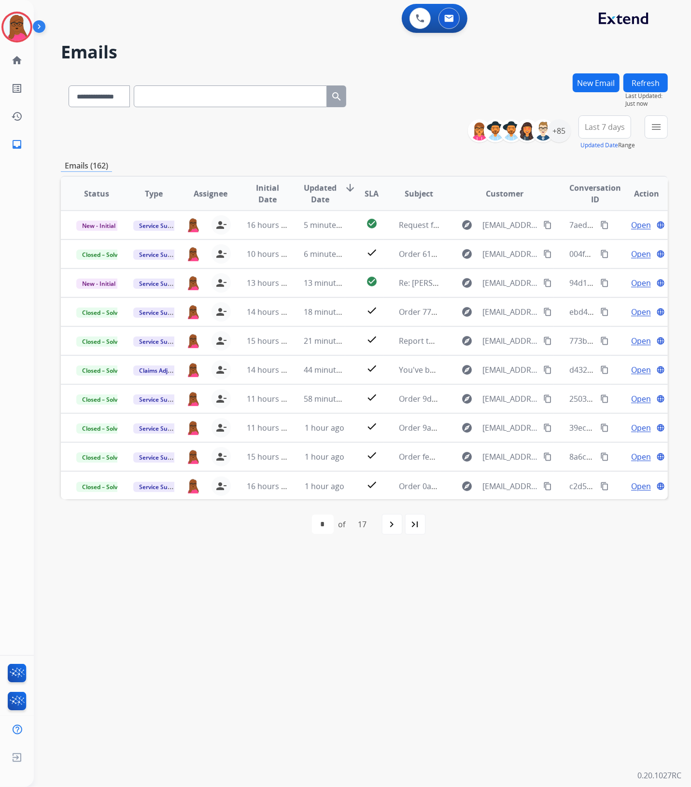
click at [466, 580] on div "**********" at bounding box center [351, 411] width 634 height 752
click at [221, 687] on div "**********" at bounding box center [351, 411] width 634 height 752
click at [397, 527] on mat-icon "navigate_next" at bounding box center [392, 525] width 12 height 12
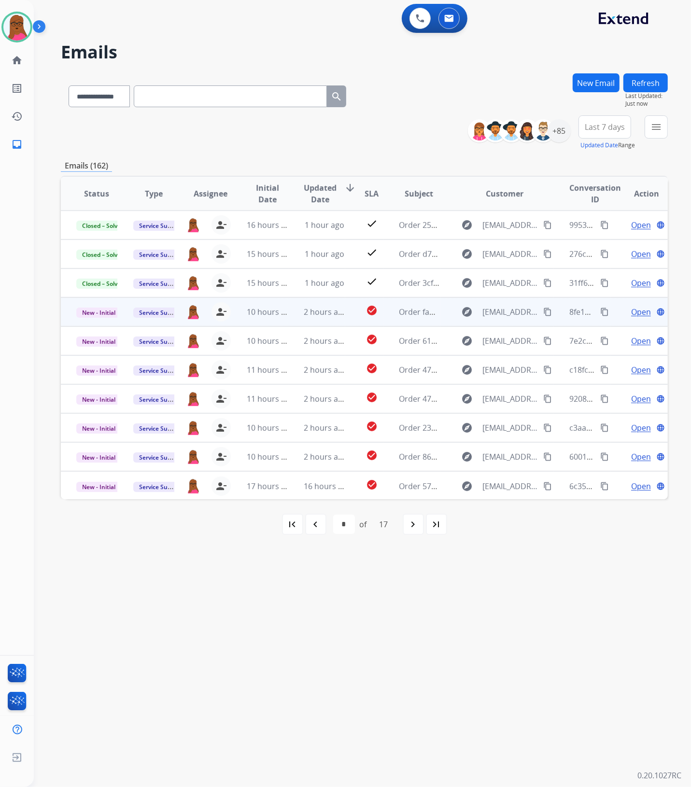
click at [631, 312] on span "Open" at bounding box center [641, 312] width 20 height 12
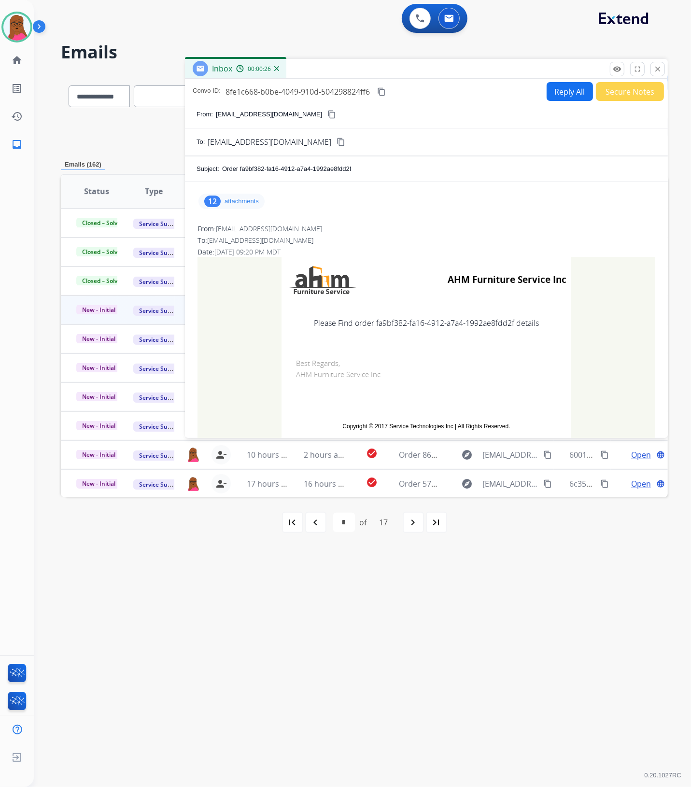
click at [247, 200] on p "attachments" at bounding box center [242, 202] width 34 height 8
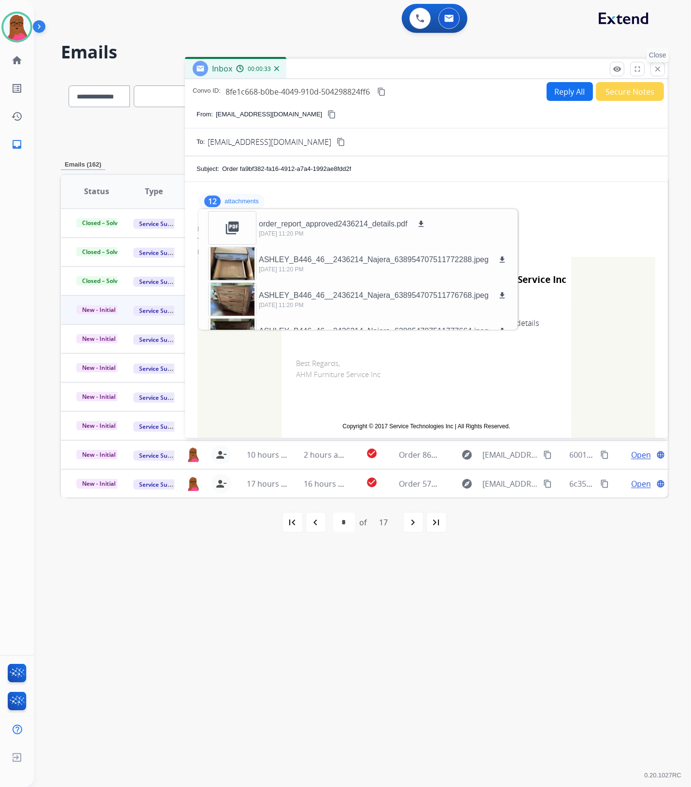
click at [657, 70] on mat-icon "close" at bounding box center [657, 69] width 9 height 9
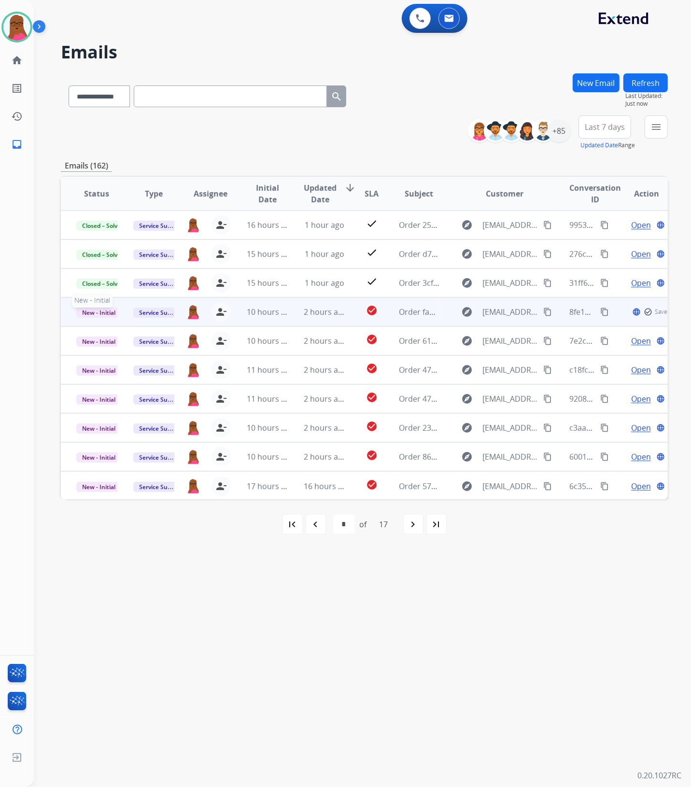
click at [99, 313] on span "New - Initial" at bounding box center [98, 313] width 45 height 10
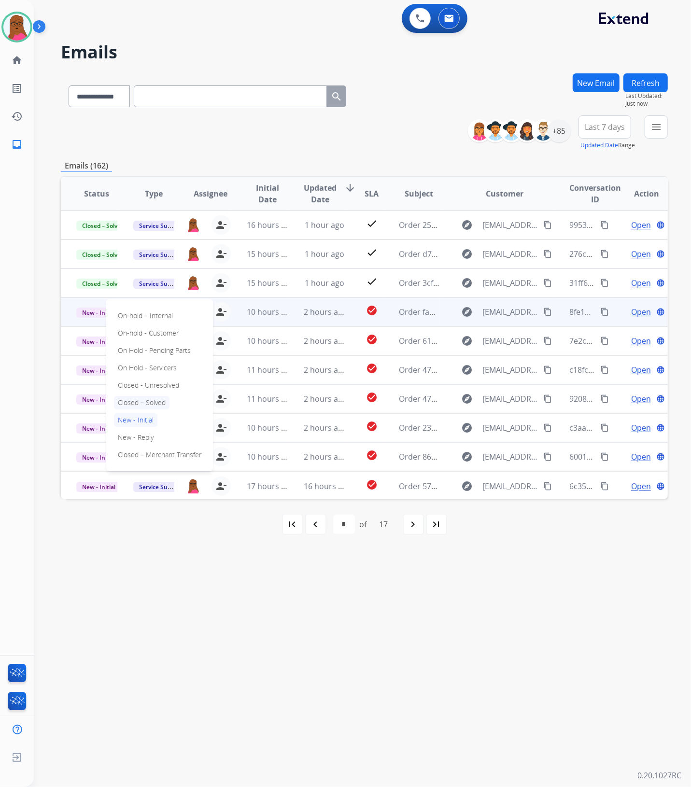
click at [157, 399] on p "Closed – Solved" at bounding box center [142, 403] width 56 height 14
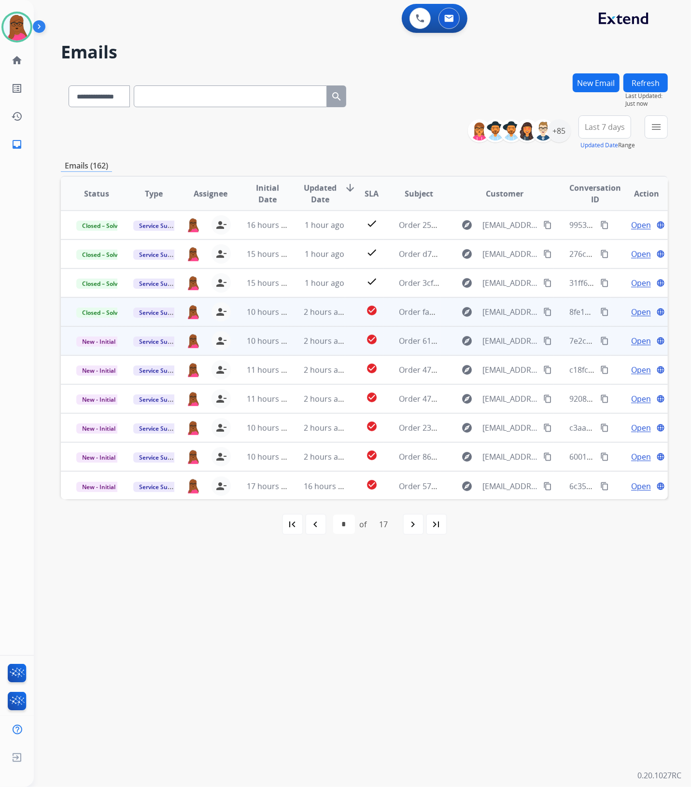
click at [631, 339] on span "Open" at bounding box center [641, 341] width 20 height 12
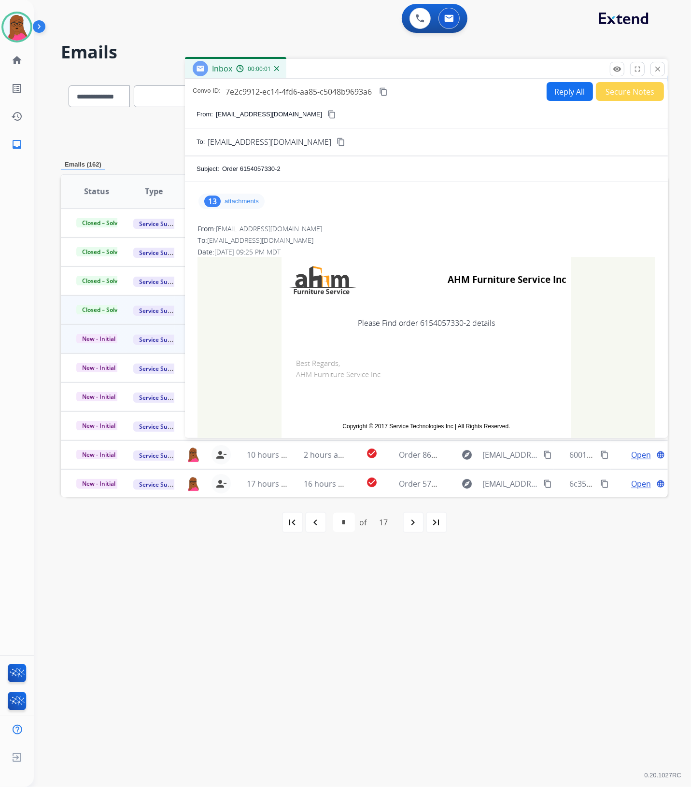
click at [238, 199] on p "attachments" at bounding box center [242, 202] width 34 height 8
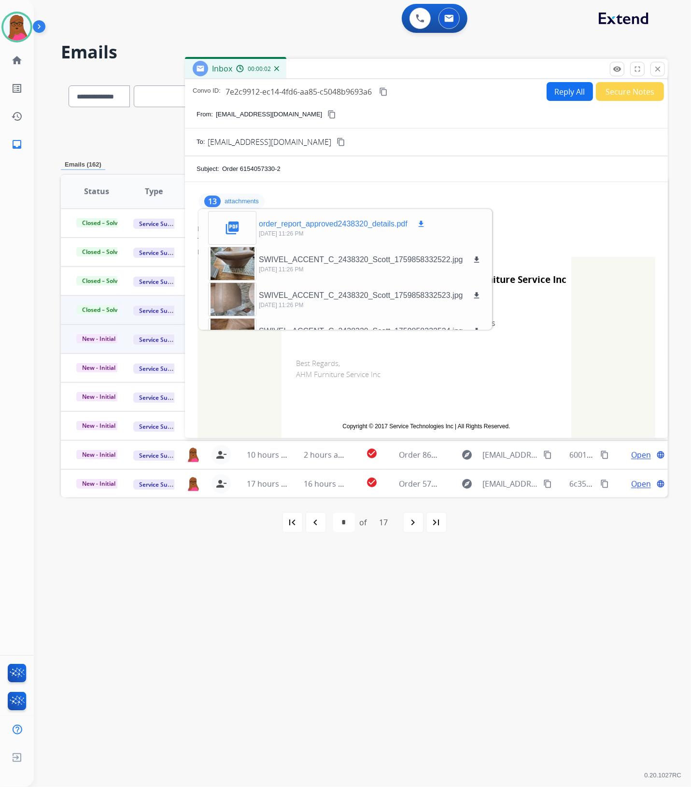
click at [422, 224] on mat-icon "download" at bounding box center [421, 224] width 9 height 9
click at [660, 70] on mat-icon "close" at bounding box center [657, 69] width 9 height 9
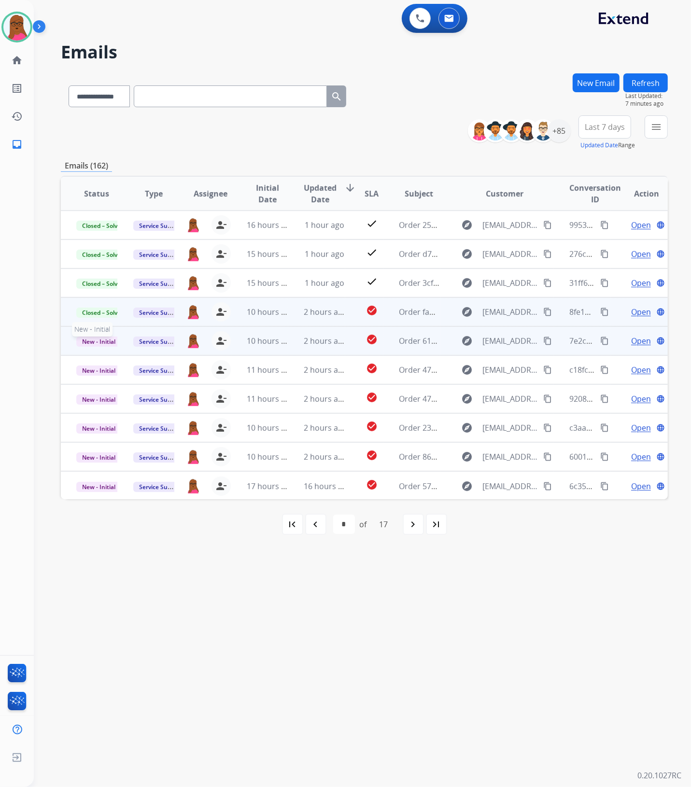
click at [105, 342] on span "New - Initial" at bounding box center [98, 342] width 45 height 10
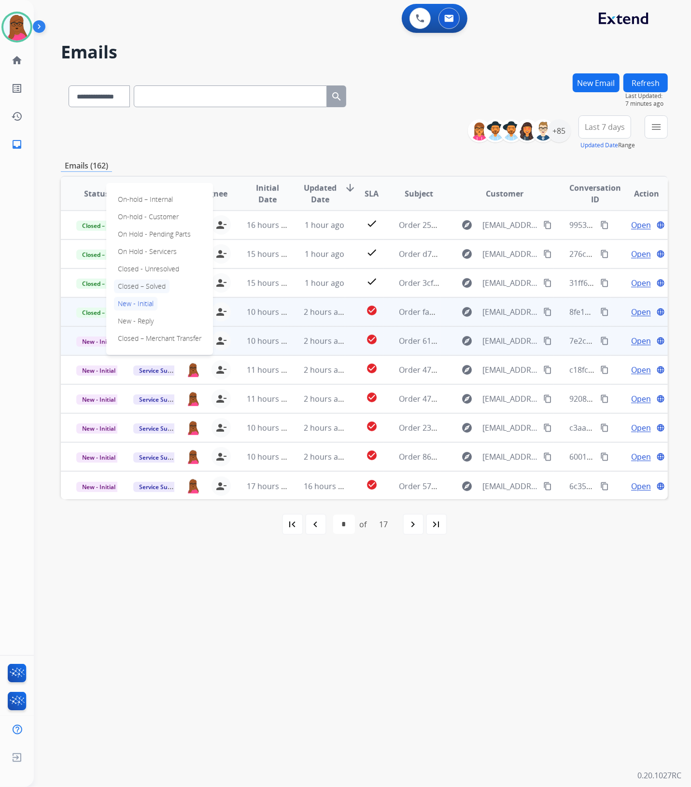
click at [156, 289] on p "Closed – Solved" at bounding box center [142, 287] width 56 height 14
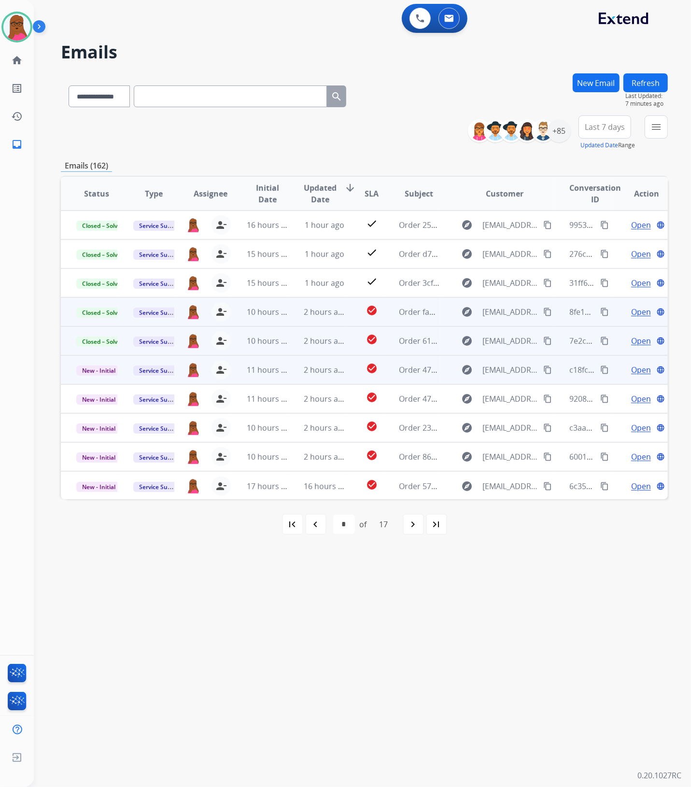
click at [634, 371] on span "Open" at bounding box center [641, 370] width 20 height 12
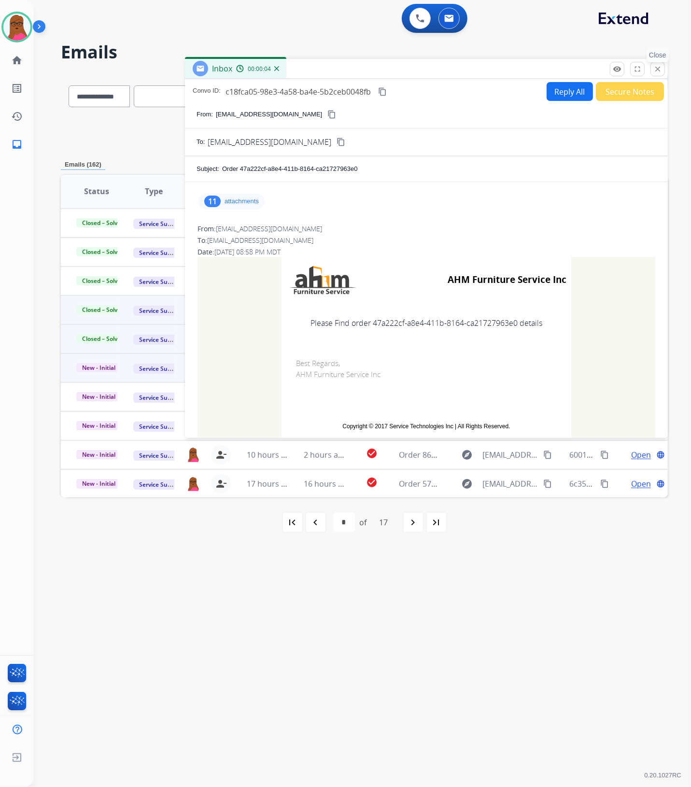
click at [663, 68] on button "close Close" at bounding box center [657, 69] width 14 height 14
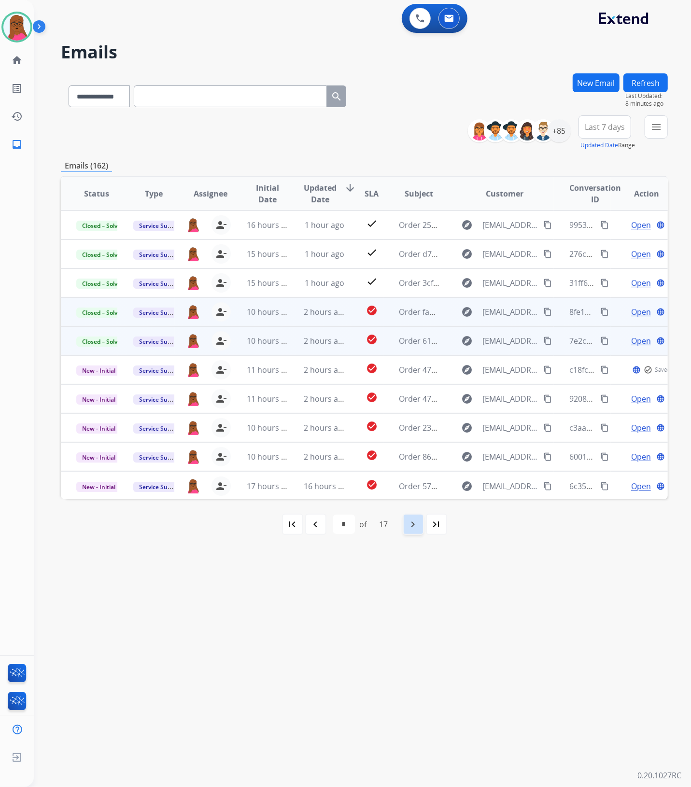
click at [415, 520] on mat-icon "navigate_next" at bounding box center [414, 525] width 12 height 12
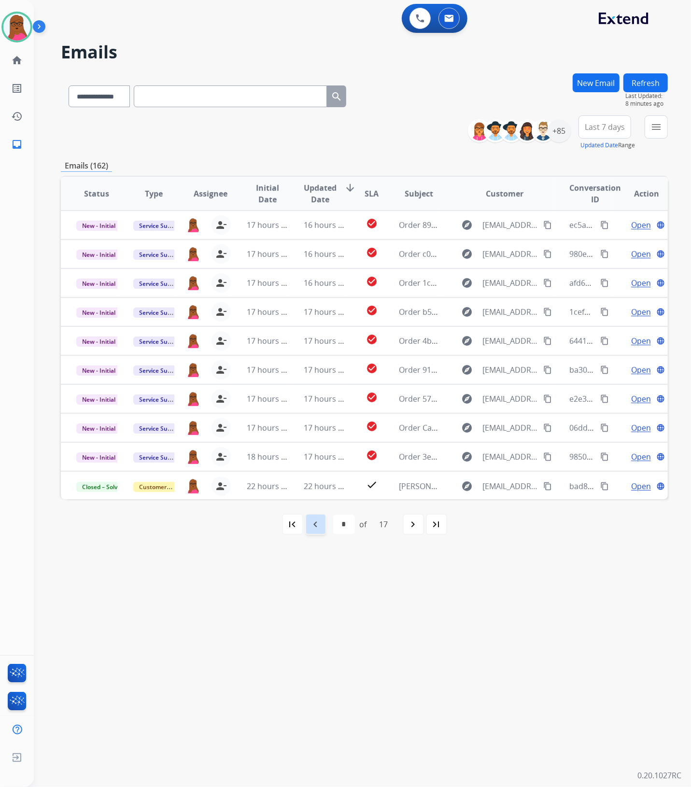
click at [321, 527] on div "navigate_before" at bounding box center [315, 524] width 21 height 21
select select "*"
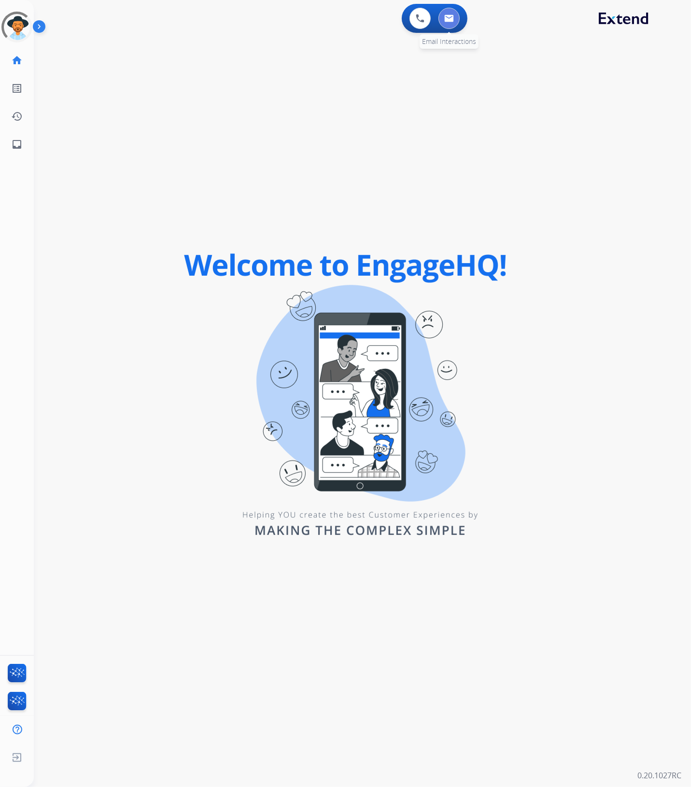
click at [455, 18] on button at bounding box center [448, 18] width 21 height 21
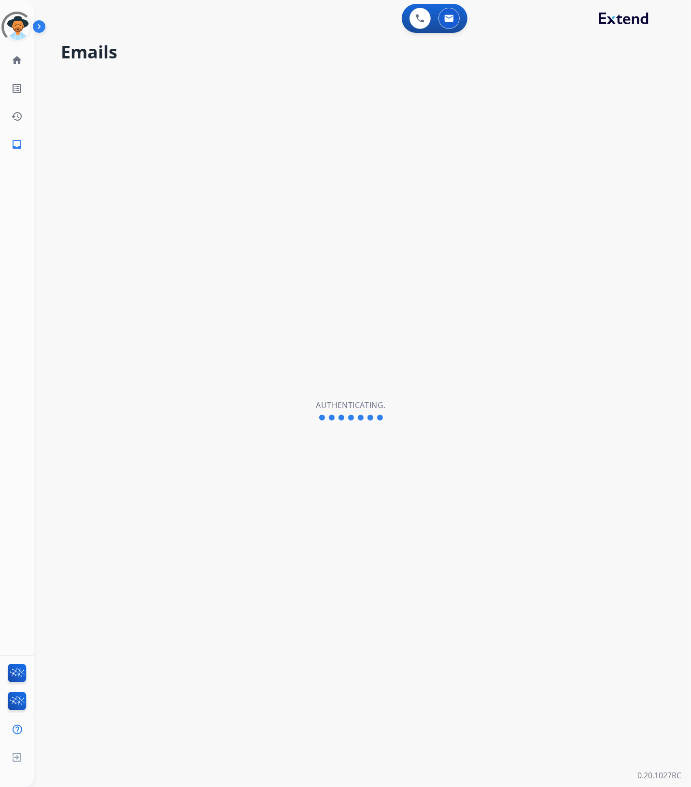
select select "**********"
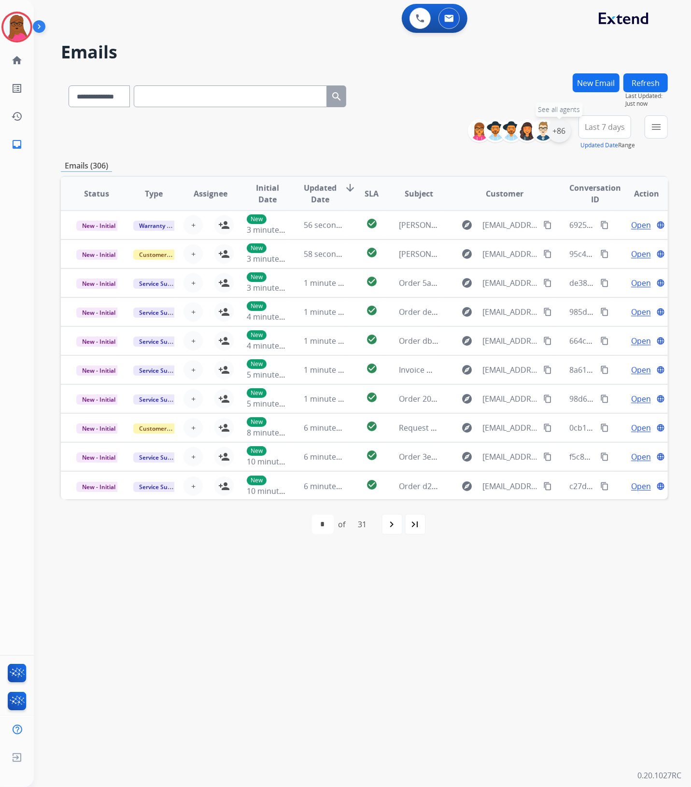
click at [559, 127] on div "+86" at bounding box center [559, 130] width 23 height 23
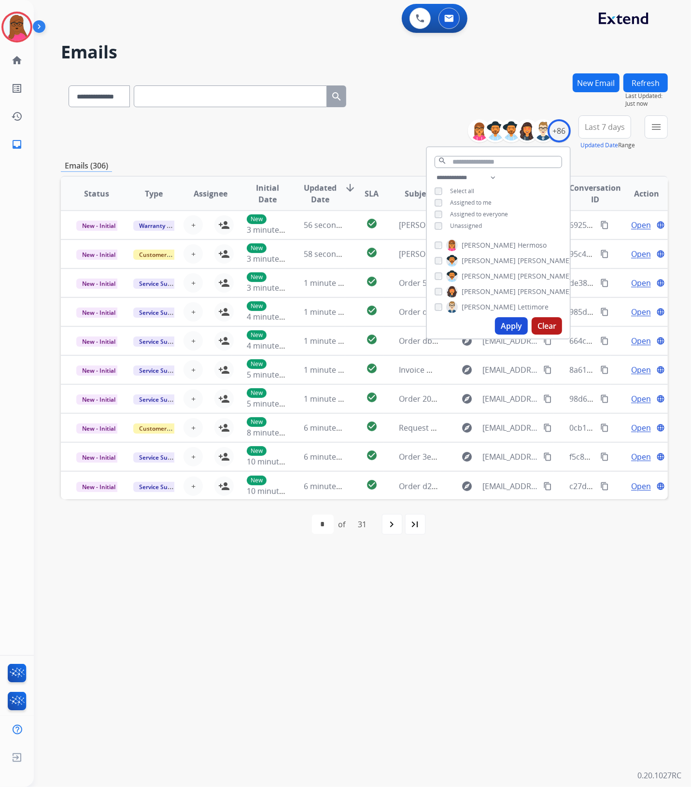
click at [516, 328] on button "Apply" at bounding box center [511, 325] width 33 height 17
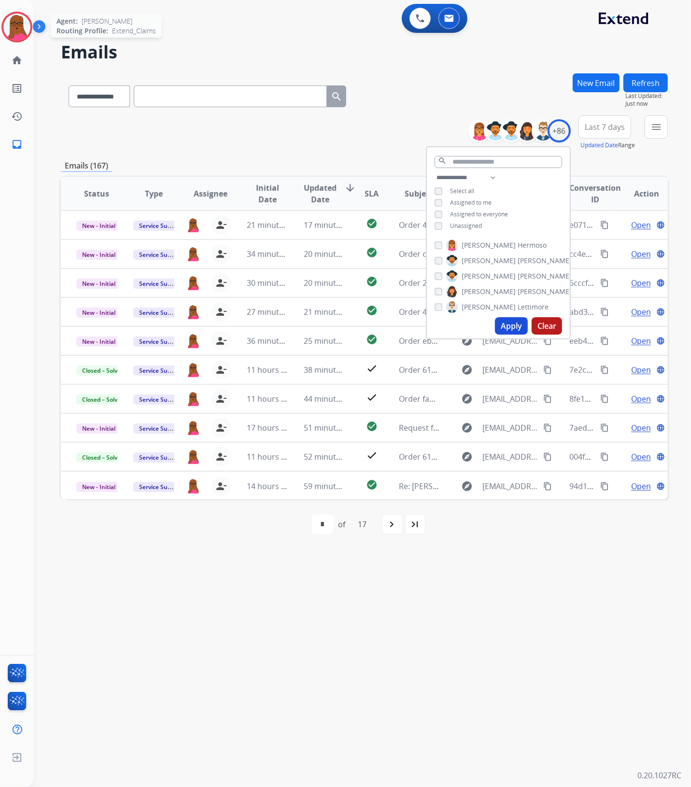
click at [14, 17] on img at bounding box center [16, 27] width 27 height 27
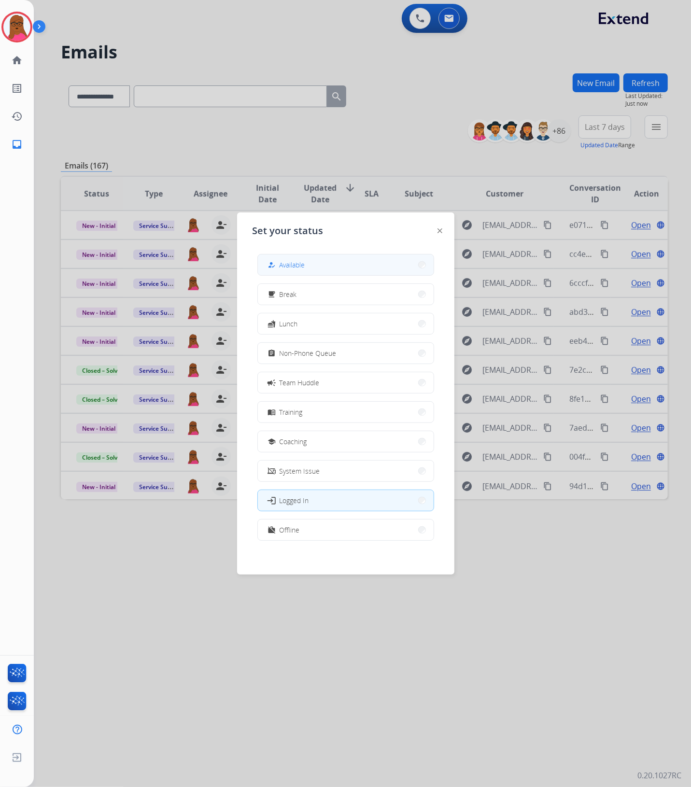
click at [365, 261] on button "how_to_reg Available" at bounding box center [346, 264] width 176 height 21
